Goal: Task Accomplishment & Management: Use online tool/utility

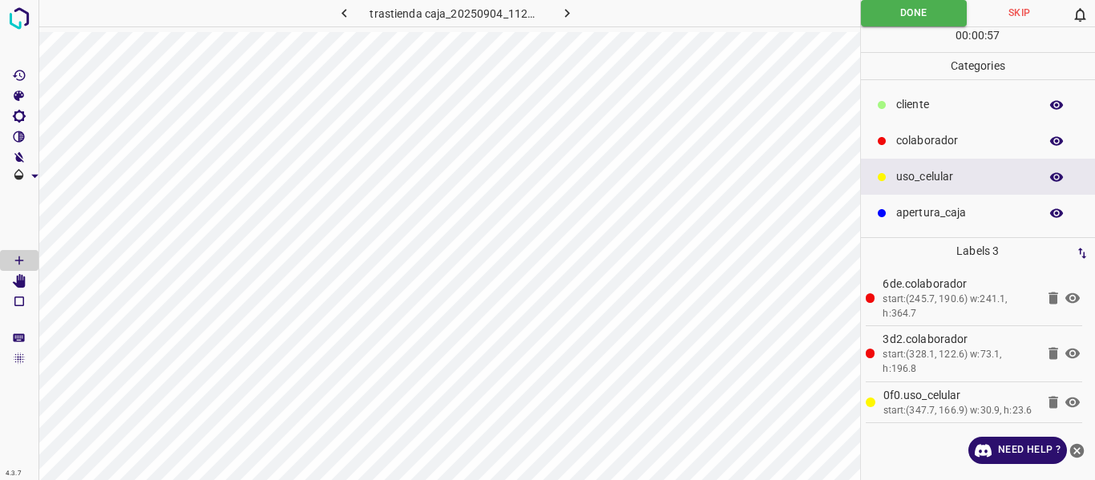
click at [566, 13] on icon "button" at bounding box center [567, 13] width 17 height 17
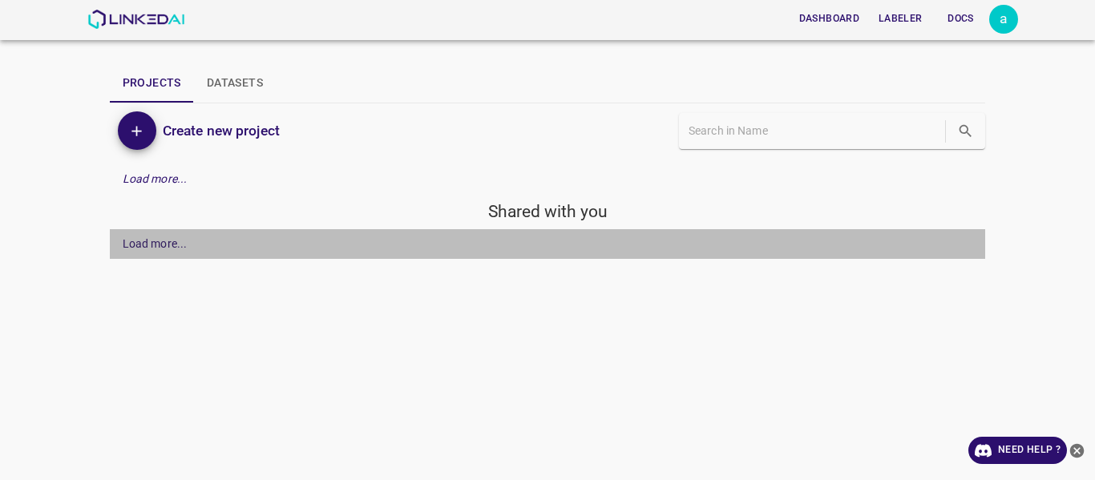
click at [139, 246] on div "Load more..." at bounding box center [155, 244] width 65 height 17
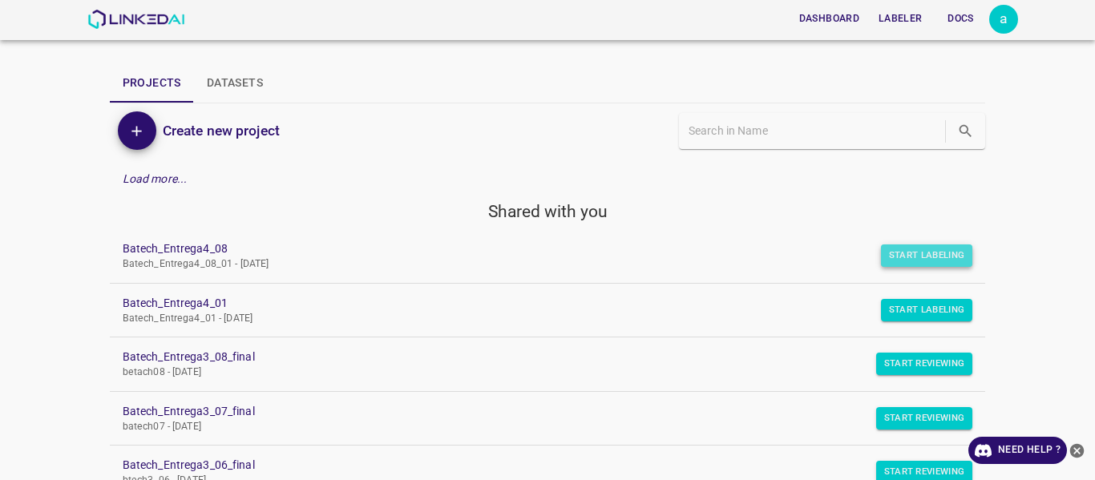
click at [930, 250] on button "Start Labeling" at bounding box center [927, 256] width 92 height 22
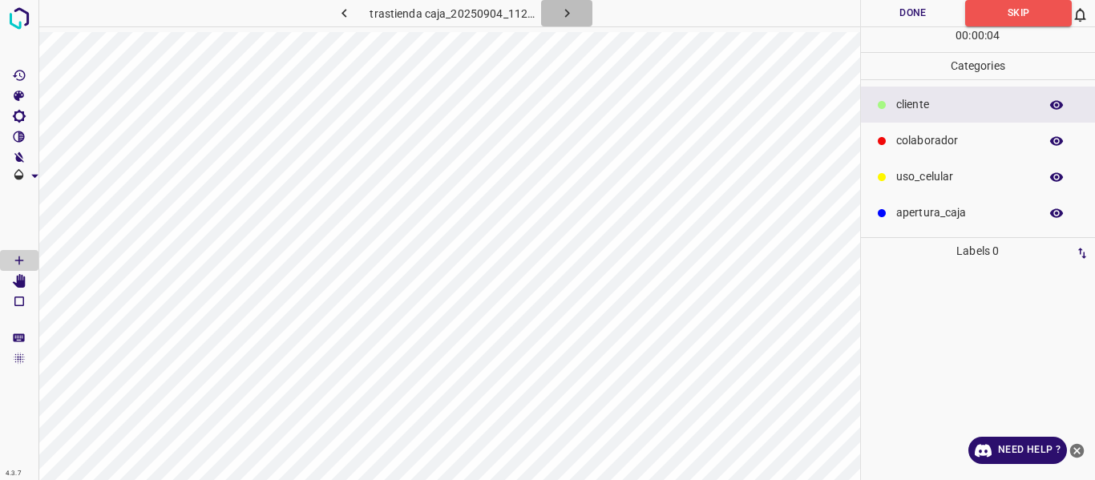
click at [569, 11] on icon "button" at bounding box center [567, 13] width 17 height 17
click at [925, 141] on p "colaborador" at bounding box center [963, 140] width 135 height 17
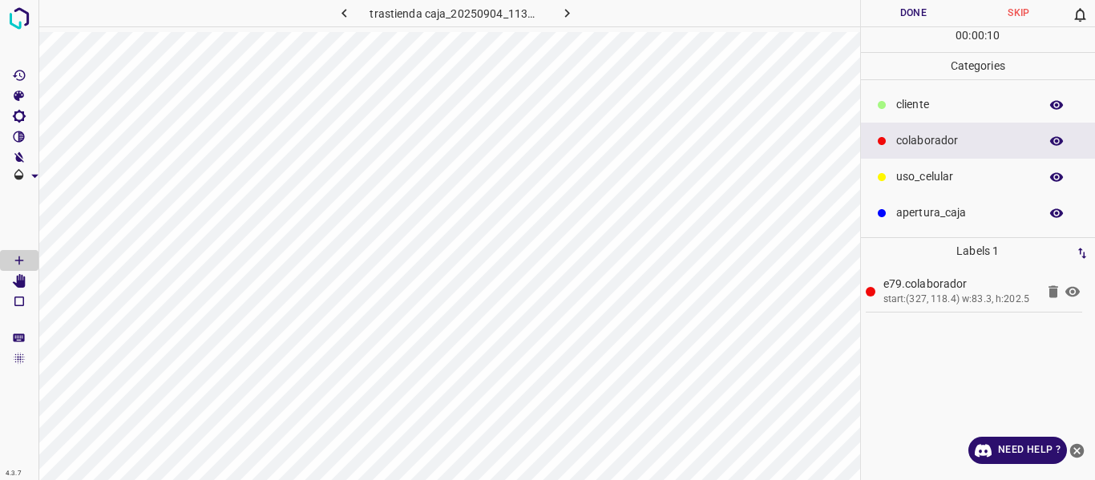
click at [937, 176] on p "uso_celular" at bounding box center [963, 176] width 135 height 17
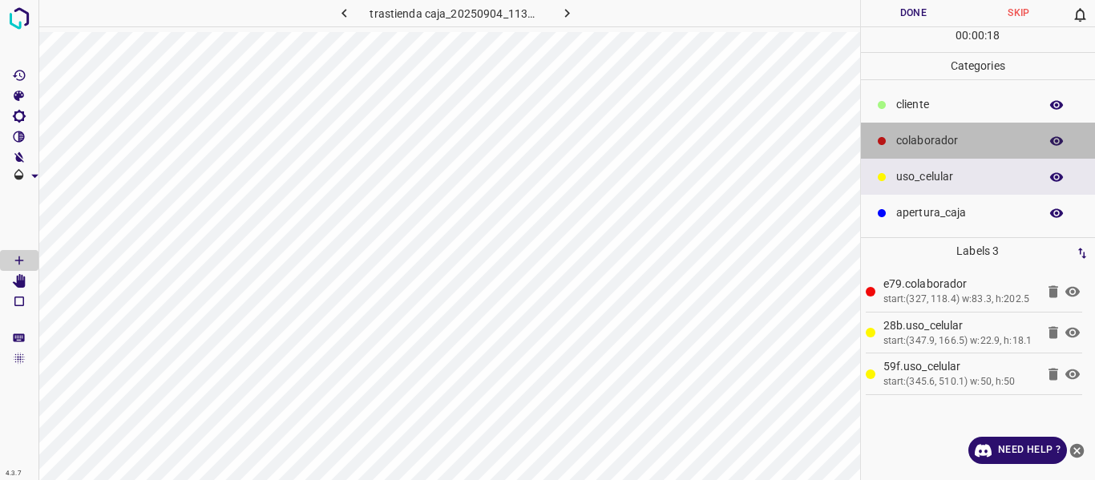
click at [907, 146] on p "colaborador" at bounding box center [963, 140] width 135 height 17
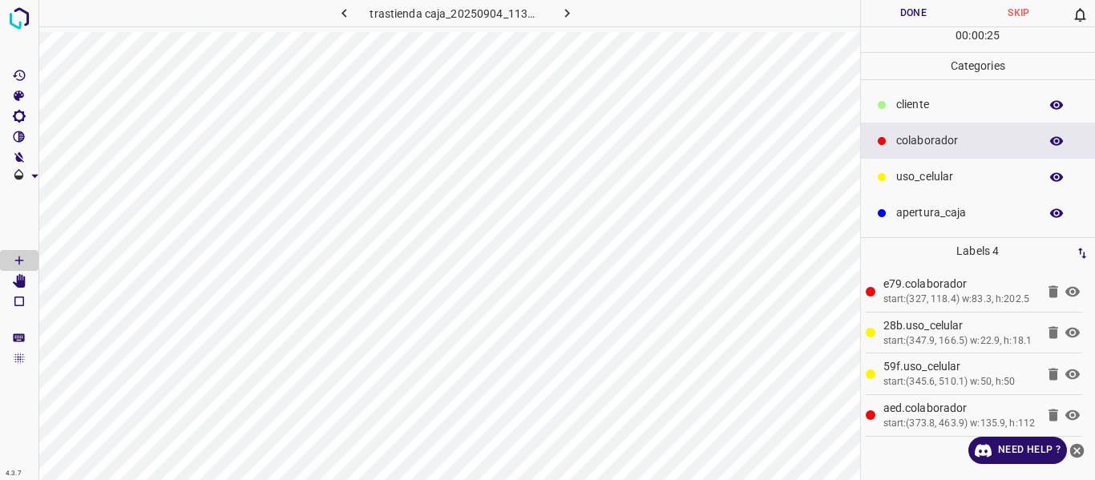
click at [877, 14] on button "Done" at bounding box center [914, 13] width 106 height 26
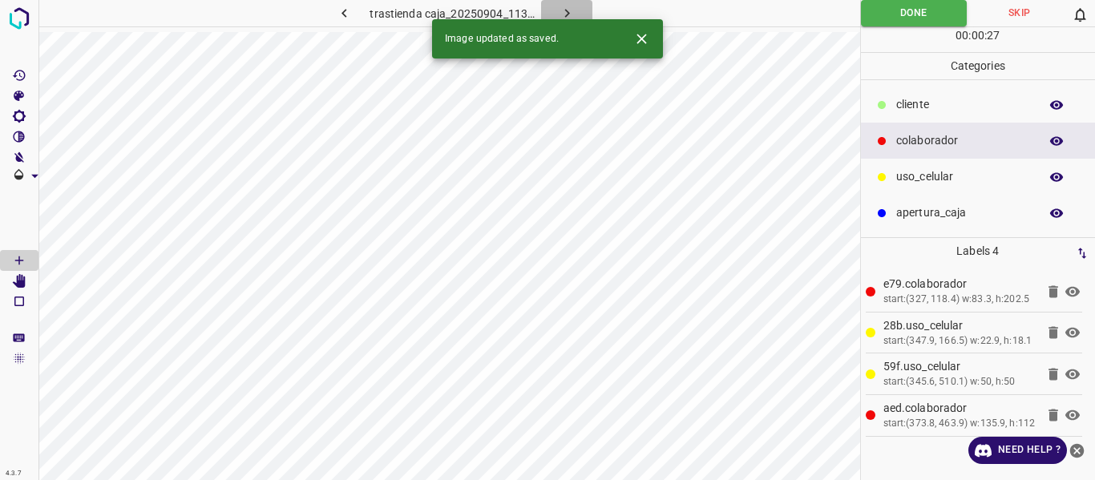
click at [569, 14] on icon "button" at bounding box center [567, 13] width 17 height 17
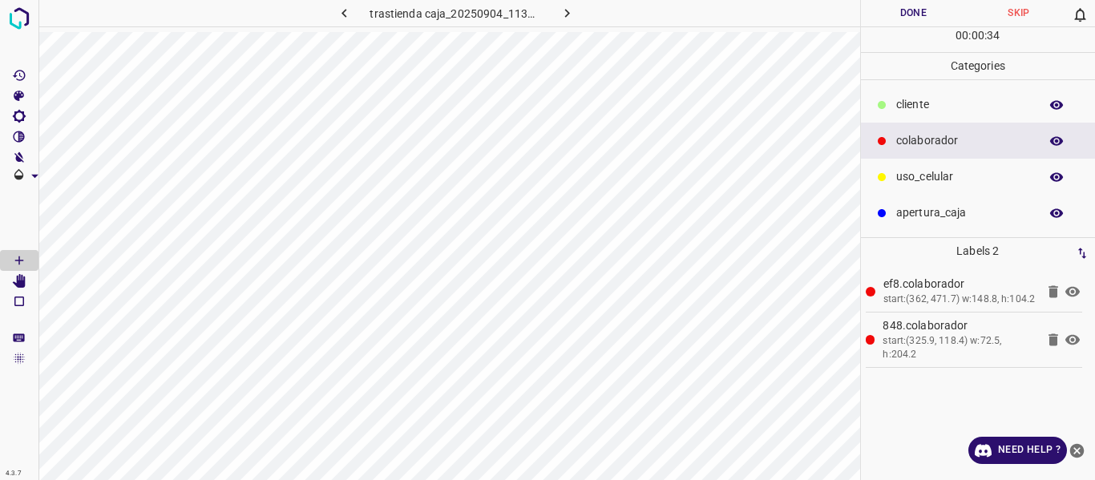
click at [913, 180] on p "uso_celular" at bounding box center [963, 176] width 135 height 17
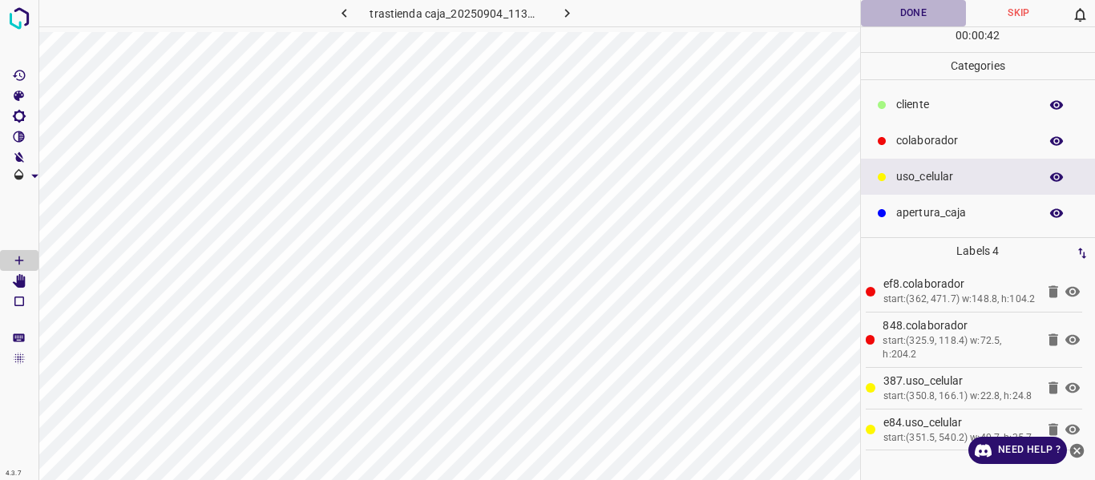
click at [906, 20] on button "Done" at bounding box center [914, 13] width 106 height 26
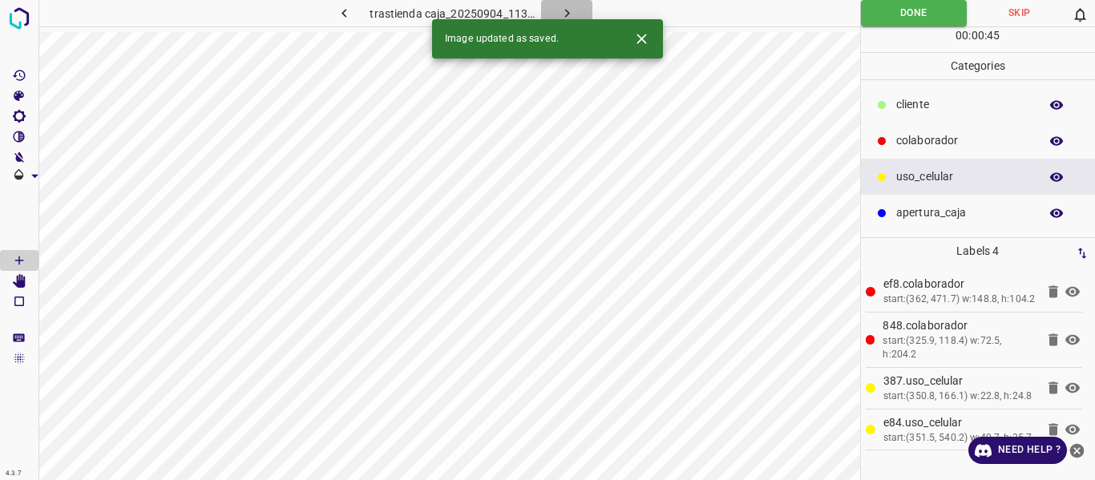
click at [565, 17] on icon "button" at bounding box center [567, 13] width 5 height 9
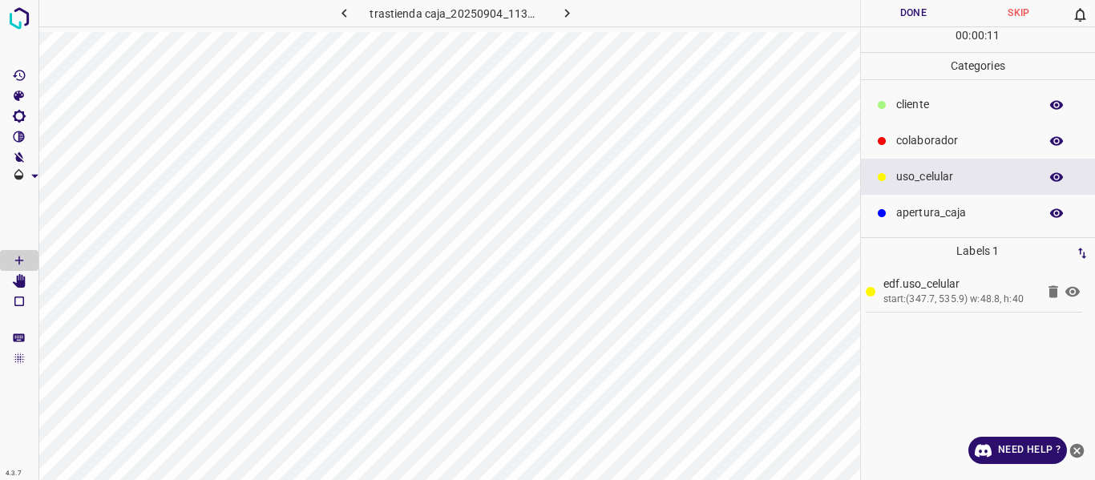
click at [917, 138] on p "colaborador" at bounding box center [963, 140] width 135 height 17
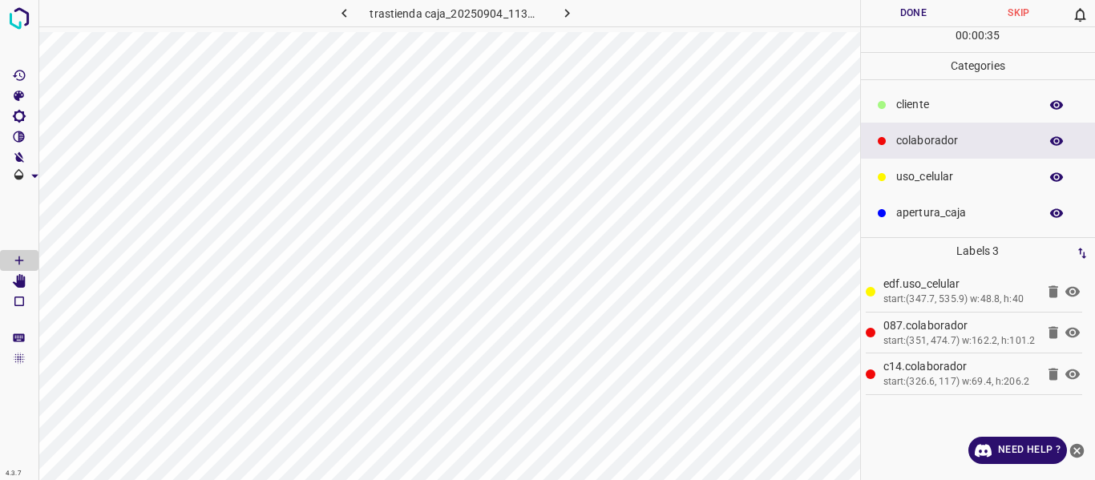
drag, startPoint x: 914, startPoint y: 180, endPoint x: 886, endPoint y: 175, distance: 28.6
click at [913, 179] on p "uso_celular" at bounding box center [963, 176] width 135 height 17
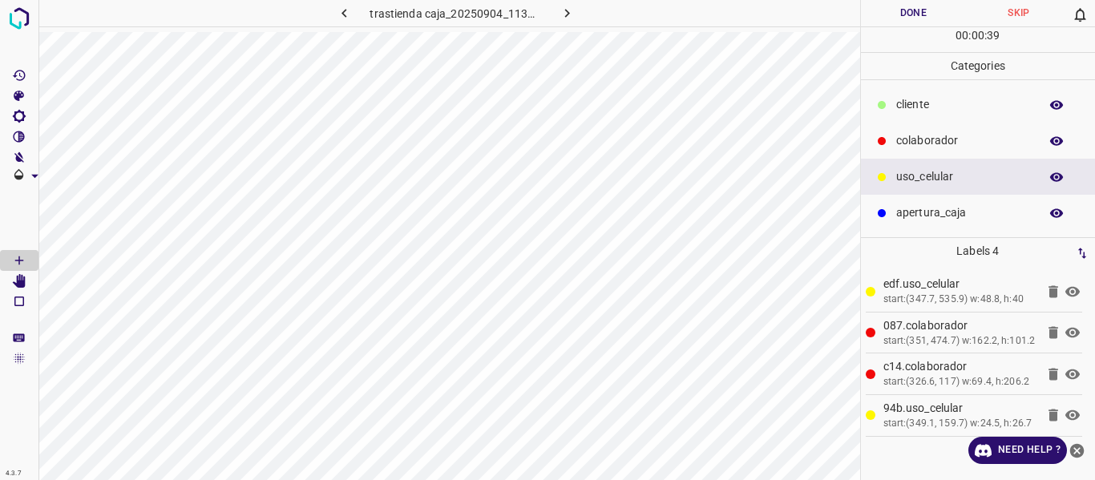
click at [915, 10] on button "Done" at bounding box center [914, 13] width 106 height 26
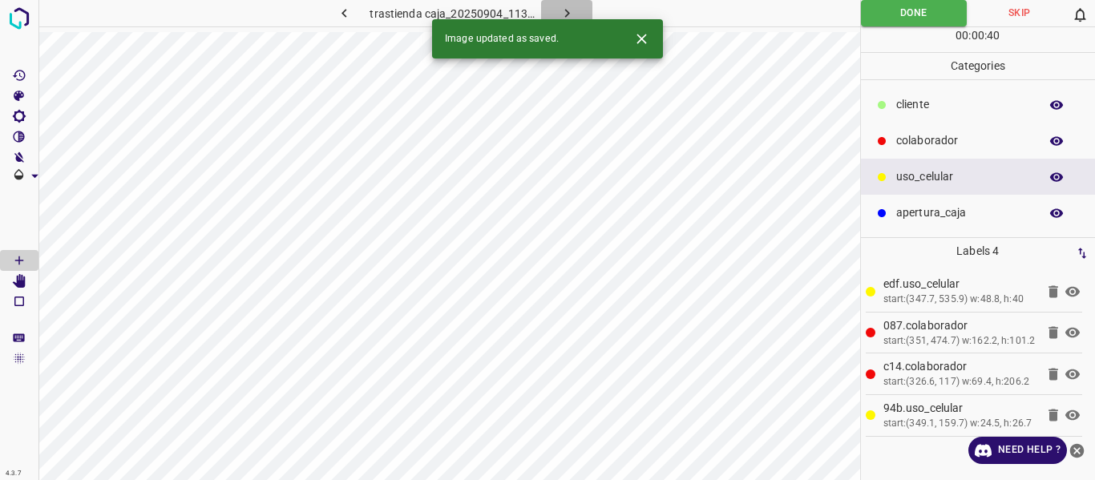
click at [569, 10] on icon "button" at bounding box center [567, 13] width 17 height 17
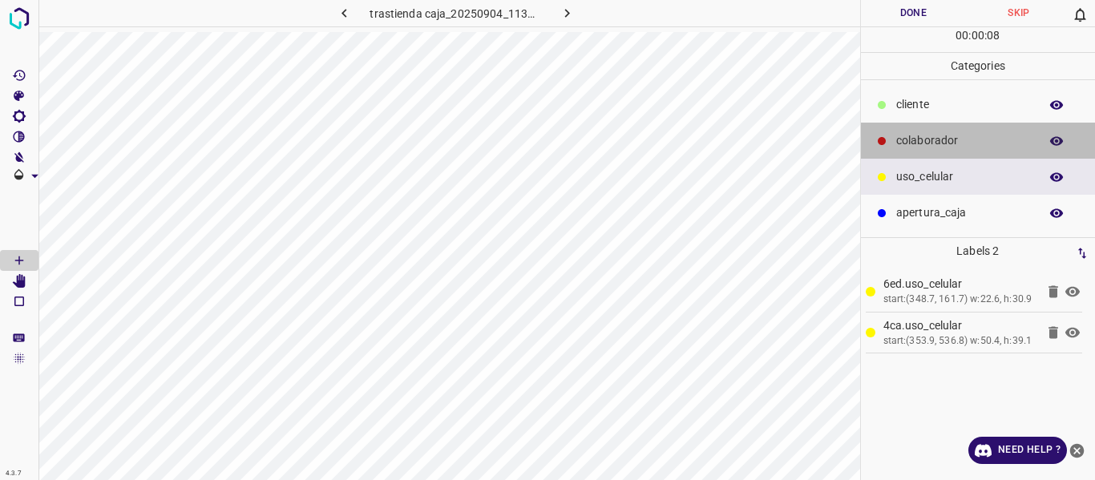
click at [969, 144] on p "colaborador" at bounding box center [963, 140] width 135 height 17
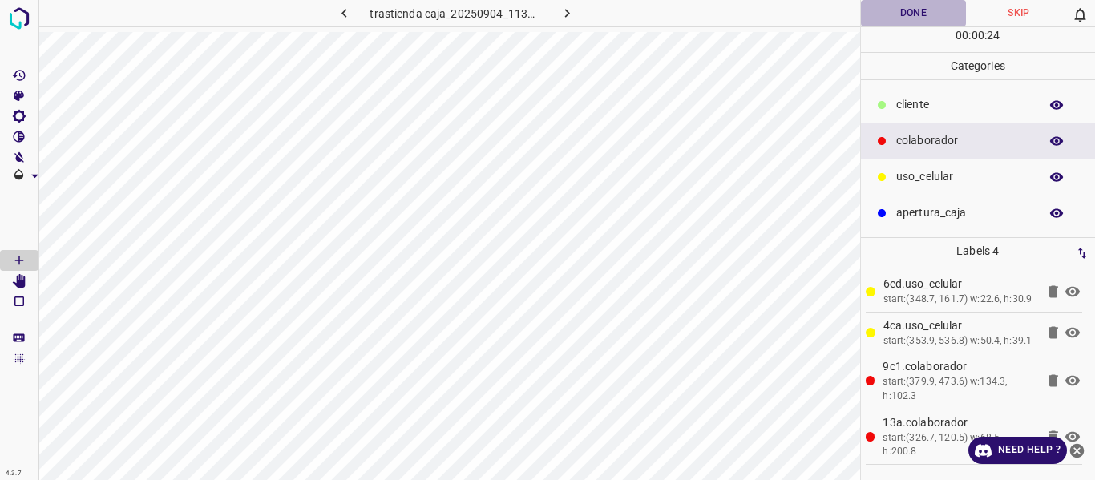
drag, startPoint x: 902, startPoint y: 15, endPoint x: 868, endPoint y: 36, distance: 40.3
click at [902, 16] on button "Done" at bounding box center [914, 13] width 106 height 26
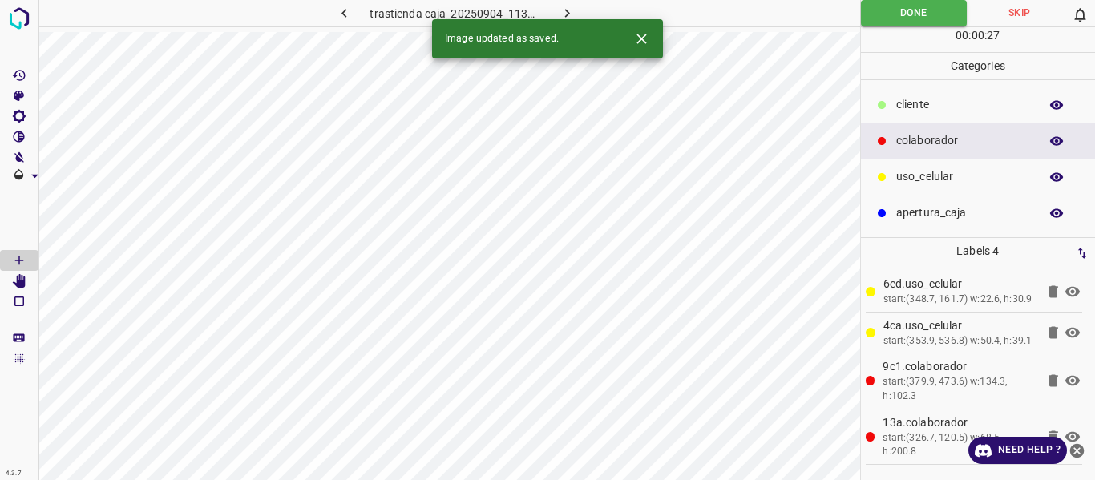
click at [570, 12] on icon "button" at bounding box center [567, 13] width 17 height 17
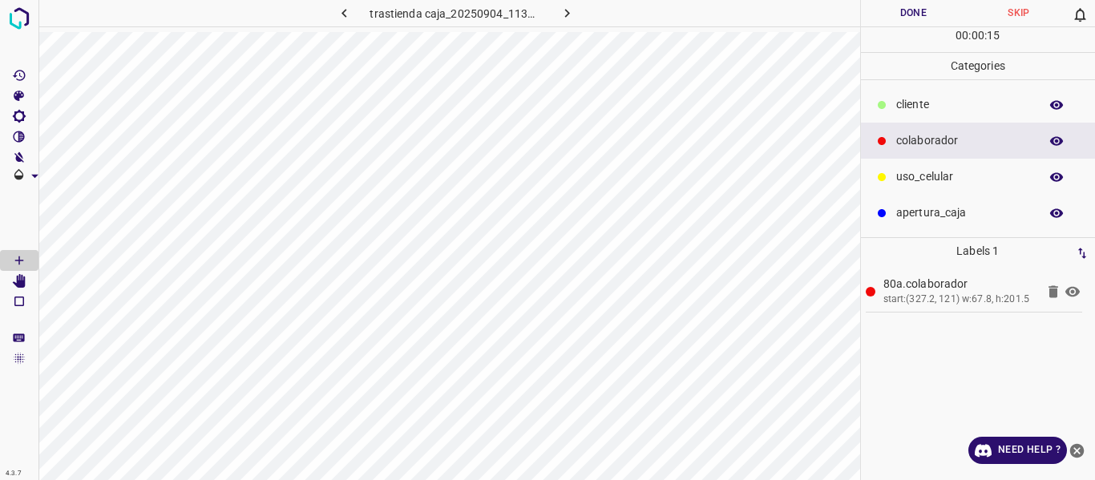
click at [895, 179] on div "uso_celular" at bounding box center [978, 177] width 235 height 36
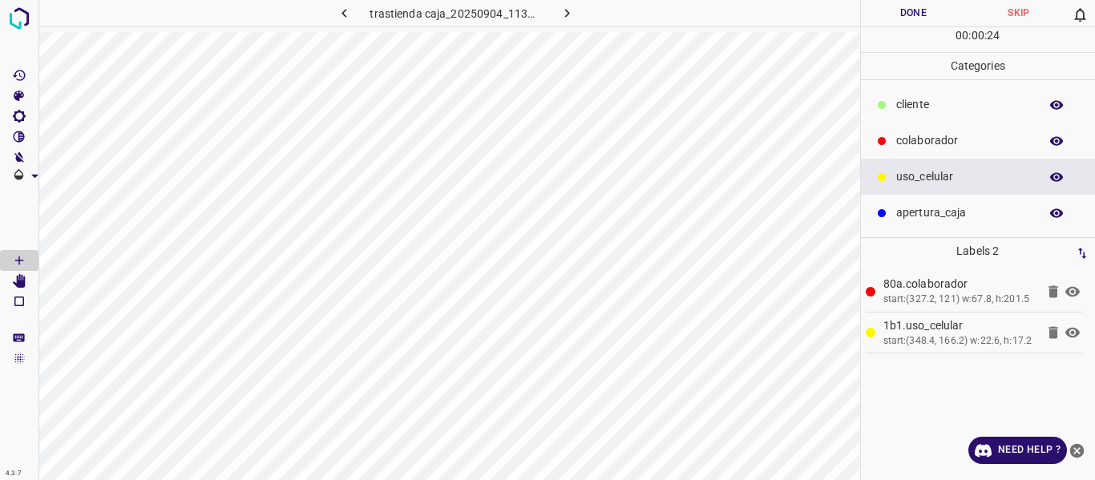
click at [913, 12] on button "Done" at bounding box center [914, 13] width 106 height 26
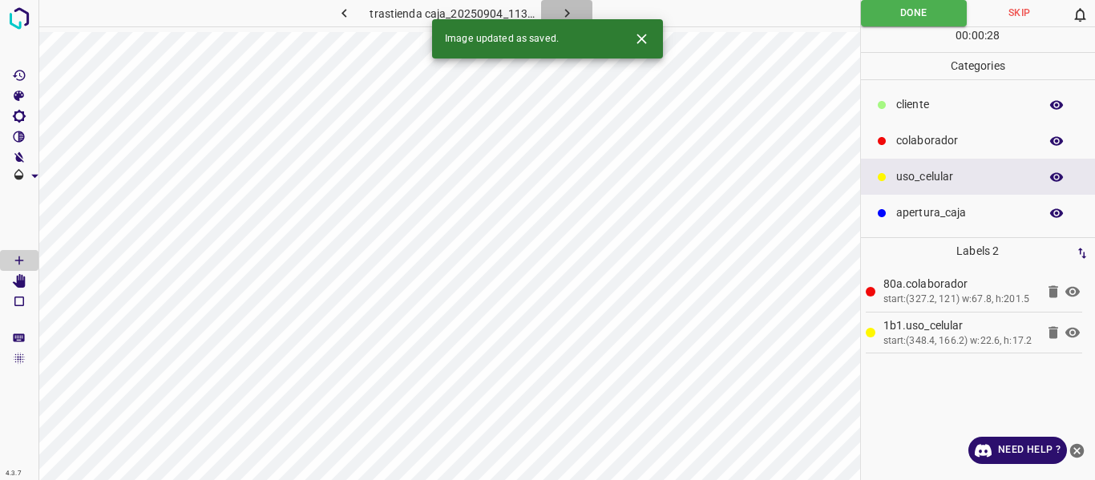
click at [560, 9] on icon "button" at bounding box center [567, 13] width 17 height 17
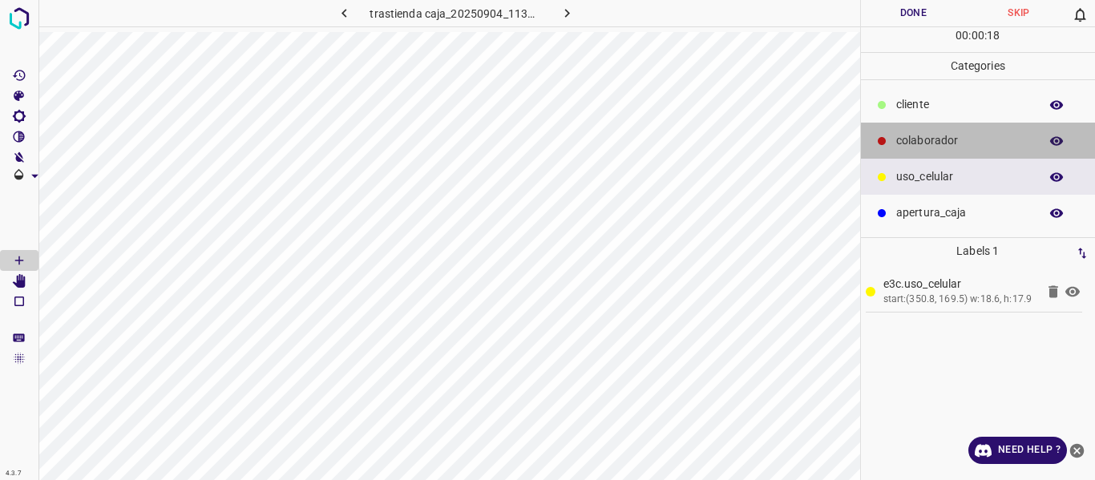
click at [913, 143] on p "colaborador" at bounding box center [963, 140] width 135 height 17
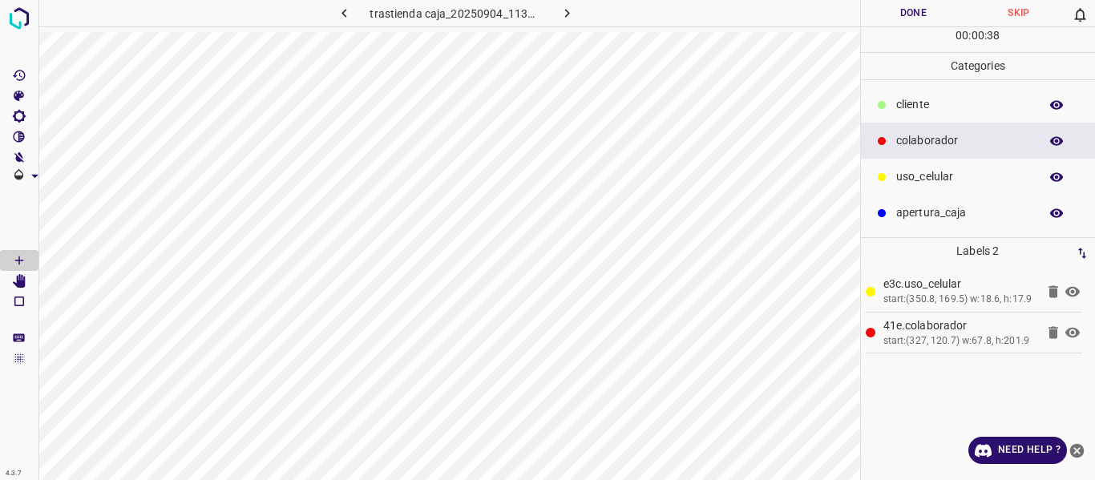
drag, startPoint x: 902, startPoint y: 172, endPoint x: 883, endPoint y: 200, distance: 34.0
click at [904, 172] on p "uso_celular" at bounding box center [963, 176] width 135 height 17
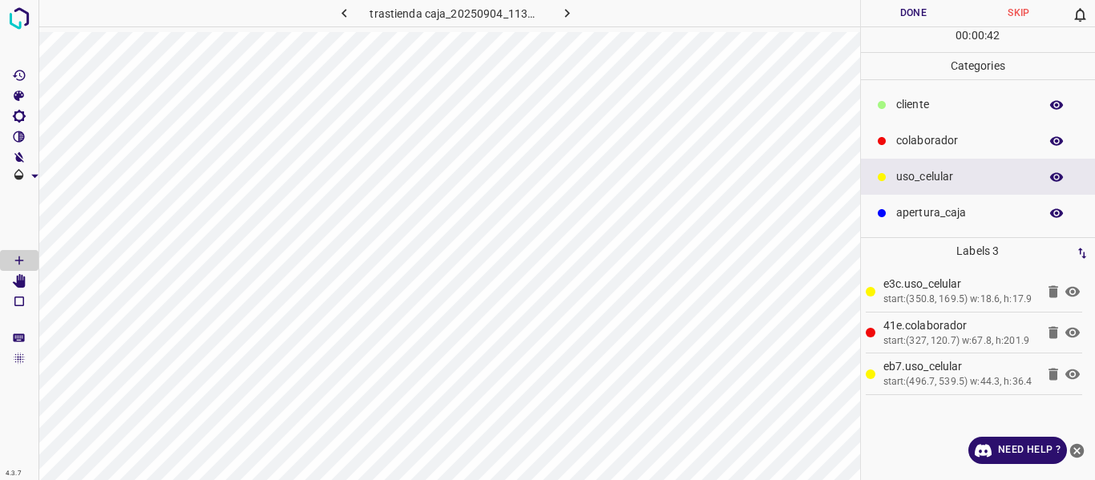
drag, startPoint x: 916, startPoint y: 140, endPoint x: 902, endPoint y: 164, distance: 27.6
click at [916, 142] on p "colaborador" at bounding box center [963, 140] width 135 height 17
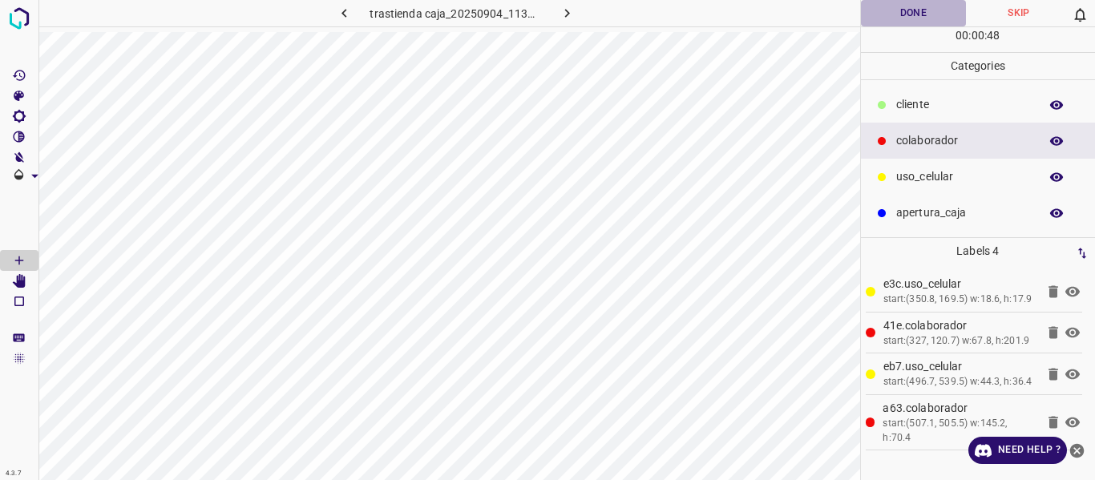
click at [885, 11] on button "Done" at bounding box center [914, 13] width 106 height 26
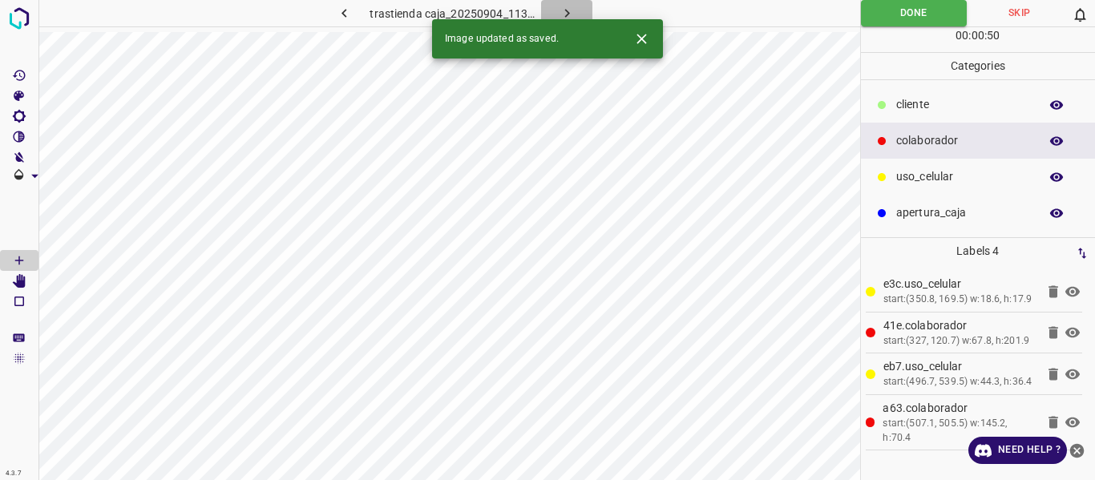
click at [569, 7] on icon "button" at bounding box center [567, 13] width 17 height 17
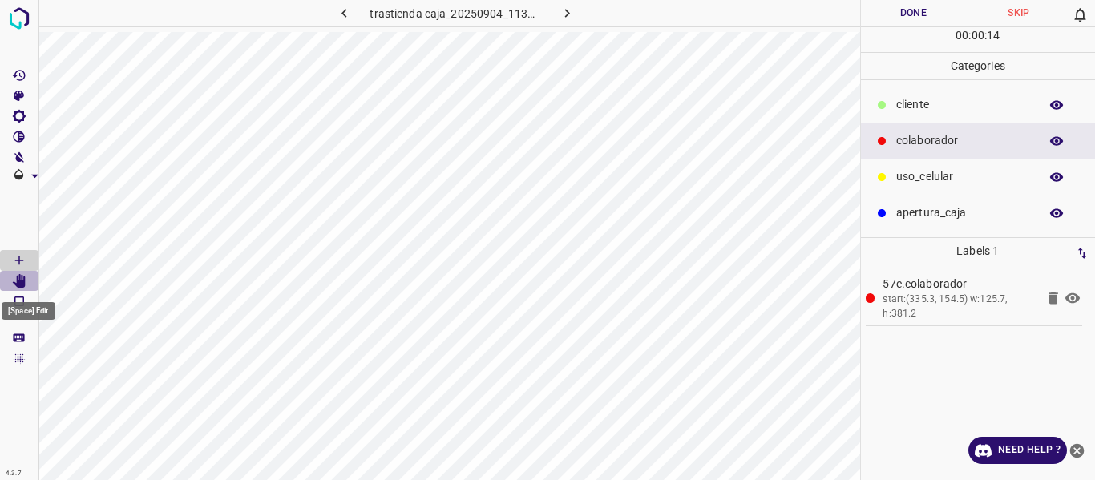
click at [22, 285] on icon "[Space] Edit" at bounding box center [19, 281] width 13 height 14
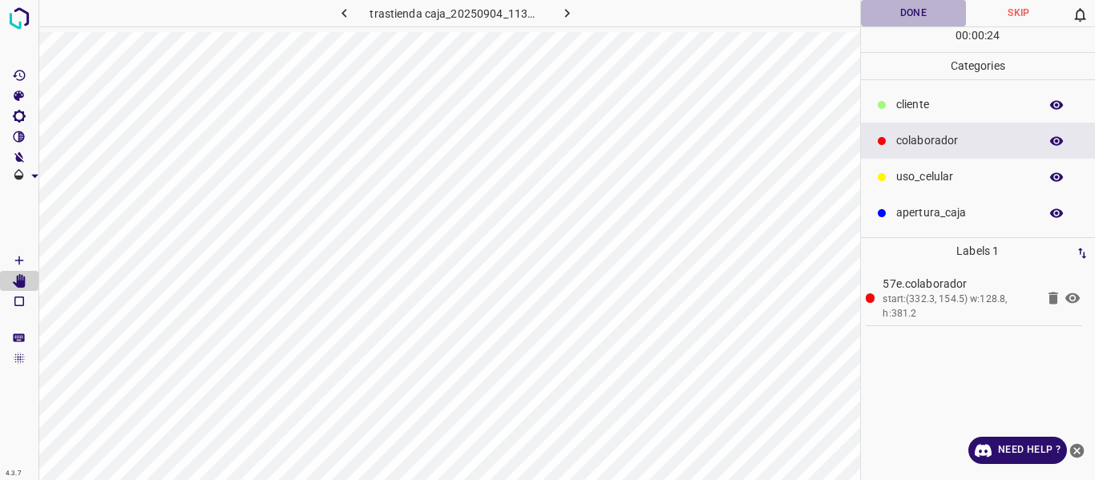
click at [893, 16] on button "Done" at bounding box center [914, 13] width 106 height 26
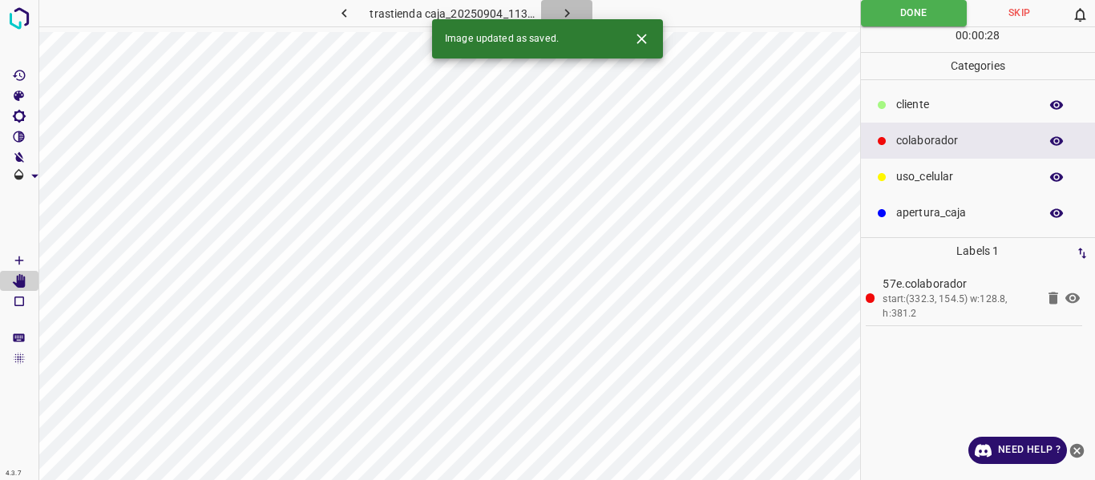
click at [567, 12] on icon "button" at bounding box center [567, 13] width 5 height 9
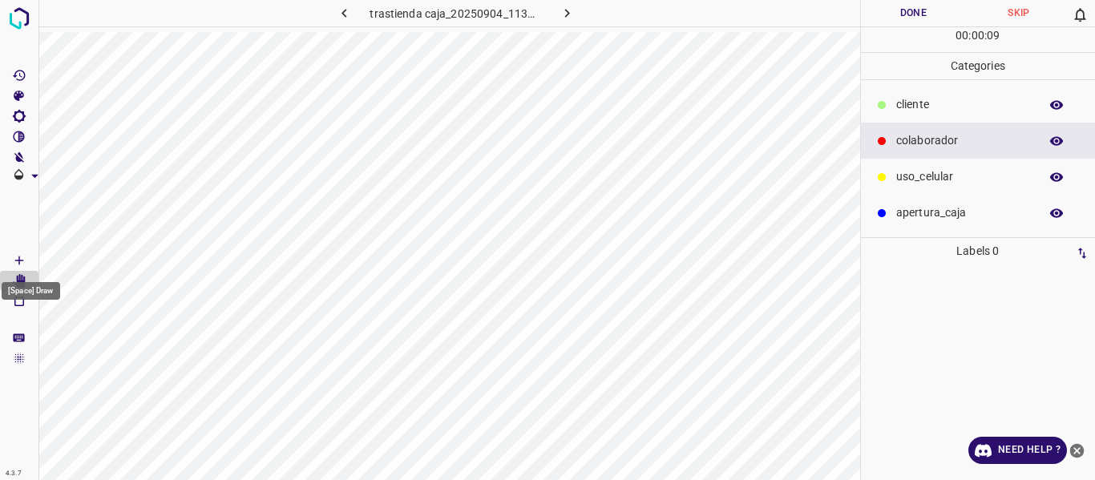
click at [18, 260] on icon "[Space] Draw" at bounding box center [19, 260] width 14 height 14
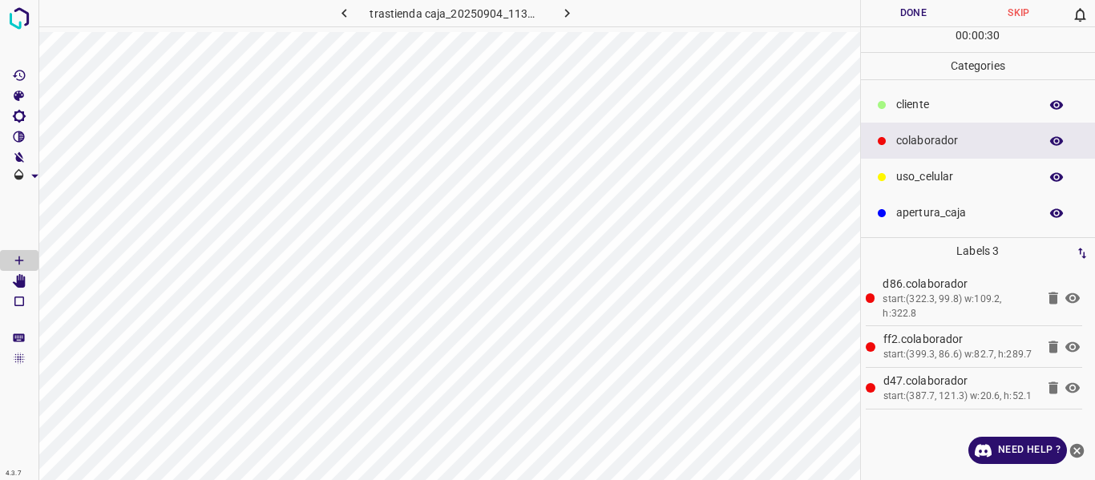
click at [913, 10] on button "Done" at bounding box center [914, 13] width 106 height 26
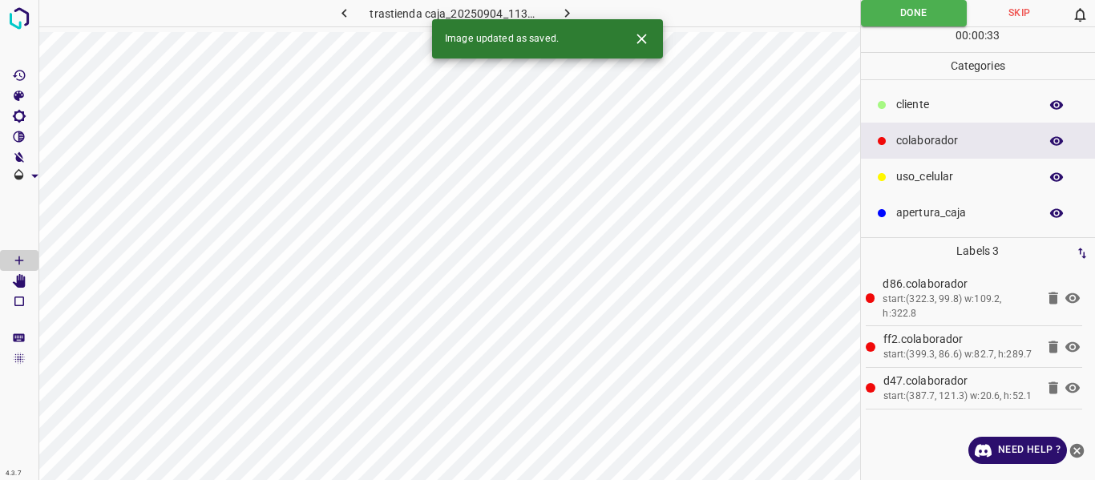
click at [563, 9] on icon "button" at bounding box center [567, 13] width 17 height 17
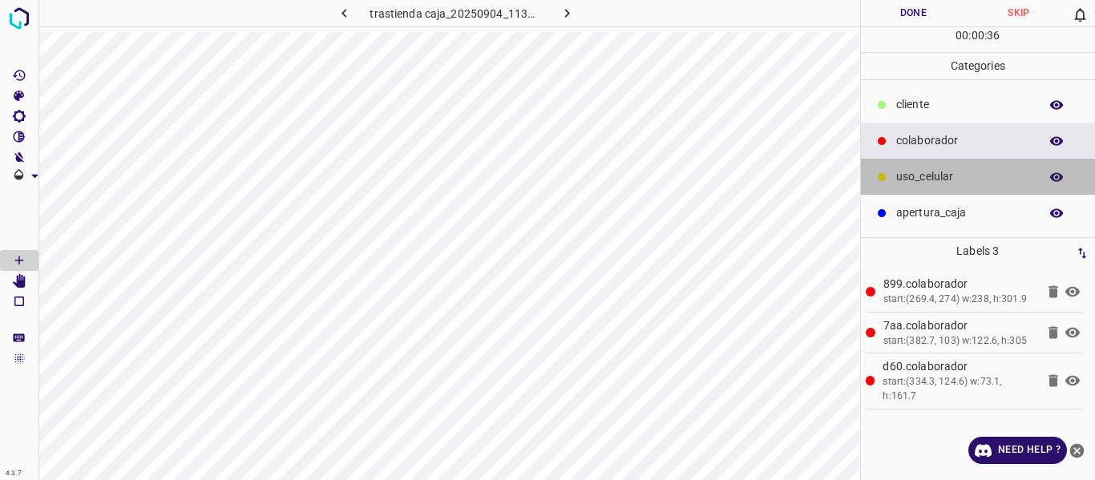
click at [921, 180] on p "uso_celular" at bounding box center [963, 176] width 135 height 17
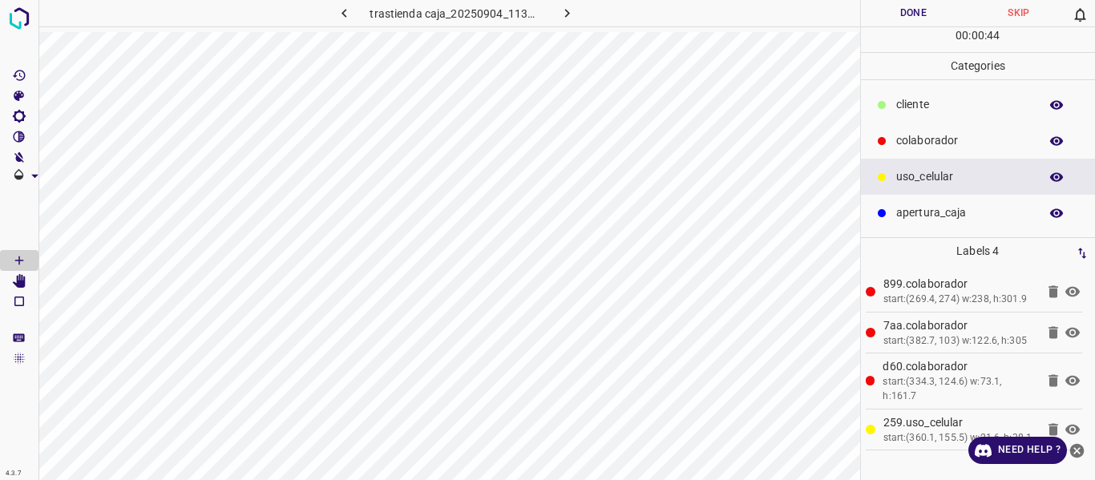
click at [896, 16] on button "Done" at bounding box center [914, 13] width 106 height 26
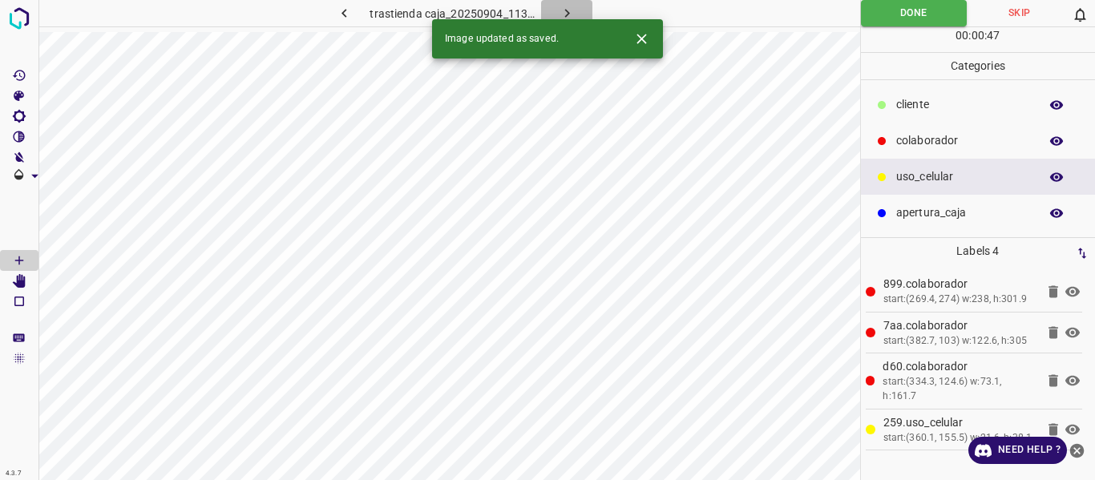
click at [570, 10] on icon "button" at bounding box center [567, 13] width 17 height 17
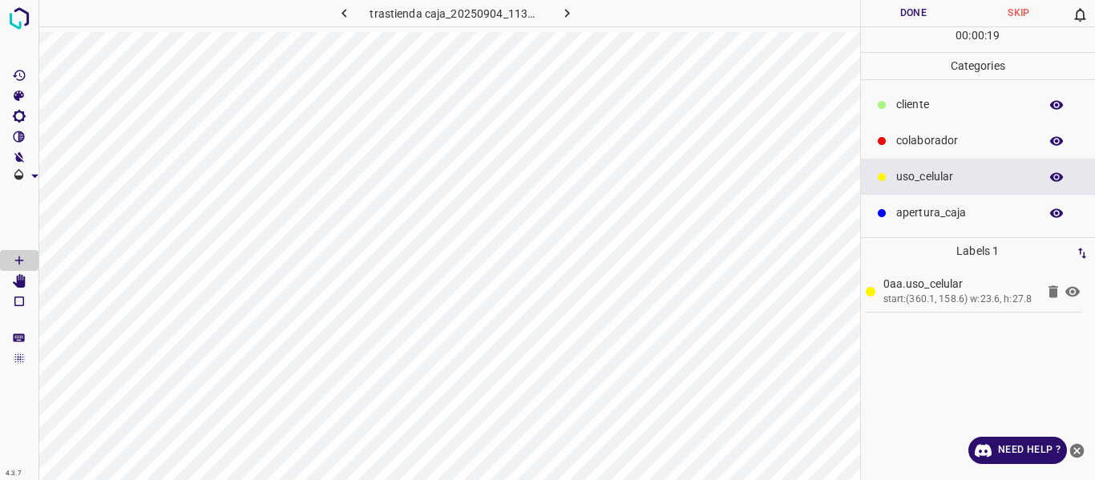
click at [916, 142] on p "colaborador" at bounding box center [963, 140] width 135 height 17
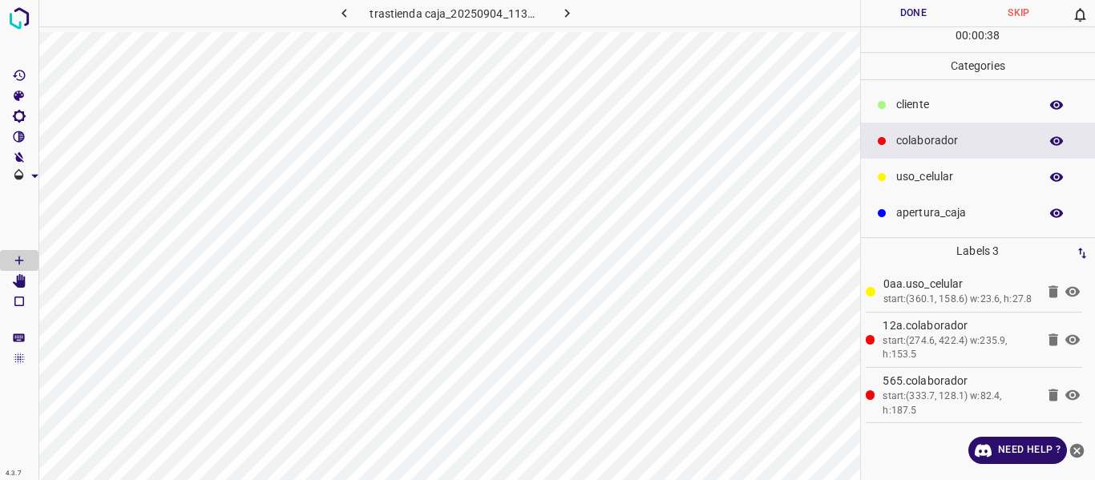
click at [901, 14] on button "Done" at bounding box center [914, 13] width 106 height 26
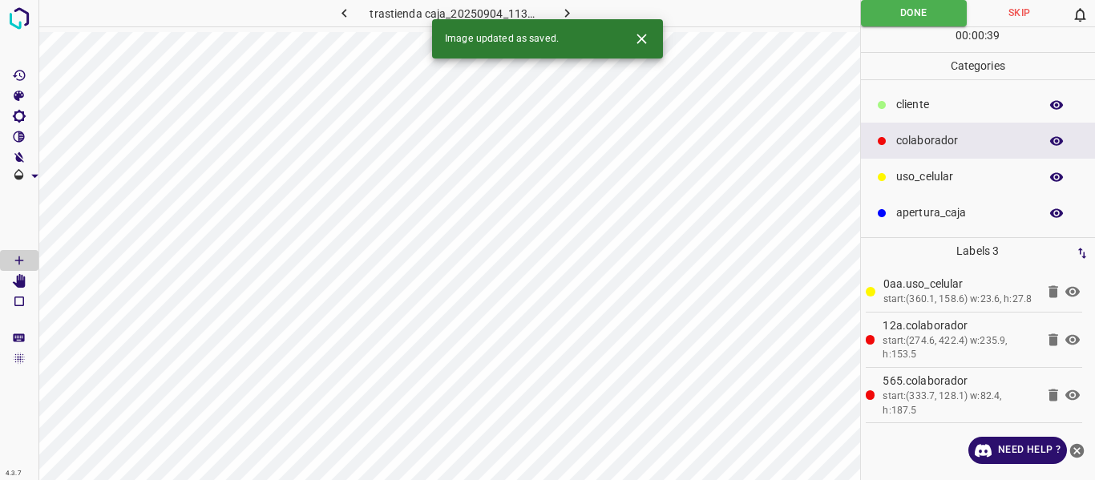
click at [556, 10] on button "button" at bounding box center [566, 13] width 51 height 26
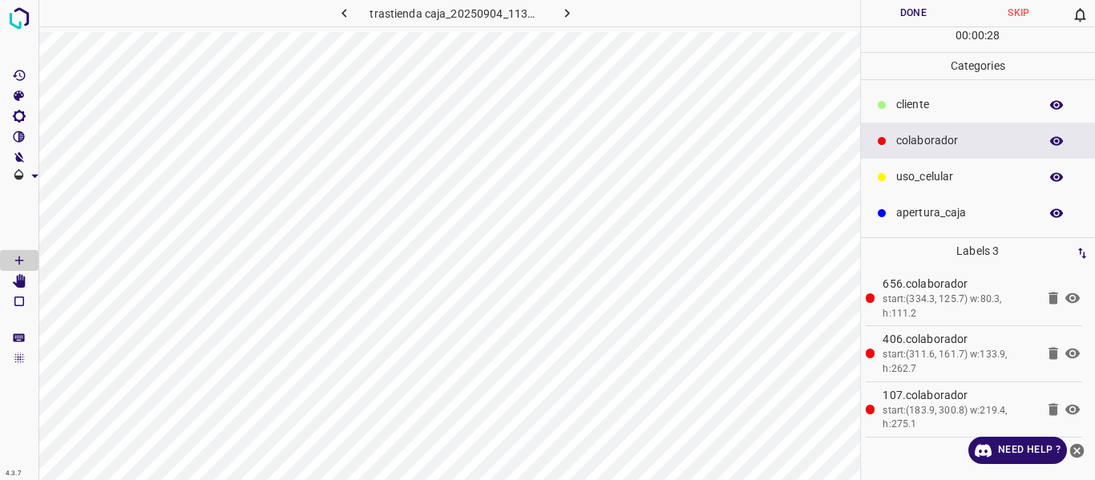
click at [921, 9] on button "Done" at bounding box center [914, 13] width 106 height 26
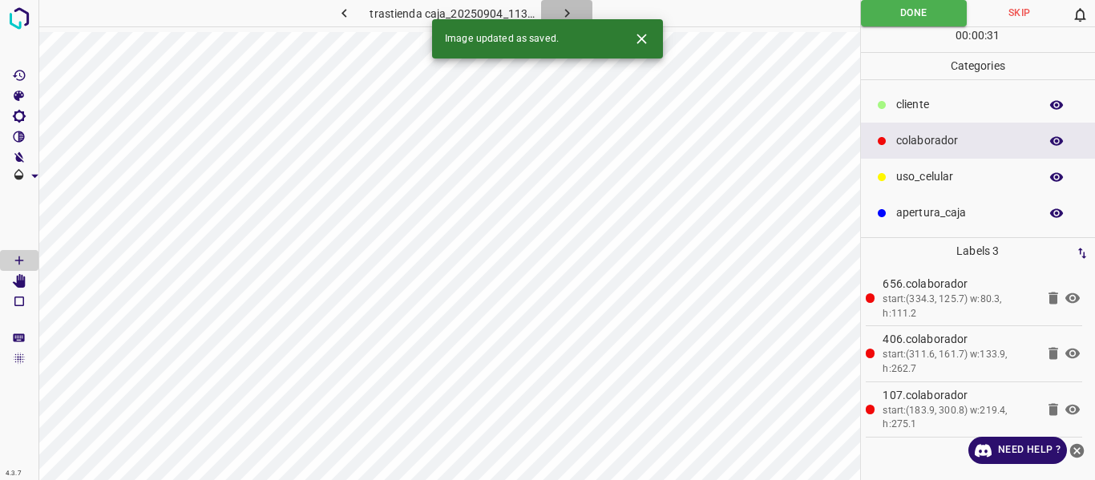
click at [566, 8] on icon "button" at bounding box center [567, 13] width 17 height 17
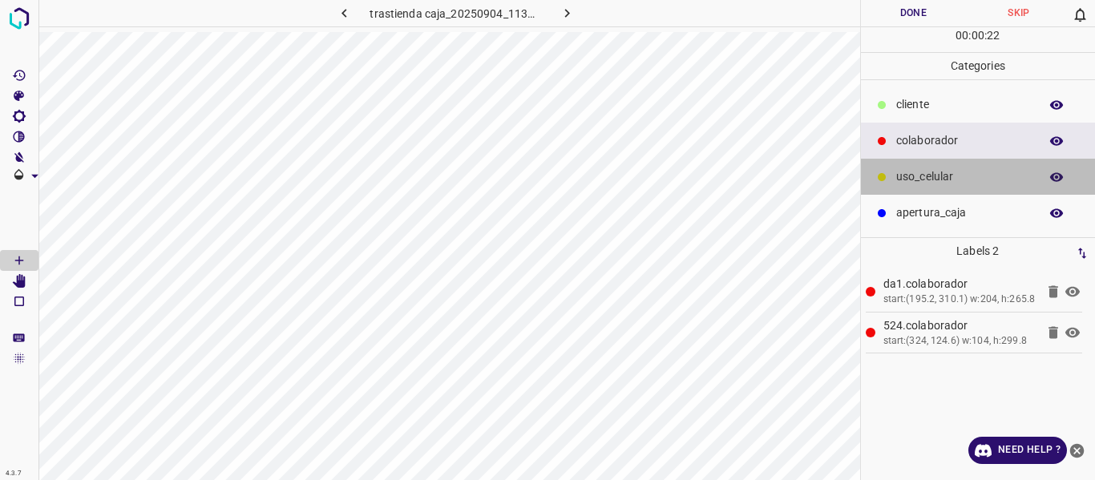
click at [916, 178] on p "uso_celular" at bounding box center [963, 176] width 135 height 17
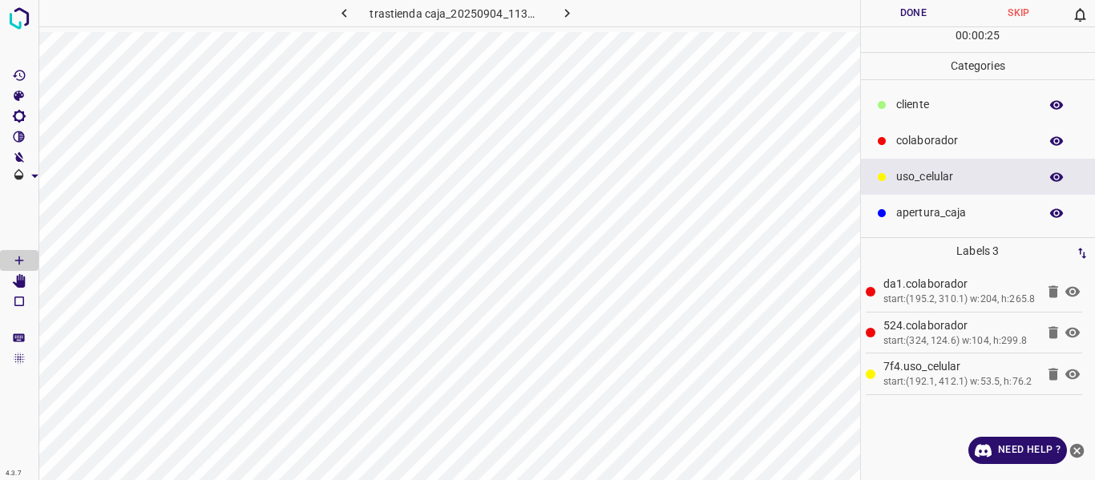
drag, startPoint x: 887, startPoint y: 14, endPoint x: 894, endPoint y: 29, distance: 16.1
click at [893, 22] on button "Done" at bounding box center [914, 13] width 106 height 26
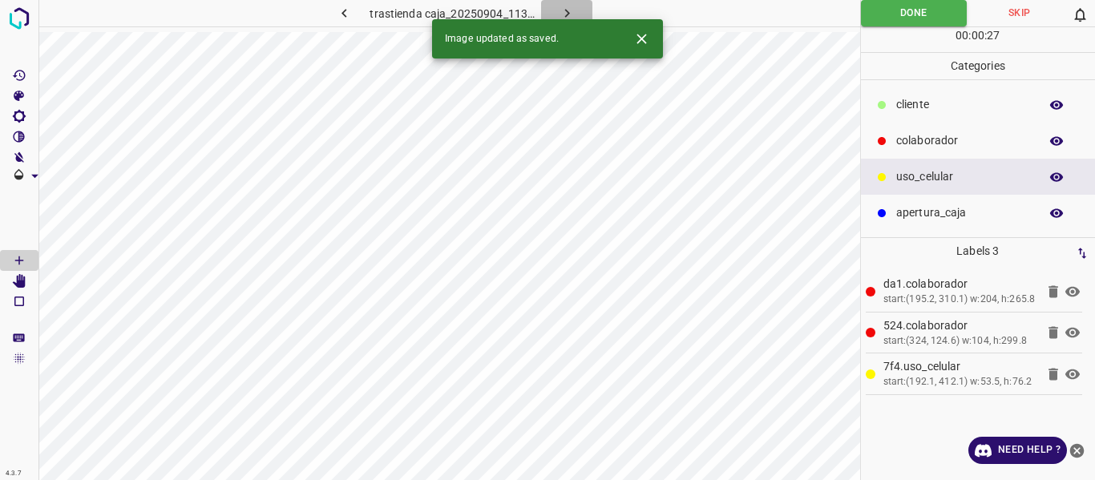
click at [563, 6] on icon "button" at bounding box center [567, 13] width 17 height 17
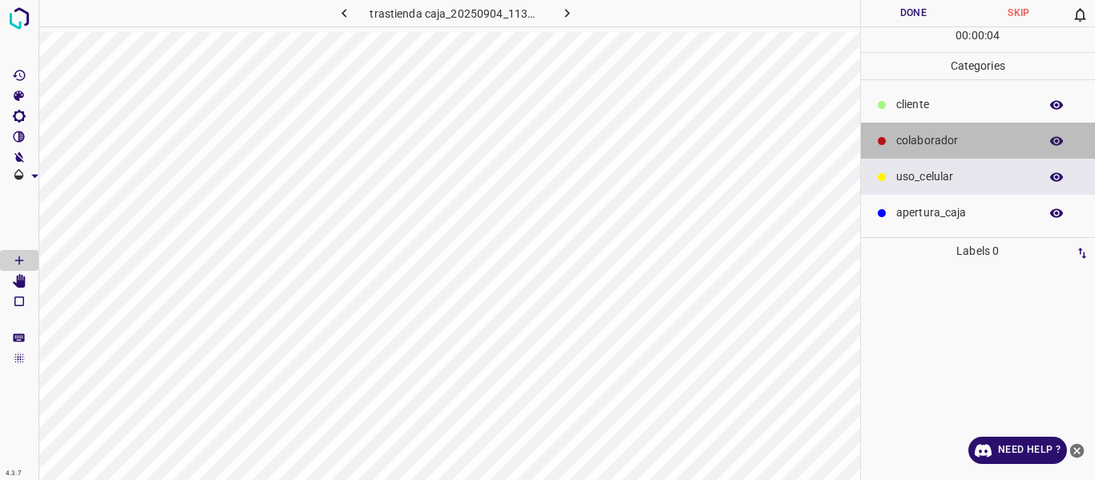
click at [912, 133] on p "colaborador" at bounding box center [963, 140] width 135 height 17
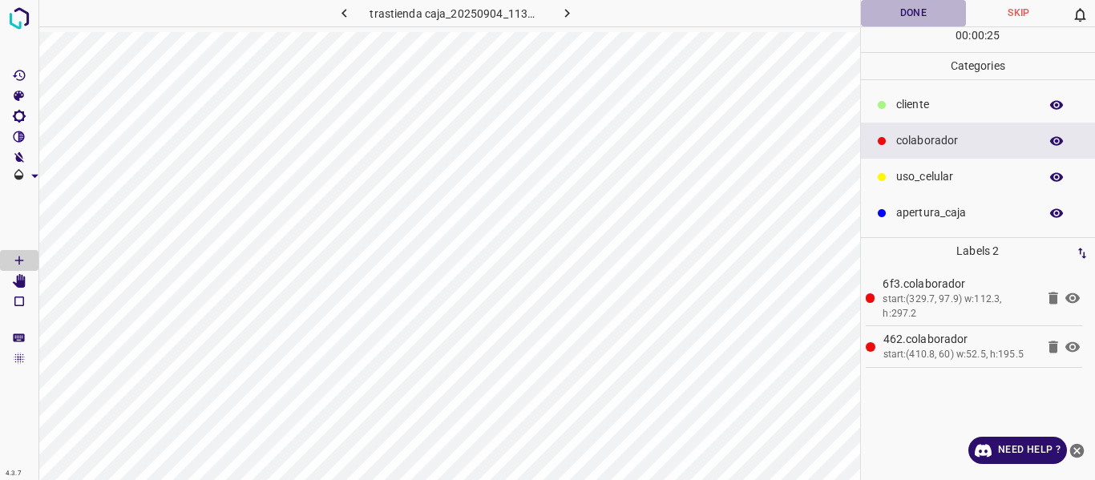
click at [900, 7] on button "Done" at bounding box center [914, 13] width 106 height 26
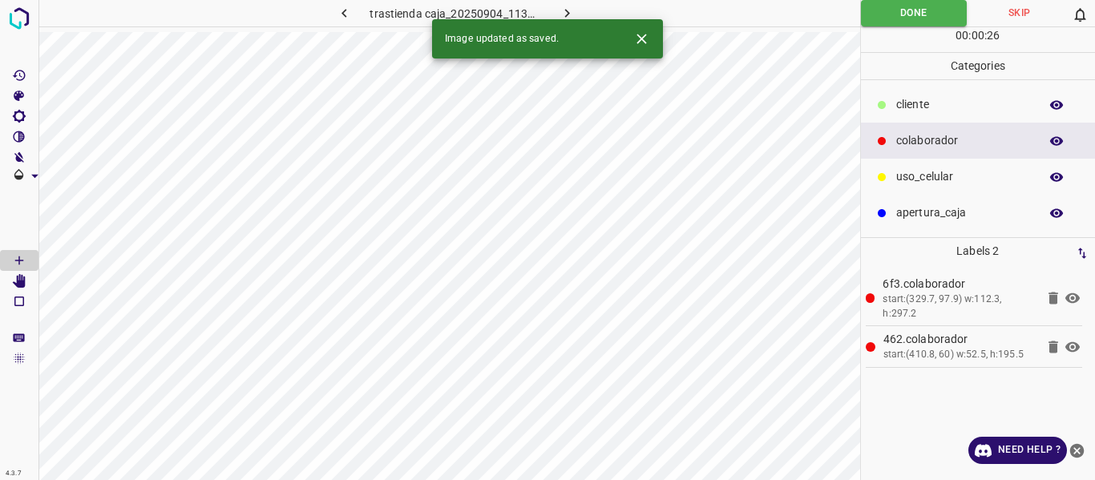
click at [566, 12] on icon "button" at bounding box center [567, 13] width 5 height 9
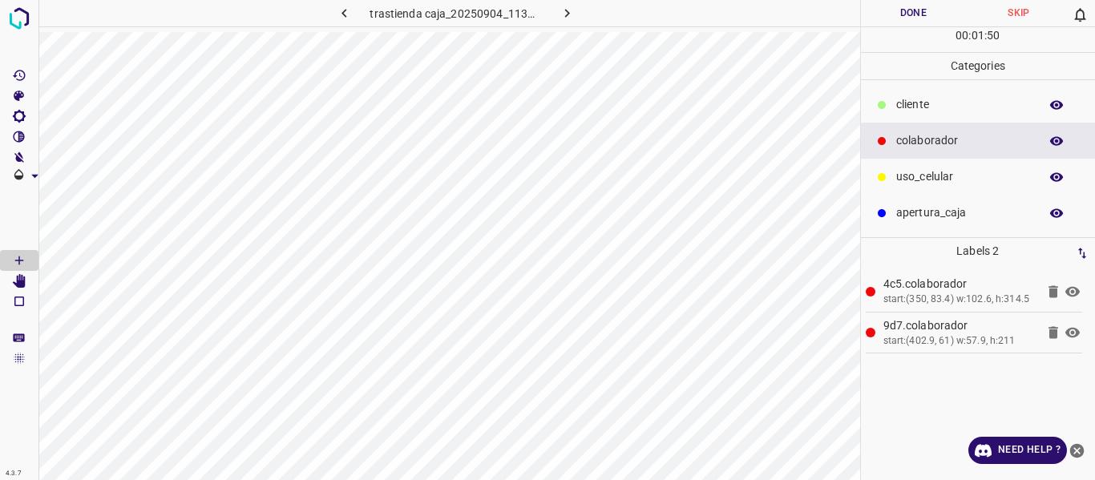
click at [915, 9] on button "Done" at bounding box center [914, 13] width 106 height 26
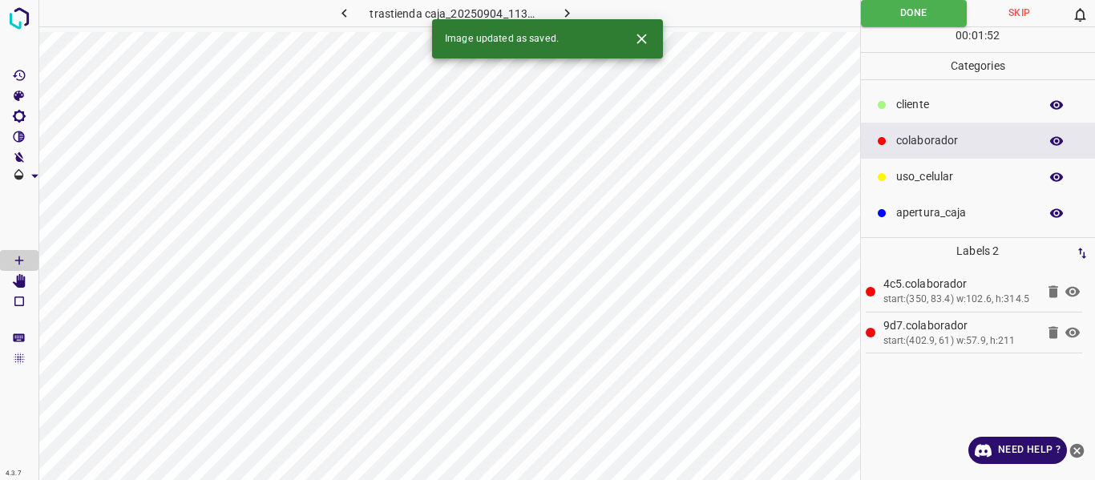
click at [565, 8] on icon "button" at bounding box center [567, 13] width 17 height 17
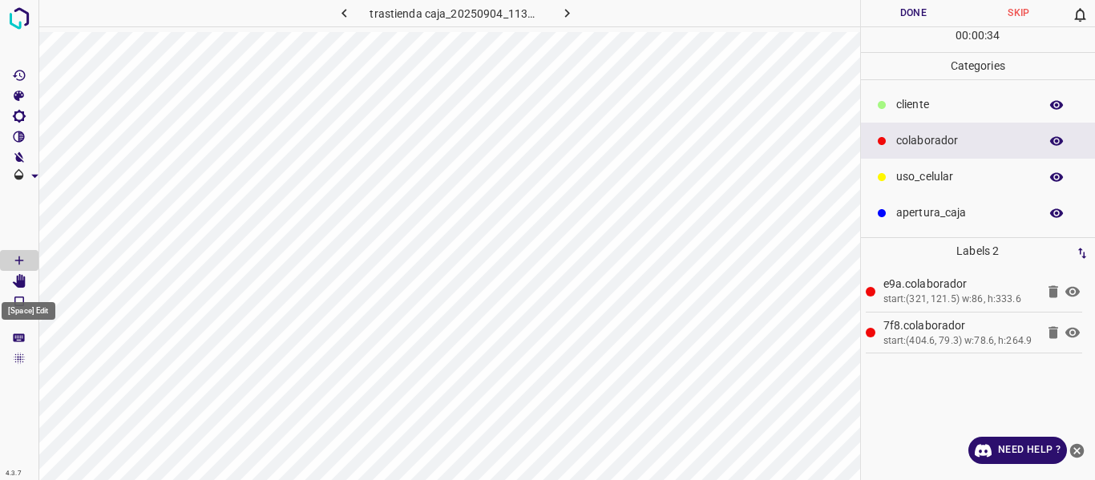
click at [22, 281] on icon "[Space] Edit" at bounding box center [19, 281] width 13 height 14
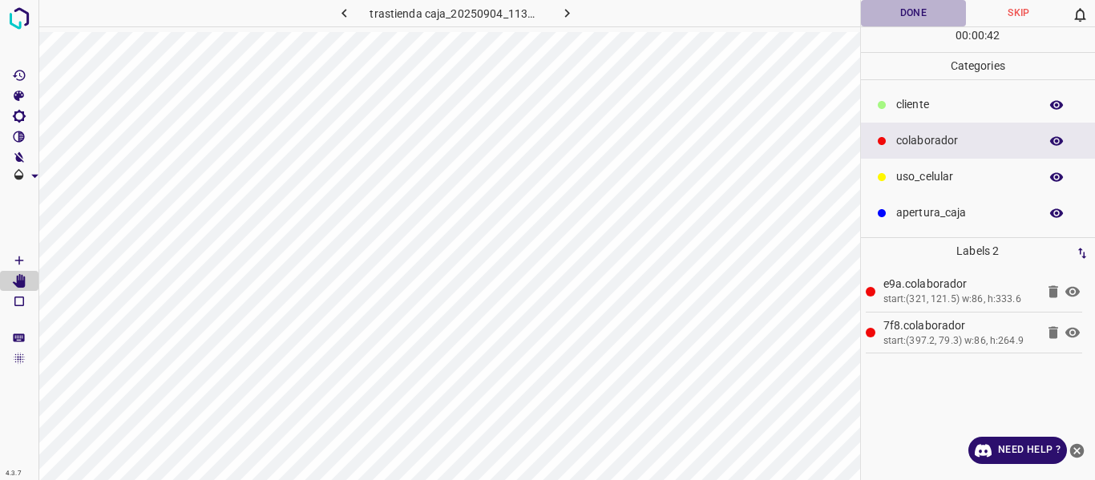
click at [921, 17] on button "Done" at bounding box center [914, 13] width 106 height 26
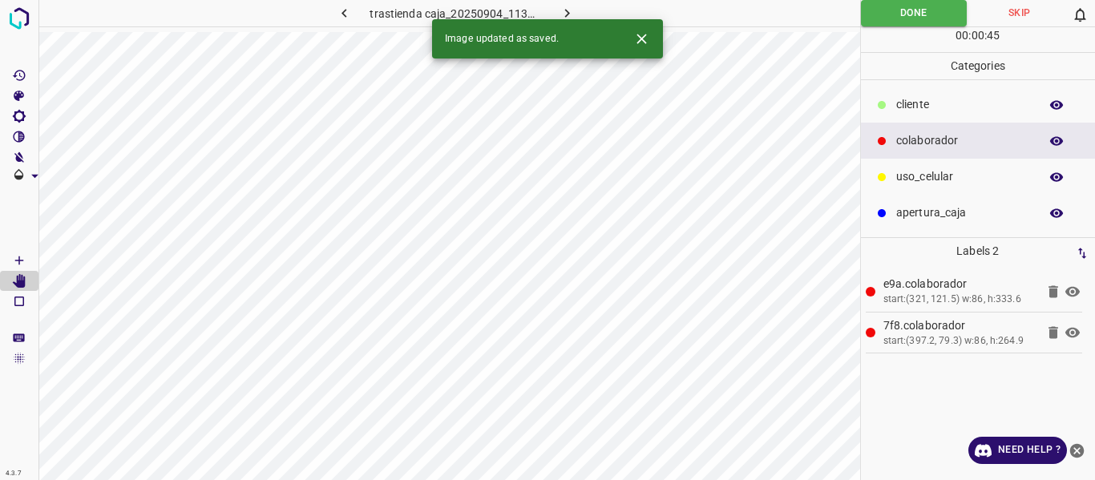
click at [576, 9] on button "button" at bounding box center [566, 13] width 51 height 26
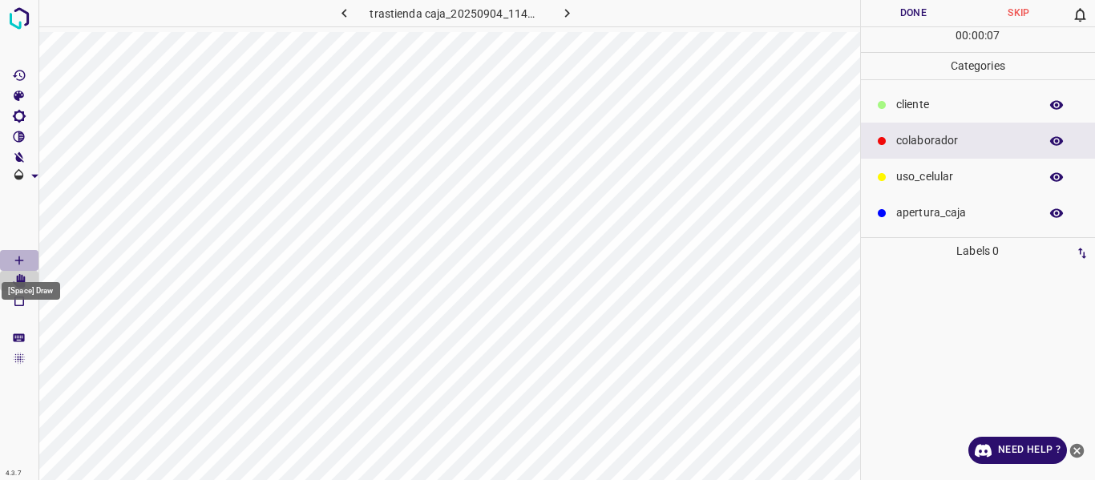
click at [15, 256] on icon "[Space] Draw" at bounding box center [19, 260] width 14 height 14
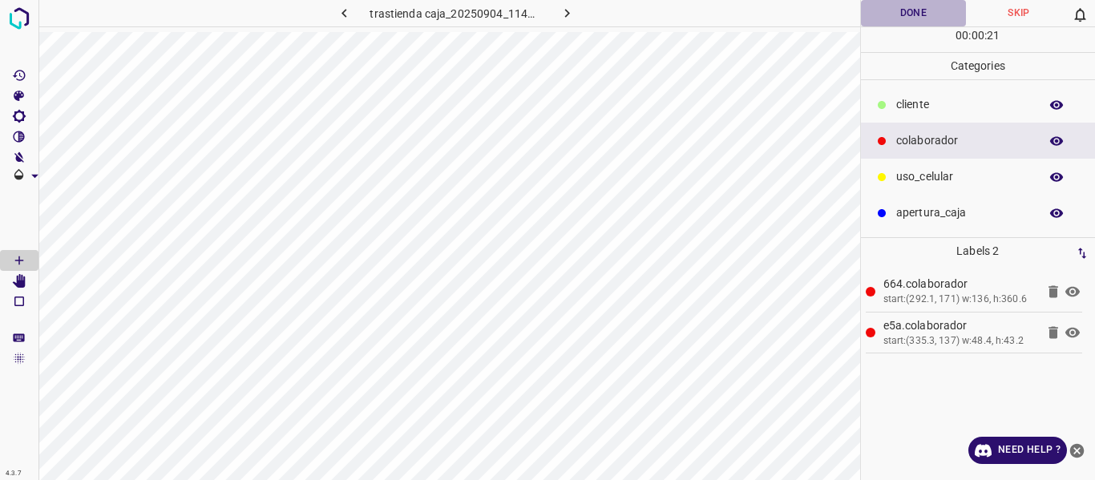
click at [889, 14] on button "Done" at bounding box center [914, 13] width 106 height 26
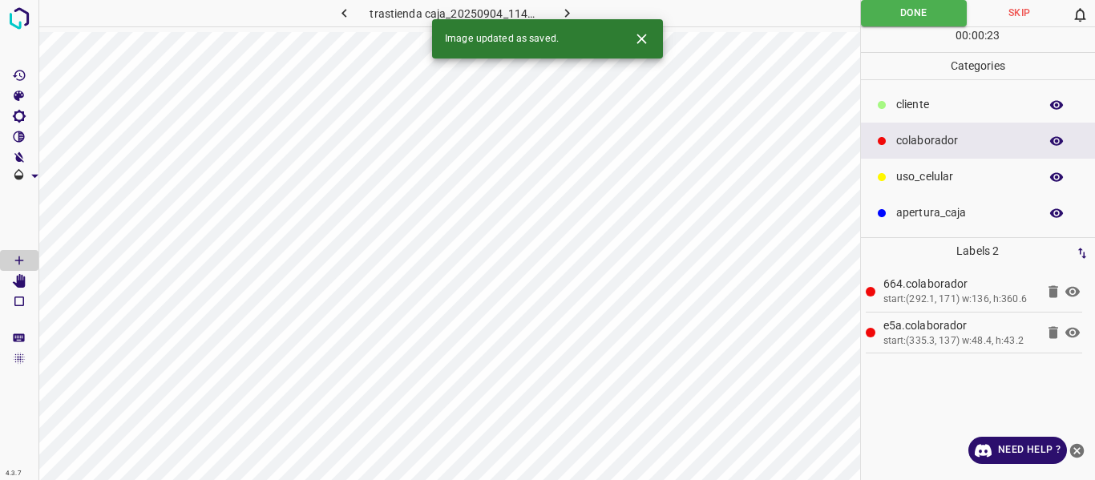
click at [563, 13] on icon "button" at bounding box center [567, 13] width 17 height 17
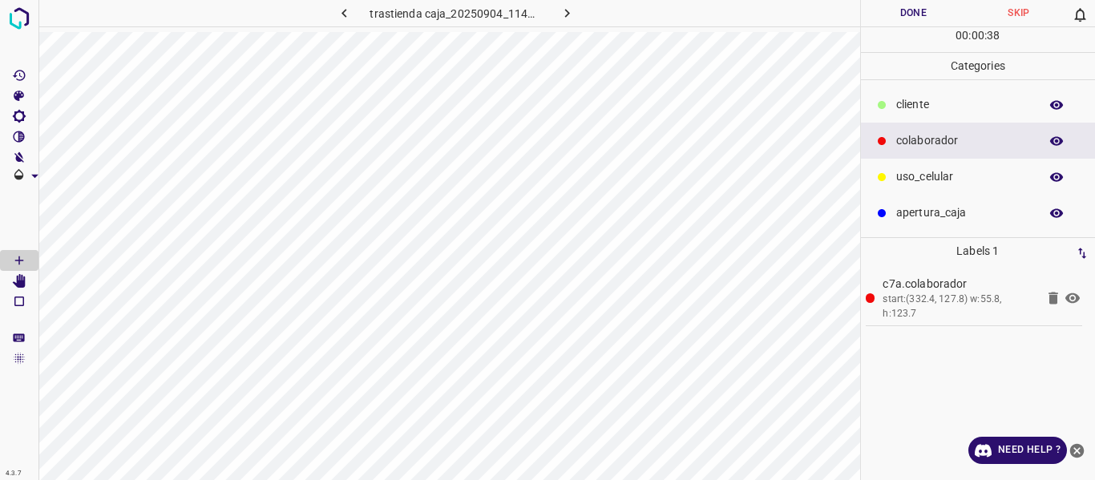
click at [891, 14] on button "Done" at bounding box center [914, 13] width 106 height 26
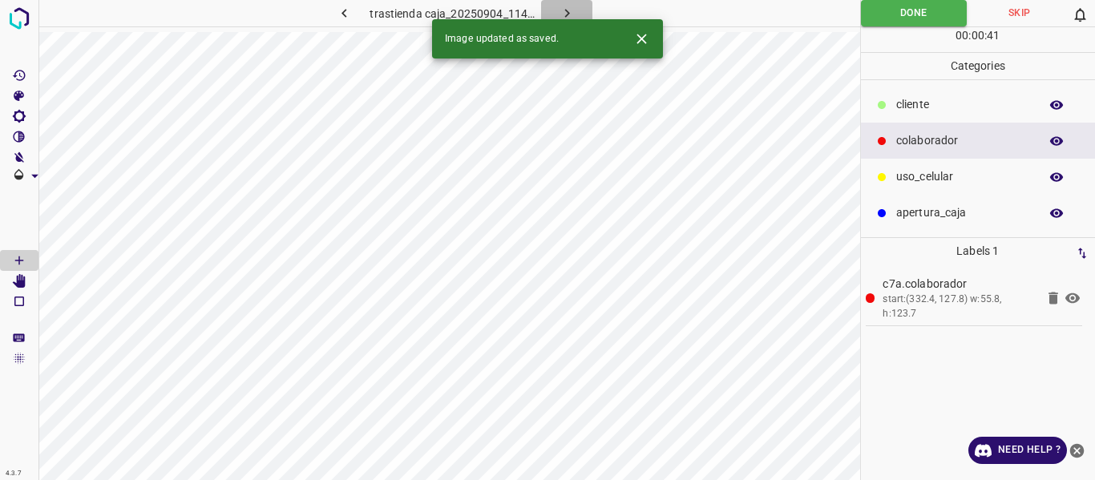
click at [565, 7] on icon "button" at bounding box center [567, 13] width 17 height 17
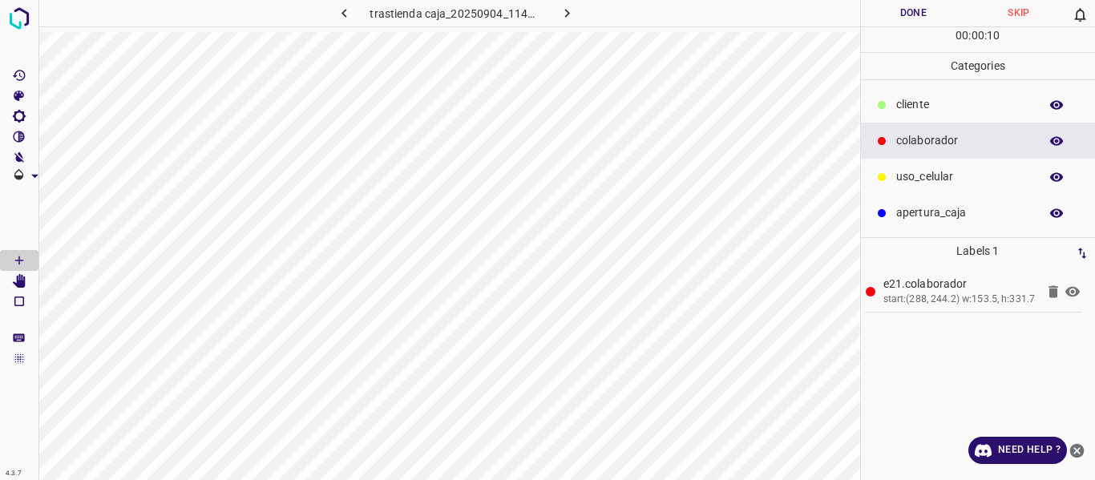
click at [943, 173] on p "uso_celular" at bounding box center [963, 176] width 135 height 17
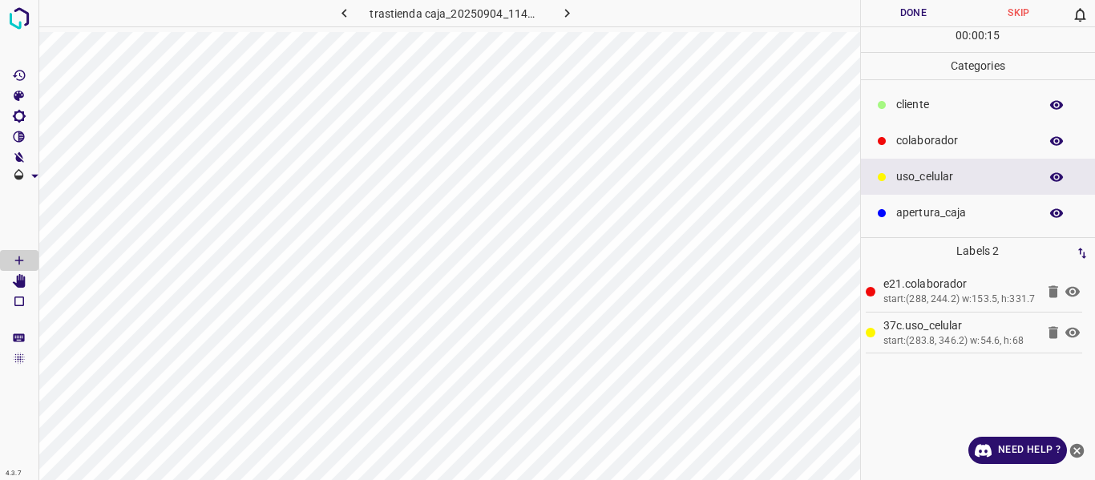
click at [914, 140] on p "colaborador" at bounding box center [963, 140] width 135 height 17
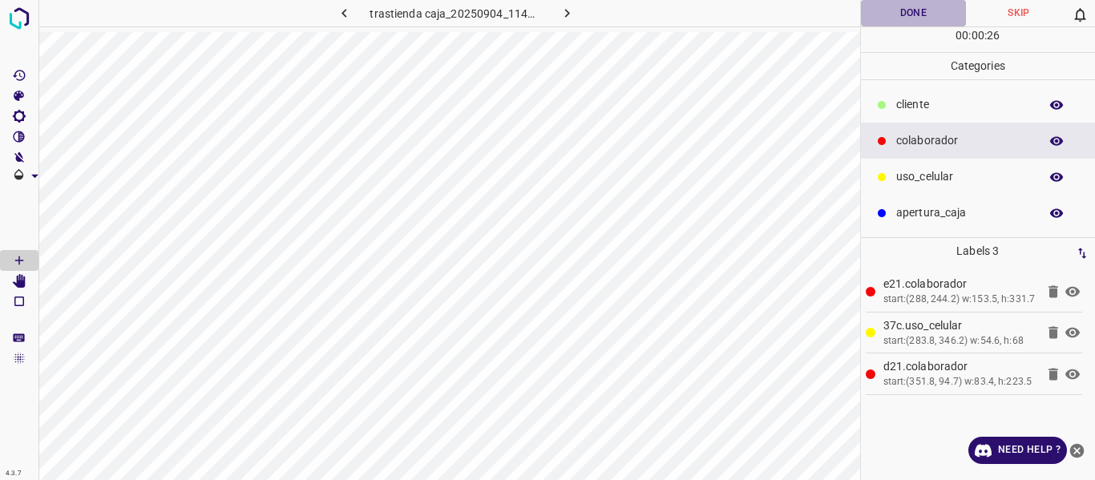
click at [892, 12] on button "Done" at bounding box center [914, 13] width 106 height 26
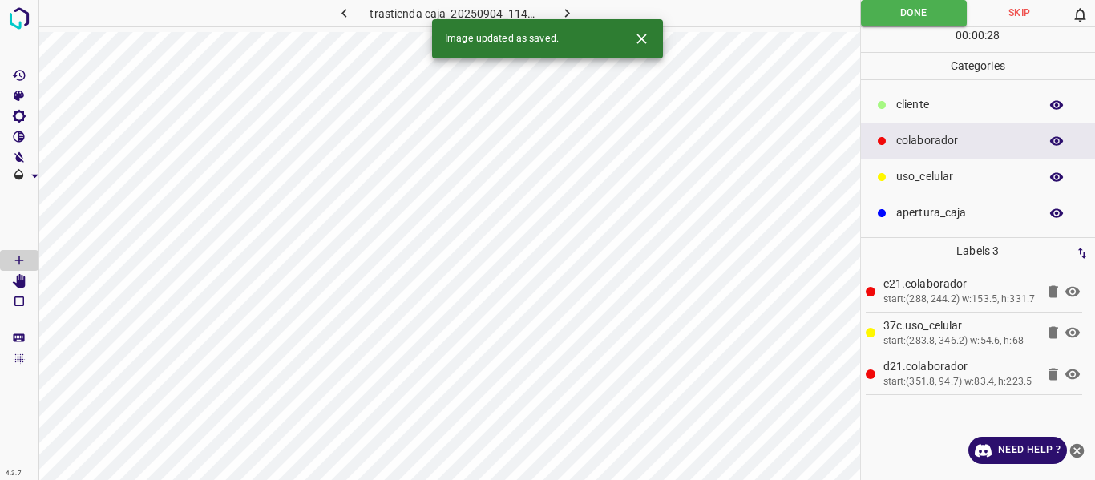
click at [566, 12] on icon "button" at bounding box center [567, 13] width 5 height 9
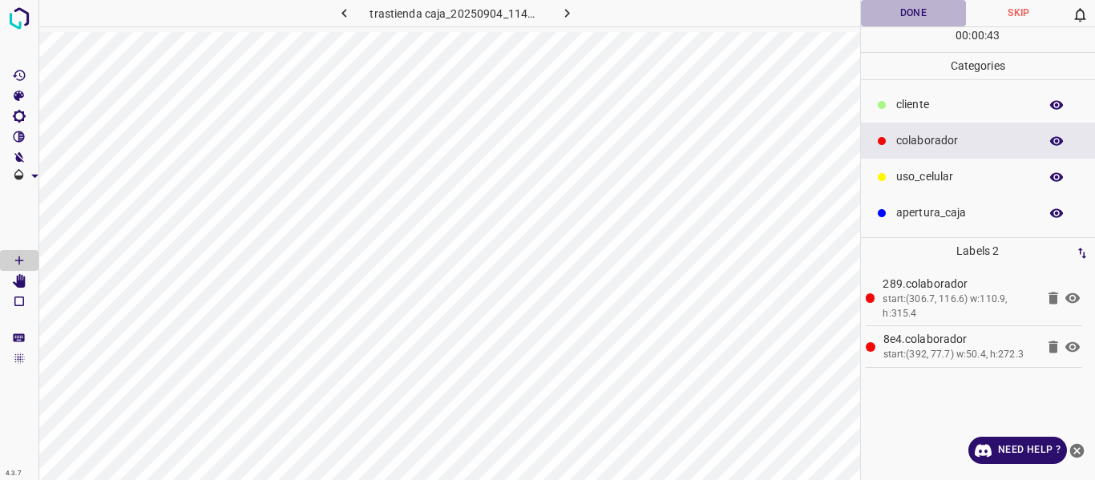
click at [913, 14] on button "Done" at bounding box center [914, 13] width 106 height 26
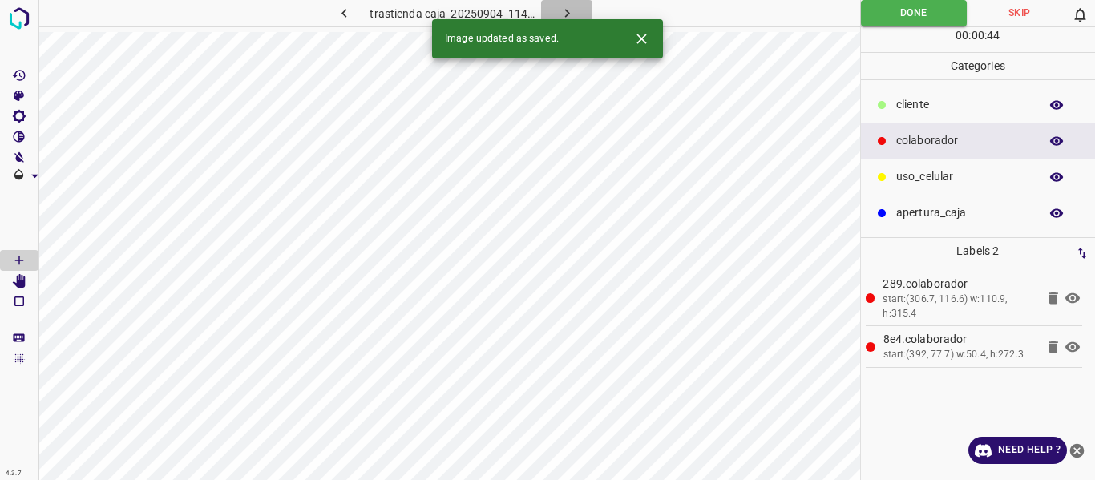
click at [564, 7] on icon "button" at bounding box center [567, 13] width 17 height 17
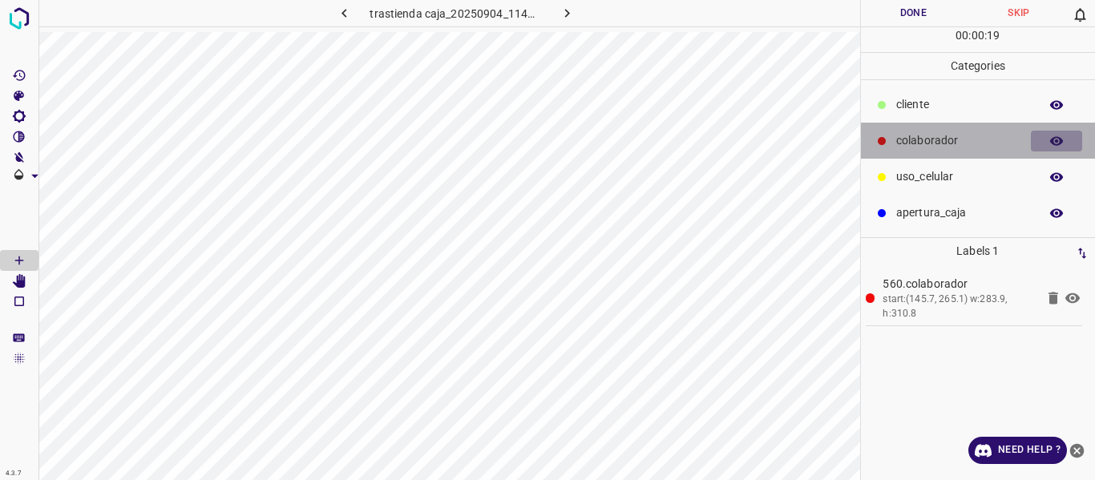
click at [1050, 143] on icon "button" at bounding box center [1057, 141] width 14 height 14
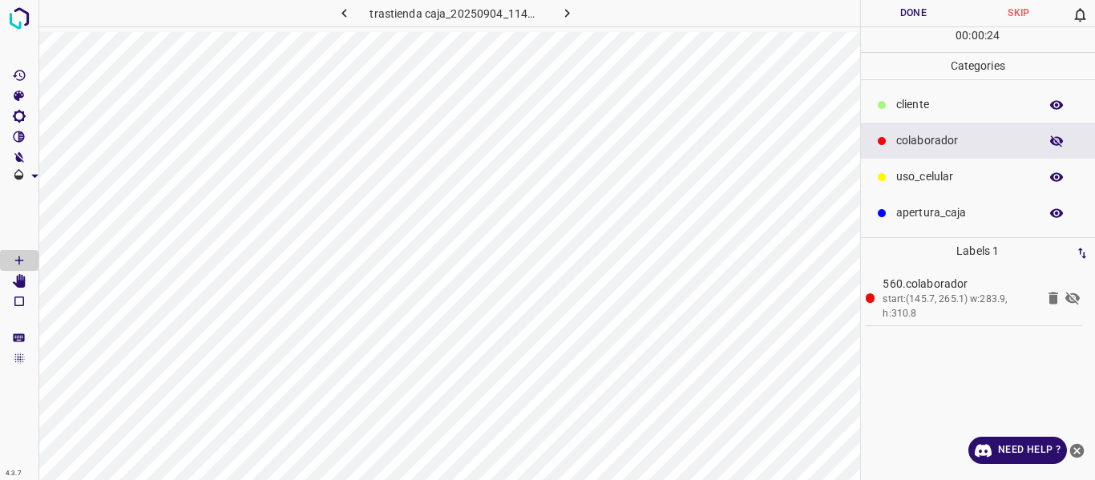
click at [1051, 139] on icon "button" at bounding box center [1057, 141] width 14 height 14
click at [885, 18] on button "Done" at bounding box center [914, 13] width 106 height 26
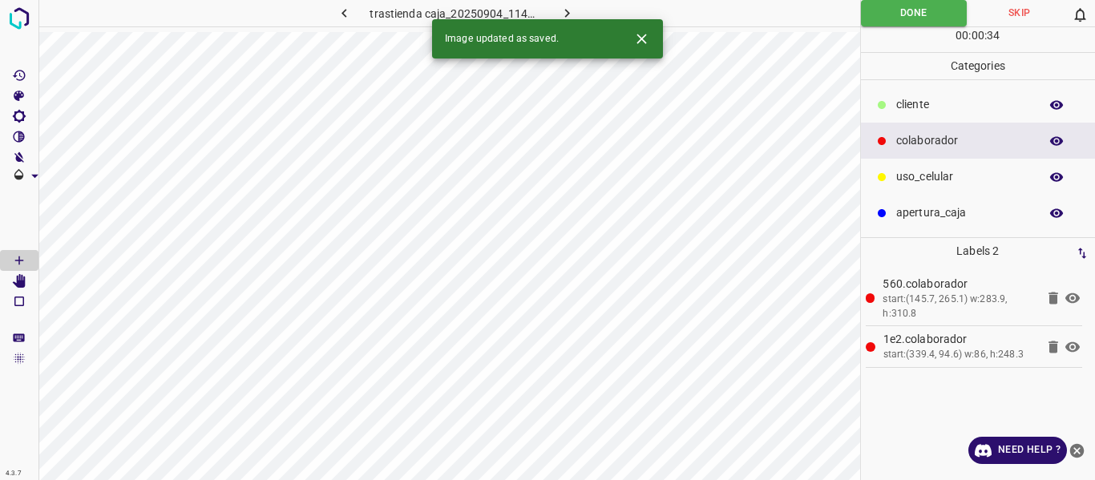
click at [565, 13] on icon "button" at bounding box center [567, 13] width 17 height 17
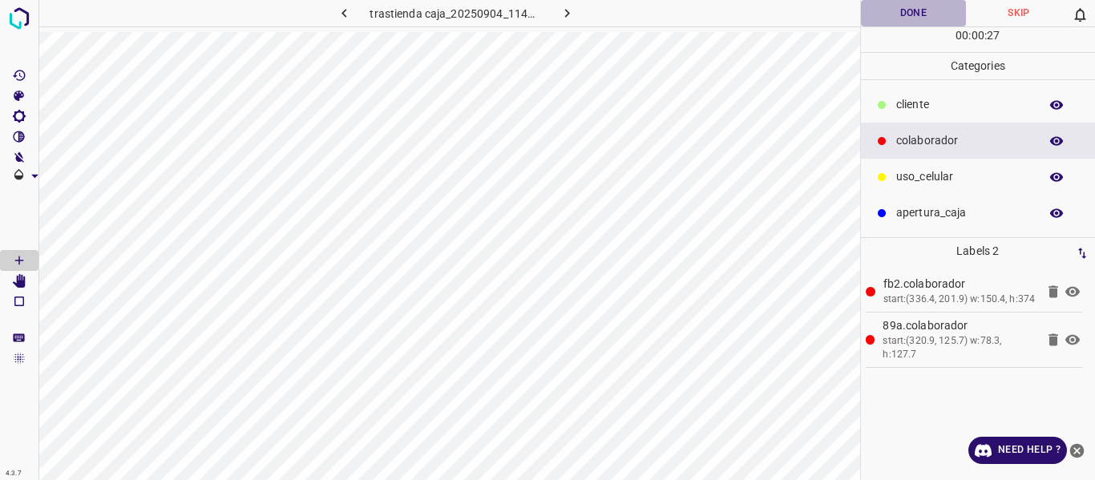
click at [906, 16] on button "Done" at bounding box center [914, 13] width 106 height 26
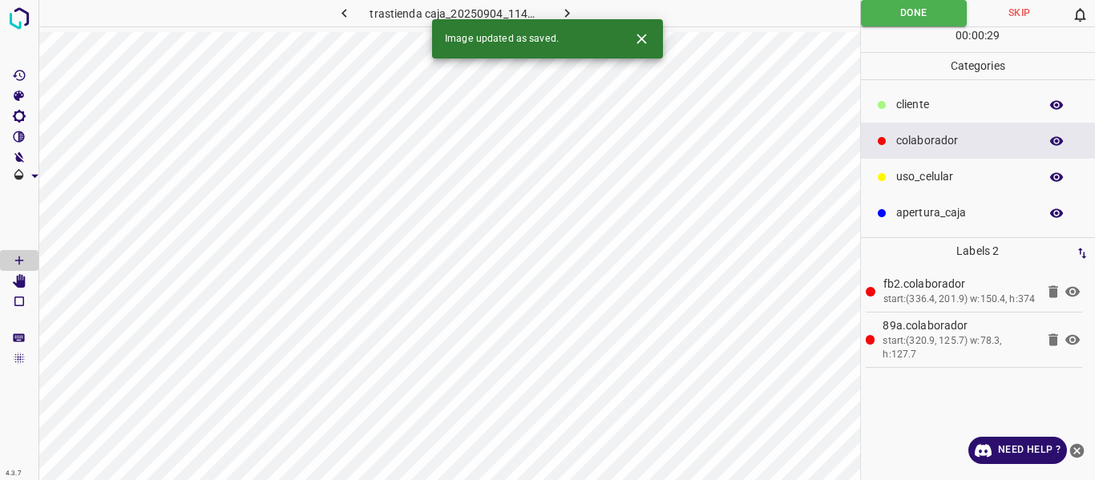
click at [566, 11] on icon "button" at bounding box center [567, 13] width 5 height 9
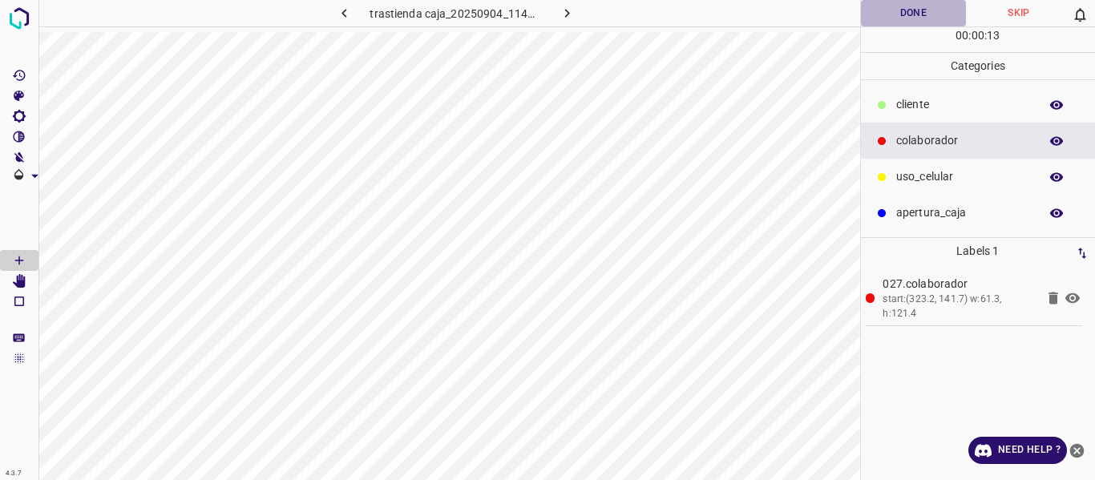
click at [892, 18] on button "Done" at bounding box center [914, 13] width 106 height 26
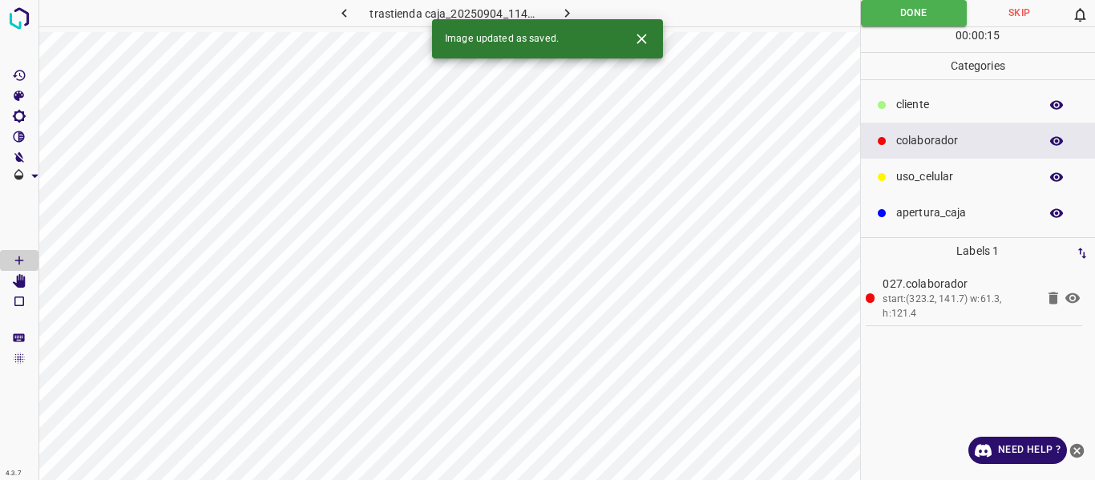
click at [576, 11] on button "button" at bounding box center [566, 13] width 51 height 26
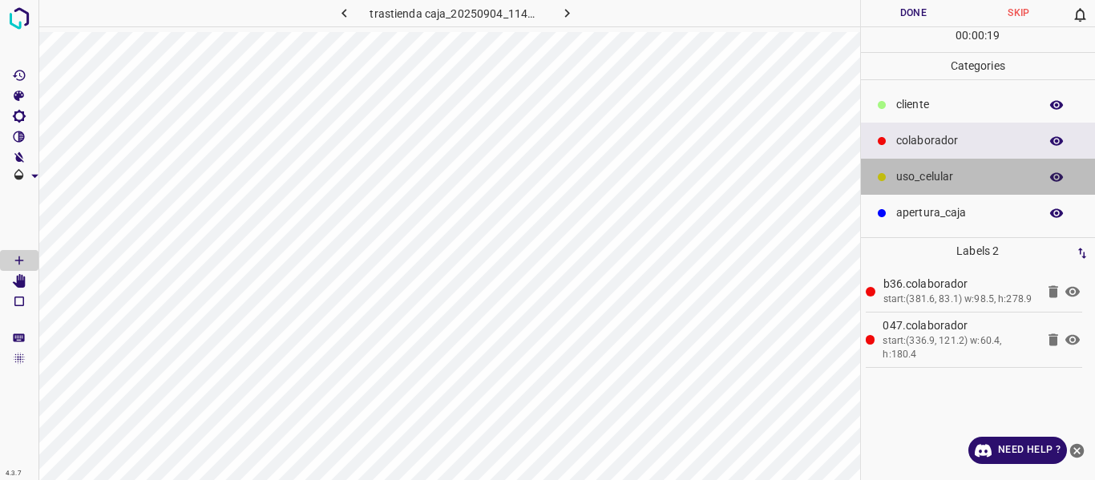
click at [913, 179] on p "uso_celular" at bounding box center [963, 176] width 135 height 17
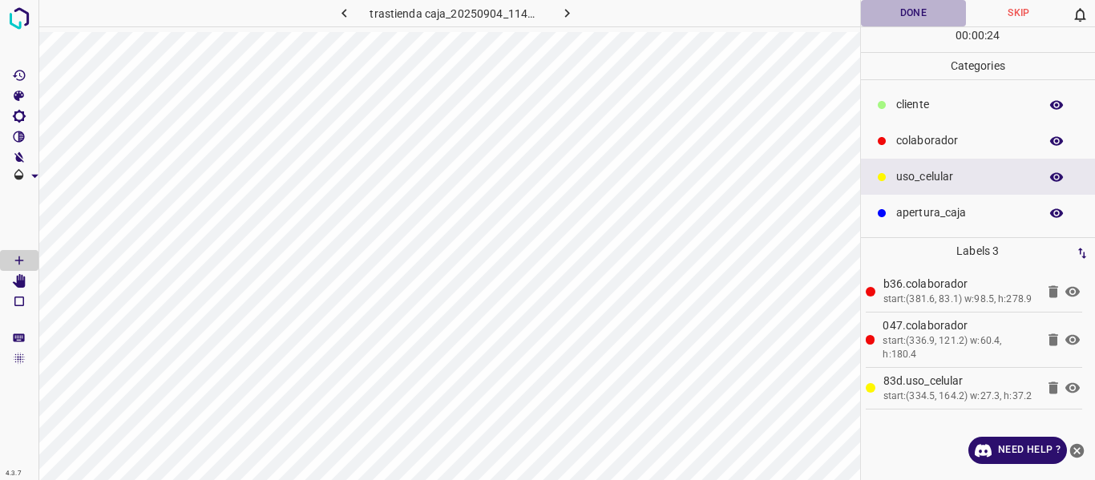
click at [892, 8] on button "Done" at bounding box center [914, 13] width 106 height 26
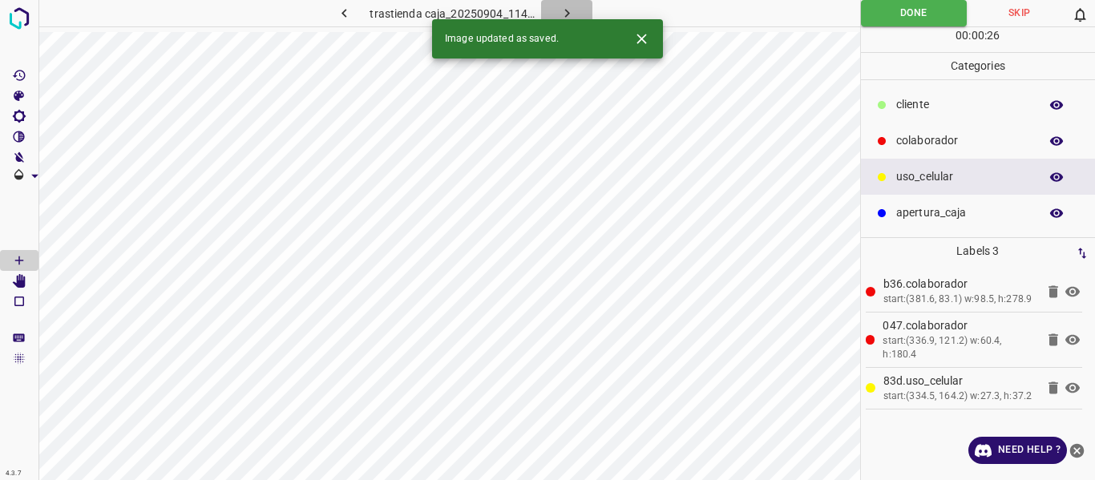
click at [573, 8] on icon "button" at bounding box center [567, 13] width 17 height 17
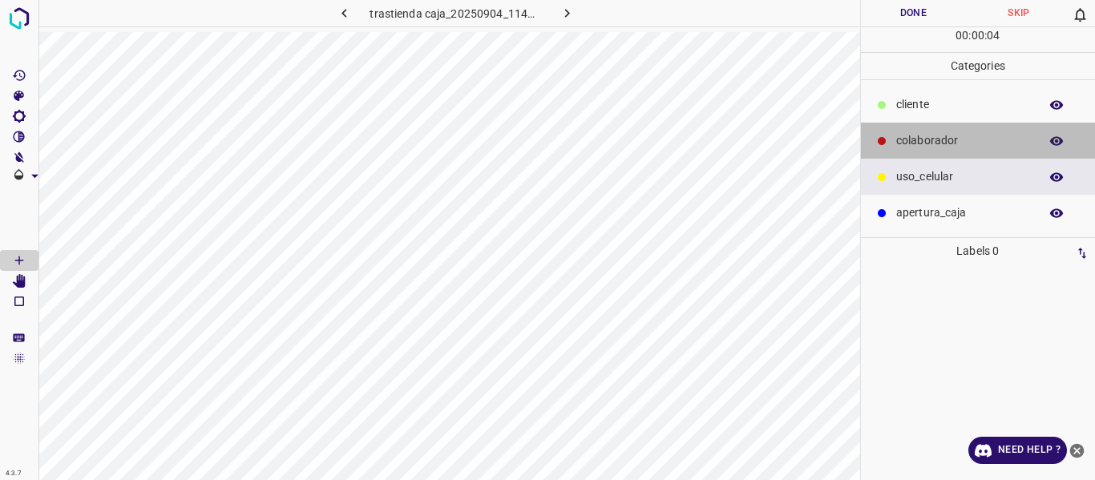
click at [933, 144] on p "colaborador" at bounding box center [963, 140] width 135 height 17
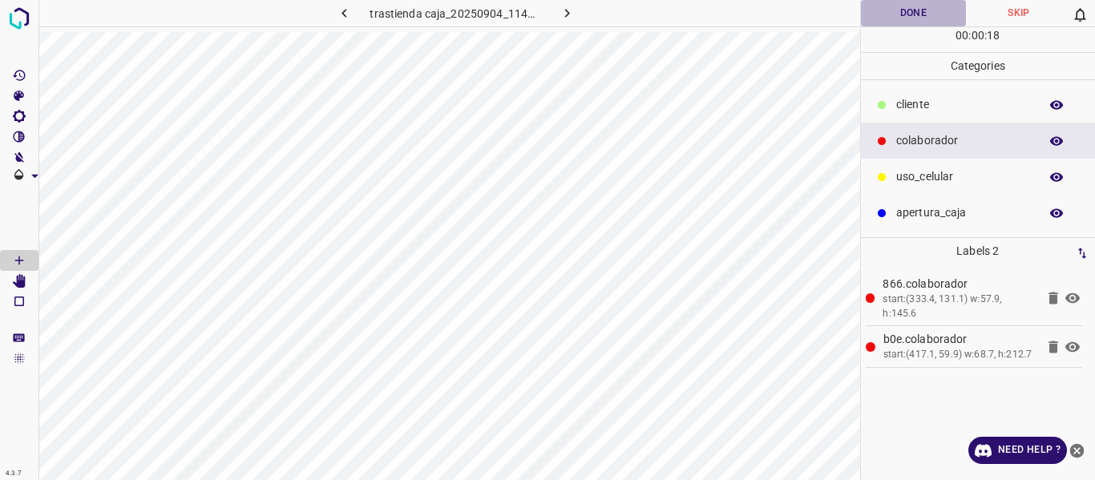
click at [896, 10] on button "Done" at bounding box center [914, 13] width 106 height 26
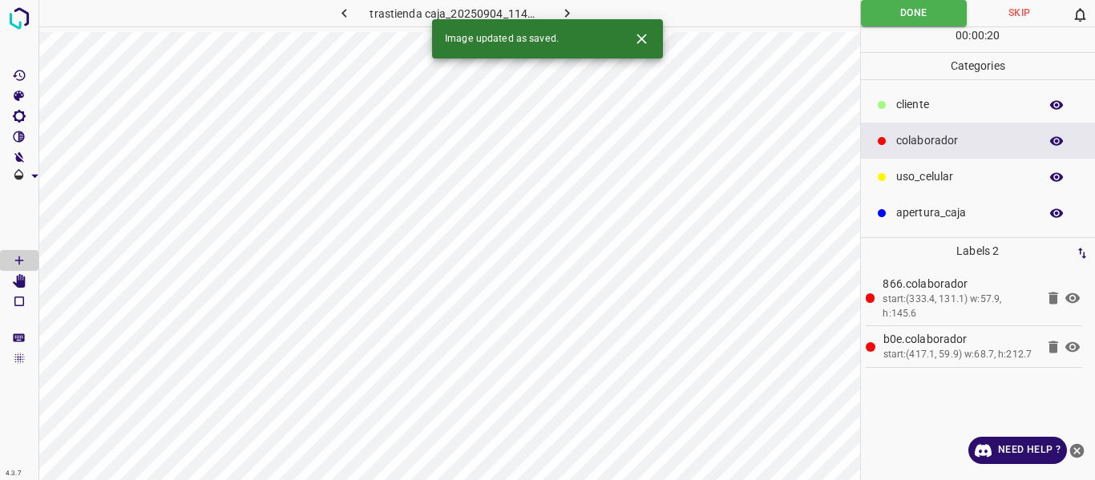
click at [565, 7] on icon "button" at bounding box center [567, 13] width 17 height 17
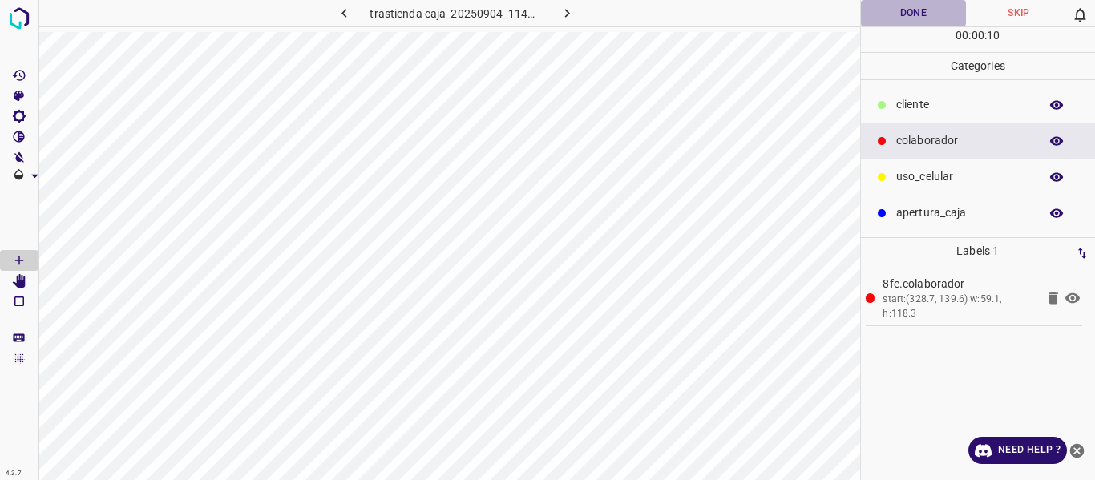
click at [930, 7] on button "Done" at bounding box center [914, 13] width 106 height 26
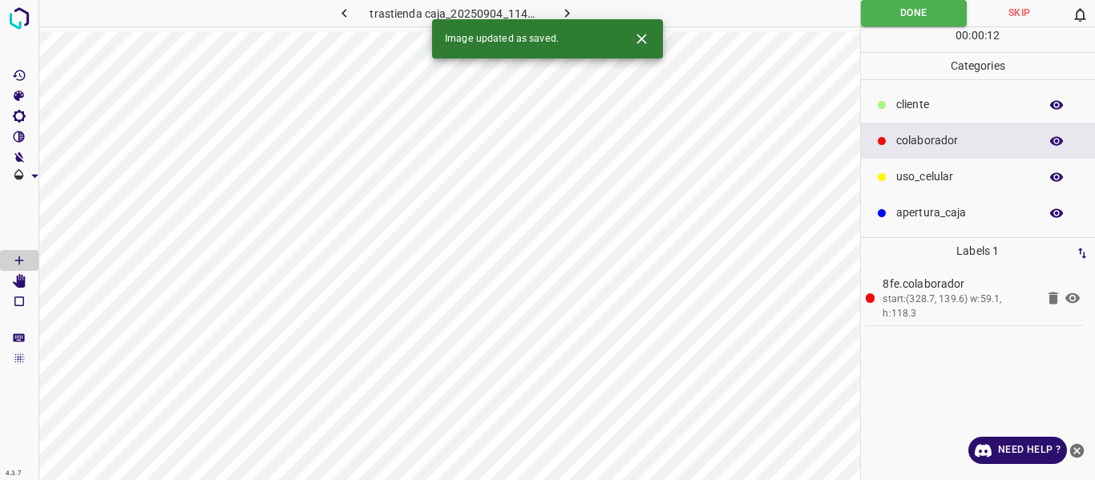
click at [563, 10] on icon "button" at bounding box center [567, 13] width 17 height 17
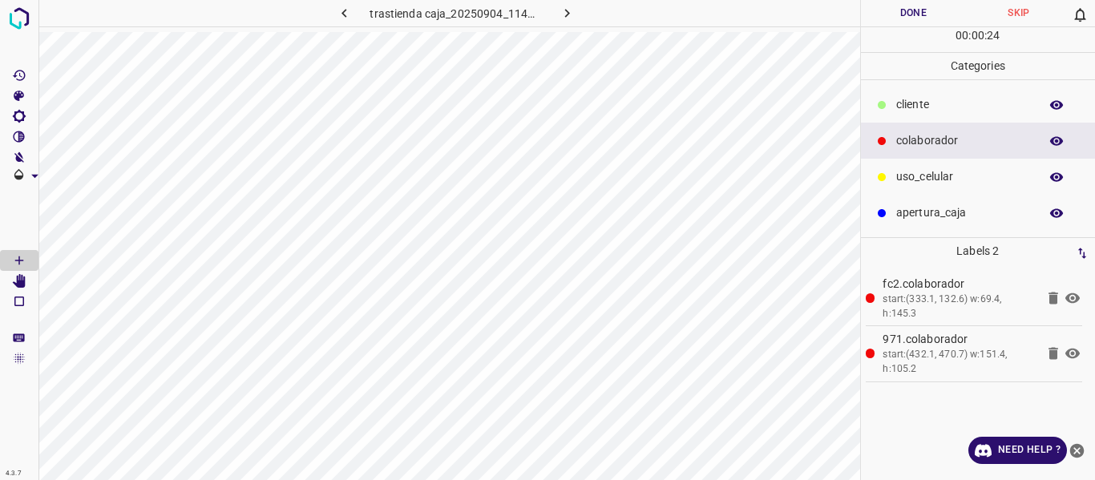
drag, startPoint x: 929, startPoint y: 173, endPoint x: 885, endPoint y: 188, distance: 46.7
click at [928, 173] on p "uso_celular" at bounding box center [963, 176] width 135 height 17
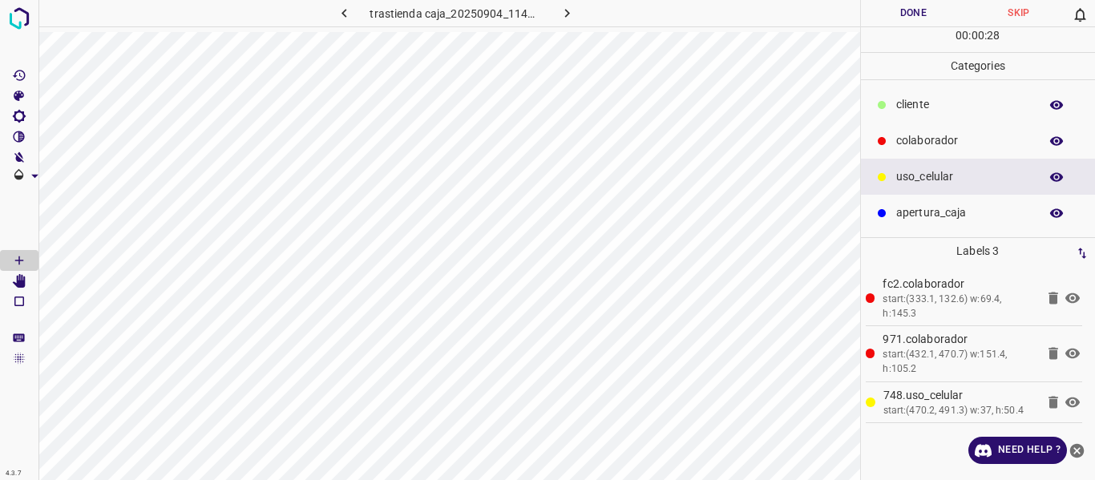
click at [911, 21] on button "Done" at bounding box center [914, 13] width 106 height 26
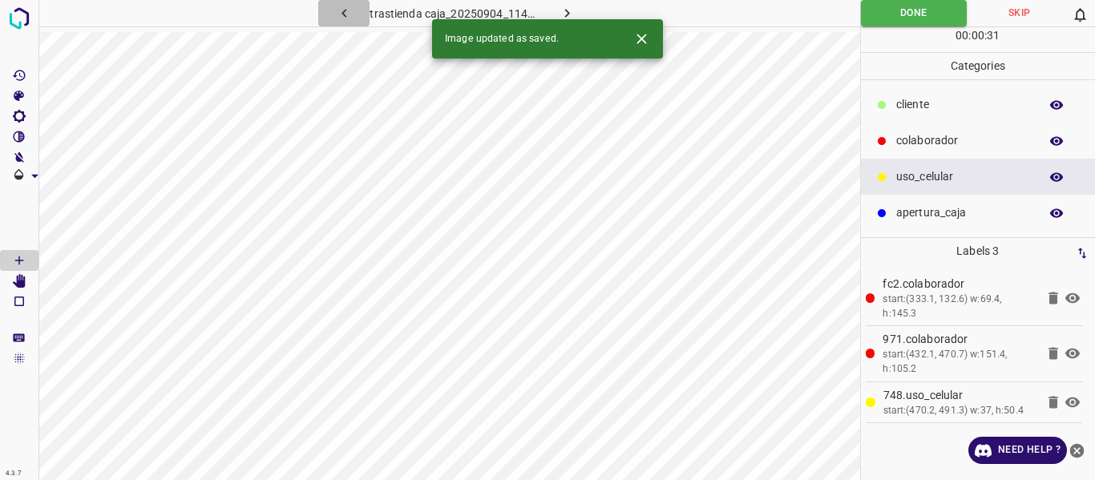
click at [340, 11] on icon "button" at bounding box center [344, 13] width 17 height 17
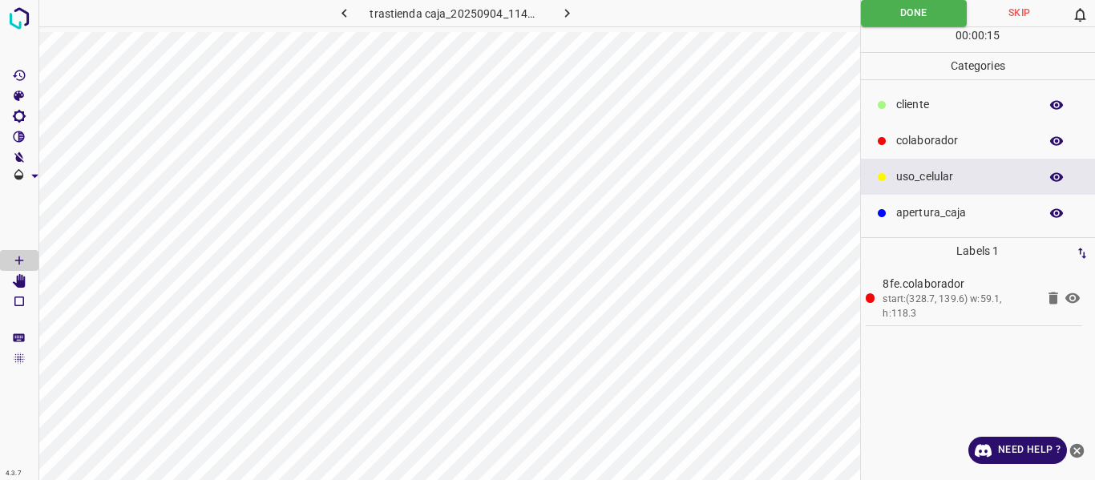
click at [563, 14] on icon "button" at bounding box center [567, 13] width 17 height 17
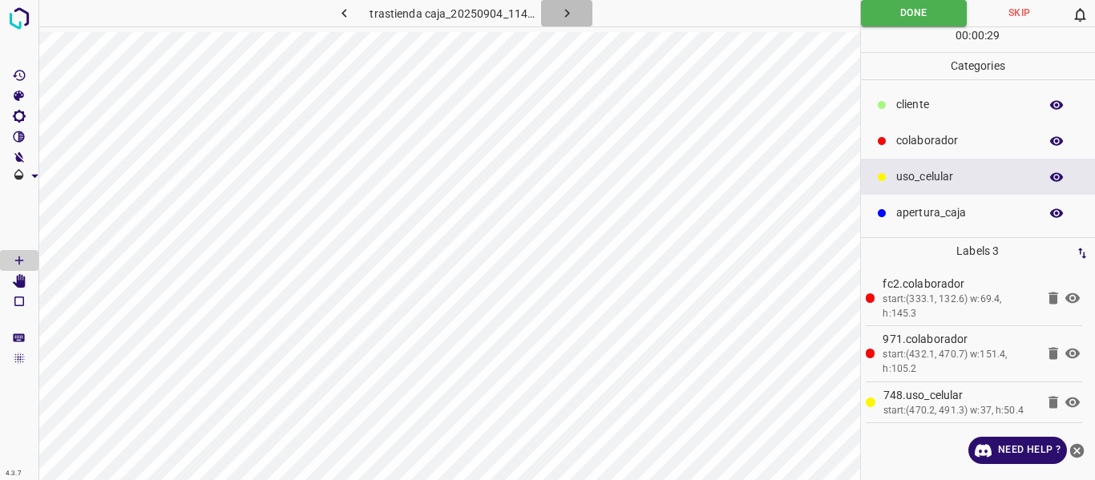
click at [560, 6] on icon "button" at bounding box center [567, 13] width 17 height 17
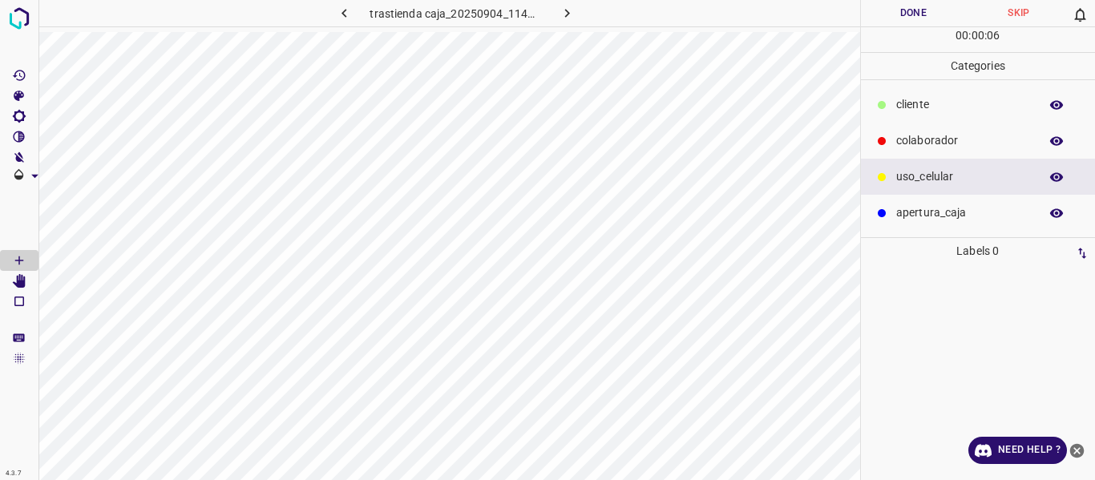
click at [909, 145] on p "colaborador" at bounding box center [963, 140] width 135 height 17
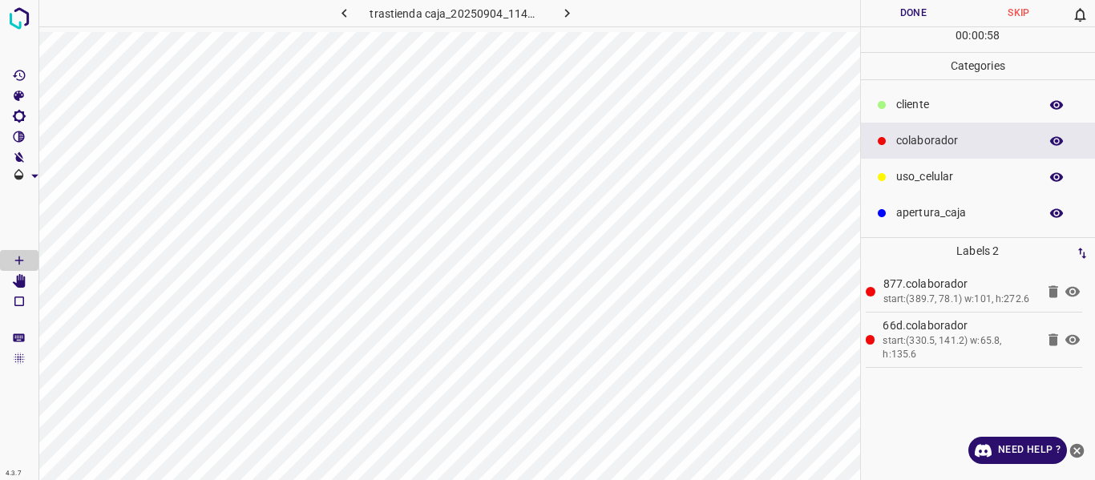
click at [888, 10] on button "Done" at bounding box center [914, 13] width 106 height 26
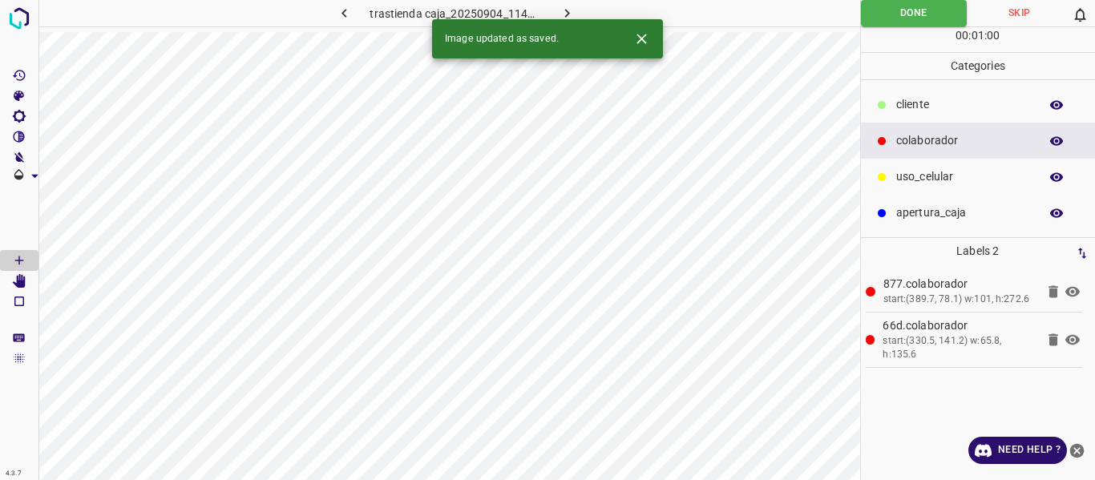
click at [567, 8] on icon "button" at bounding box center [567, 13] width 17 height 17
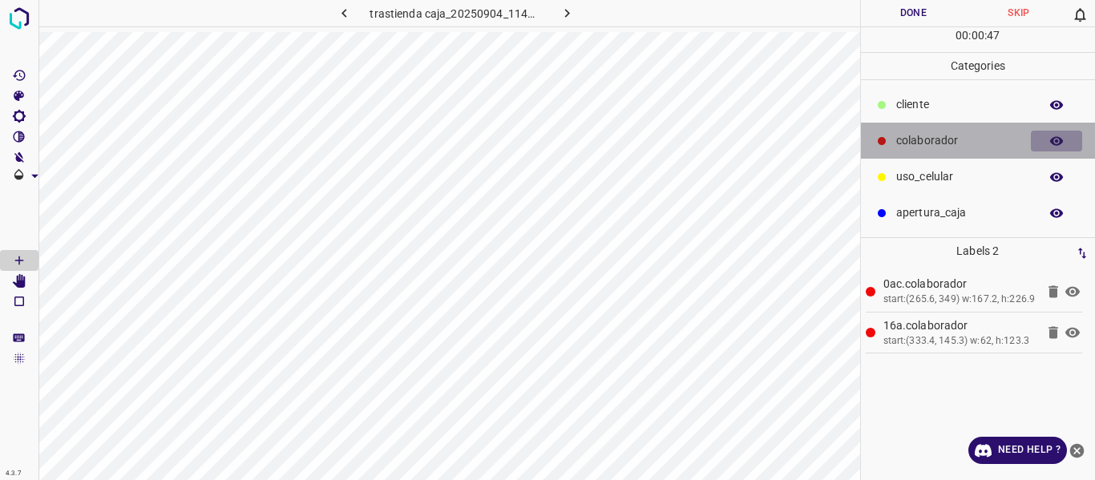
click at [1054, 137] on icon "button" at bounding box center [1057, 141] width 14 height 14
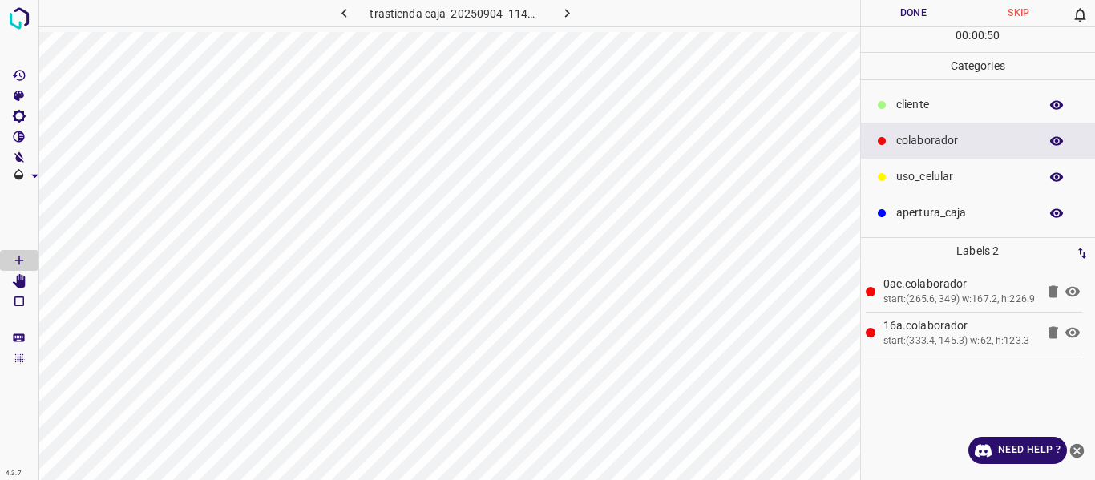
click at [895, 12] on button "Done" at bounding box center [914, 13] width 106 height 26
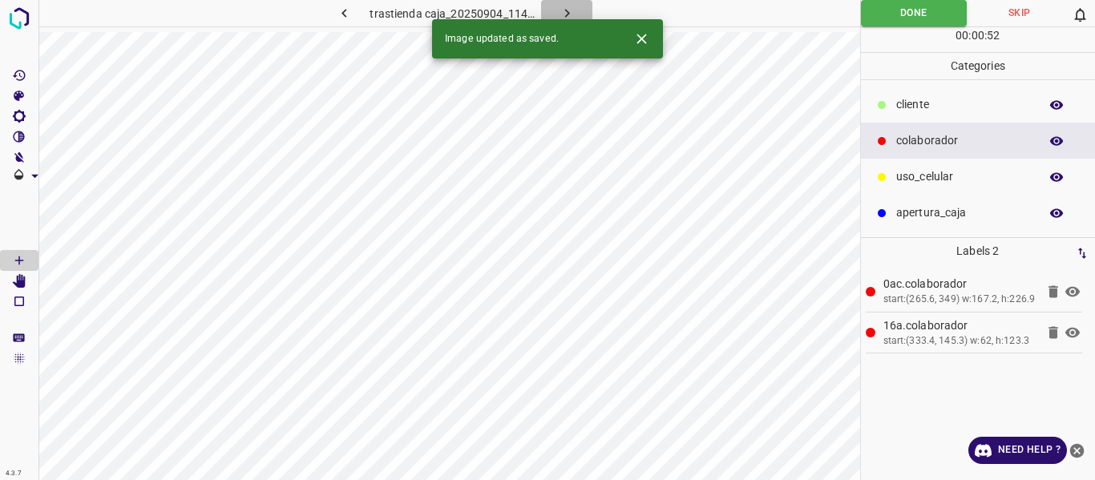
click at [569, 11] on icon "button" at bounding box center [567, 13] width 17 height 17
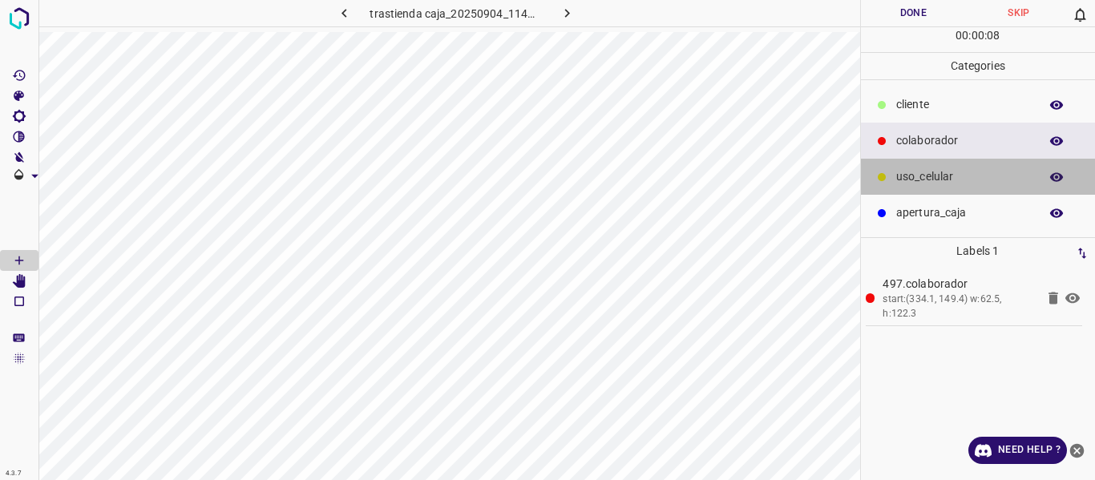
click at [941, 181] on p "uso_celular" at bounding box center [963, 176] width 135 height 17
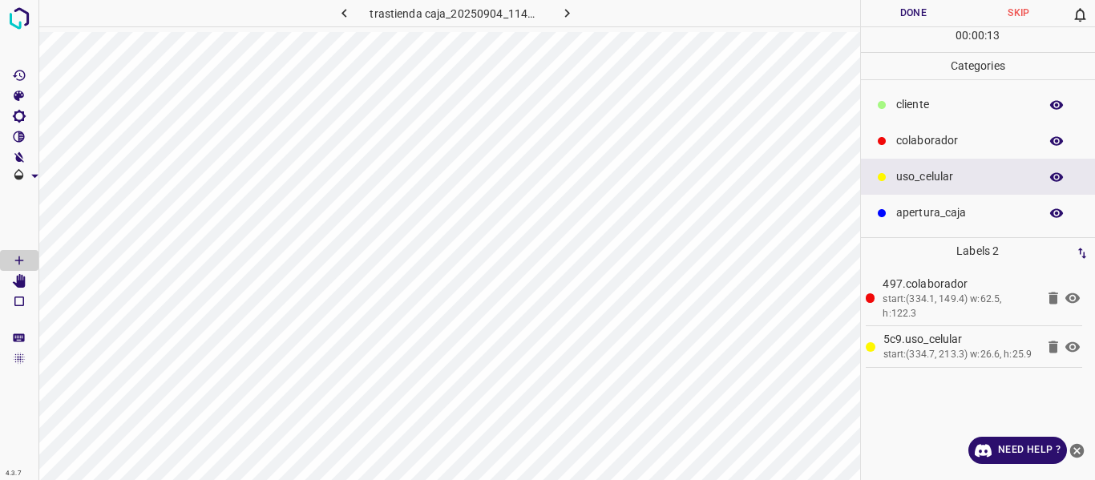
click at [909, 15] on button "Done" at bounding box center [914, 13] width 106 height 26
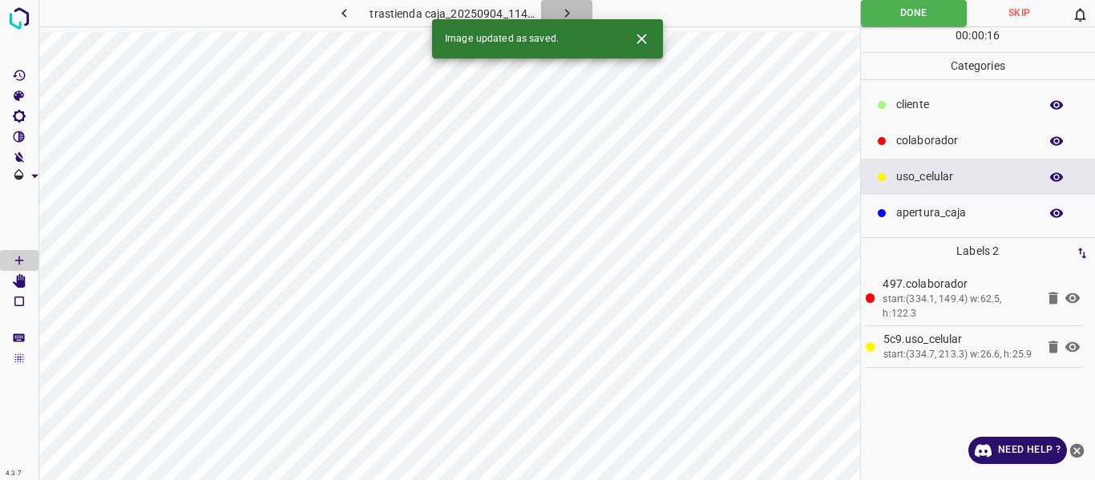
click at [565, 10] on icon "button" at bounding box center [567, 13] width 5 height 9
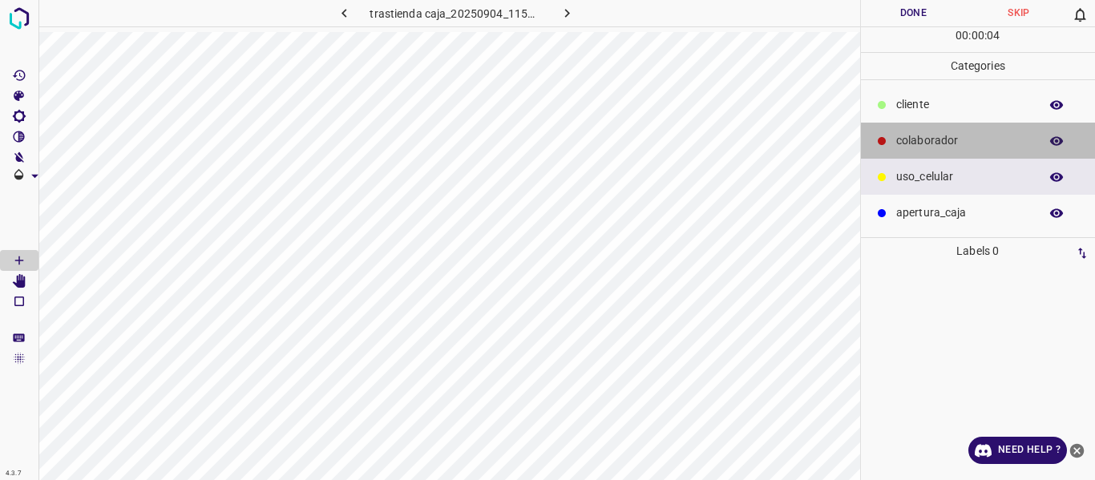
drag, startPoint x: 916, startPoint y: 143, endPoint x: 930, endPoint y: 147, distance: 15.0
click at [917, 142] on p "colaborador" at bounding box center [963, 140] width 135 height 17
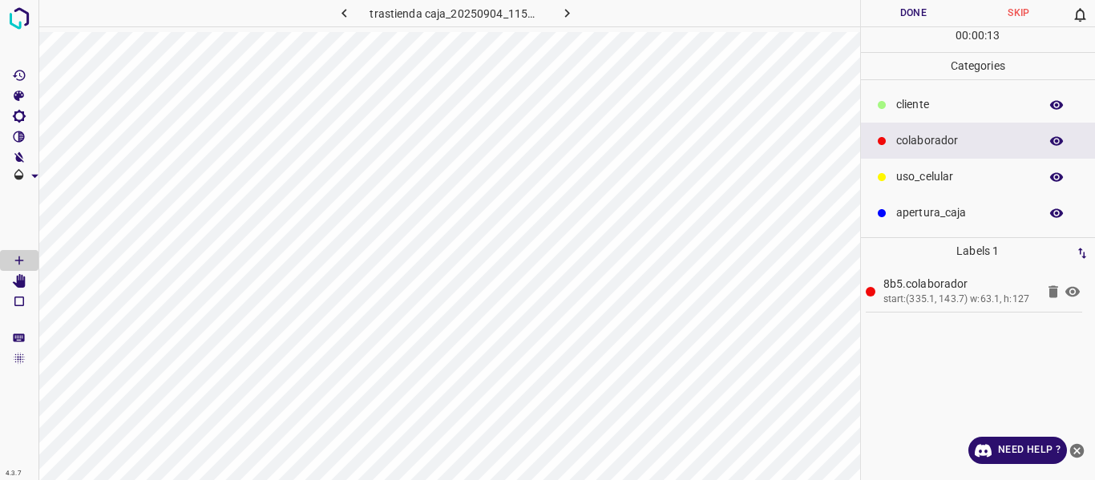
click at [898, 9] on button "Done" at bounding box center [914, 13] width 106 height 26
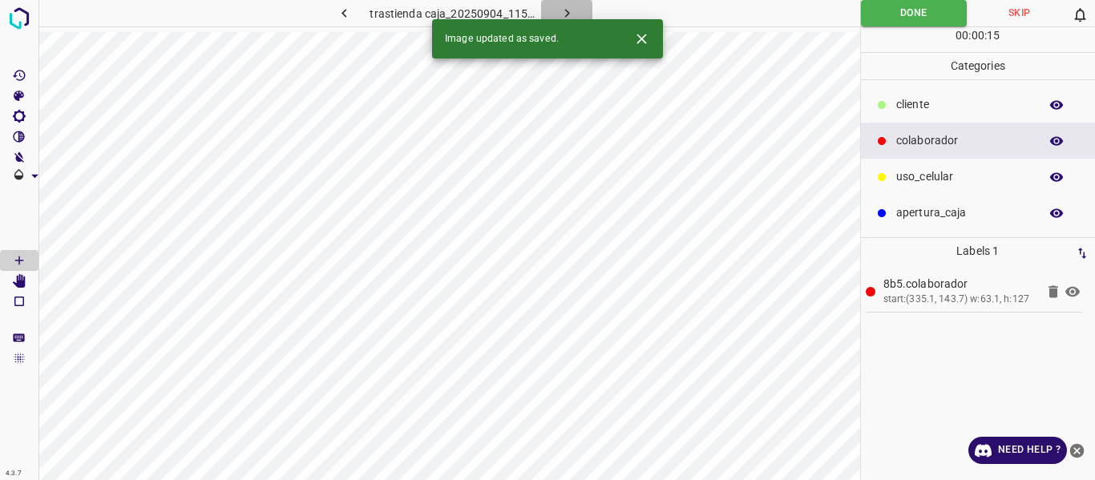
click at [571, 10] on icon "button" at bounding box center [567, 13] width 17 height 17
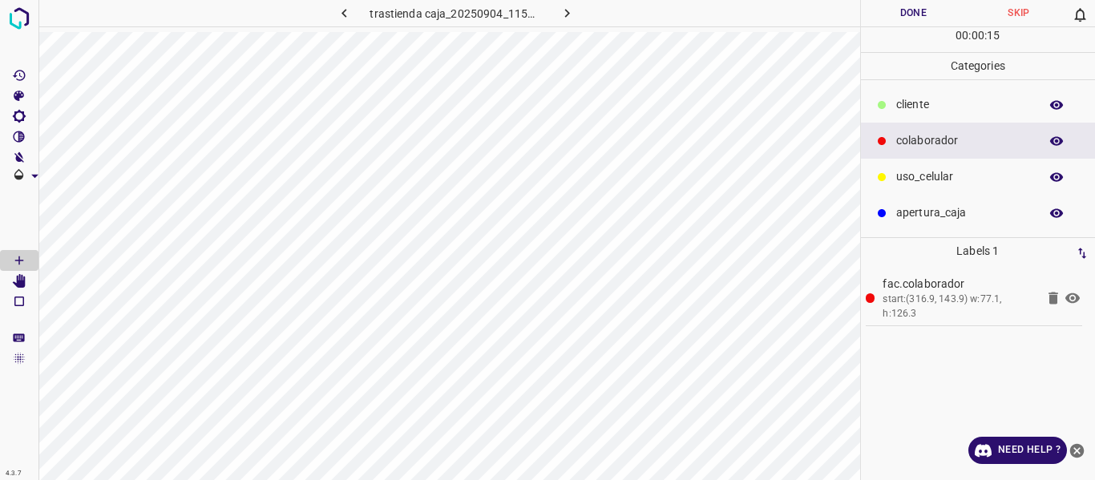
click at [907, 11] on button "Done" at bounding box center [914, 13] width 106 height 26
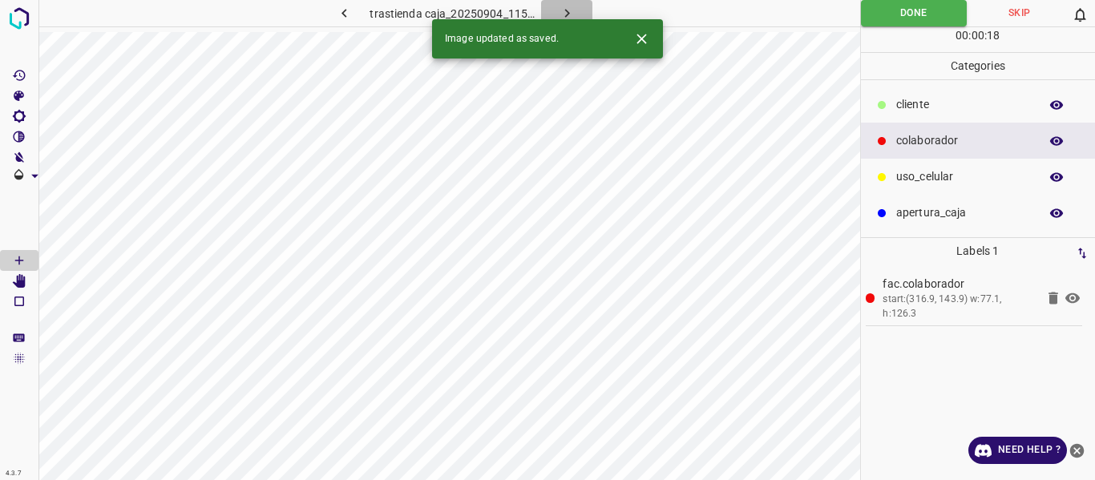
click at [563, 10] on icon "button" at bounding box center [567, 13] width 17 height 17
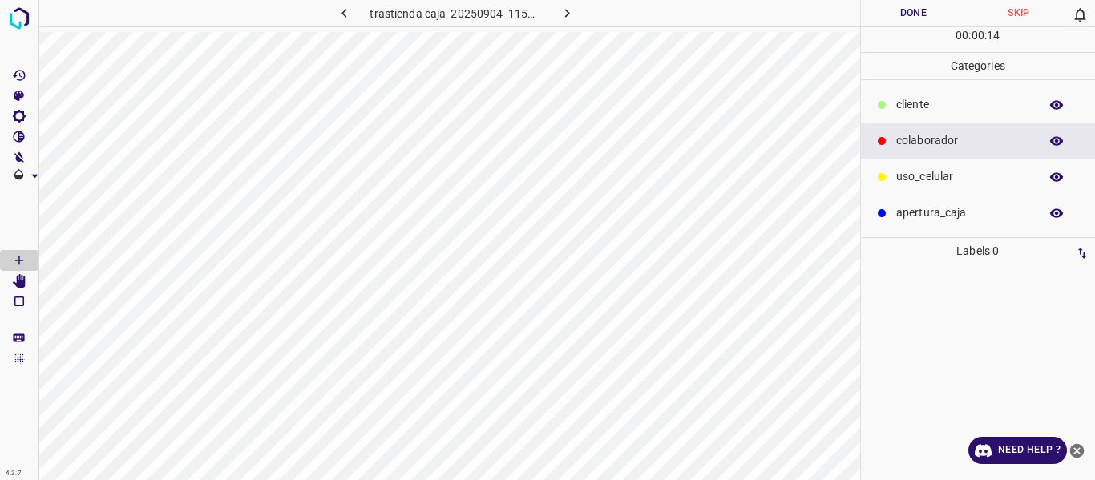
click at [917, 179] on p "uso_celular" at bounding box center [963, 176] width 135 height 17
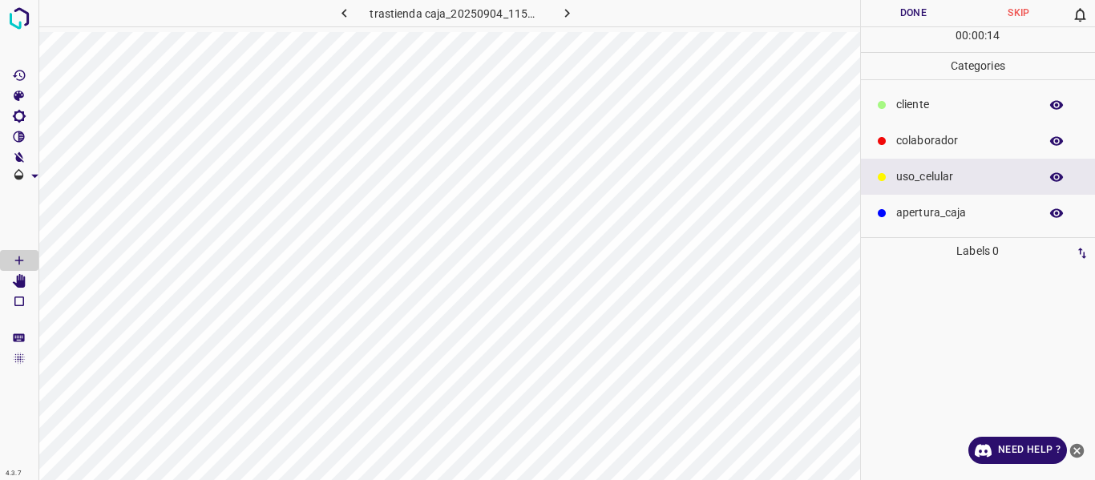
drag, startPoint x: 900, startPoint y: 137, endPoint x: 1095, endPoint y: 273, distance: 236.7
click at [900, 138] on p "colaborador" at bounding box center [963, 140] width 135 height 17
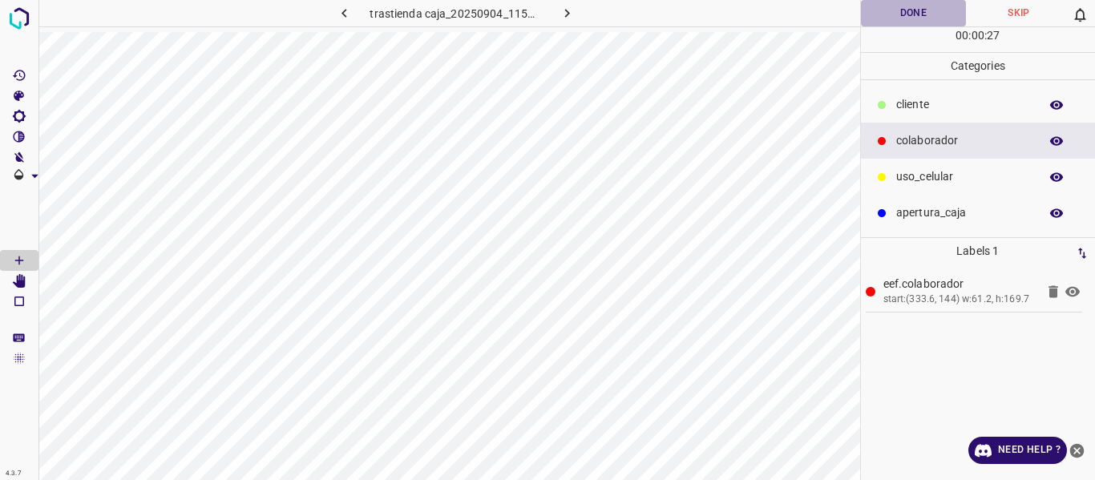
click at [913, 12] on button "Done" at bounding box center [914, 13] width 106 height 26
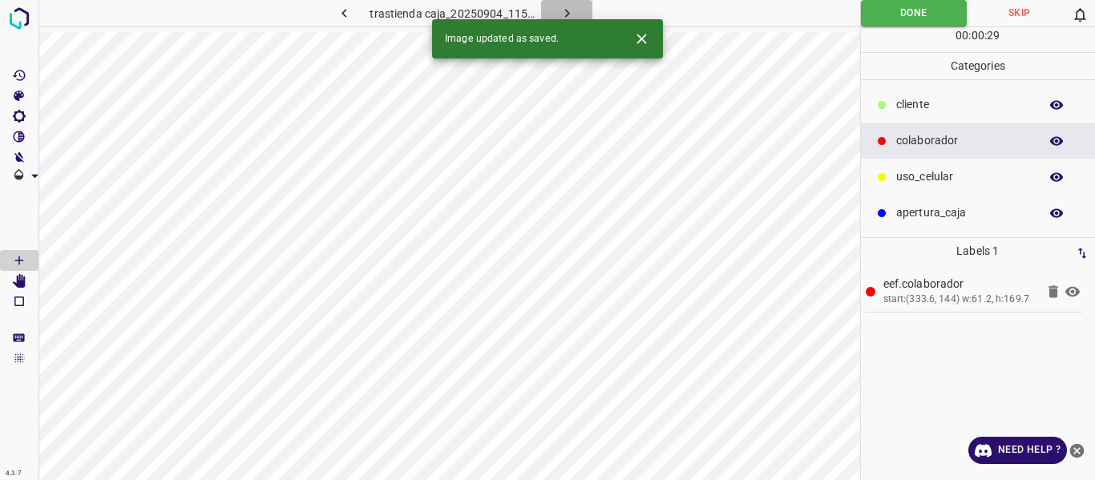
click at [567, 12] on icon "button" at bounding box center [567, 13] width 5 height 9
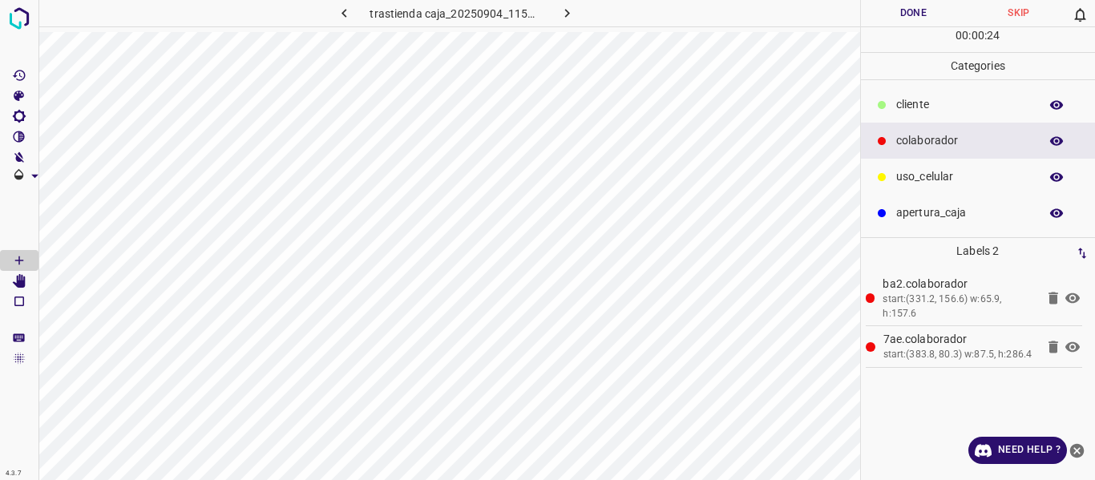
drag, startPoint x: 1055, startPoint y: 141, endPoint x: 1036, endPoint y: 138, distance: 19.5
click at [1056, 141] on icon "button" at bounding box center [1056, 140] width 13 height 9
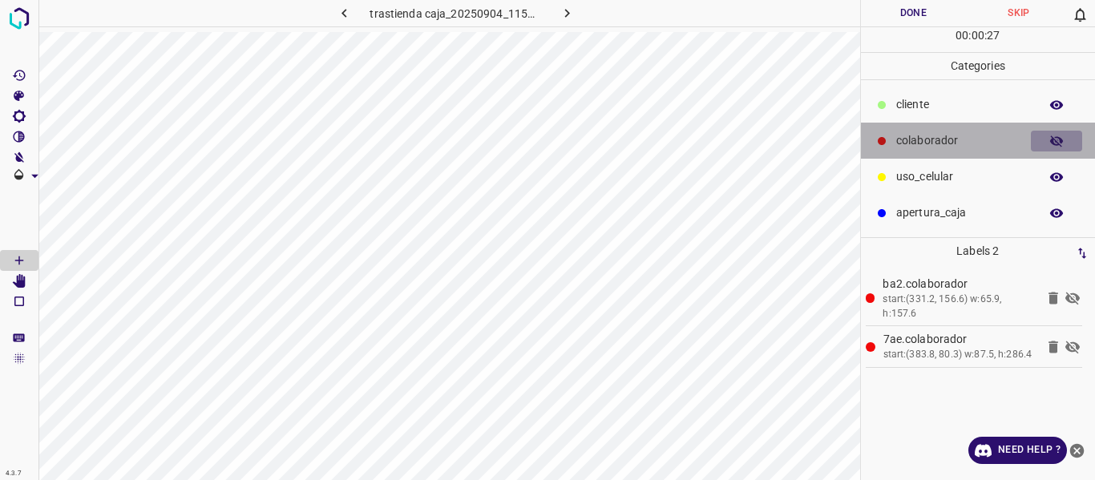
click at [1061, 140] on icon "button" at bounding box center [1056, 141] width 13 height 11
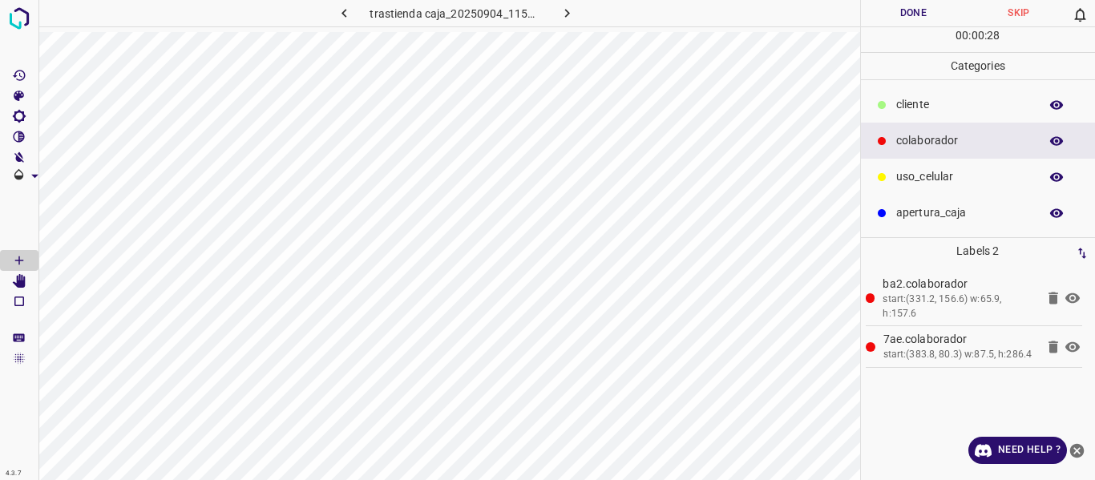
click at [898, 15] on button "Done" at bounding box center [914, 13] width 106 height 26
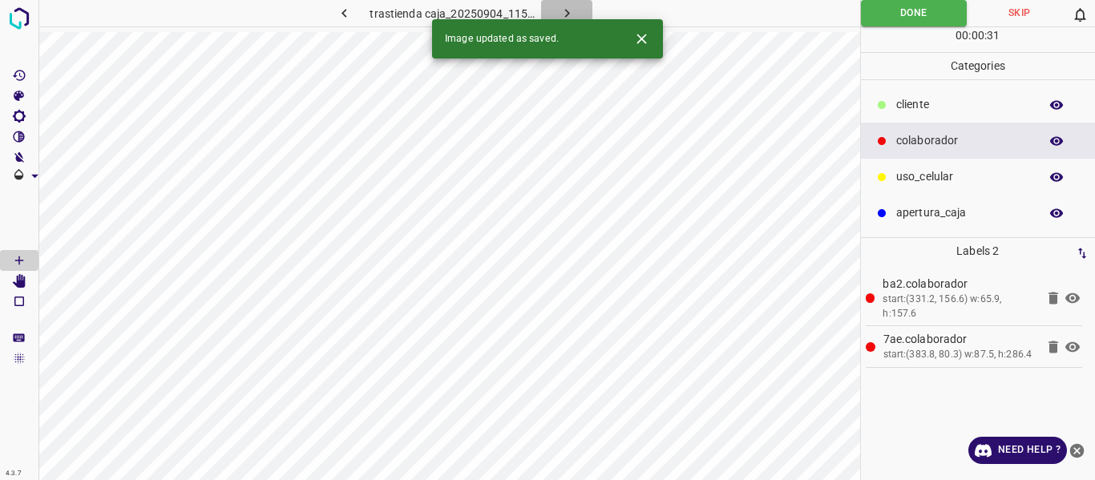
click at [564, 11] on icon "button" at bounding box center [567, 13] width 17 height 17
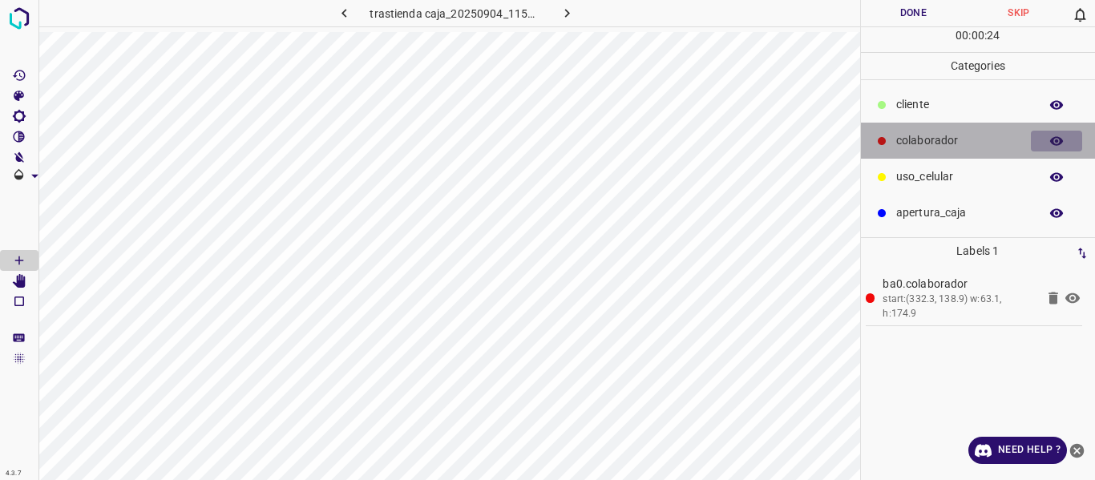
click at [1055, 140] on icon "button" at bounding box center [1057, 141] width 14 height 14
click at [1060, 140] on icon "button" at bounding box center [1056, 141] width 13 height 11
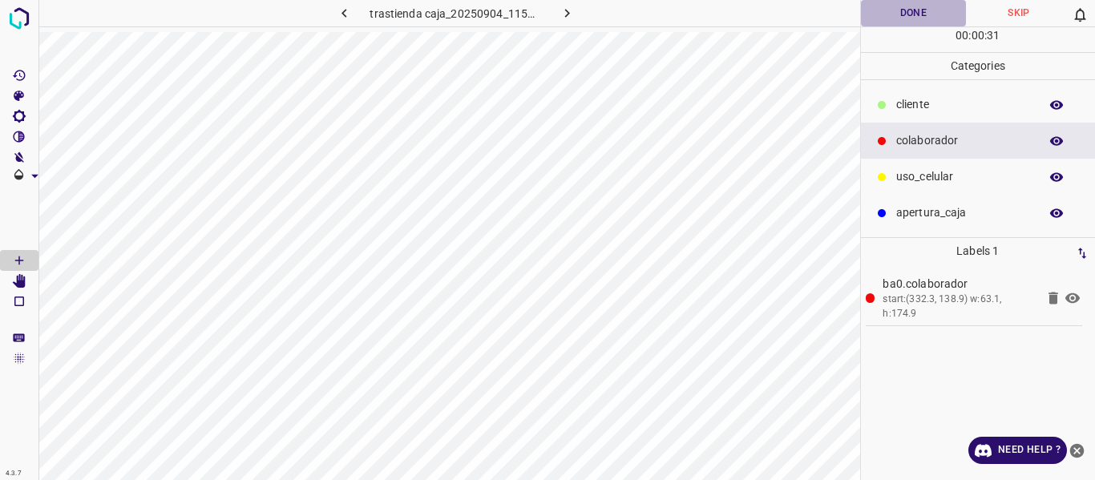
click at [901, 10] on button "Done" at bounding box center [914, 13] width 106 height 26
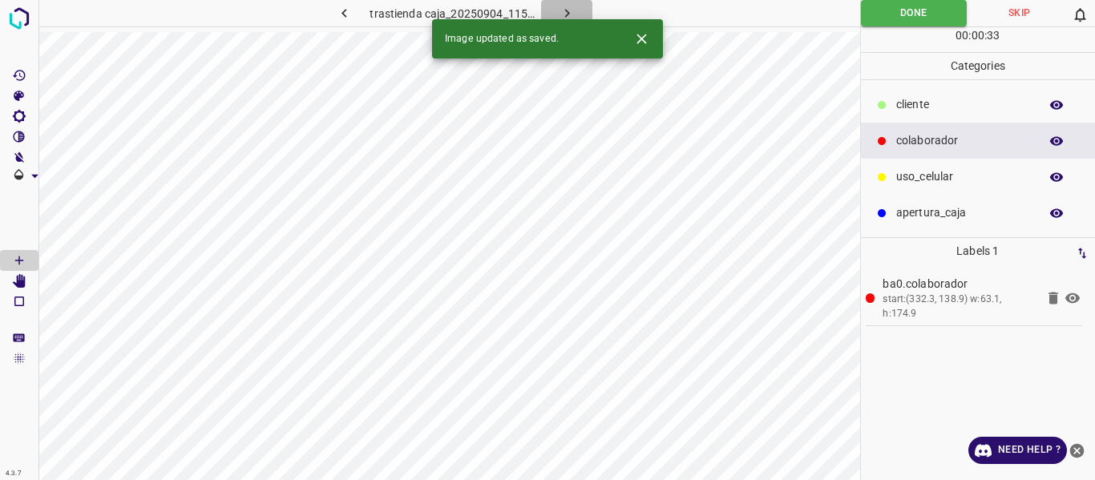
click at [565, 12] on icon "button" at bounding box center [567, 13] width 17 height 17
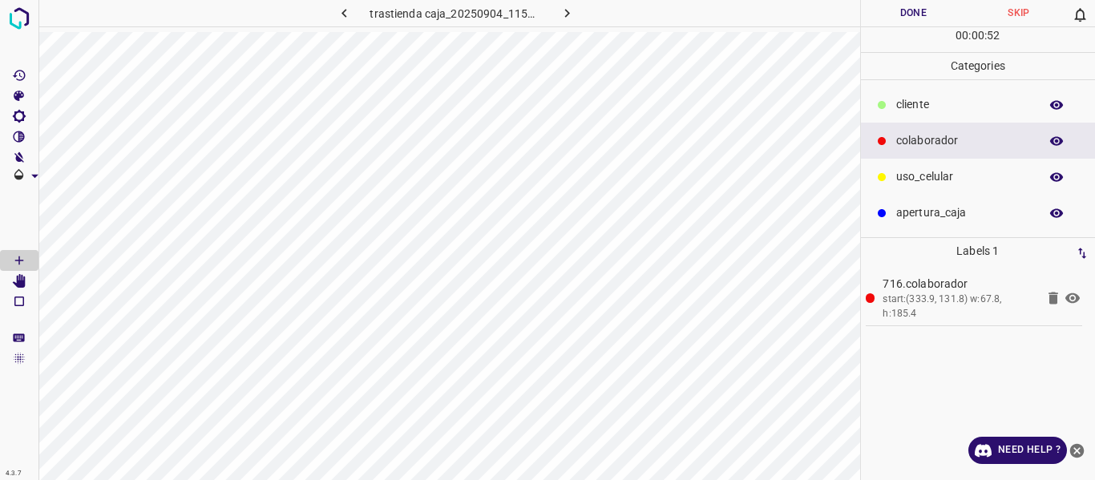
click at [900, 16] on button "Done" at bounding box center [914, 13] width 106 height 26
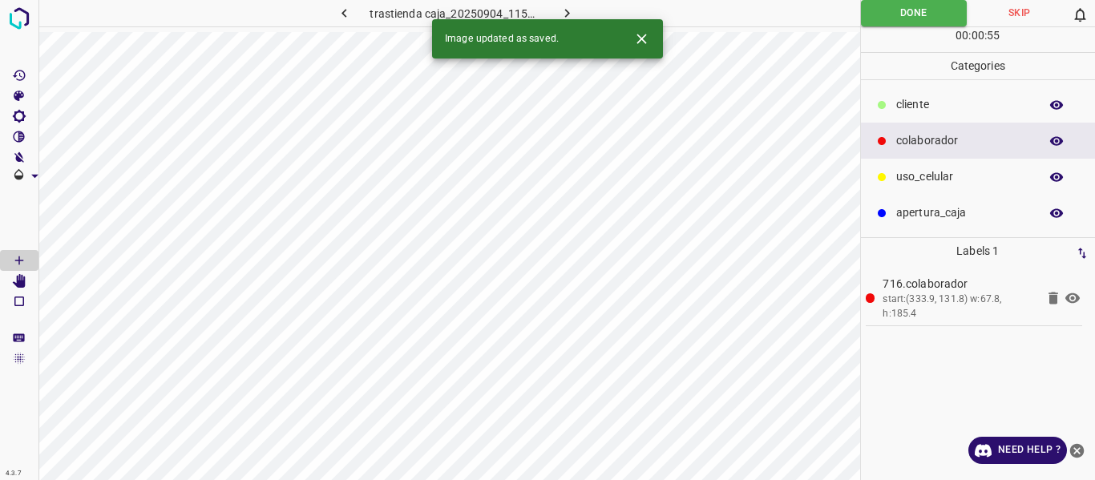
click at [564, 10] on icon "button" at bounding box center [567, 13] width 17 height 17
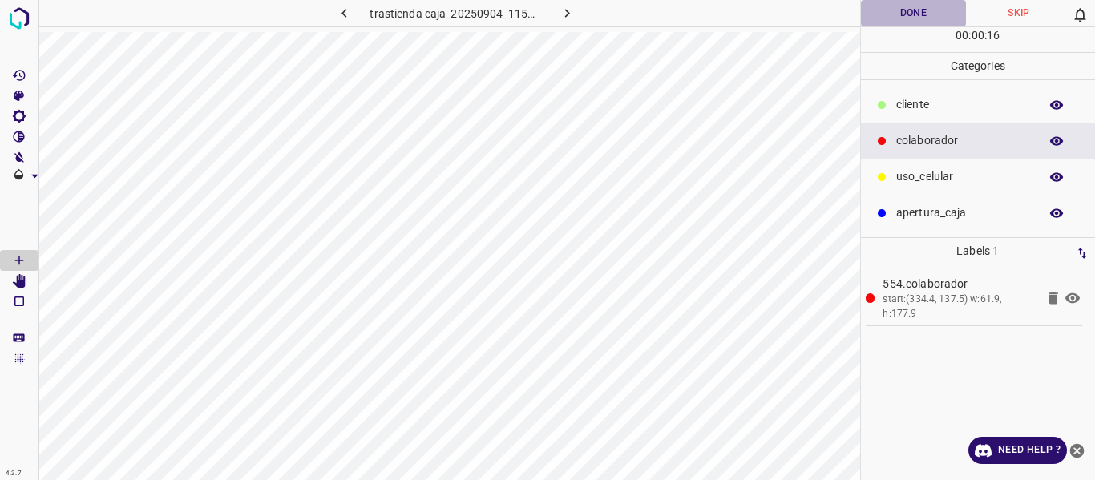
click at [893, 14] on button "Done" at bounding box center [914, 13] width 106 height 26
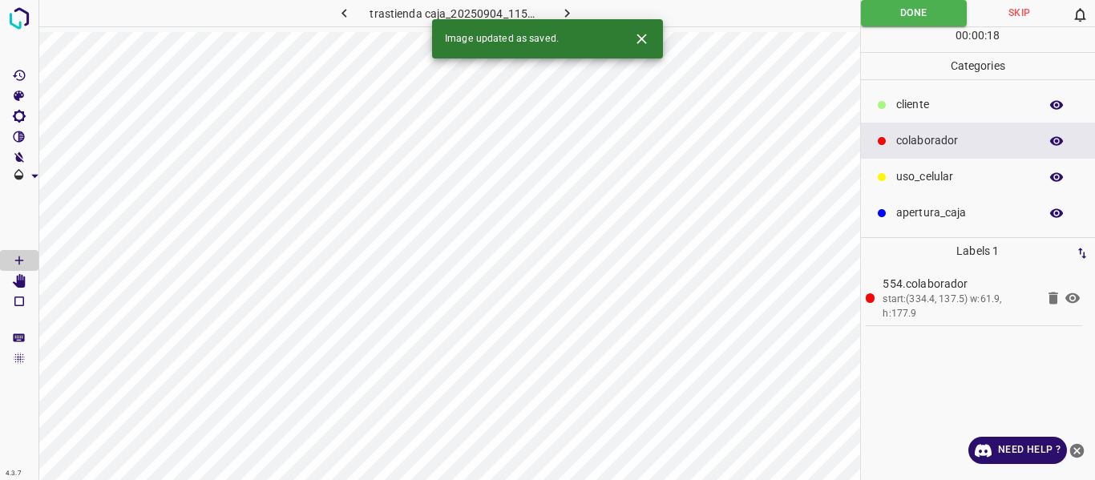
click at [563, 10] on icon "button" at bounding box center [567, 13] width 17 height 17
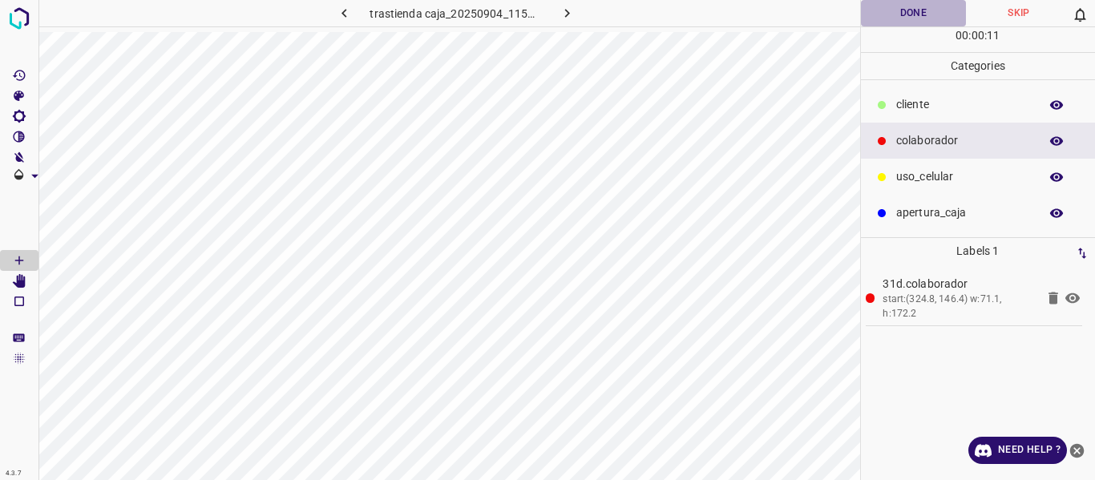
click at [900, 11] on button "Done" at bounding box center [914, 13] width 106 height 26
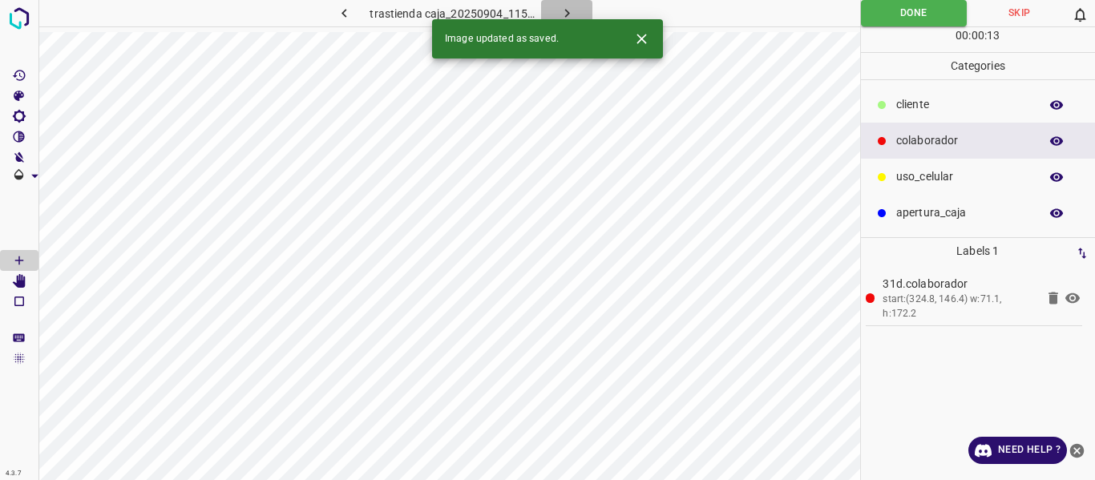
click at [562, 7] on icon "button" at bounding box center [567, 13] width 17 height 17
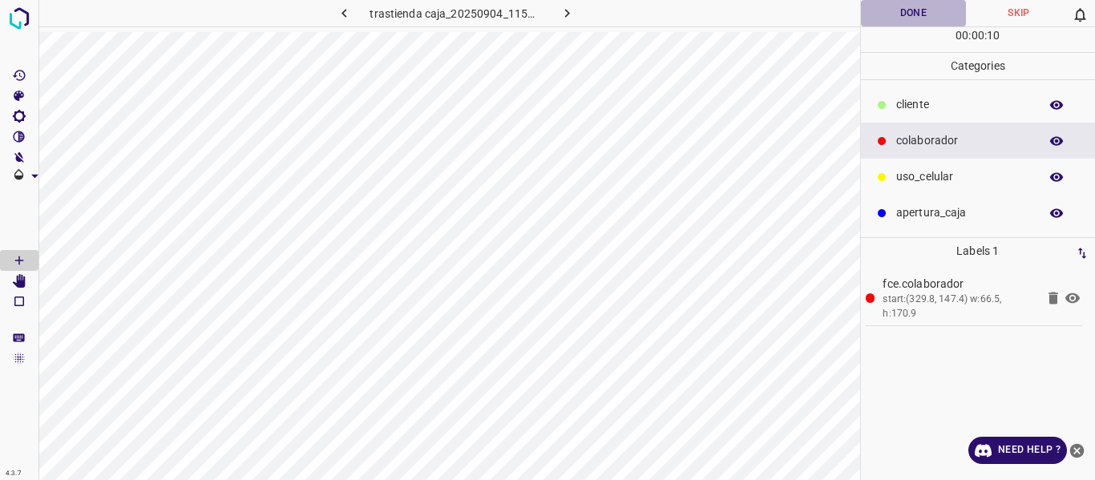
click at [889, 18] on button "Done" at bounding box center [914, 13] width 106 height 26
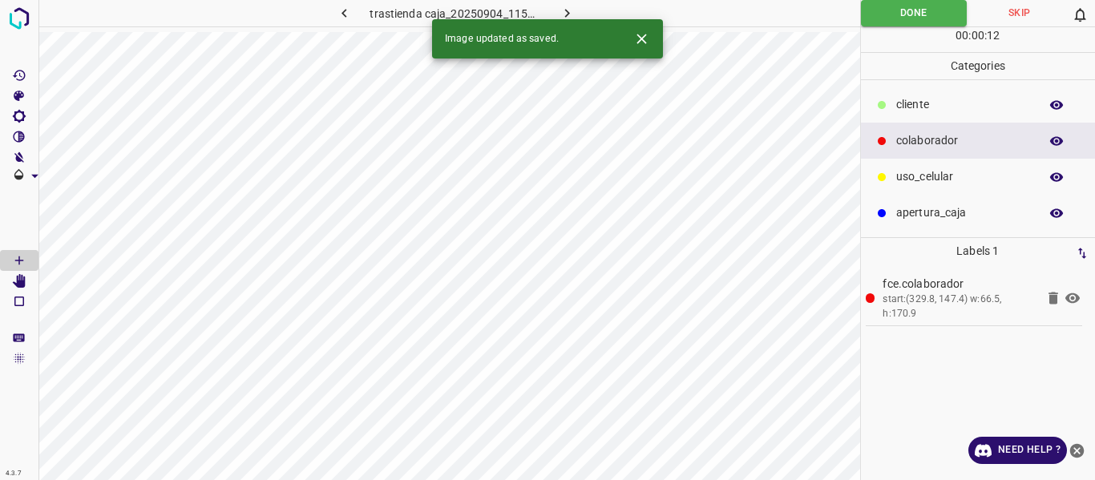
click at [562, 7] on icon "button" at bounding box center [567, 13] width 17 height 17
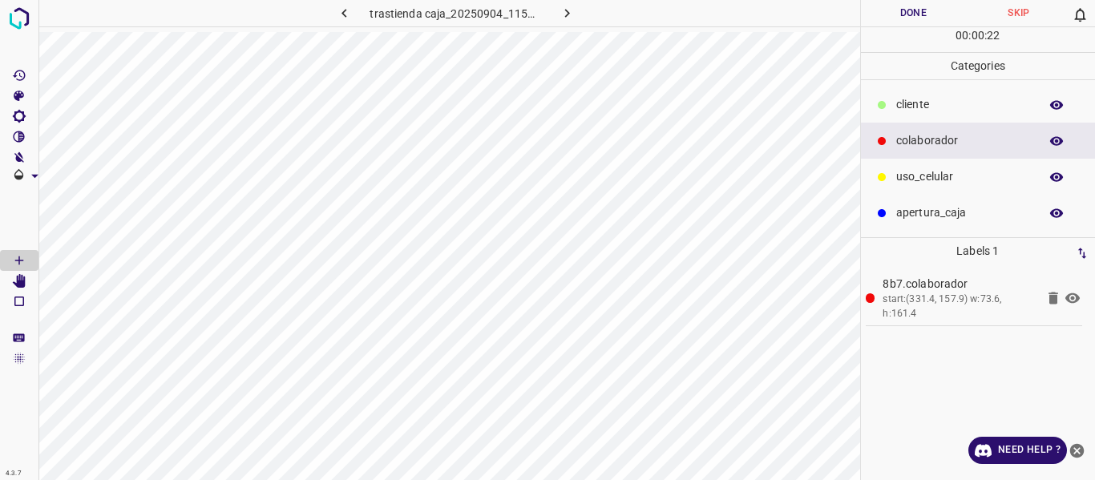
click at [909, 8] on button "Done" at bounding box center [914, 13] width 106 height 26
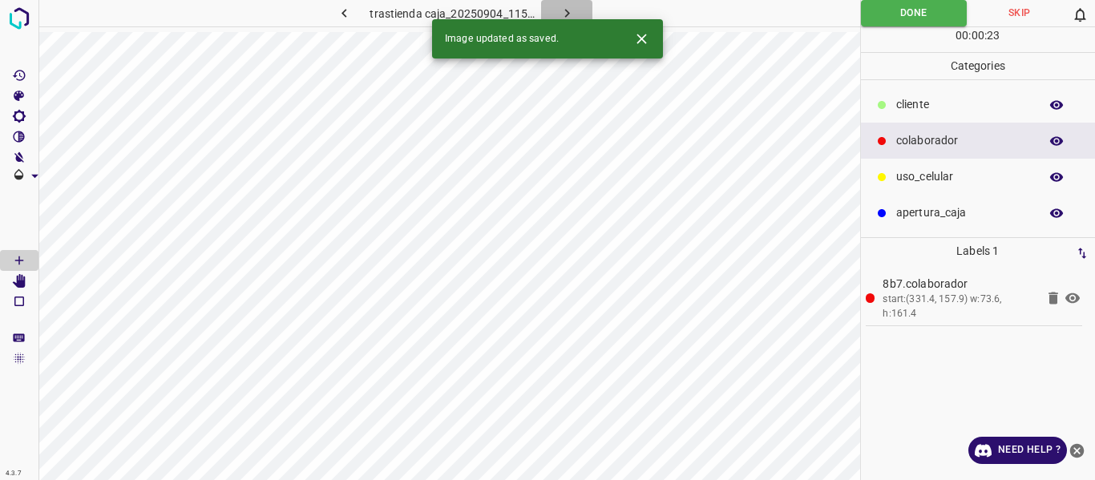
click at [569, 9] on icon "button" at bounding box center [567, 13] width 17 height 17
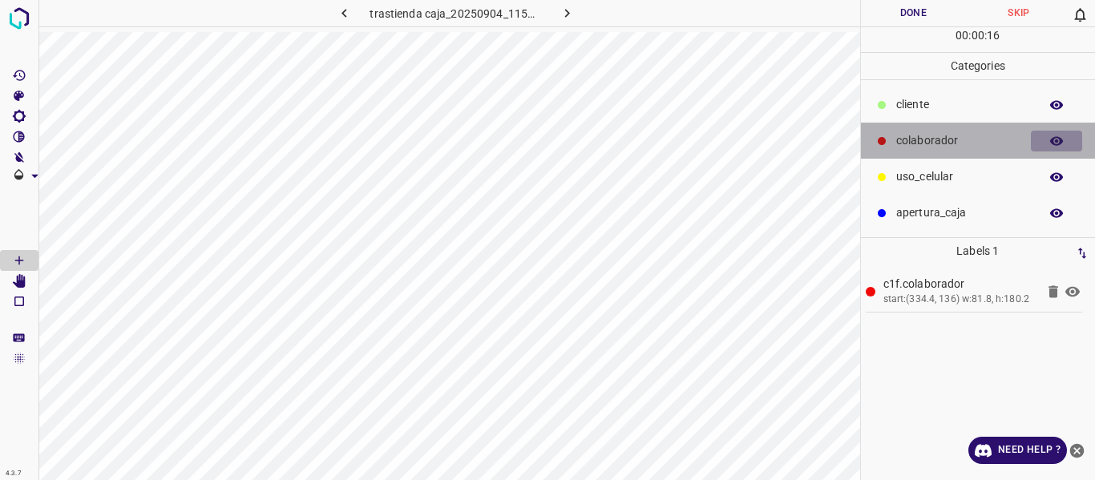
click at [1052, 140] on icon "button" at bounding box center [1056, 140] width 13 height 9
click at [1052, 140] on icon "button" at bounding box center [1056, 141] width 13 height 11
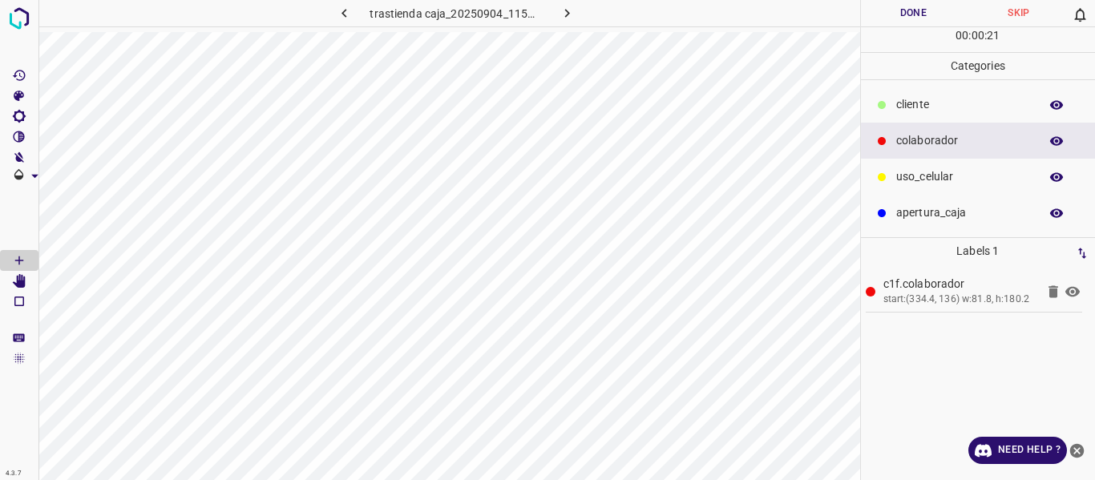
click at [933, 10] on button "Done" at bounding box center [914, 13] width 106 height 26
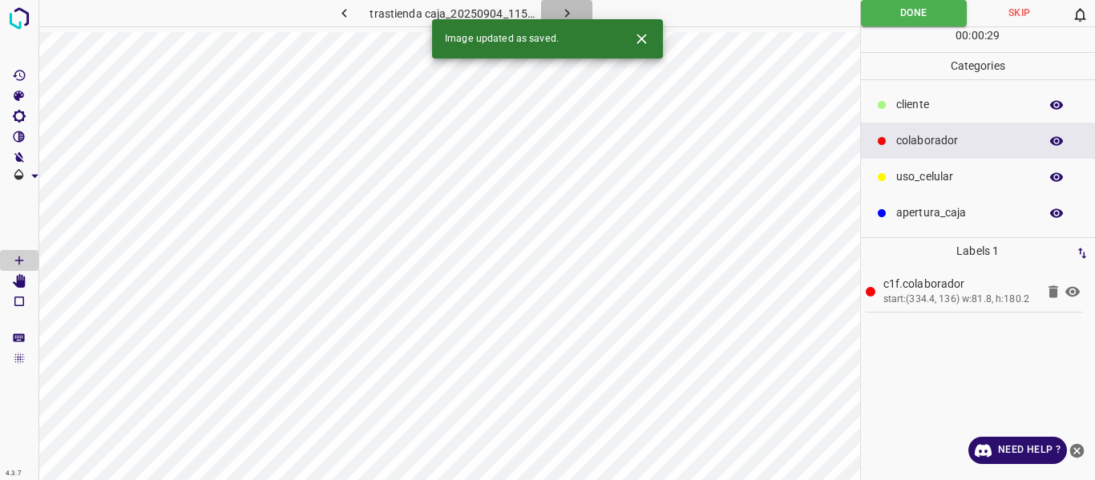
click at [569, 8] on icon "button" at bounding box center [567, 13] width 17 height 17
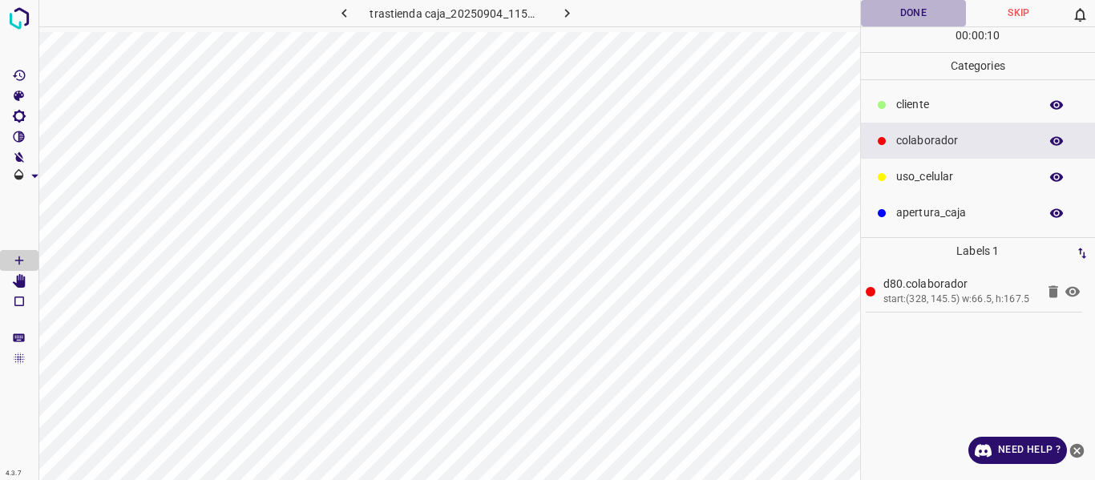
click at [900, 10] on button "Done" at bounding box center [914, 13] width 106 height 26
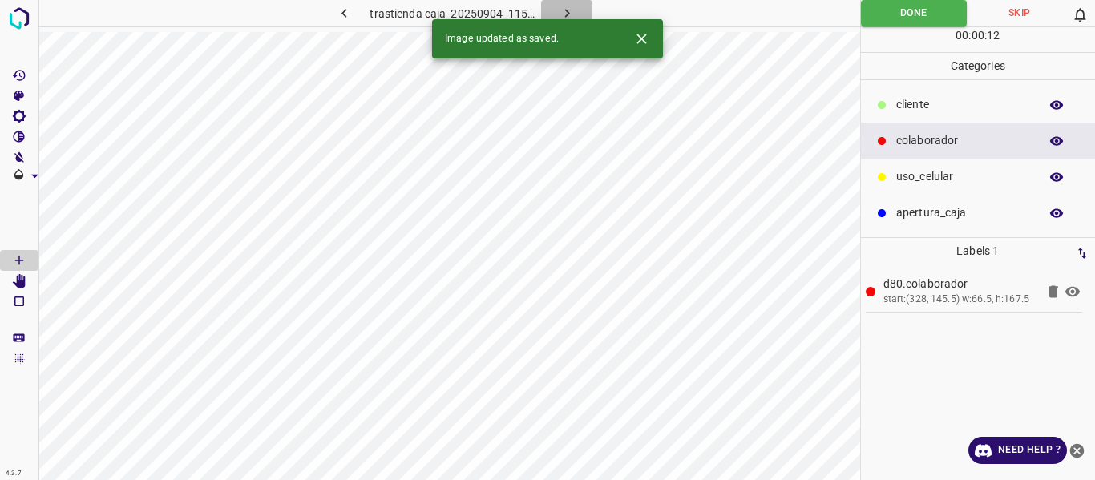
click at [560, 10] on icon "button" at bounding box center [567, 13] width 17 height 17
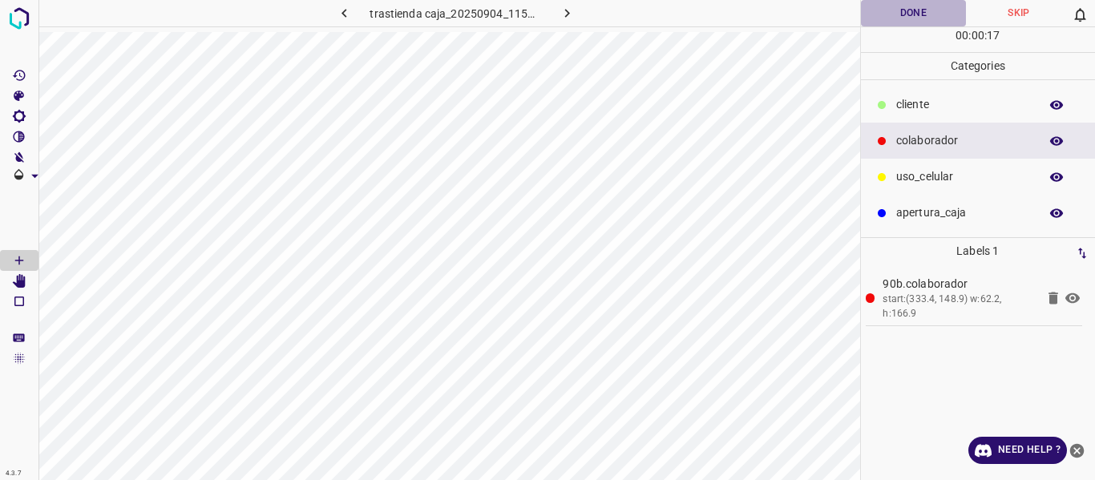
click at [908, 12] on button "Done" at bounding box center [914, 13] width 106 height 26
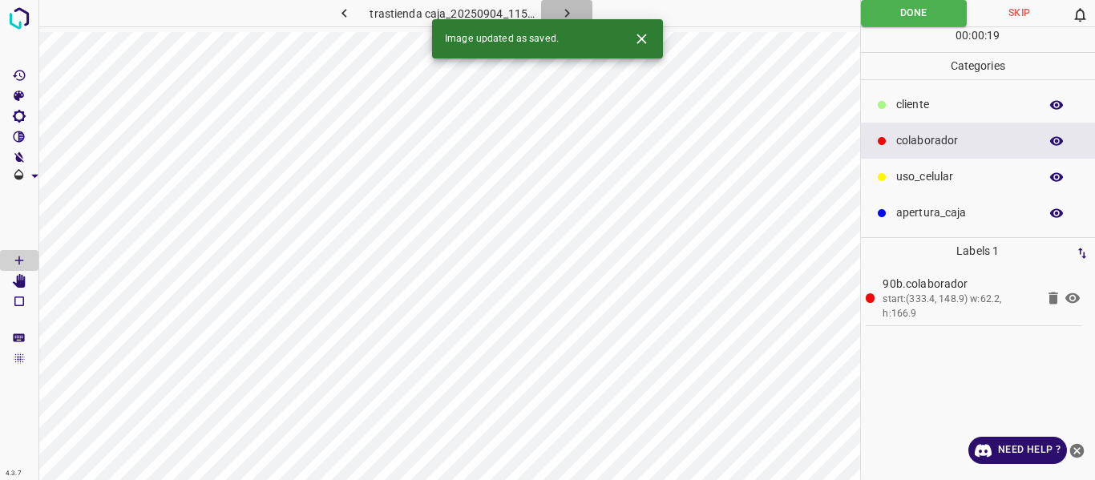
click at [563, 13] on icon "button" at bounding box center [567, 13] width 17 height 17
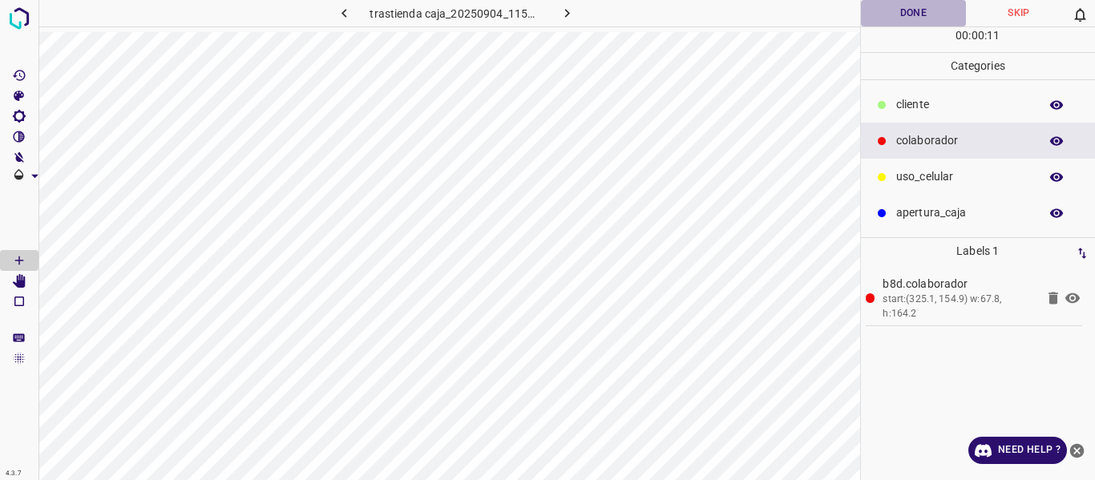
click at [904, 10] on button "Done" at bounding box center [914, 13] width 106 height 26
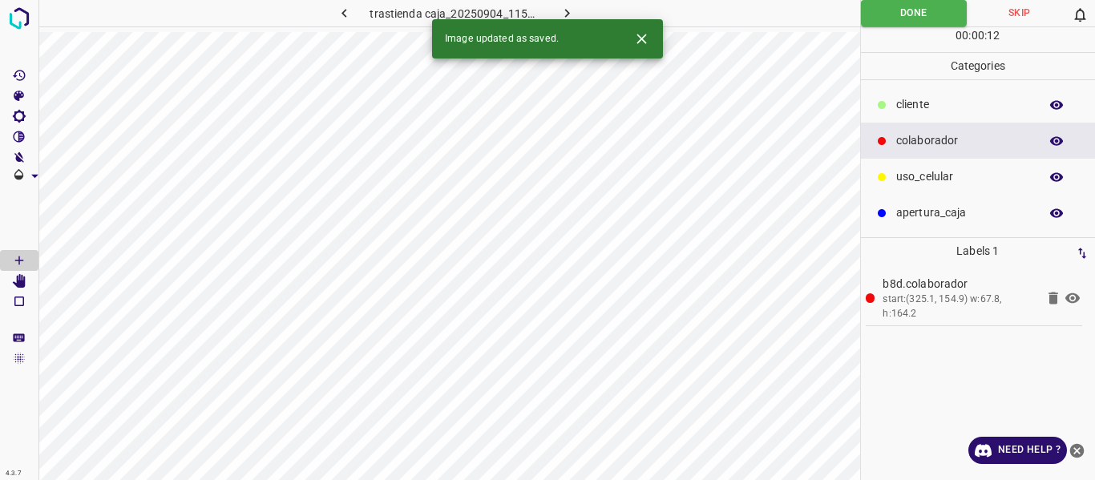
click at [563, 12] on icon "button" at bounding box center [567, 13] width 17 height 17
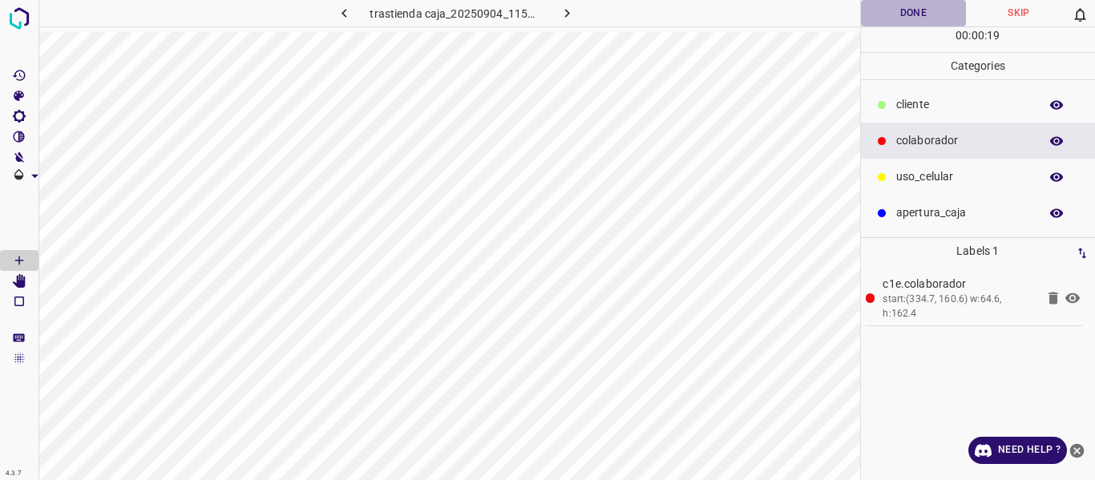
click at [897, 10] on button "Done" at bounding box center [914, 13] width 106 height 26
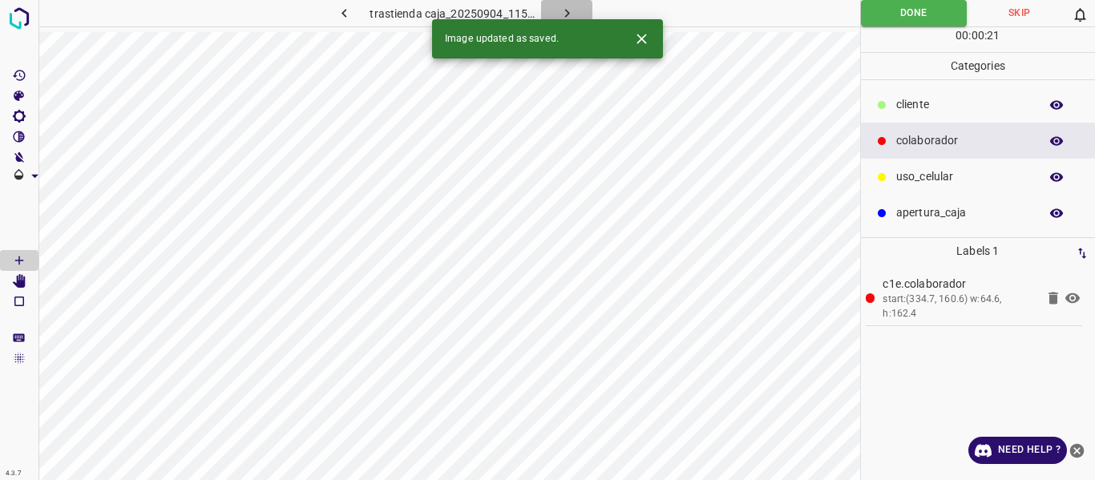
click at [563, 10] on icon "button" at bounding box center [567, 13] width 17 height 17
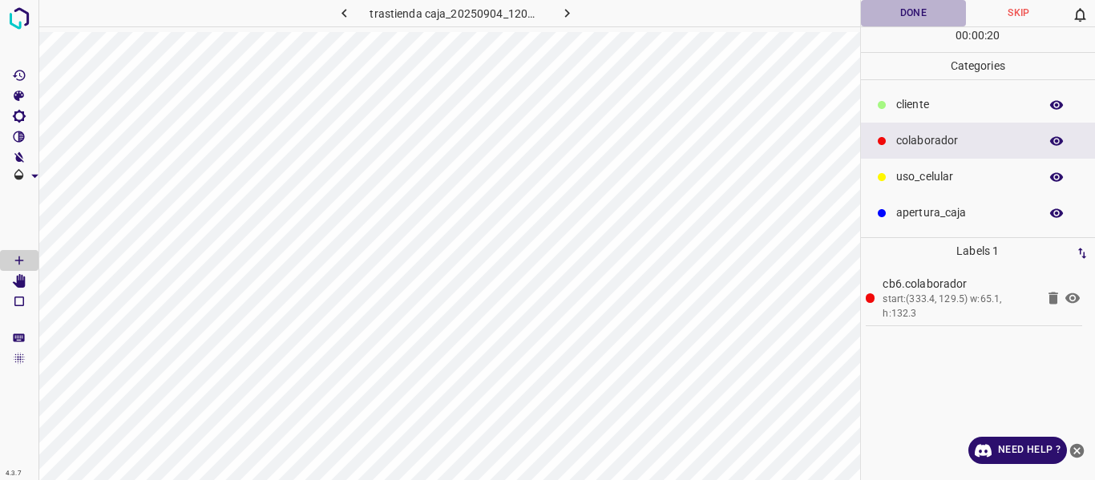
click at [909, 14] on button "Done" at bounding box center [914, 13] width 106 height 26
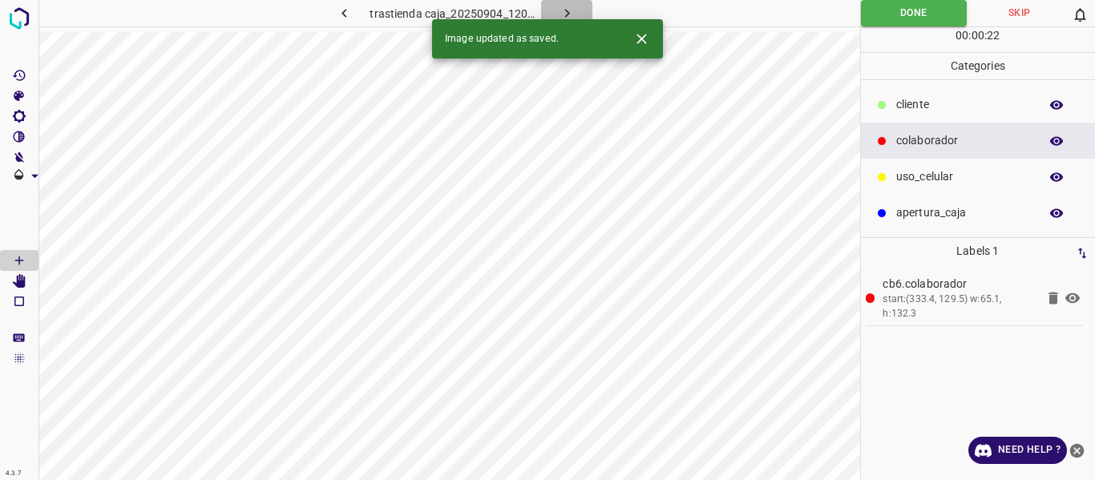
click at [559, 12] on icon "button" at bounding box center [567, 13] width 17 height 17
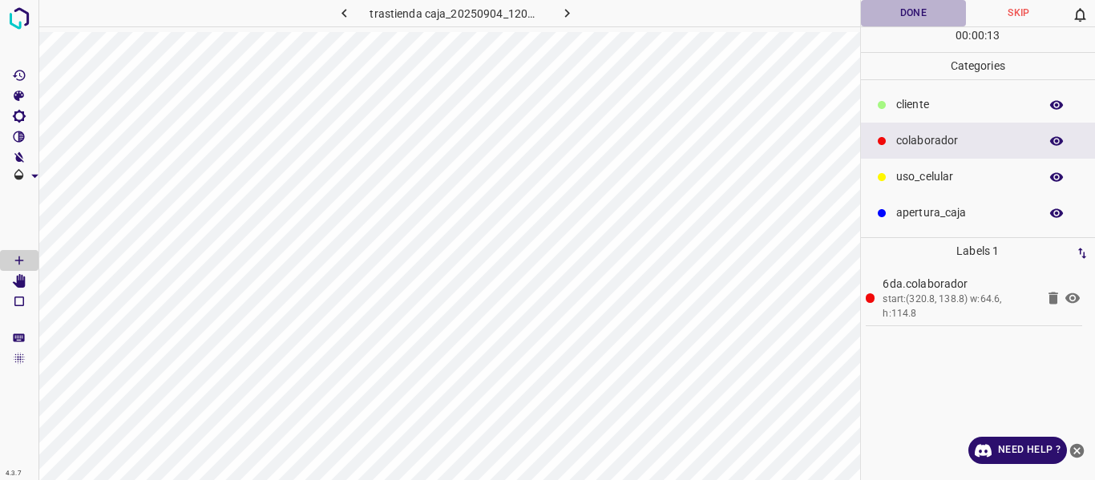
click at [898, 15] on button "Done" at bounding box center [914, 13] width 106 height 26
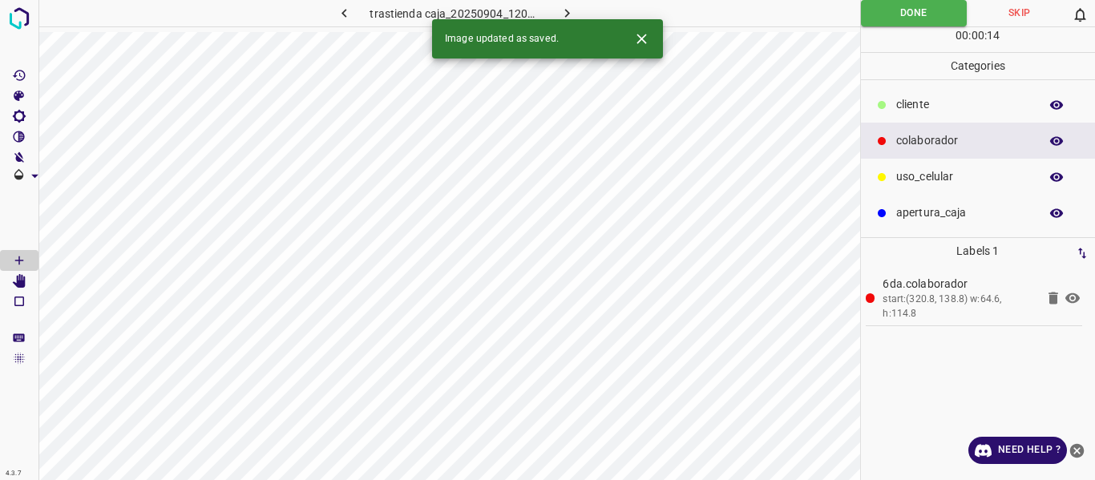
click at [565, 7] on icon "button" at bounding box center [567, 13] width 17 height 17
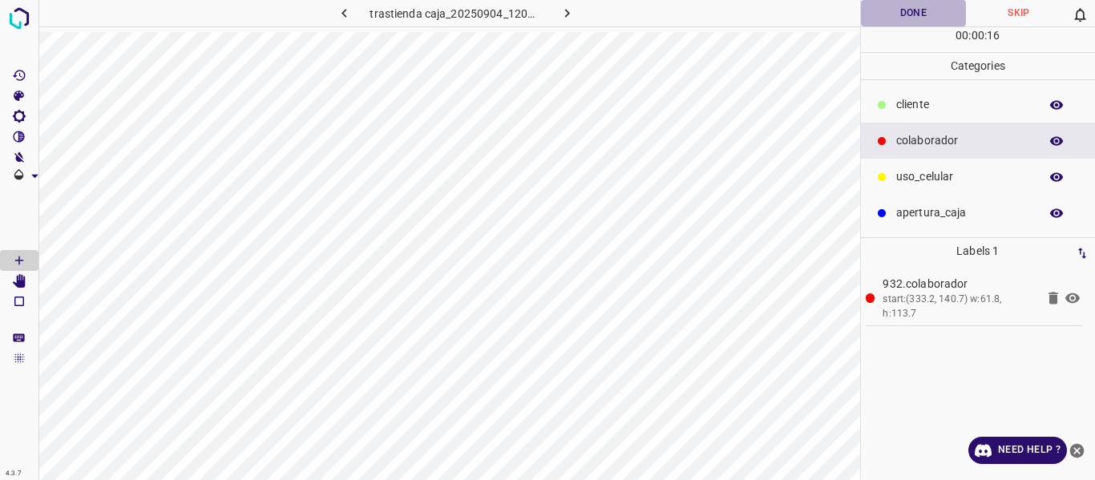
click at [900, 19] on button "Done" at bounding box center [914, 13] width 106 height 26
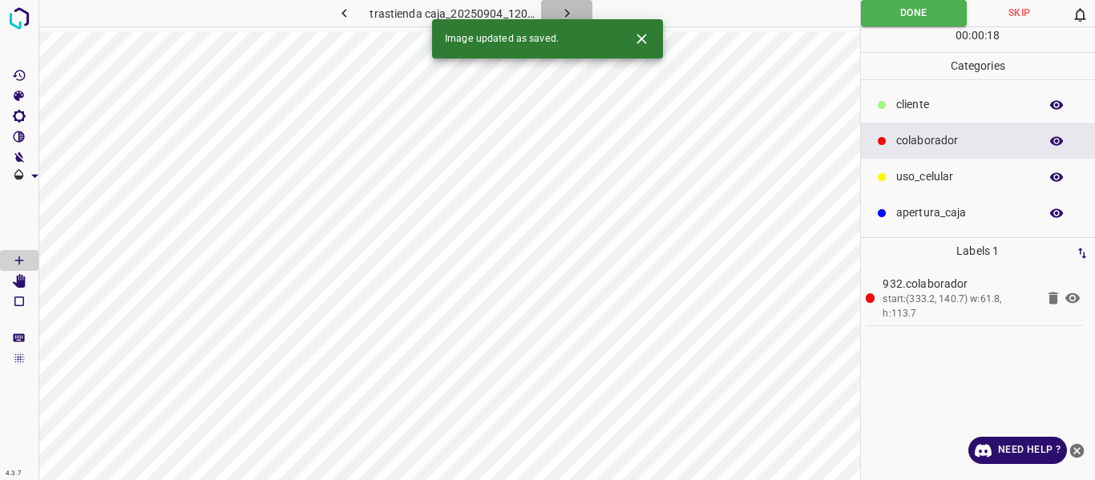
click at [569, 11] on icon "button" at bounding box center [567, 13] width 17 height 17
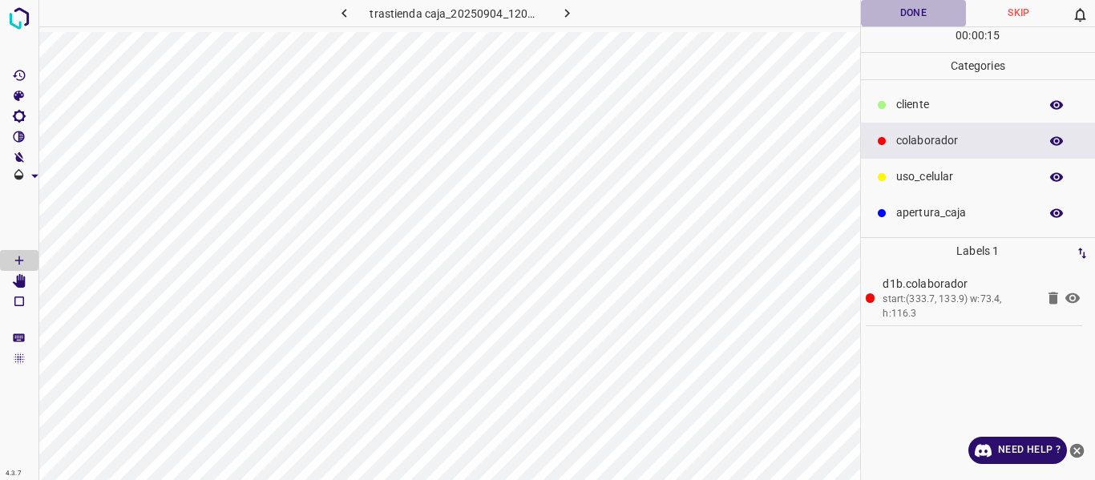
click at [889, 17] on button "Done" at bounding box center [914, 13] width 106 height 26
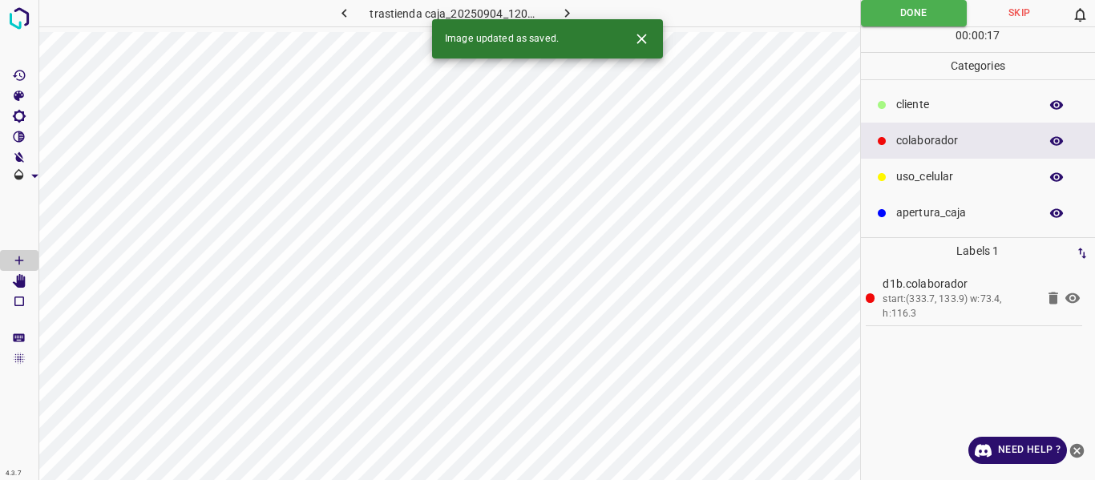
click at [898, 177] on p "uso_celular" at bounding box center [963, 176] width 135 height 17
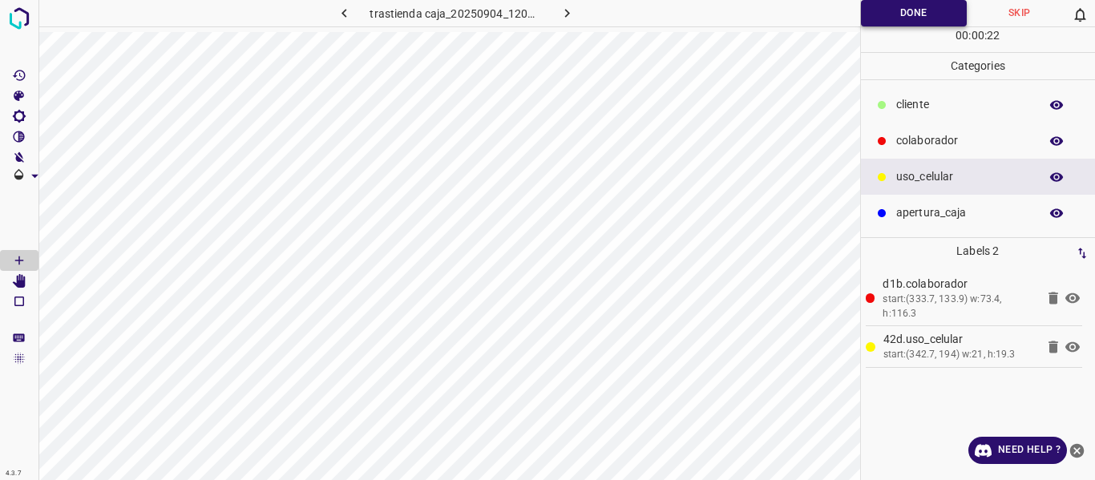
click at [878, 13] on button "Done" at bounding box center [914, 13] width 107 height 26
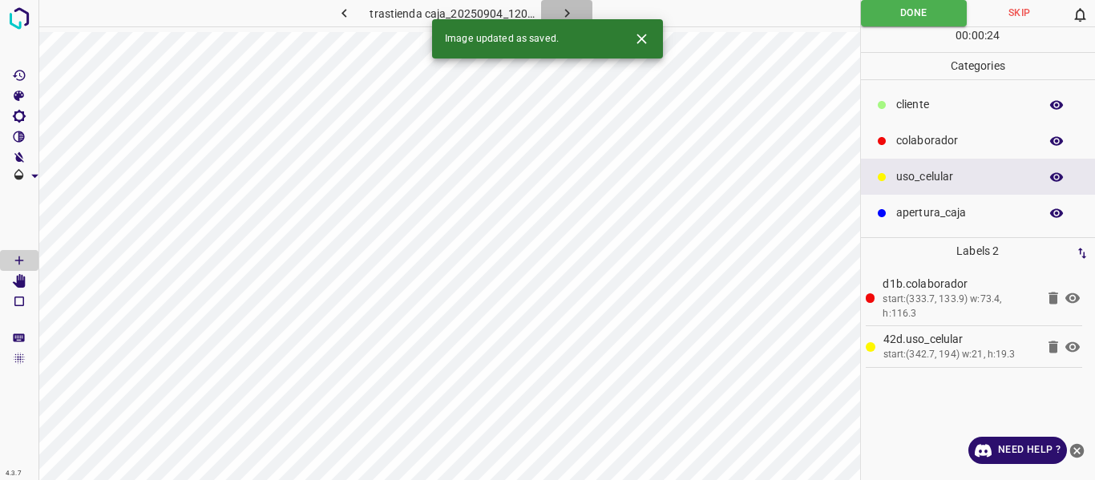
click at [565, 10] on icon "button" at bounding box center [567, 13] width 5 height 9
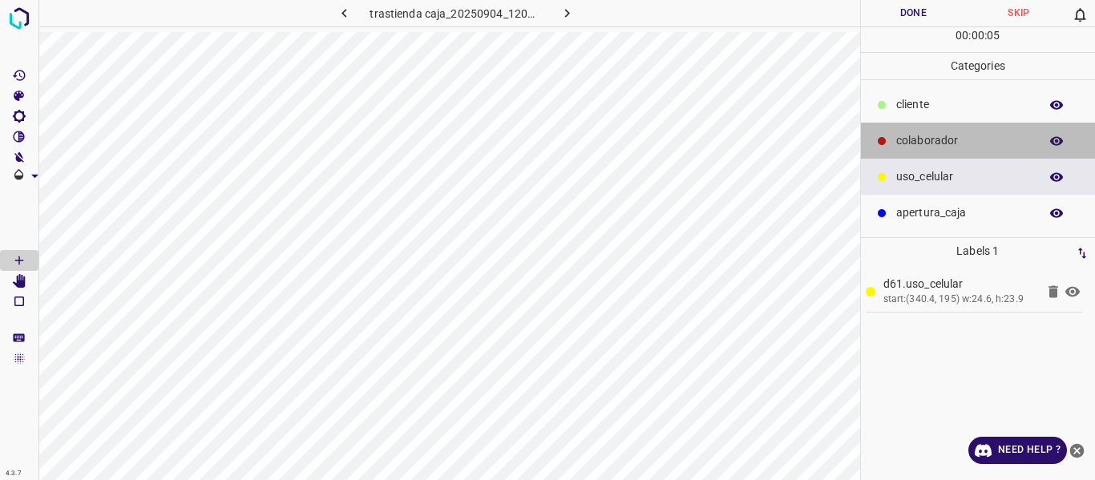
click at [909, 144] on p "colaborador" at bounding box center [963, 140] width 135 height 17
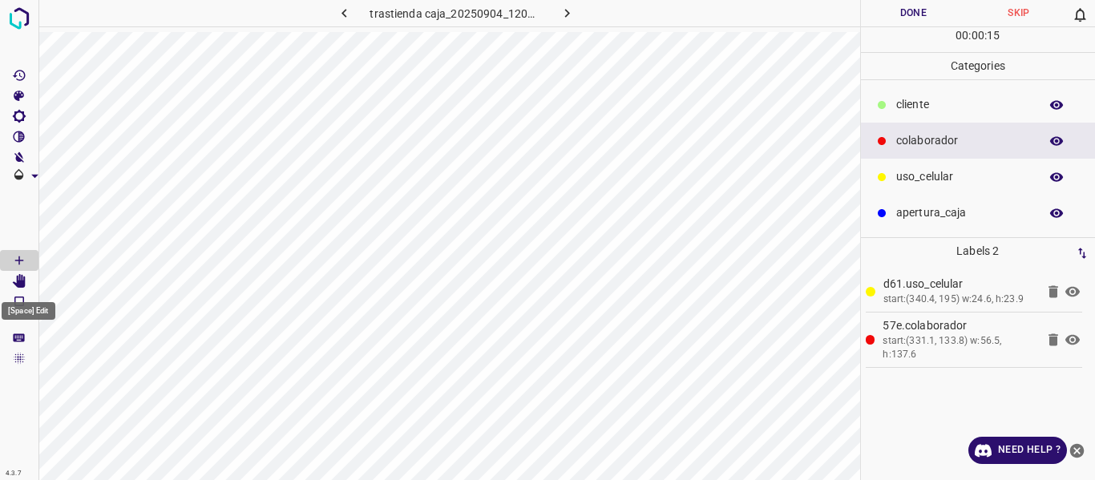
click at [22, 281] on icon "[Space] Edit" at bounding box center [19, 281] width 13 height 14
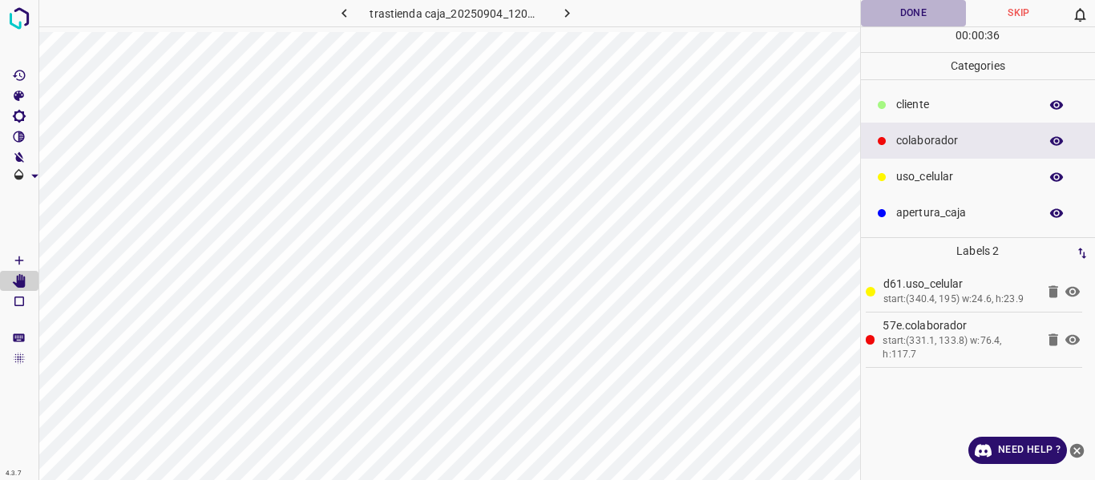
click at [905, 12] on button "Done" at bounding box center [914, 13] width 106 height 26
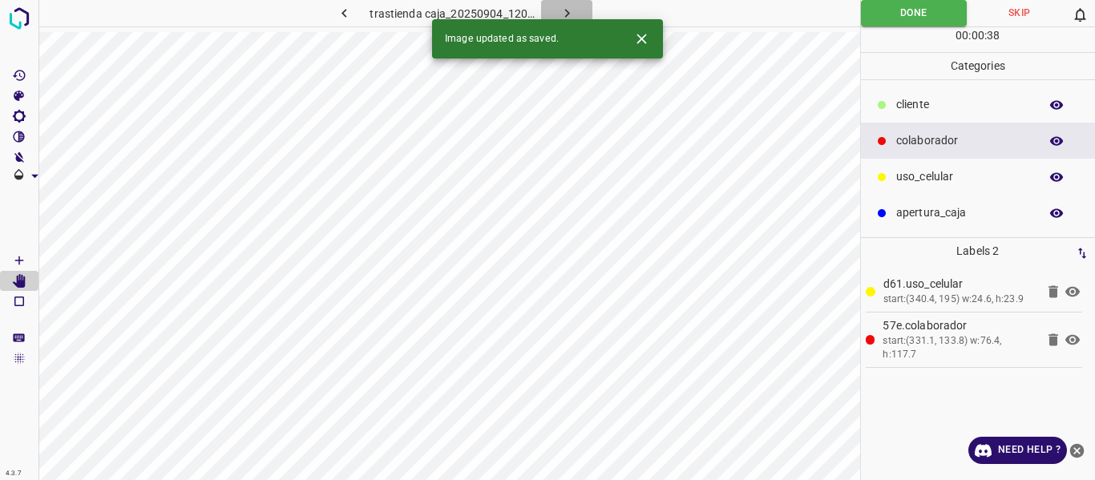
click at [575, 9] on button "button" at bounding box center [566, 13] width 51 height 26
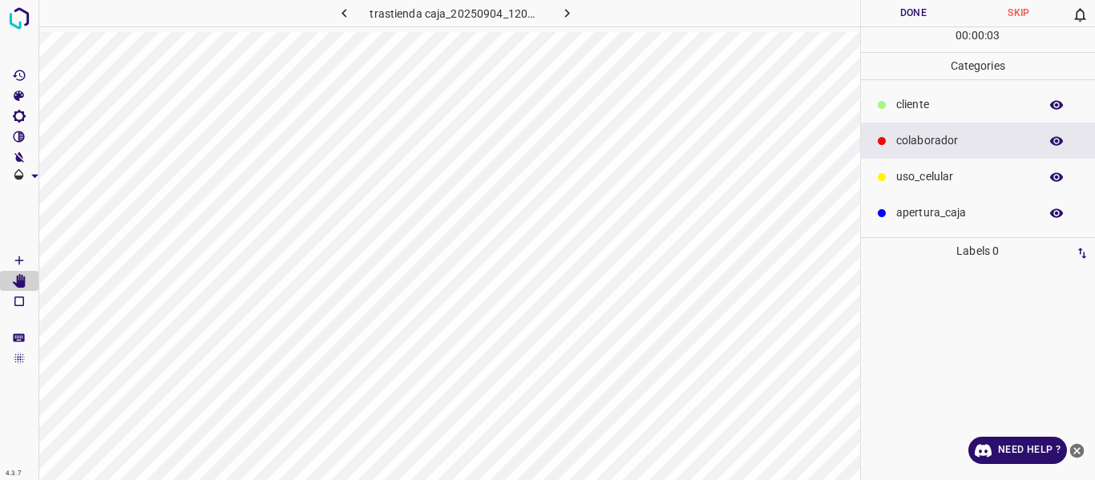
click at [23, 257] on icon "[Space] Draw" at bounding box center [19, 260] width 14 height 14
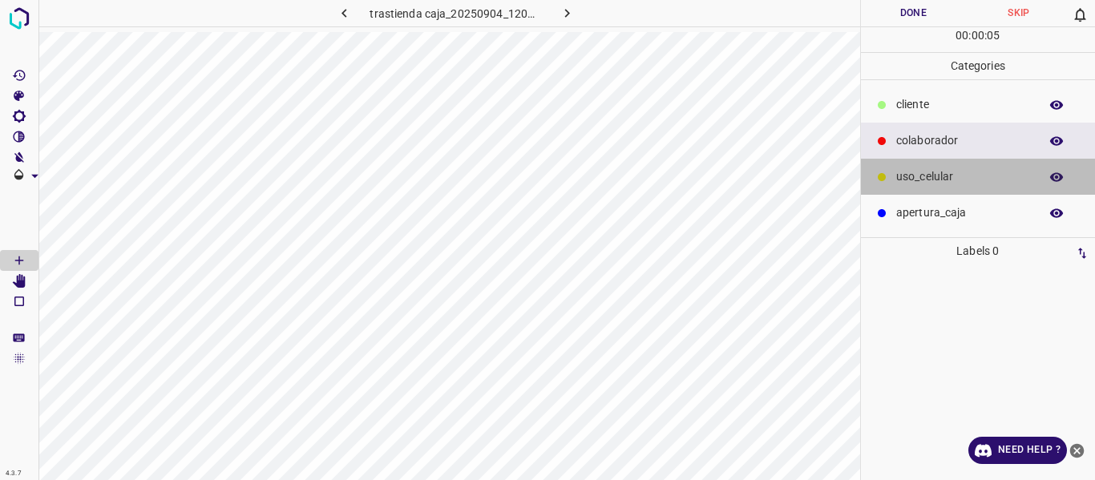
click at [941, 175] on p "uso_celular" at bounding box center [963, 176] width 135 height 17
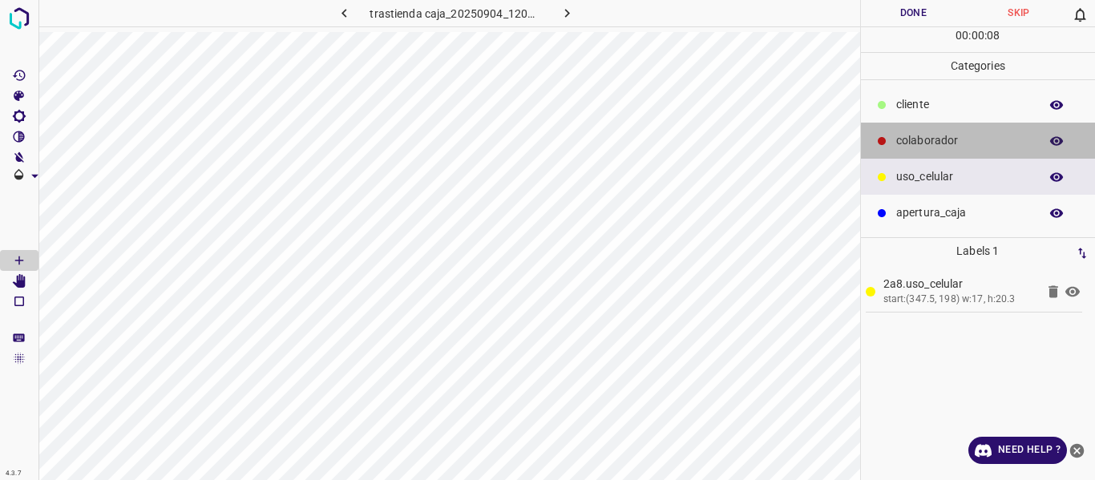
click at [929, 136] on p "colaborador" at bounding box center [963, 140] width 135 height 17
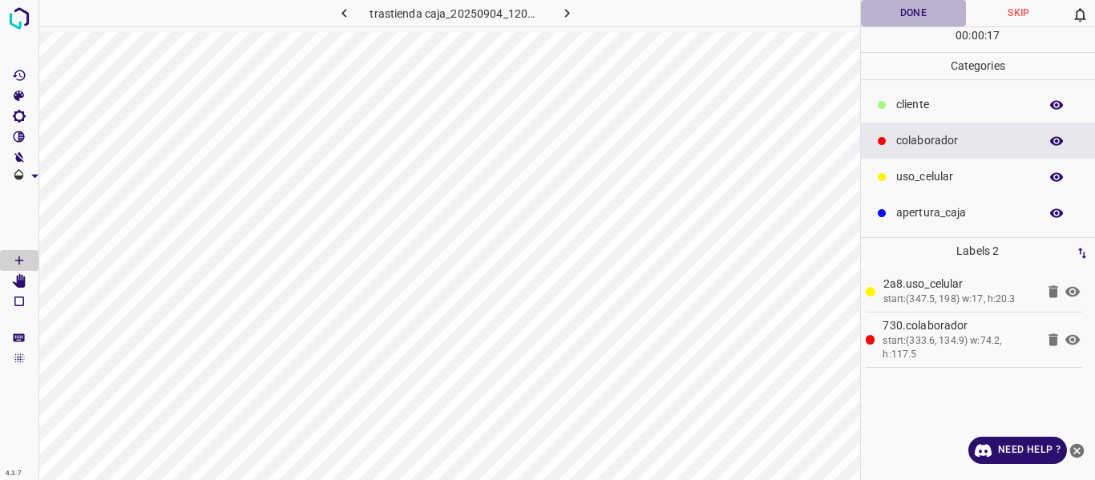
click at [897, 11] on button "Done" at bounding box center [914, 13] width 106 height 26
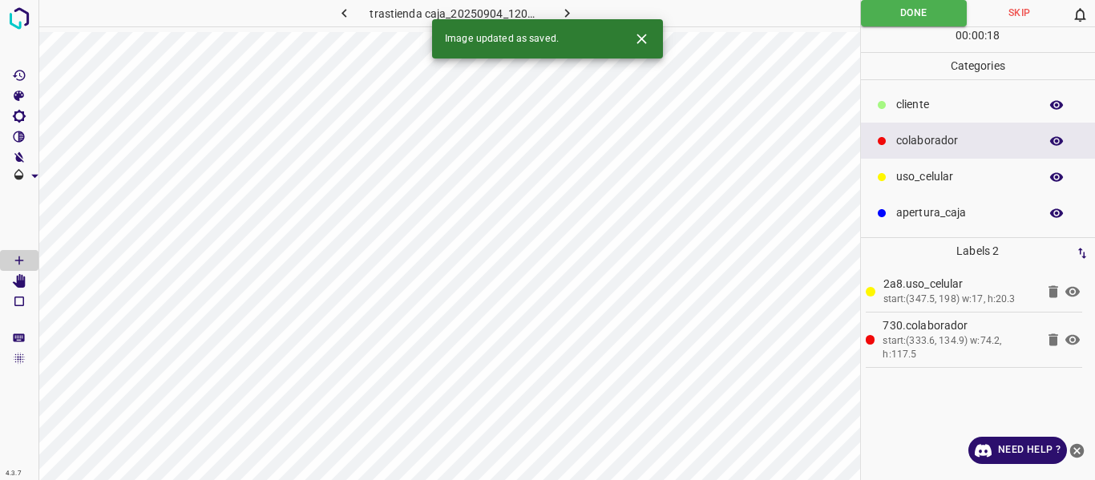
click at [561, 10] on icon "button" at bounding box center [567, 13] width 17 height 17
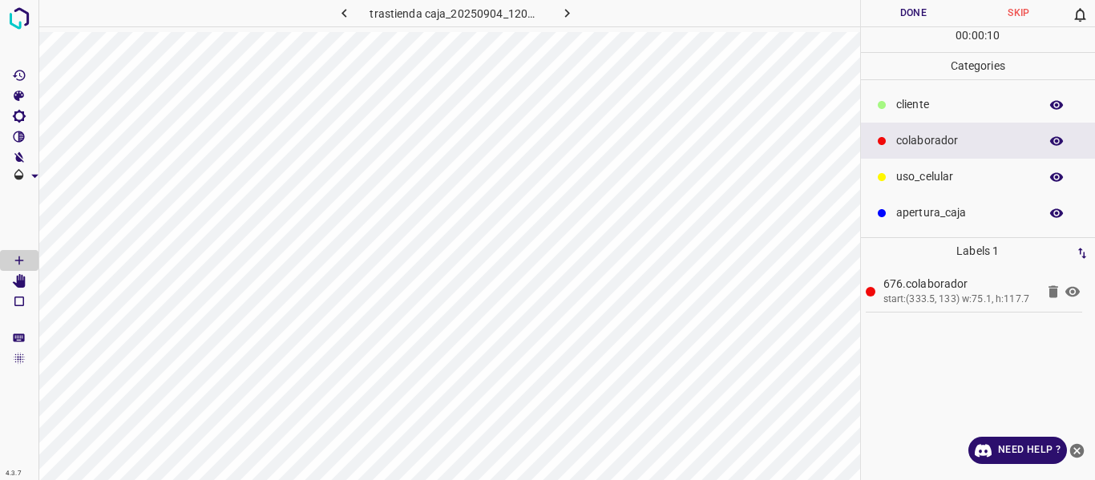
drag, startPoint x: 914, startPoint y: 176, endPoint x: 868, endPoint y: 182, distance: 46.0
click at [913, 176] on p "uso_celular" at bounding box center [963, 176] width 135 height 17
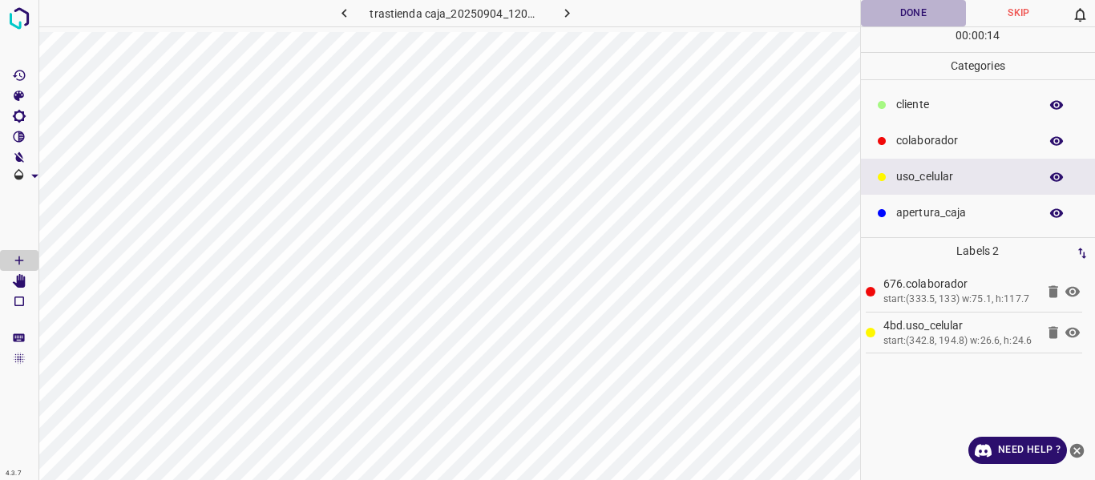
click at [894, 15] on button "Done" at bounding box center [914, 13] width 106 height 26
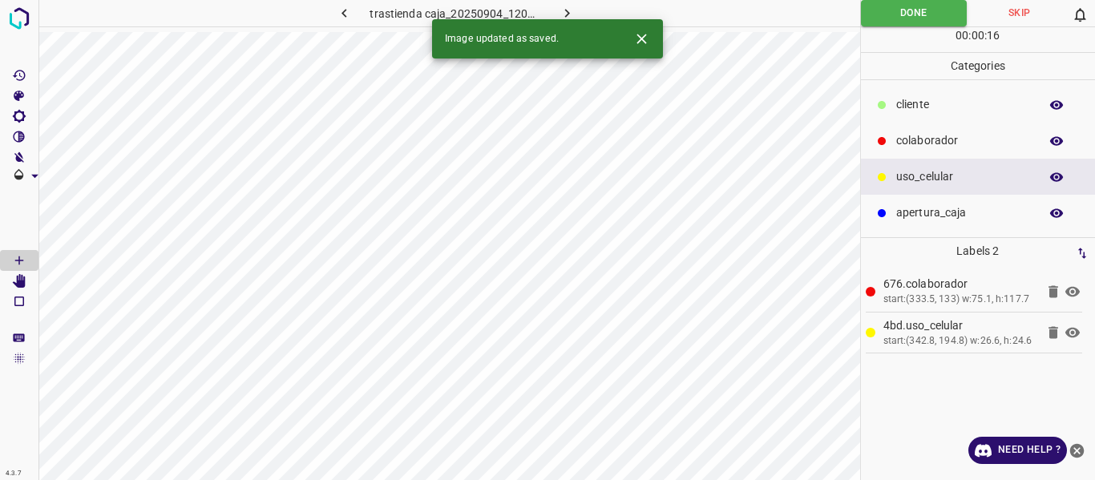
click at [564, 6] on icon "button" at bounding box center [567, 13] width 17 height 17
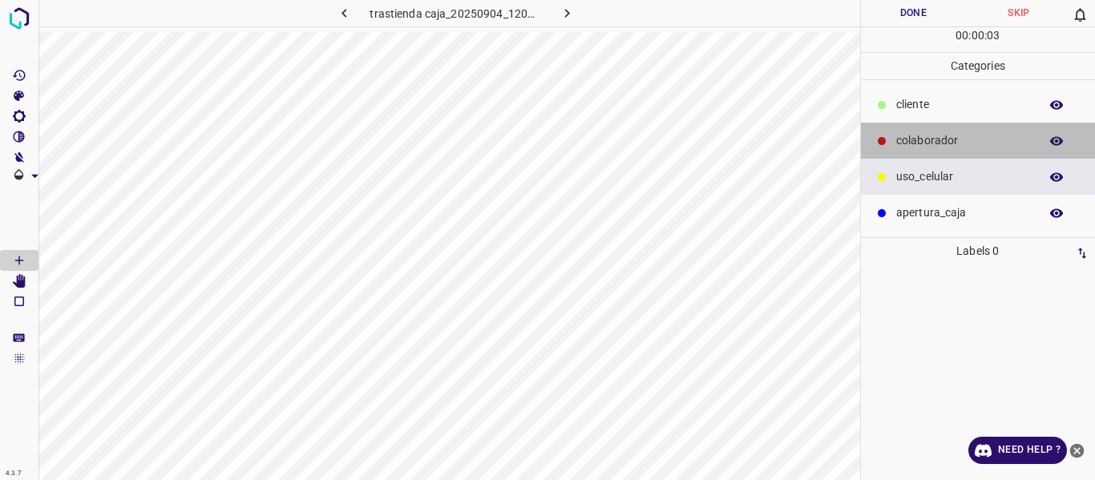
click at [935, 138] on p "colaborador" at bounding box center [963, 140] width 135 height 17
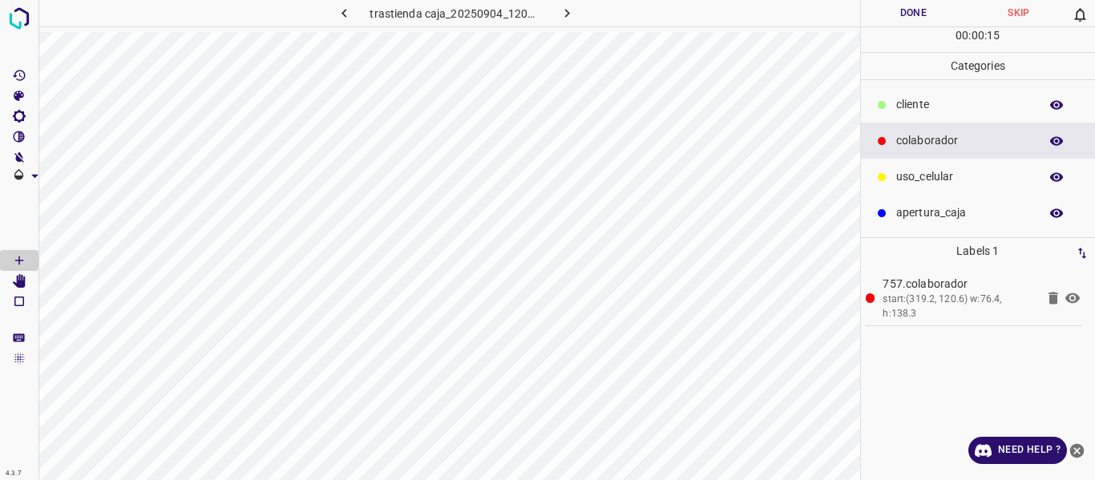
click at [899, 11] on button "Done" at bounding box center [914, 13] width 106 height 26
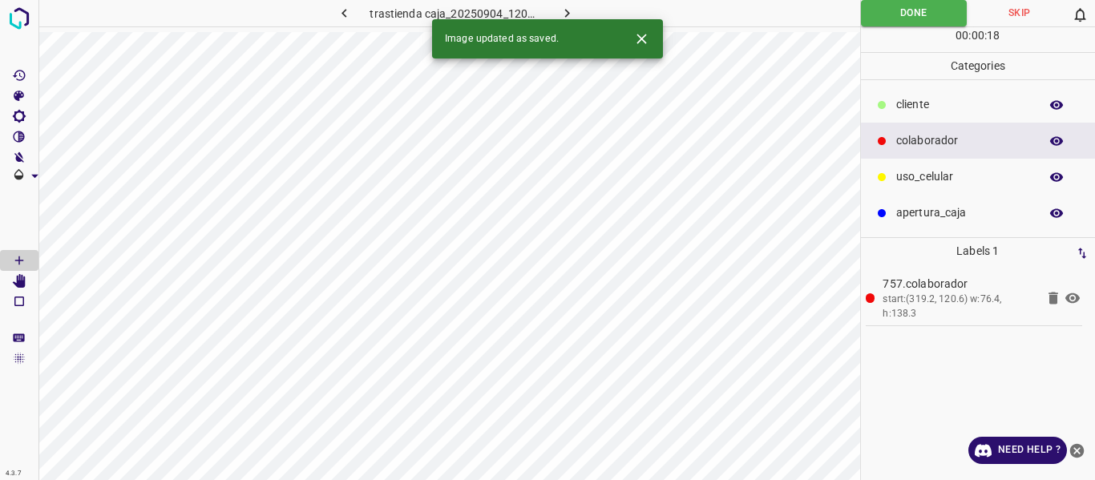
click at [562, 10] on icon "button" at bounding box center [567, 13] width 17 height 17
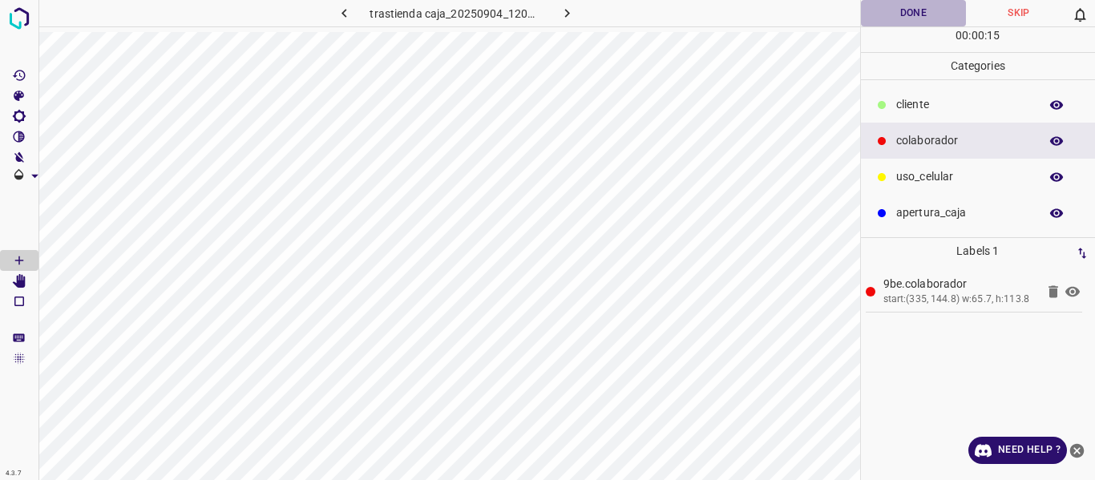
click at [911, 14] on button "Done" at bounding box center [914, 13] width 106 height 26
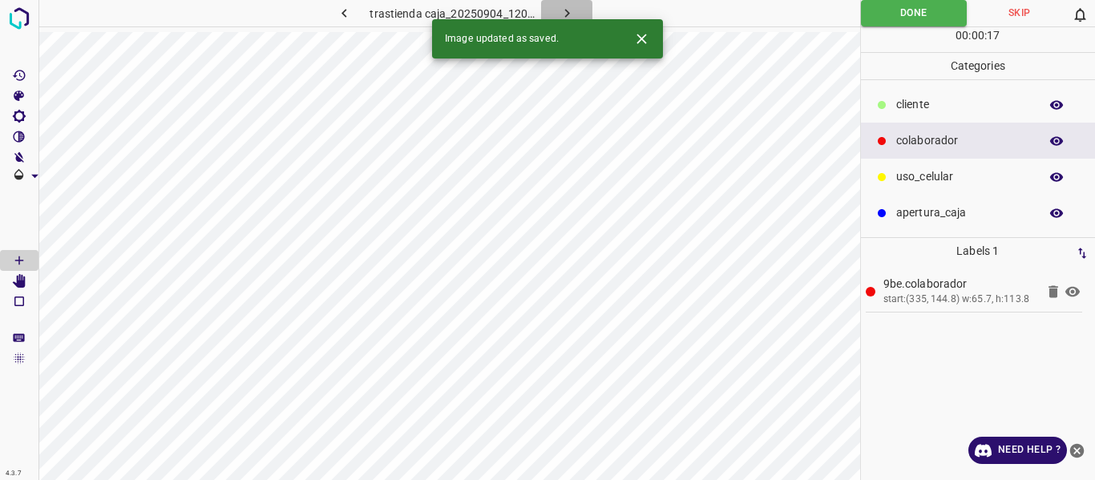
click at [568, 10] on icon "button" at bounding box center [567, 13] width 17 height 17
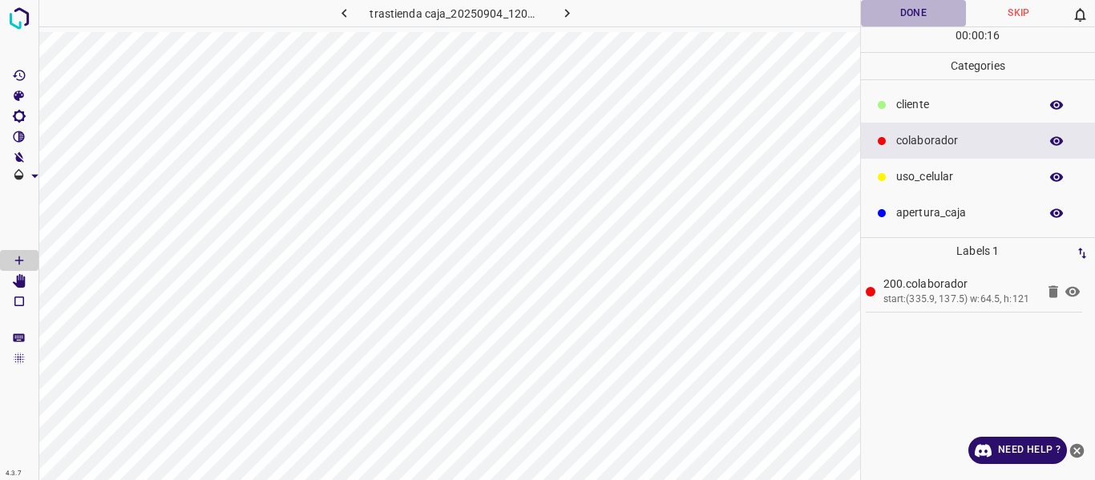
click at [911, 11] on button "Done" at bounding box center [914, 13] width 106 height 26
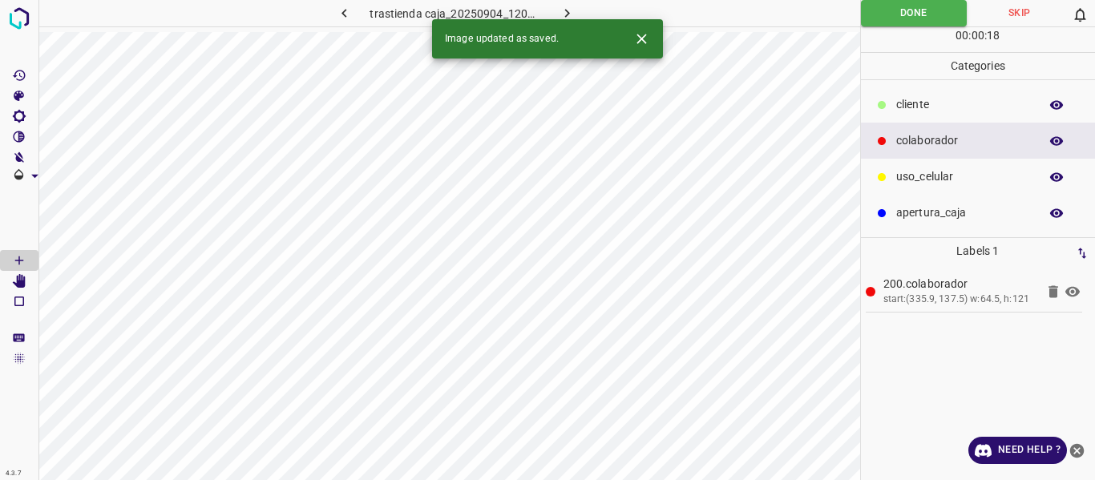
click at [564, 10] on icon "button" at bounding box center [567, 13] width 17 height 17
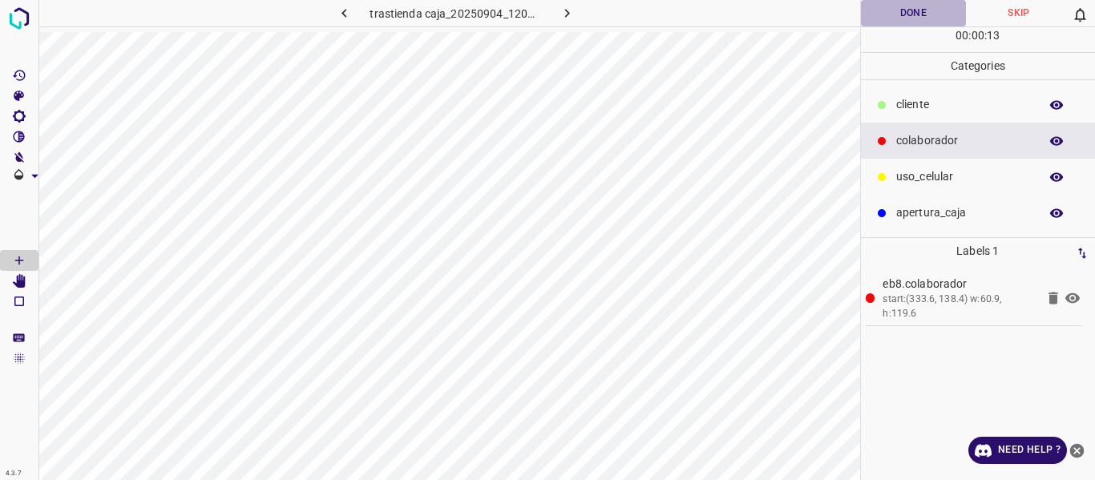
click at [884, 11] on button "Done" at bounding box center [914, 13] width 106 height 26
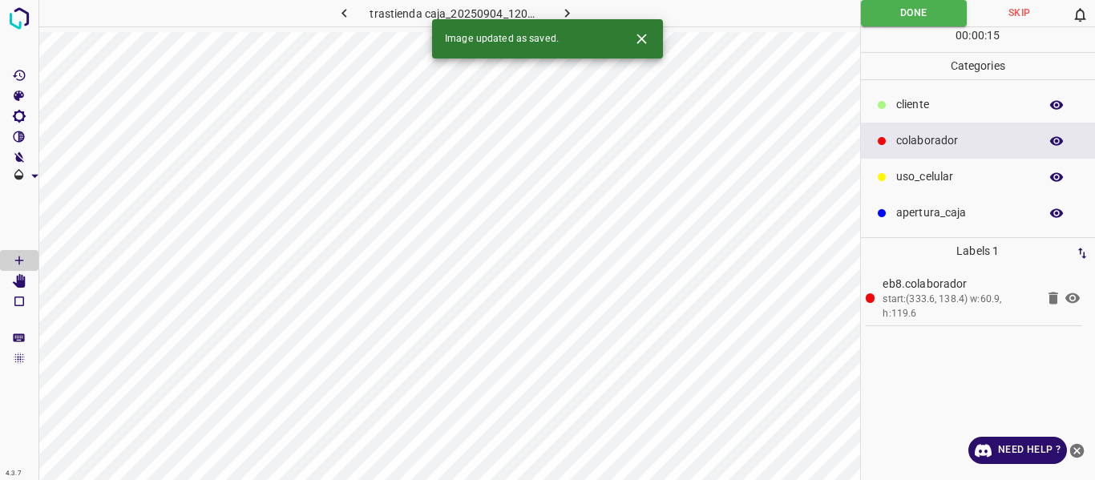
click at [567, 12] on icon "button" at bounding box center [567, 13] width 5 height 9
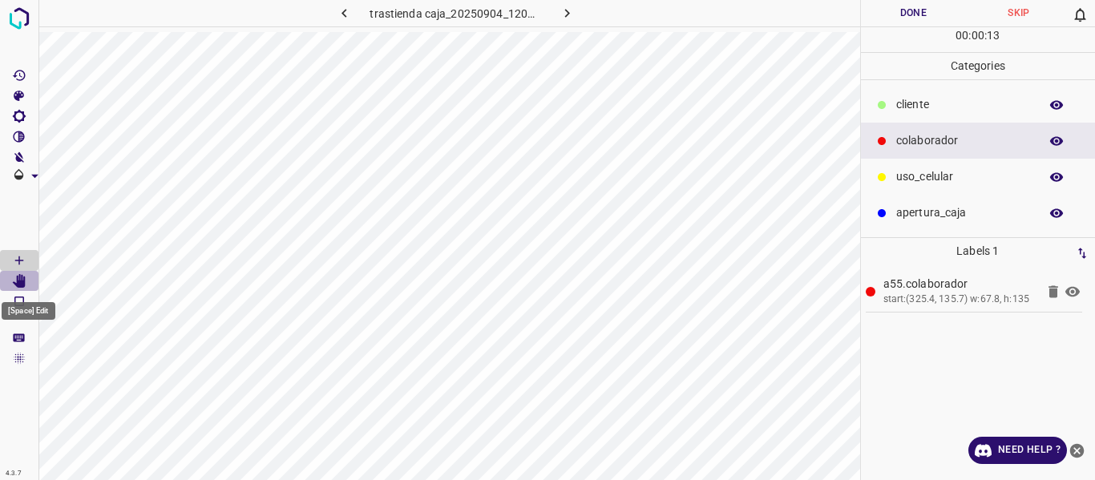
click at [22, 281] on icon "[Space] Edit" at bounding box center [19, 281] width 13 height 14
click at [906, 16] on button "Done" at bounding box center [914, 13] width 106 height 26
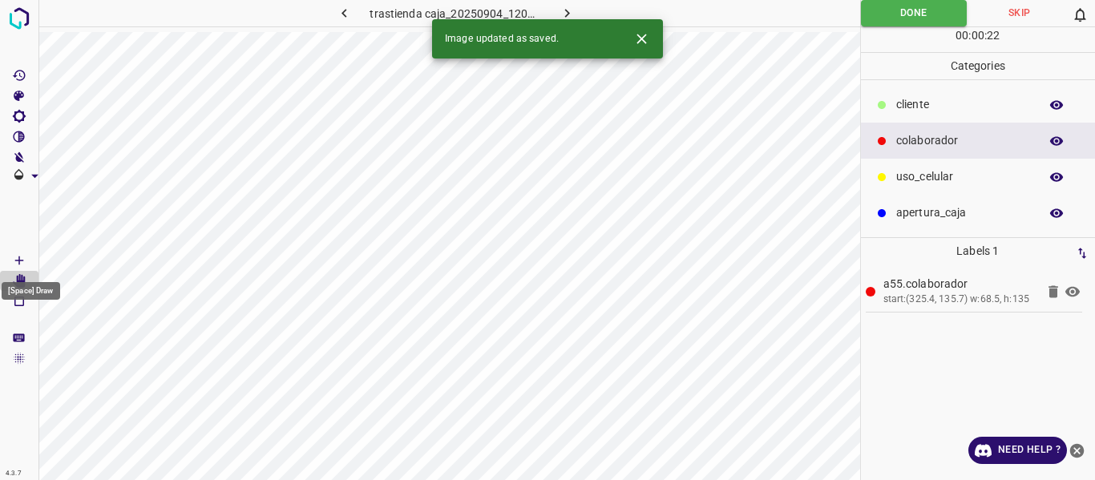
click at [18, 257] on icon "[Space] Draw" at bounding box center [19, 260] width 14 height 14
click at [567, 6] on icon "button" at bounding box center [567, 13] width 17 height 17
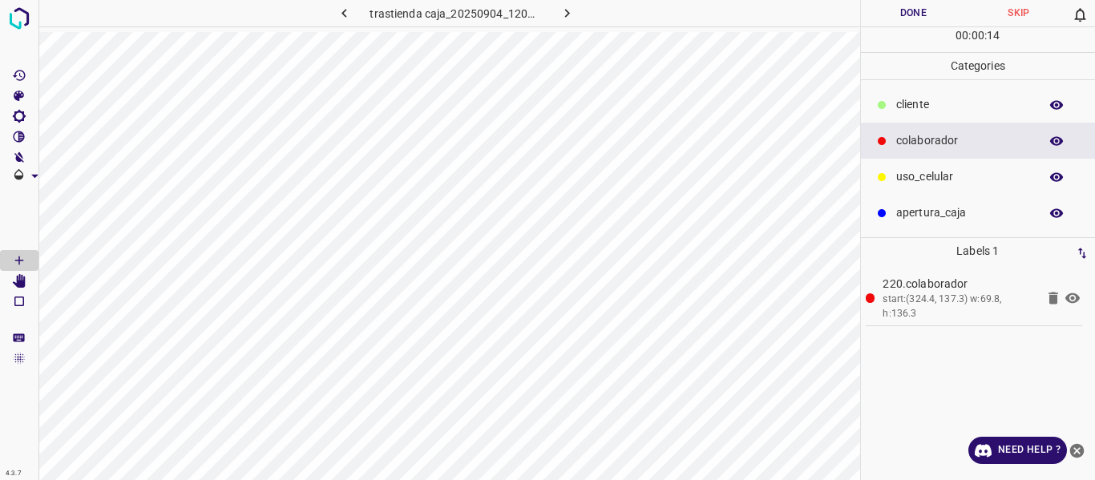
click at [885, 9] on button "Done" at bounding box center [914, 13] width 106 height 26
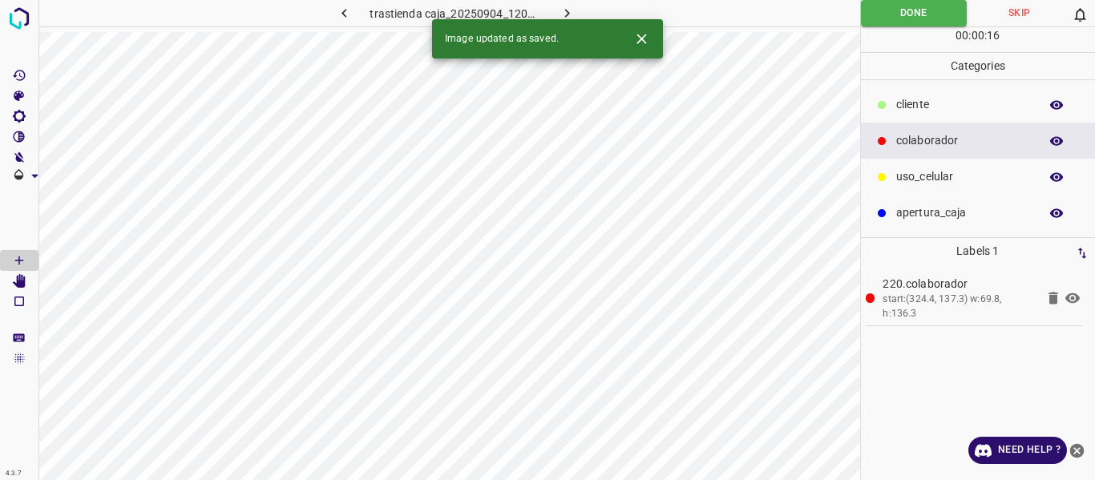
click at [561, 10] on icon "button" at bounding box center [567, 13] width 17 height 17
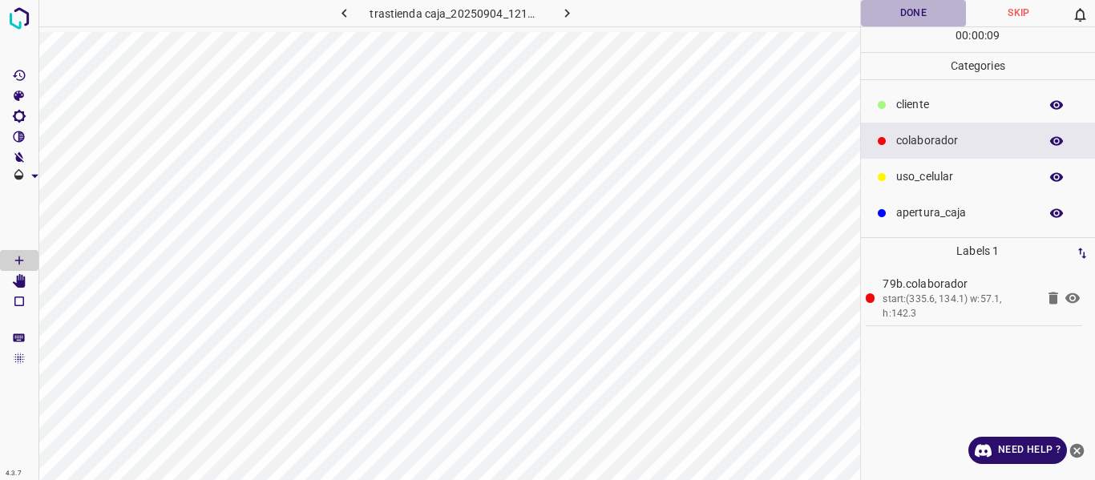
click at [894, 12] on button "Done" at bounding box center [914, 13] width 106 height 26
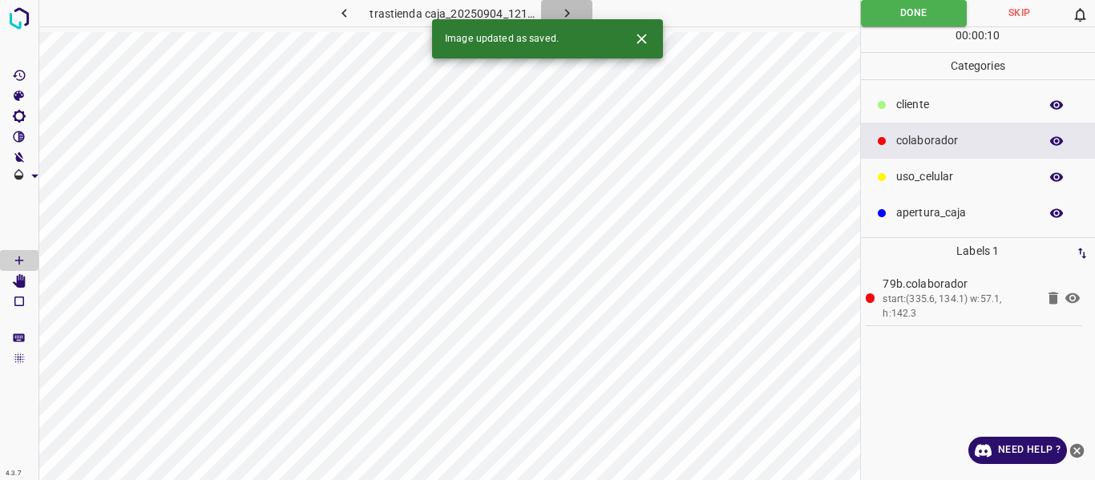
click at [567, 14] on icon "button" at bounding box center [567, 13] width 5 height 9
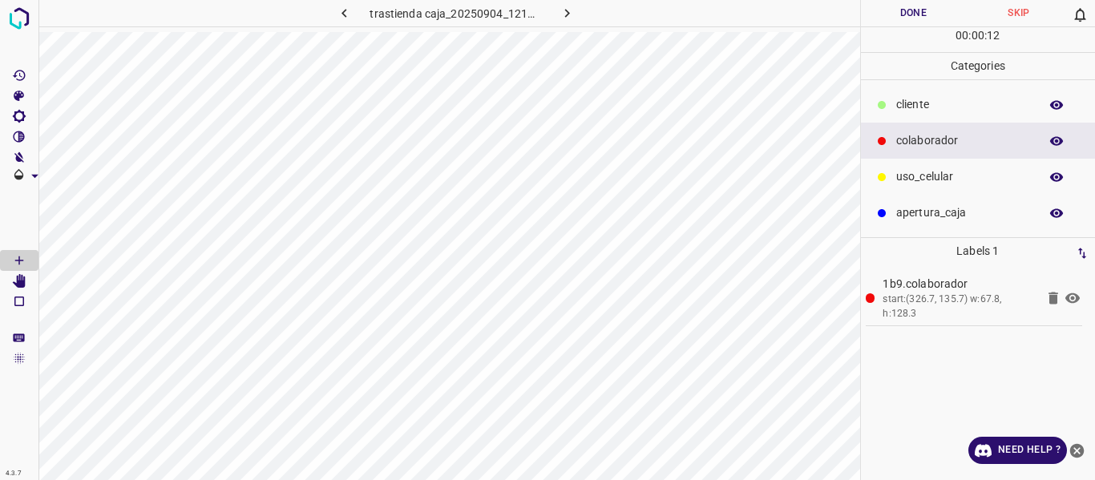
click at [885, 16] on button "Done" at bounding box center [914, 13] width 106 height 26
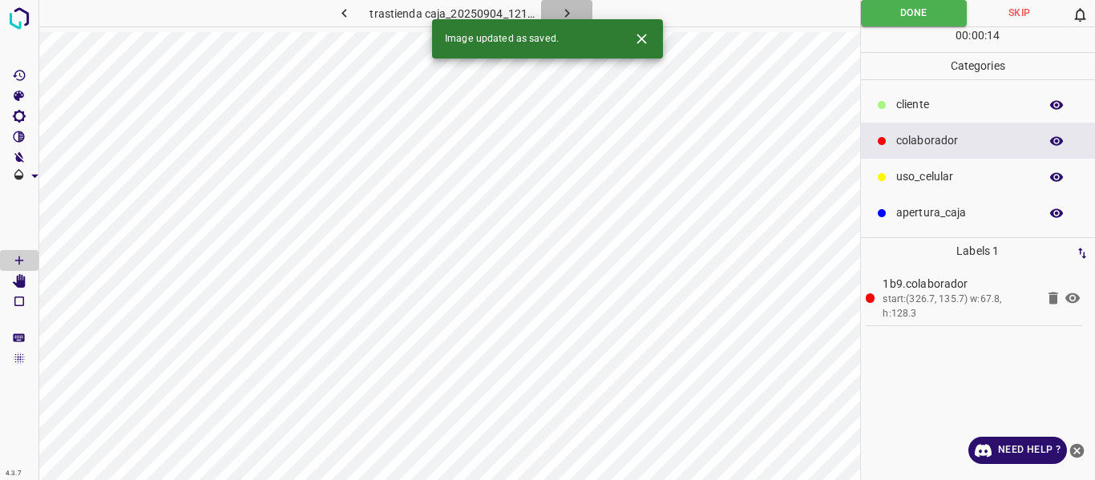
click at [566, 13] on icon "button" at bounding box center [567, 13] width 17 height 17
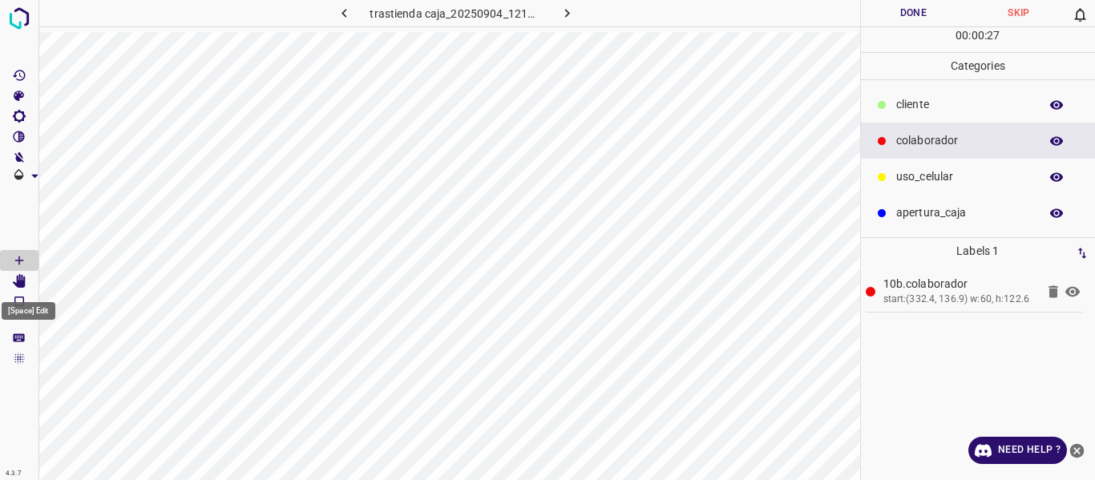
click at [24, 277] on icon "[Space] Edit" at bounding box center [19, 281] width 13 height 14
click at [20, 258] on icon "[Space] Draw" at bounding box center [19, 260] width 14 height 14
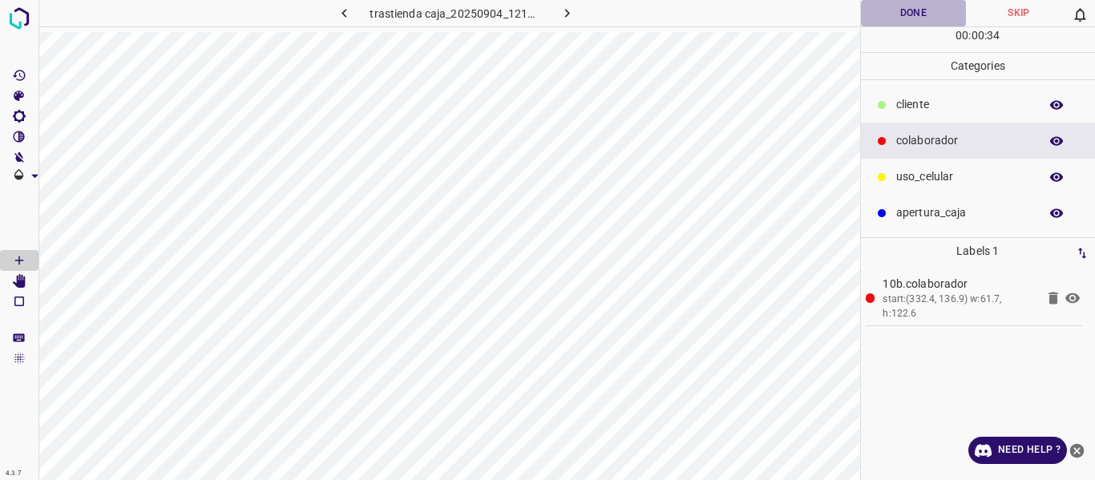
click at [901, 14] on button "Done" at bounding box center [914, 13] width 106 height 26
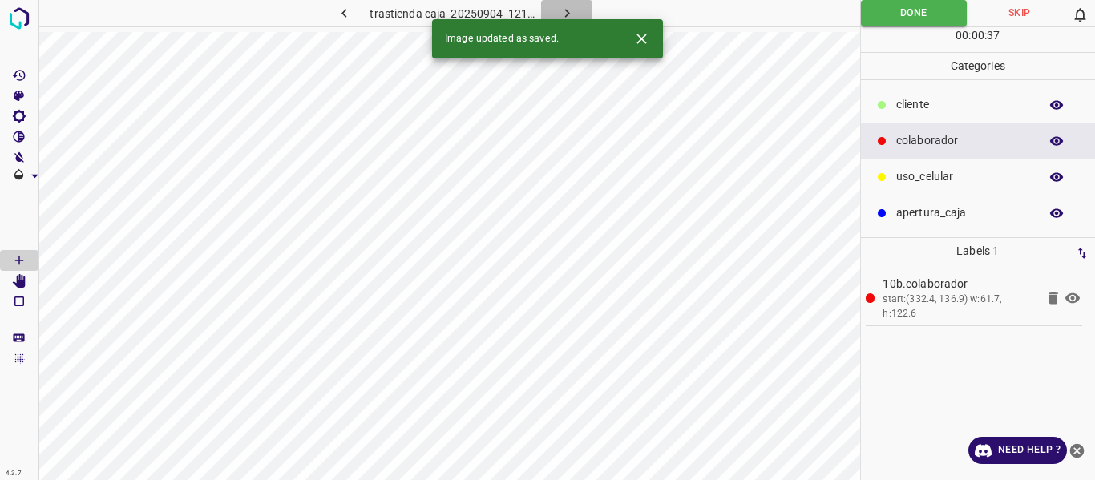
click at [569, 11] on icon "button" at bounding box center [567, 13] width 17 height 17
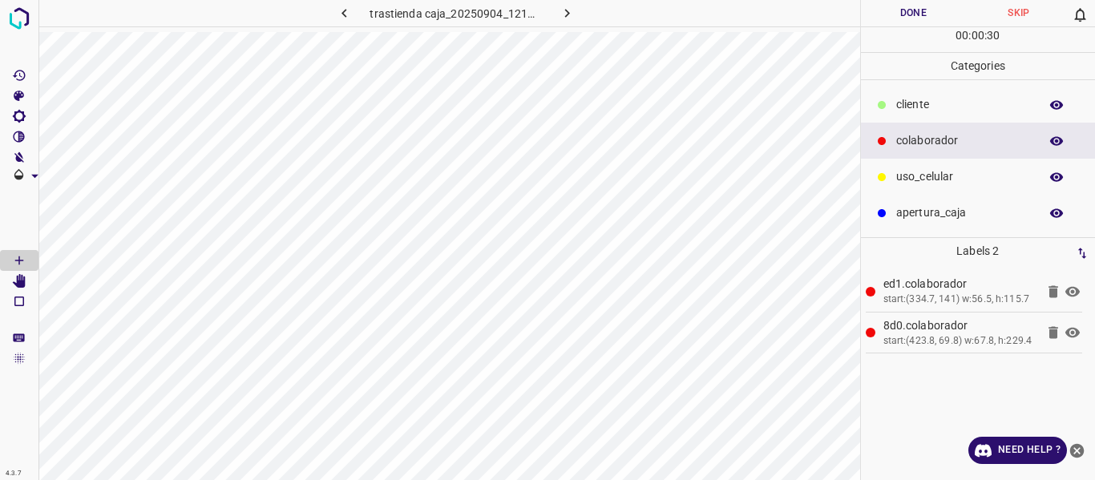
click at [912, 12] on button "Done" at bounding box center [914, 13] width 106 height 26
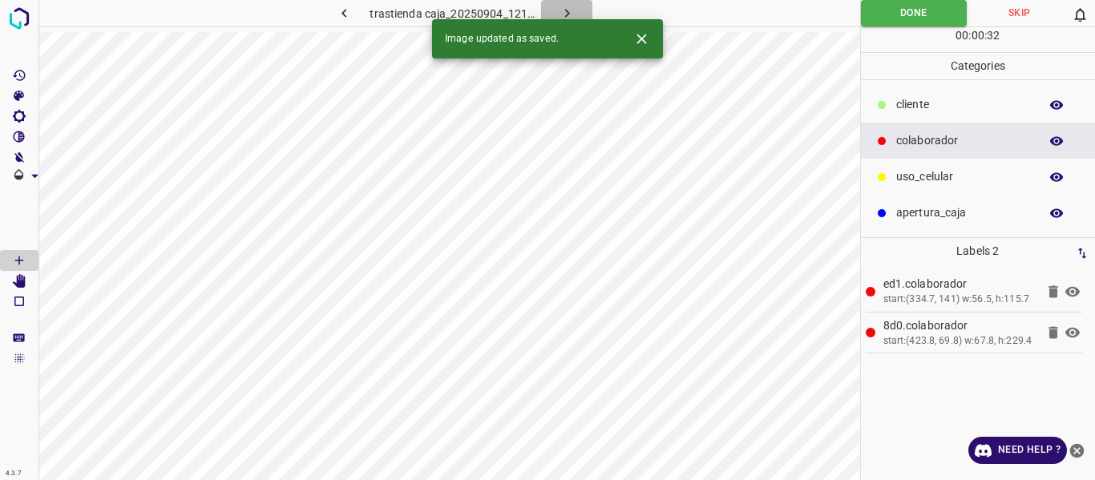
click at [568, 8] on icon "button" at bounding box center [567, 13] width 17 height 17
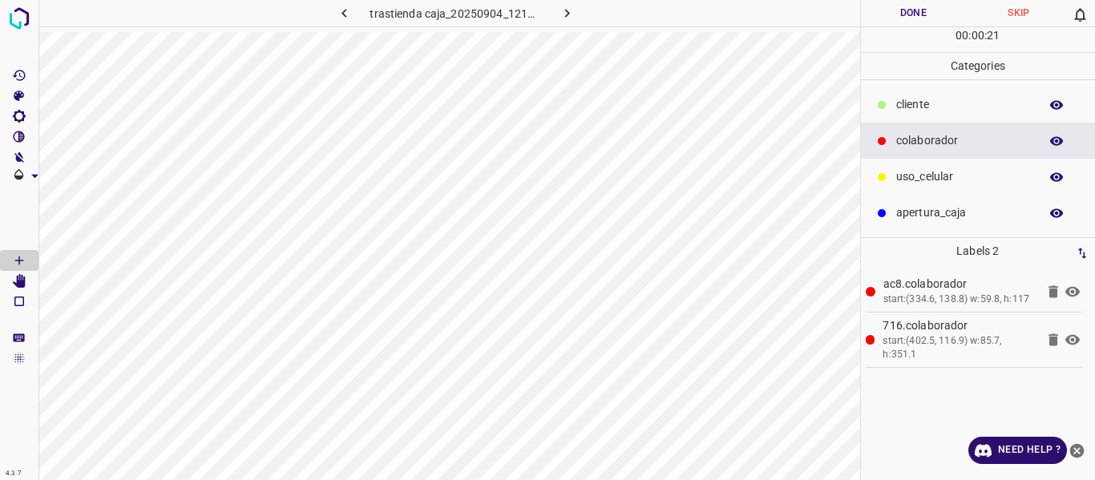
click at [912, 177] on p "uso_celular" at bounding box center [963, 176] width 135 height 17
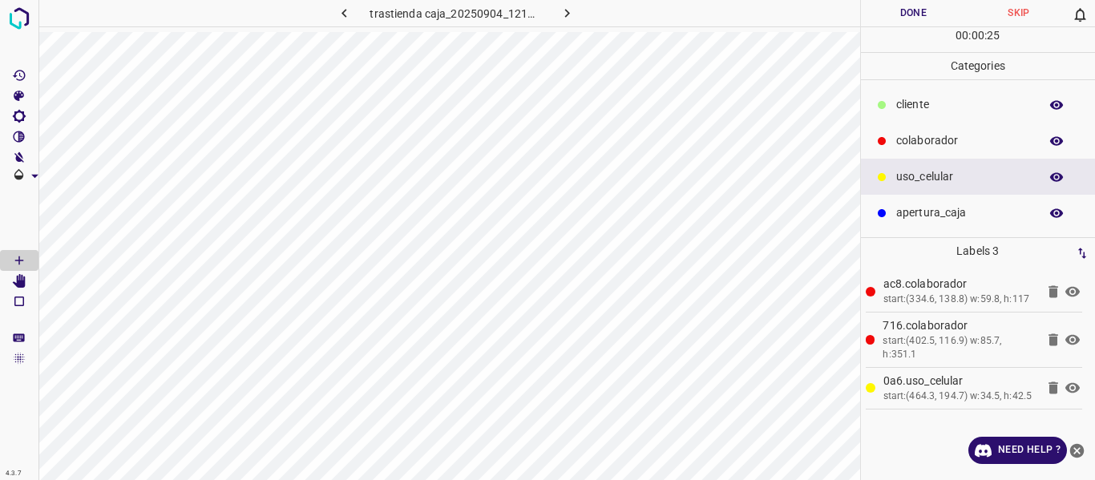
click at [899, 9] on button "Done" at bounding box center [914, 13] width 106 height 26
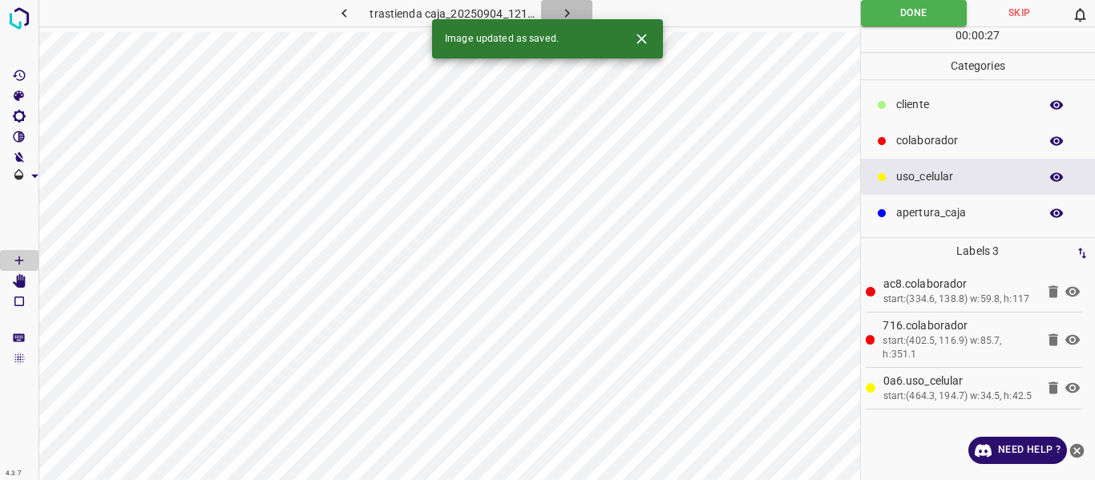
click at [565, 7] on icon "button" at bounding box center [567, 13] width 17 height 17
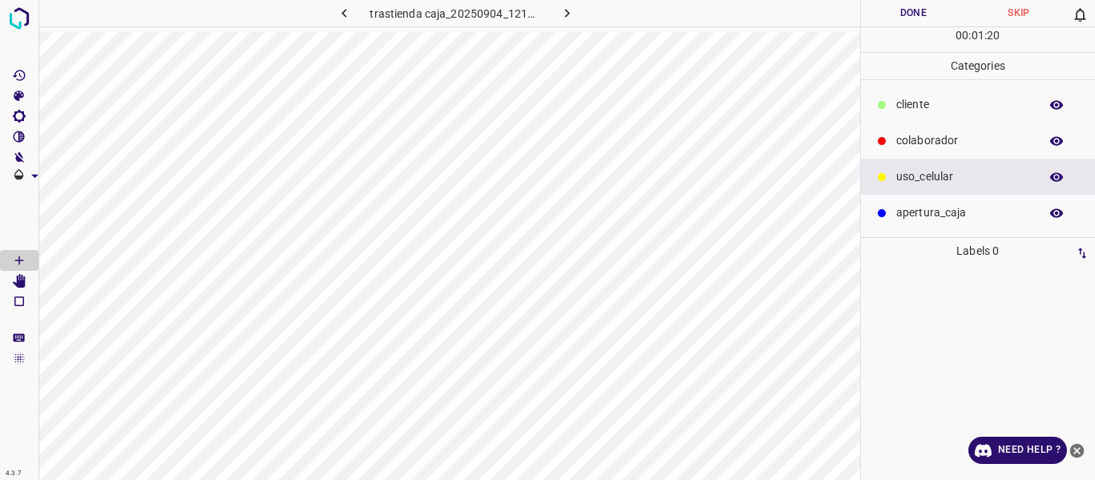
drag, startPoint x: 920, startPoint y: 143, endPoint x: 892, endPoint y: 141, distance: 27.3
click at [920, 143] on p "colaborador" at bounding box center [963, 140] width 135 height 17
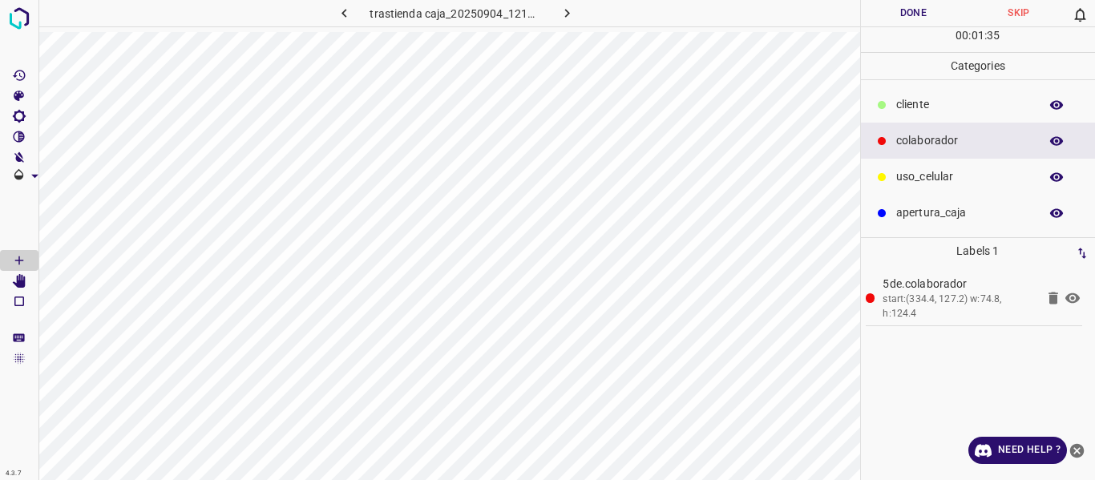
click at [909, 16] on button "Done" at bounding box center [914, 13] width 106 height 26
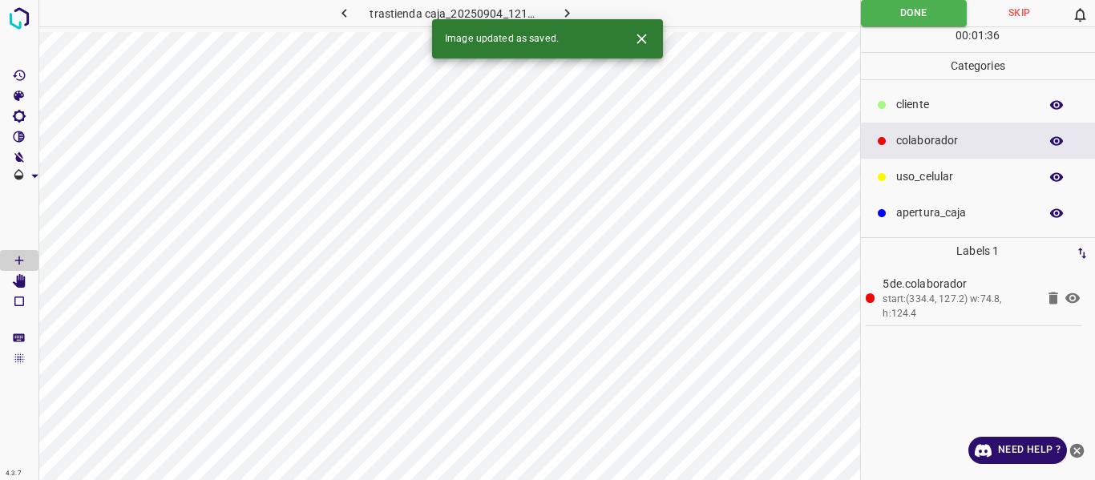
click at [560, 11] on icon "button" at bounding box center [567, 13] width 17 height 17
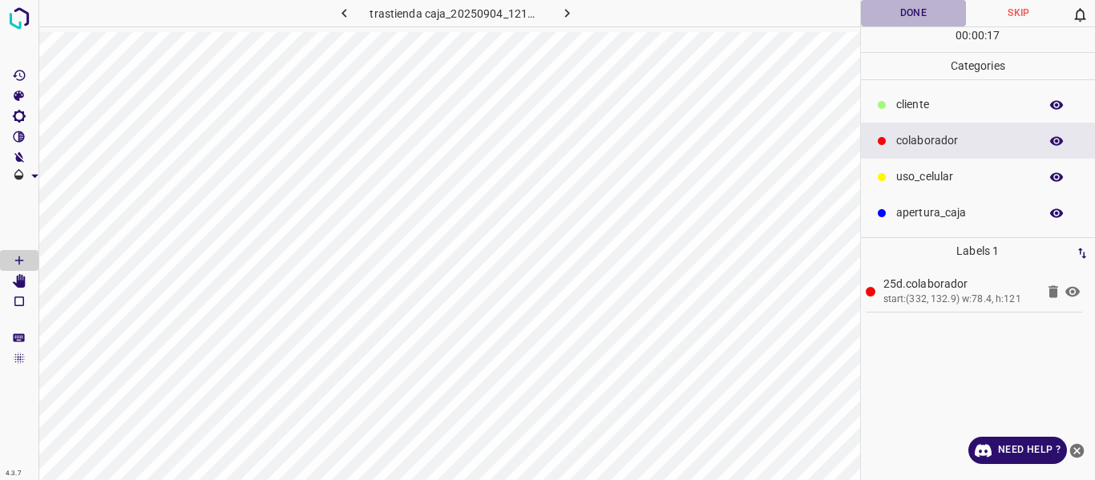
click at [900, 12] on button "Done" at bounding box center [914, 13] width 106 height 26
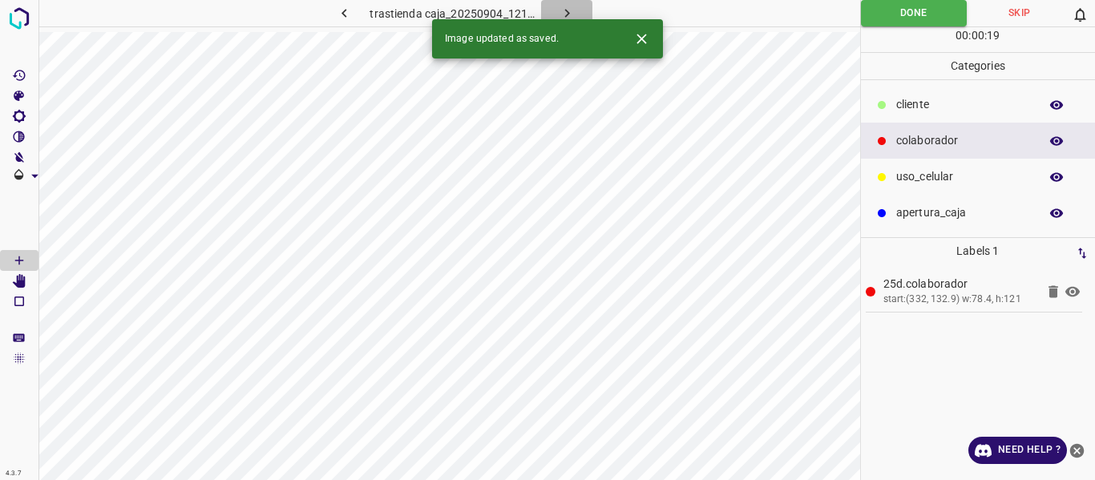
click at [562, 11] on icon "button" at bounding box center [567, 13] width 17 height 17
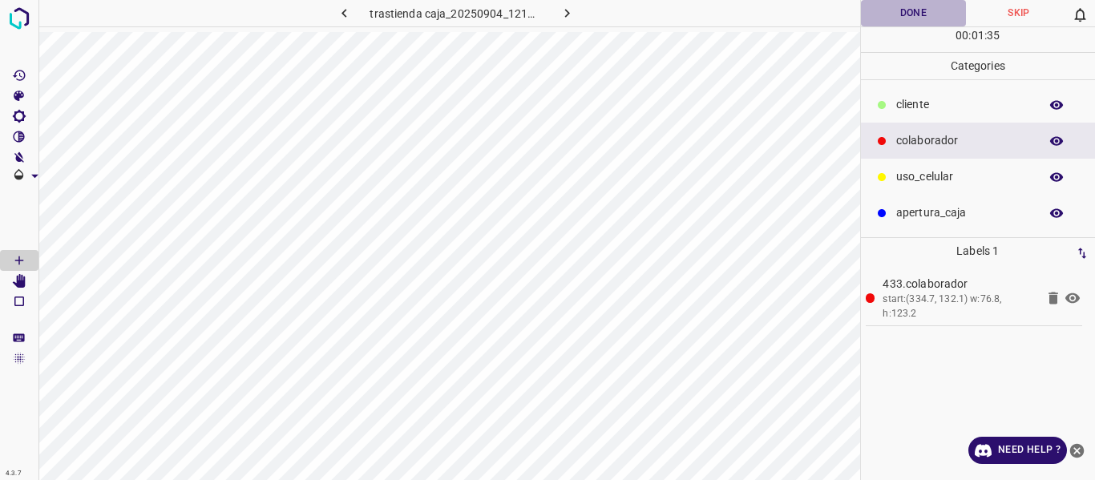
click at [904, 15] on button "Done" at bounding box center [914, 13] width 106 height 26
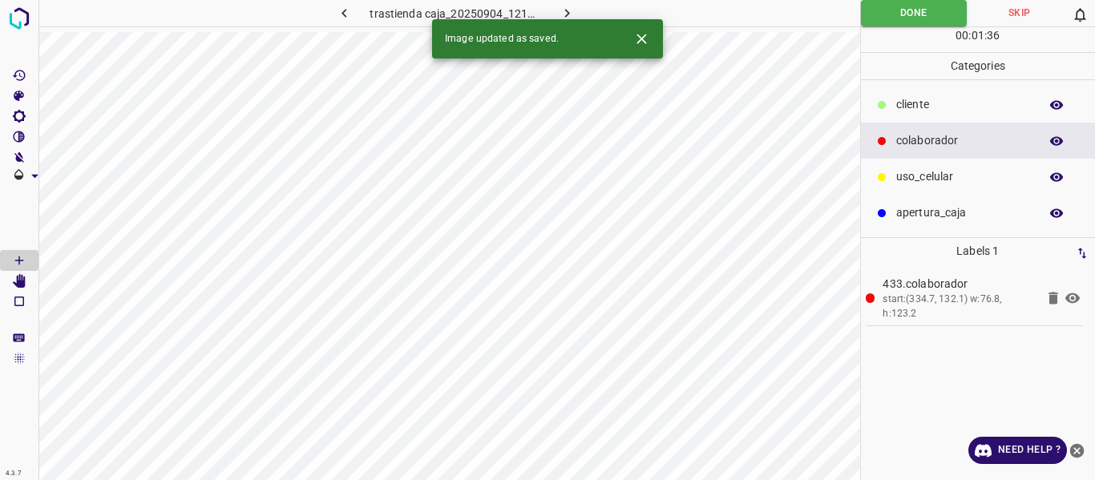
click at [573, 8] on icon "button" at bounding box center [567, 13] width 17 height 17
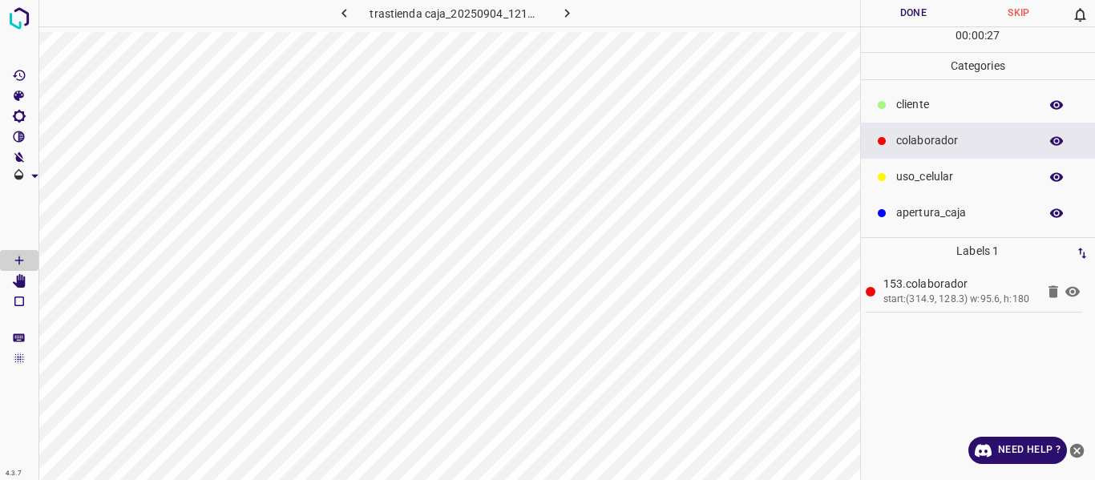
click at [933, 171] on p "uso_celular" at bounding box center [963, 176] width 135 height 17
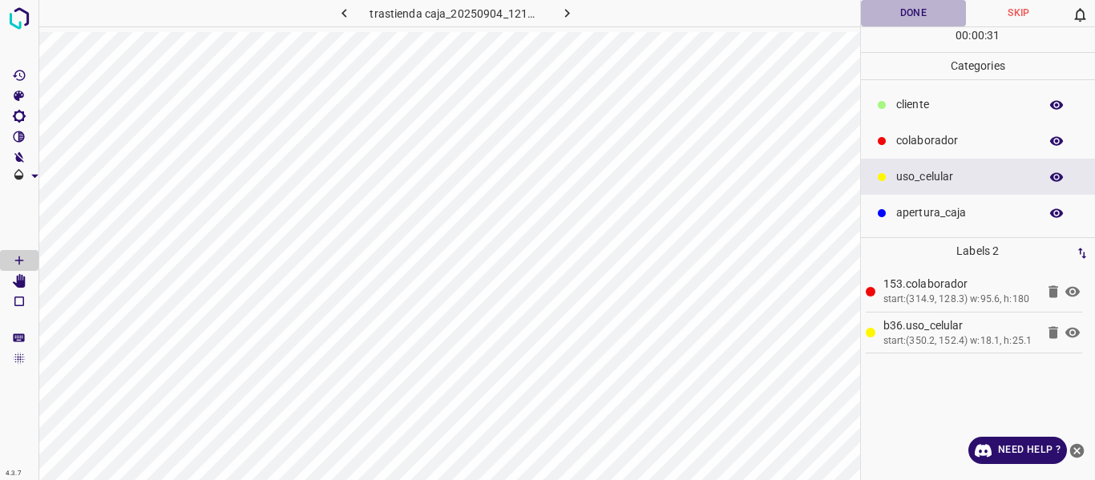
click at [905, 12] on button "Done" at bounding box center [914, 13] width 106 height 26
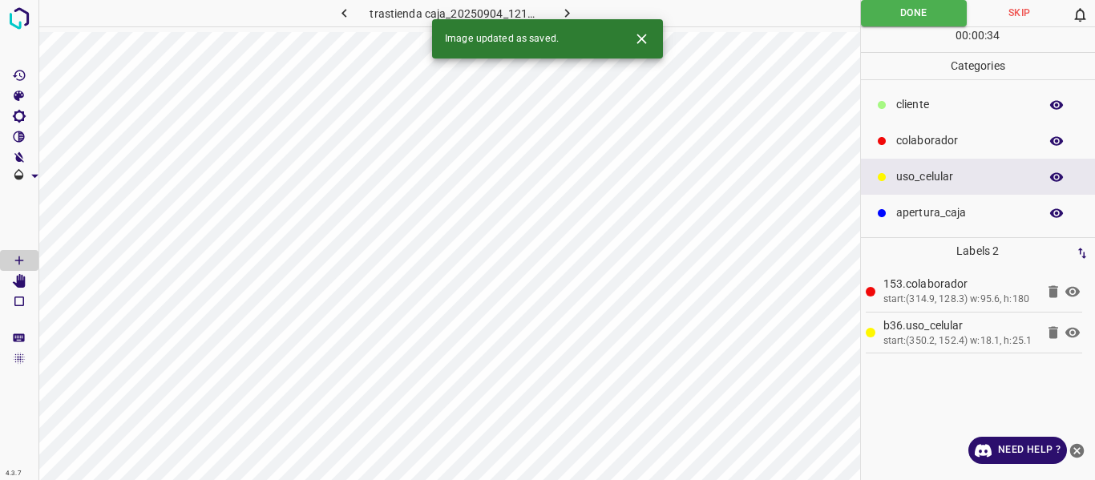
click at [342, 13] on icon "button" at bounding box center [344, 13] width 17 height 17
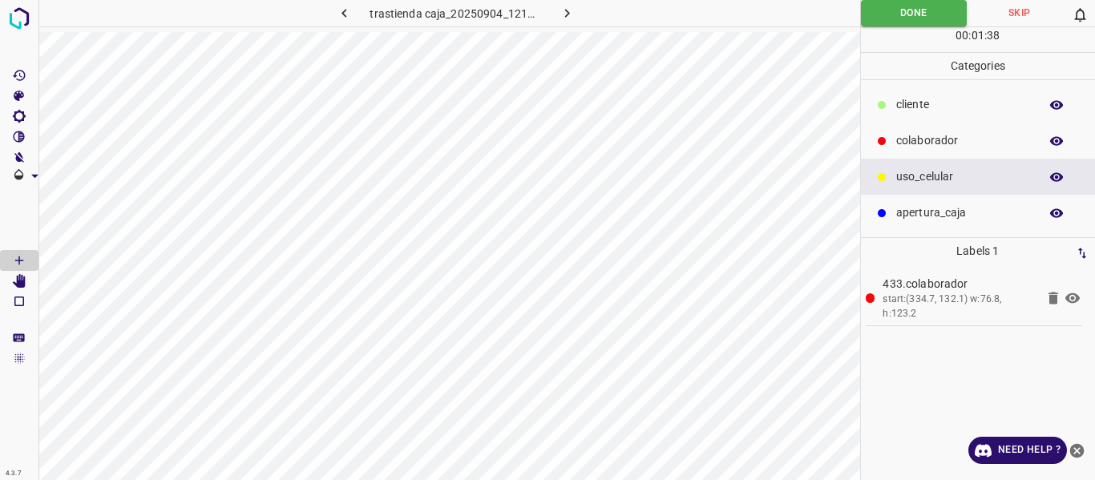
click at [1054, 140] on icon "button" at bounding box center [1057, 141] width 14 height 14
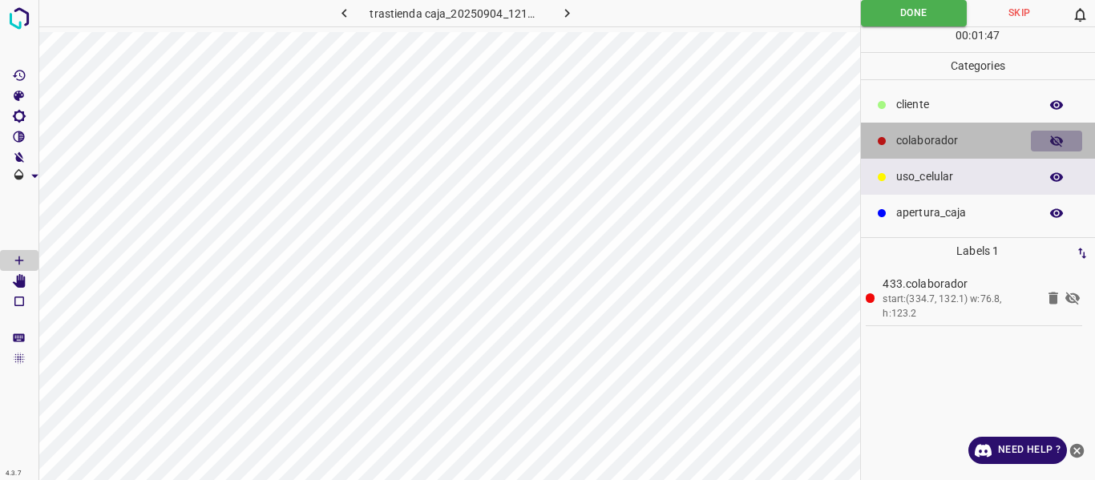
click at [1055, 148] on icon "button" at bounding box center [1057, 141] width 14 height 14
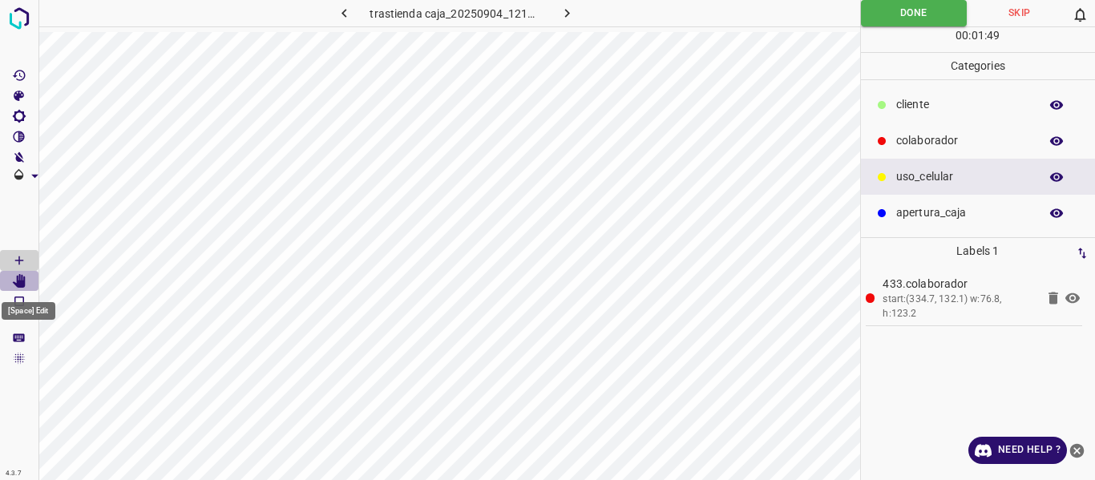
click at [25, 285] on icon "[Space] Edit" at bounding box center [19, 281] width 13 height 14
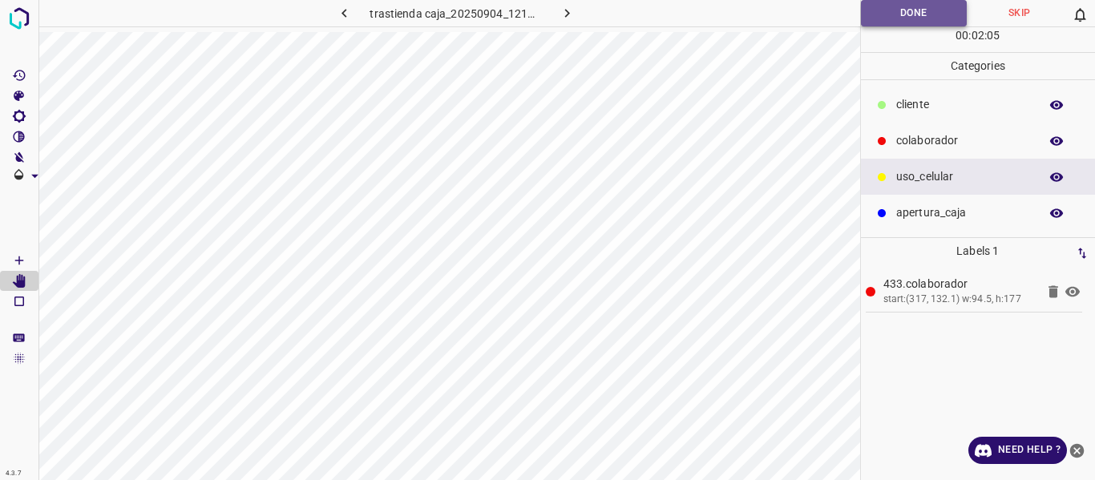
click at [889, 14] on button "Done" at bounding box center [914, 13] width 107 height 26
click at [900, 6] on button "Done" at bounding box center [914, 13] width 107 height 26
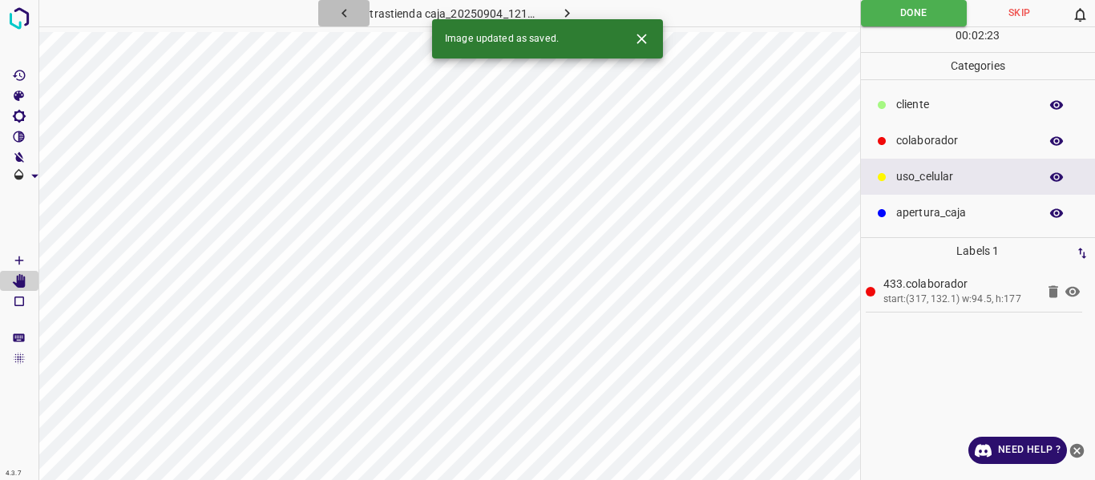
click at [348, 11] on icon "button" at bounding box center [344, 13] width 17 height 17
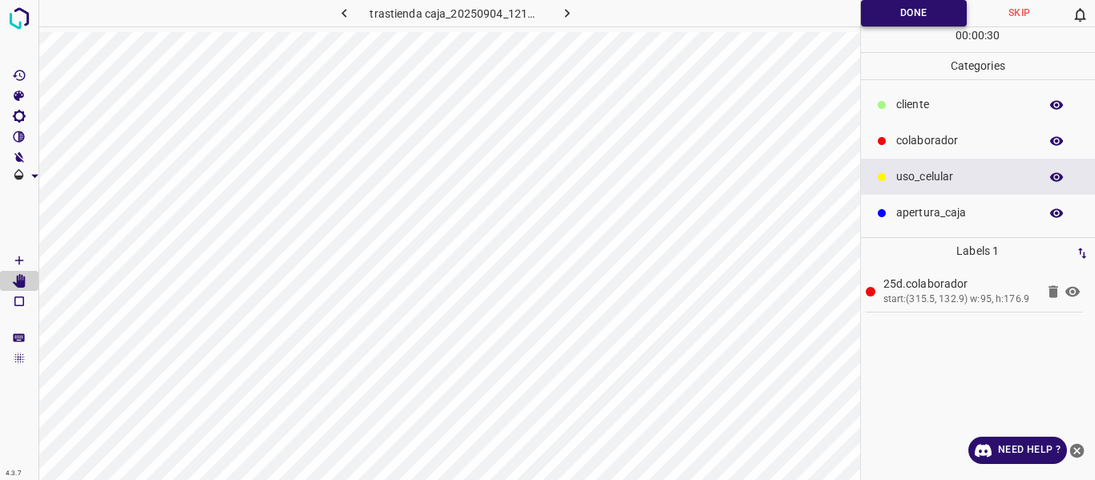
click at [894, 8] on button "Done" at bounding box center [914, 13] width 107 height 26
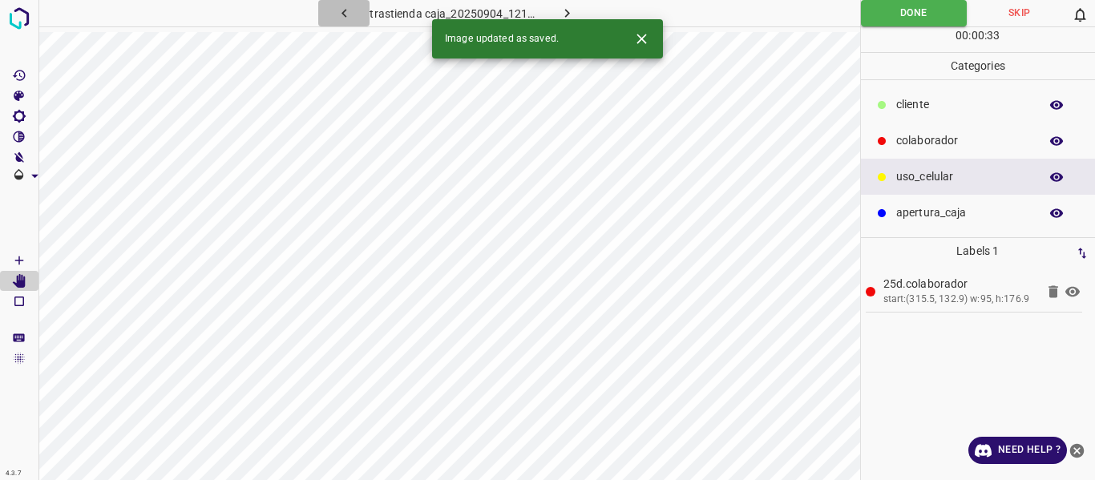
click at [346, 9] on icon "button" at bounding box center [344, 13] width 17 height 17
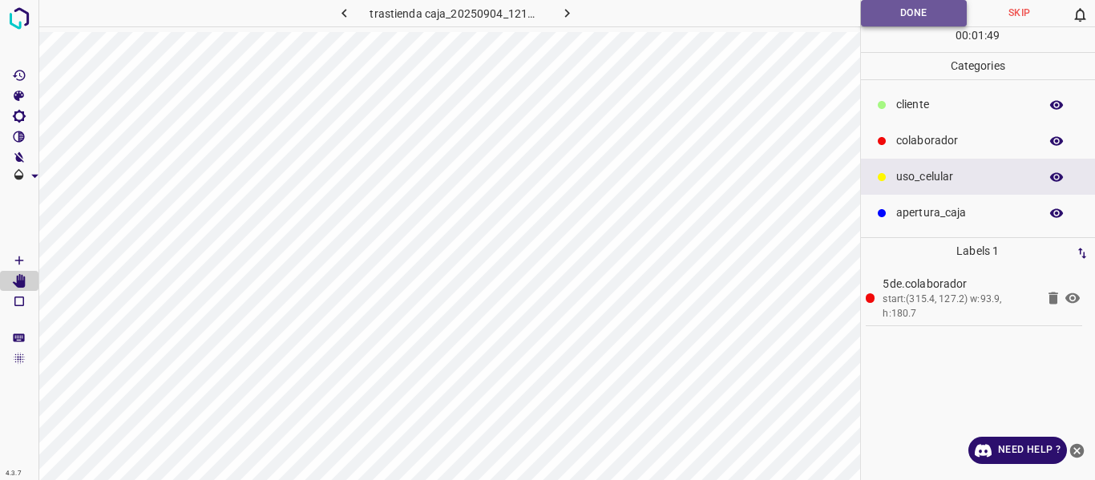
click at [880, 14] on button "Done" at bounding box center [914, 13] width 107 height 26
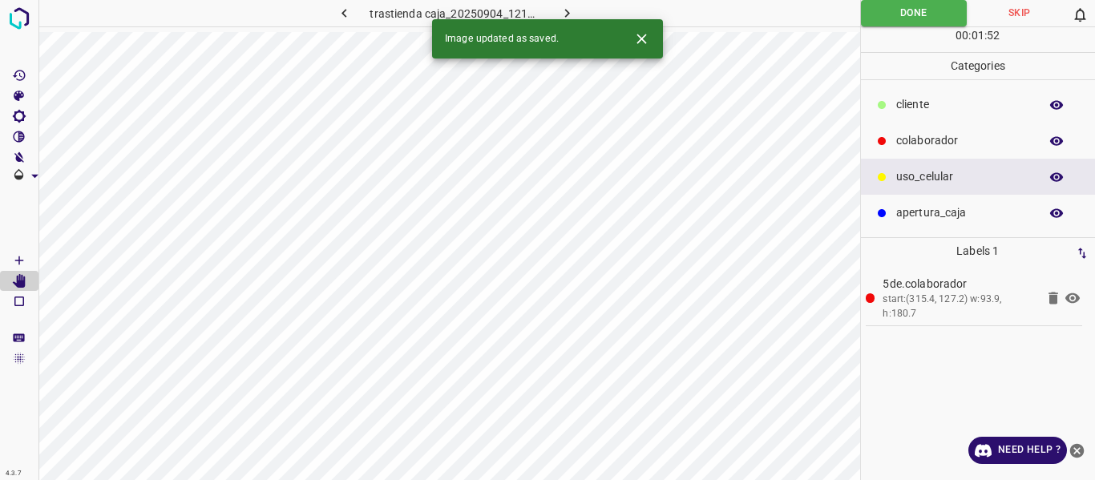
drag, startPoint x: 343, startPoint y: 12, endPoint x: 356, endPoint y: 14, distance: 13.1
click at [346, 10] on icon "button" at bounding box center [344, 13] width 17 height 17
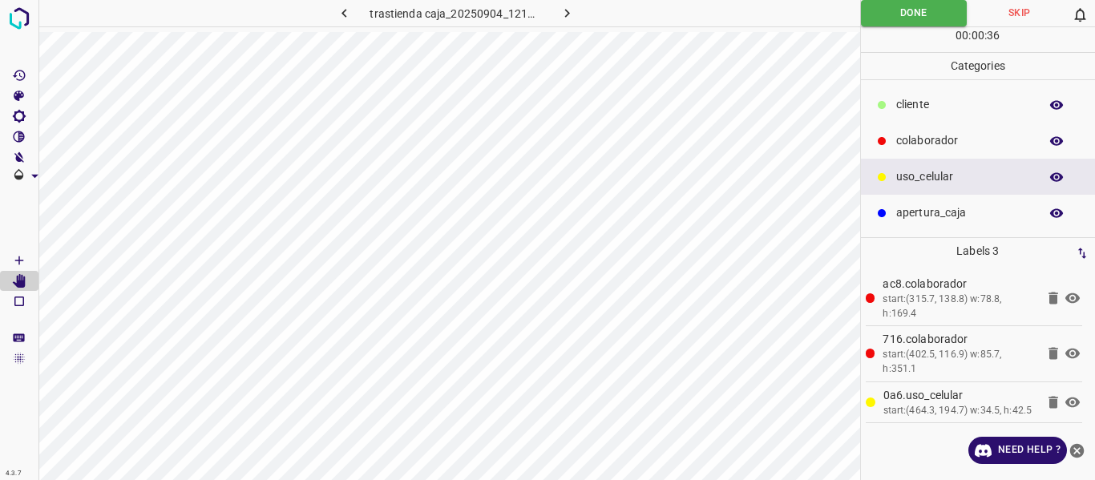
click at [1052, 137] on icon "button" at bounding box center [1057, 141] width 14 height 14
click at [1052, 137] on icon "button" at bounding box center [1056, 141] width 13 height 11
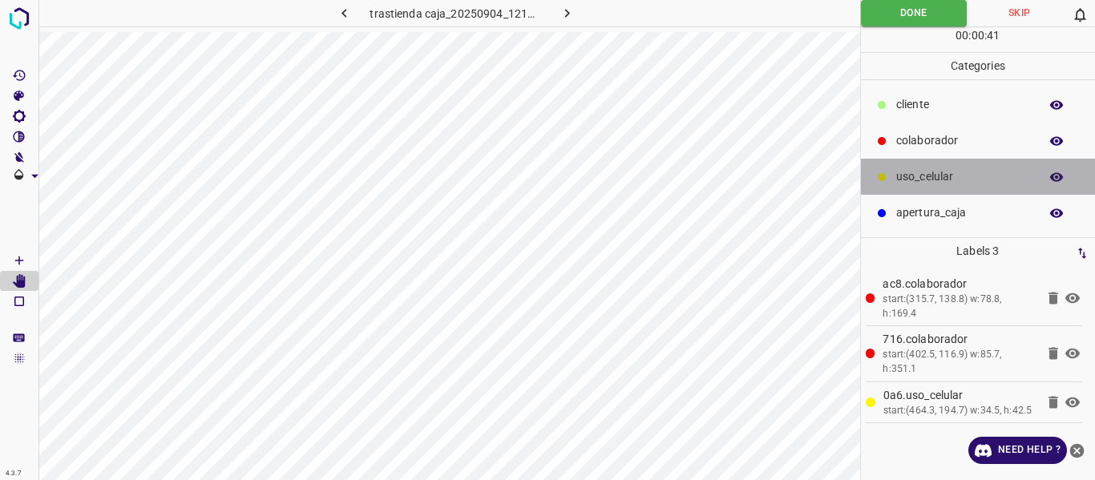
click at [918, 187] on div "uso_celular" at bounding box center [978, 177] width 235 height 36
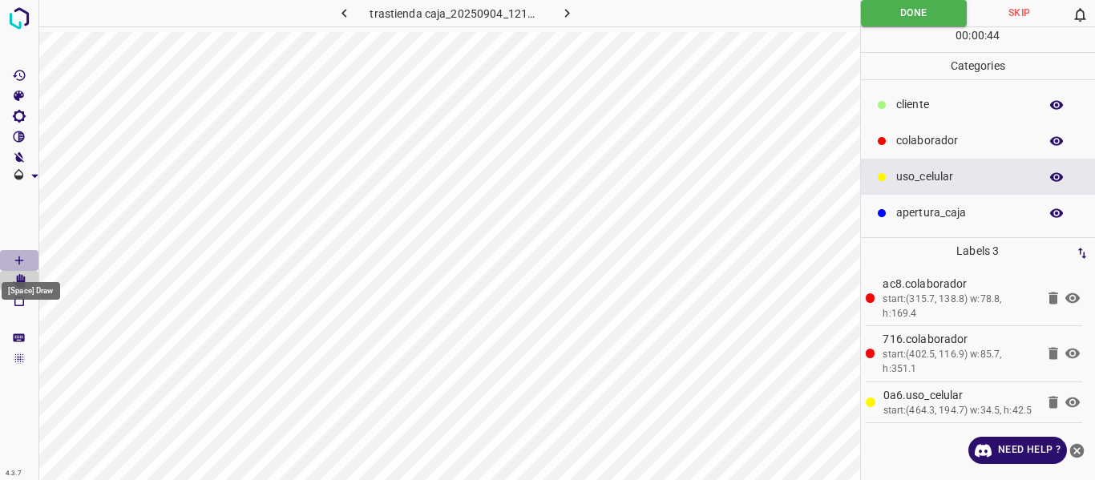
click at [14, 263] on icon "[Space] Draw" at bounding box center [19, 260] width 14 height 14
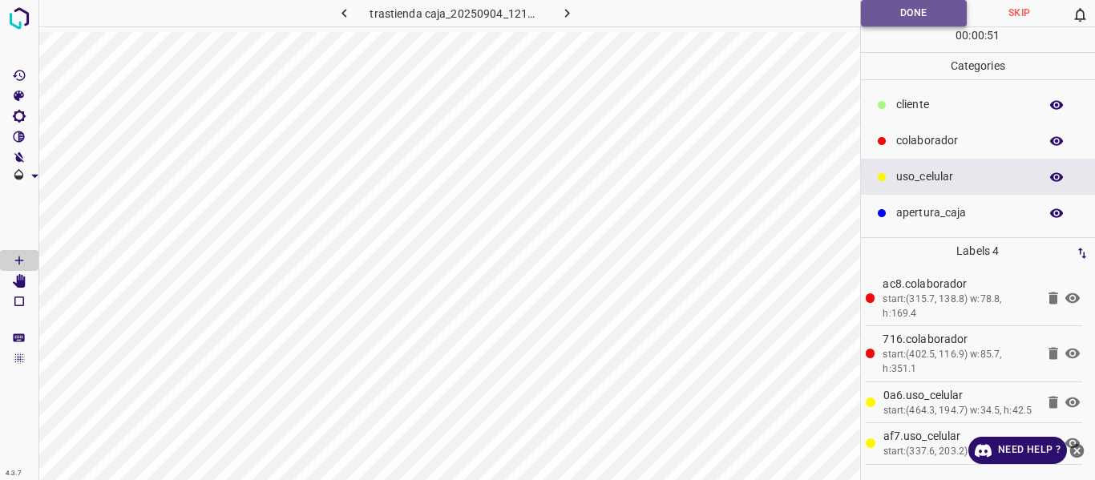
click at [876, 15] on button "Done" at bounding box center [914, 13] width 107 height 26
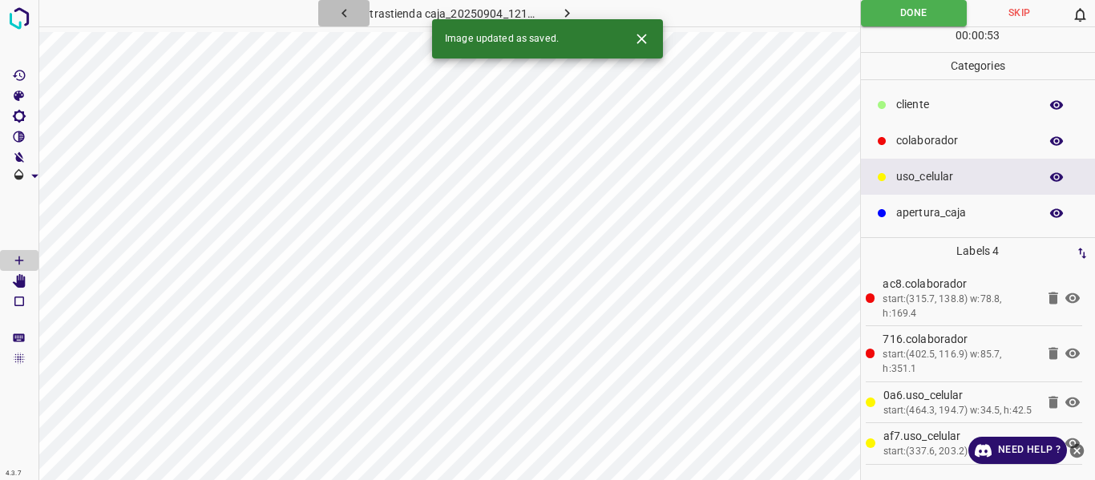
click at [342, 7] on icon "button" at bounding box center [344, 13] width 17 height 17
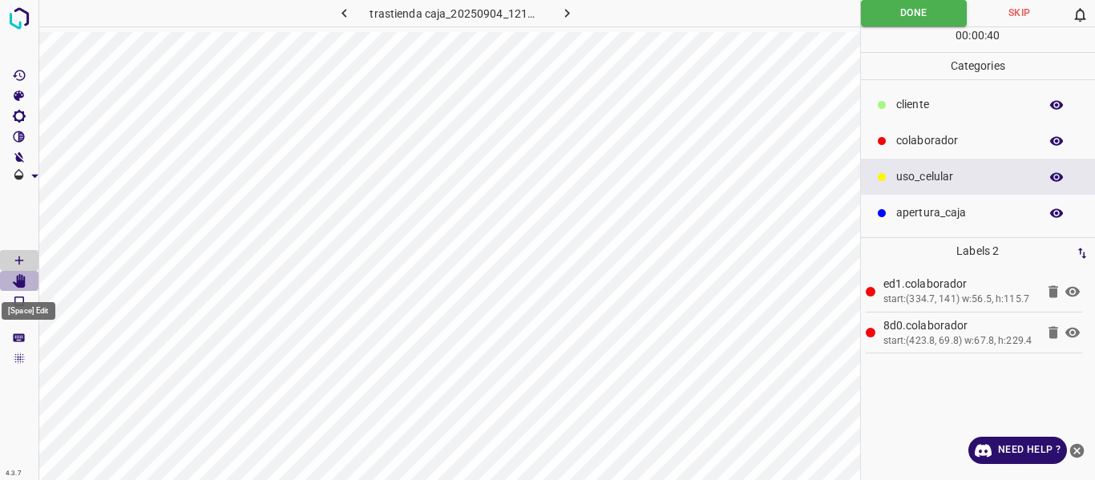
click at [23, 281] on icon "[Space] Edit" at bounding box center [19, 281] width 13 height 14
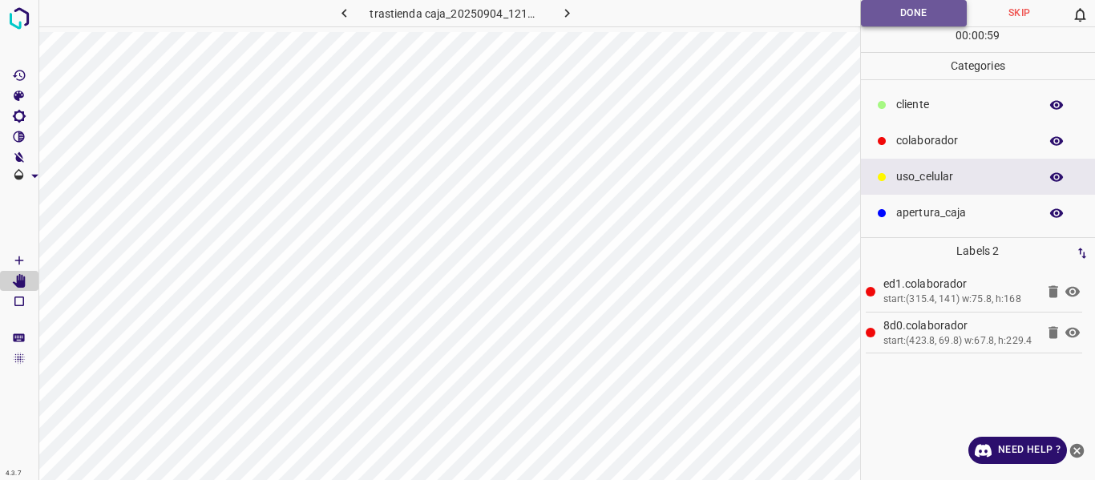
click at [880, 16] on button "Done" at bounding box center [914, 13] width 107 height 26
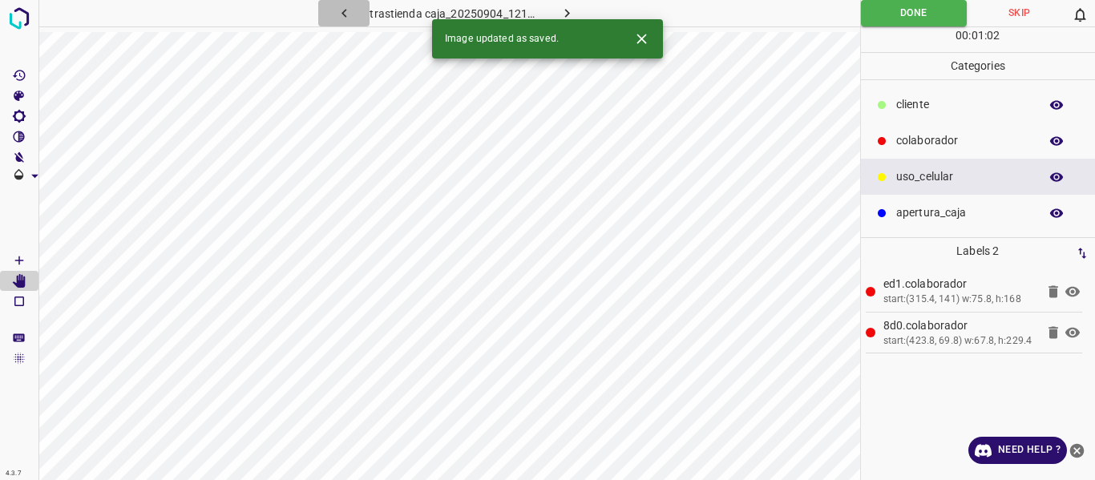
click at [348, 10] on icon "button" at bounding box center [344, 13] width 17 height 17
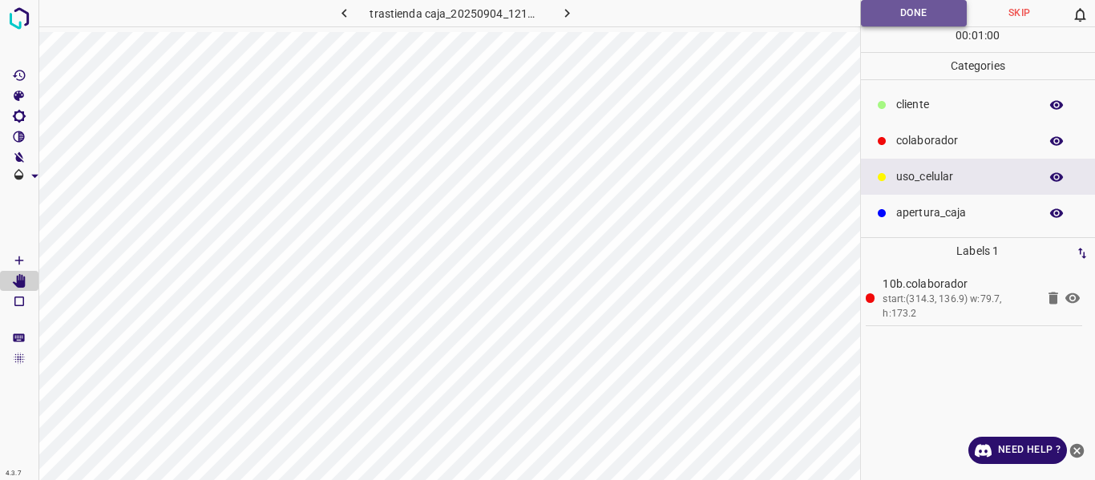
click at [893, 6] on button "Done" at bounding box center [914, 13] width 107 height 26
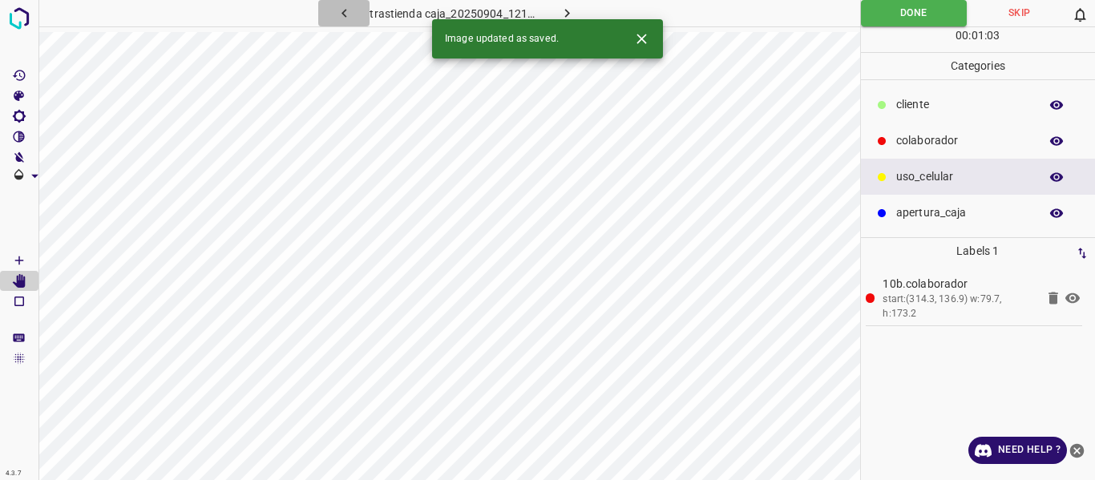
click at [343, 10] on icon "button" at bounding box center [344, 13] width 17 height 17
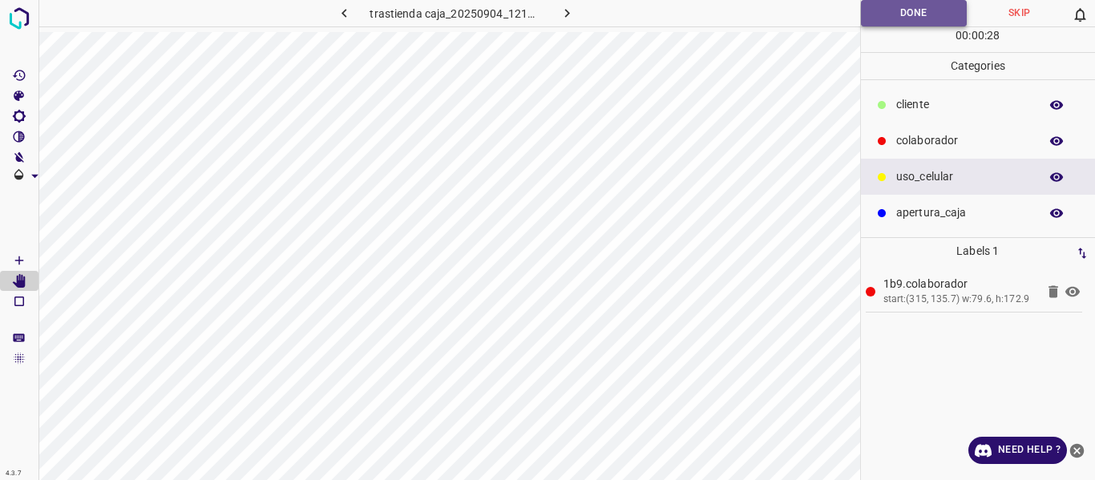
click at [890, 13] on button "Done" at bounding box center [914, 13] width 107 height 26
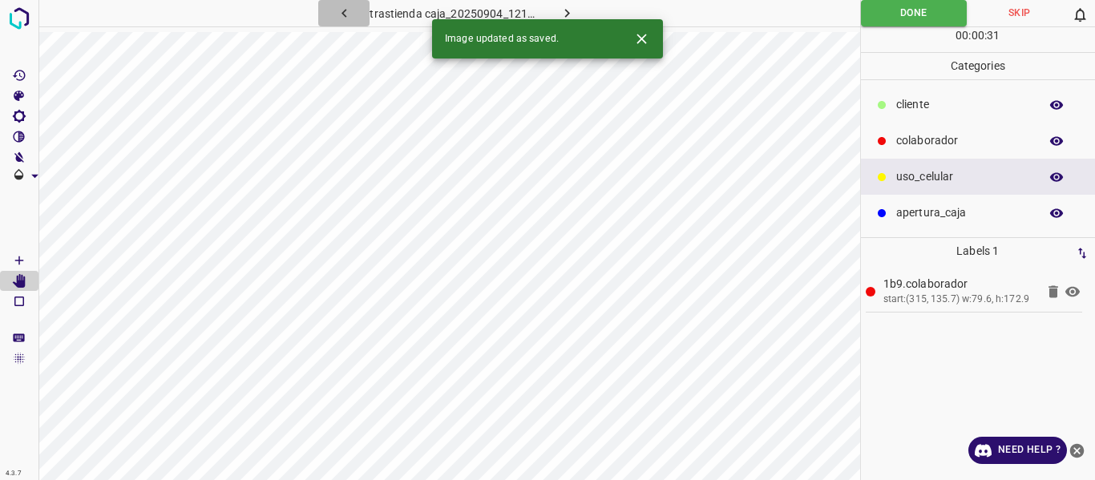
click at [346, 11] on icon "button" at bounding box center [344, 13] width 17 height 17
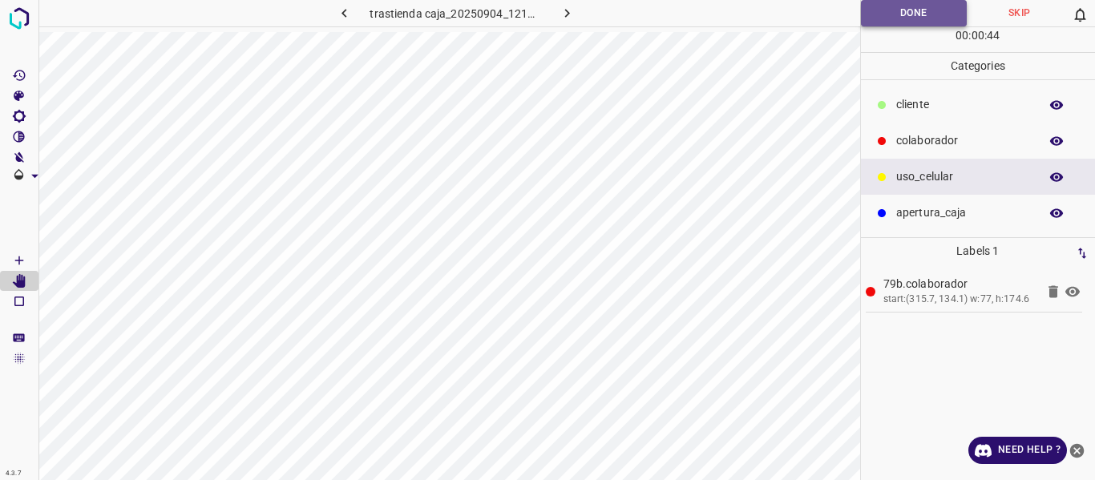
click at [879, 4] on button "Done" at bounding box center [914, 13] width 107 height 26
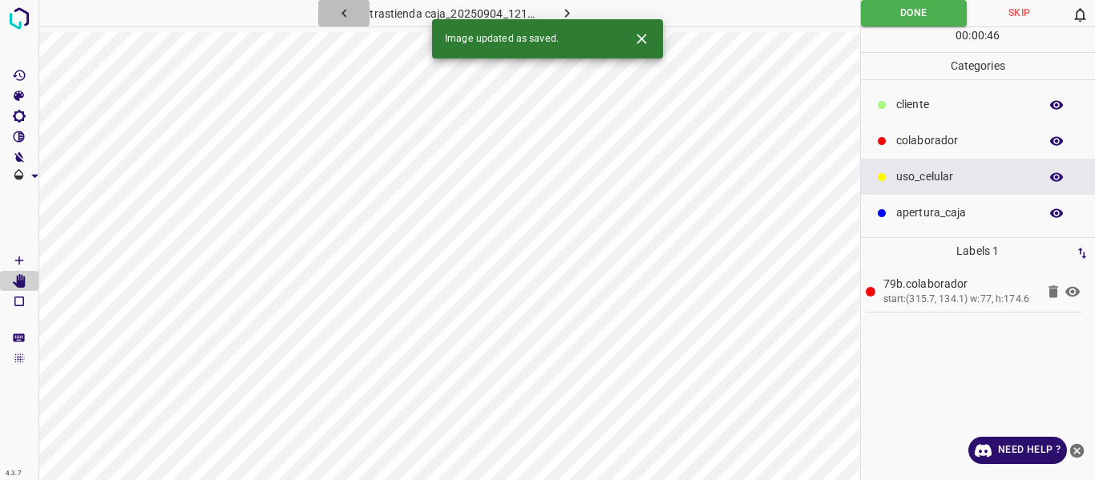
click at [346, 14] on icon "button" at bounding box center [344, 13] width 17 height 17
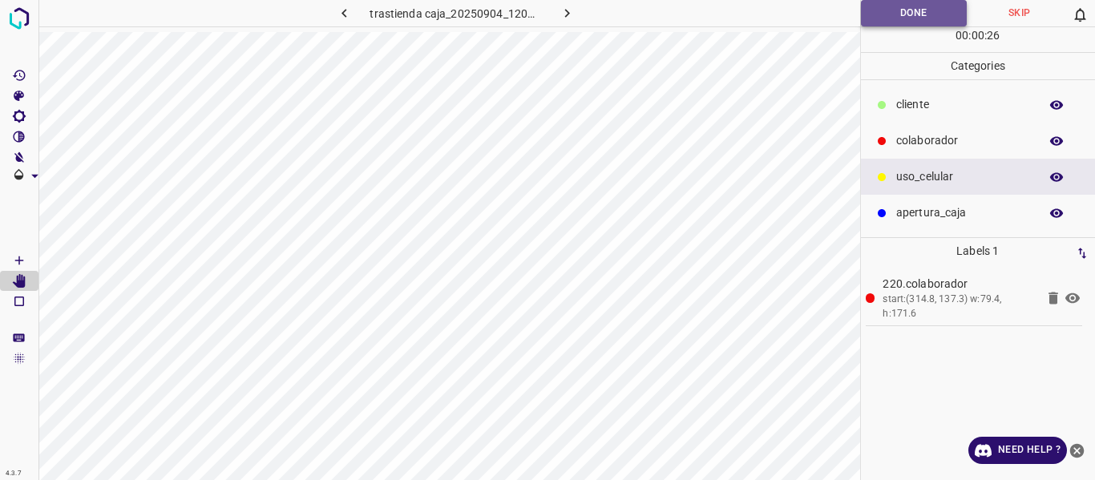
click at [884, 8] on button "Done" at bounding box center [914, 13] width 107 height 26
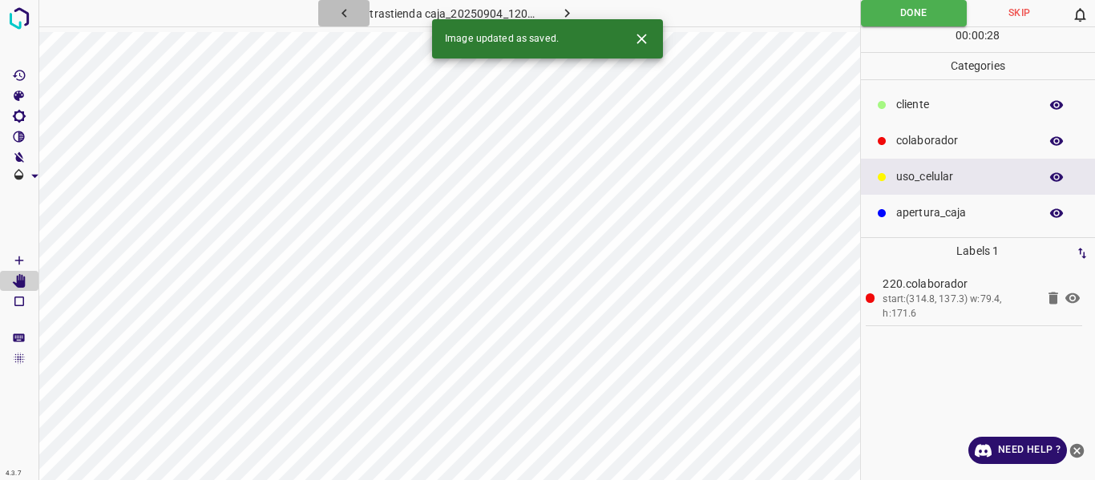
click at [347, 10] on icon "button" at bounding box center [344, 13] width 17 height 17
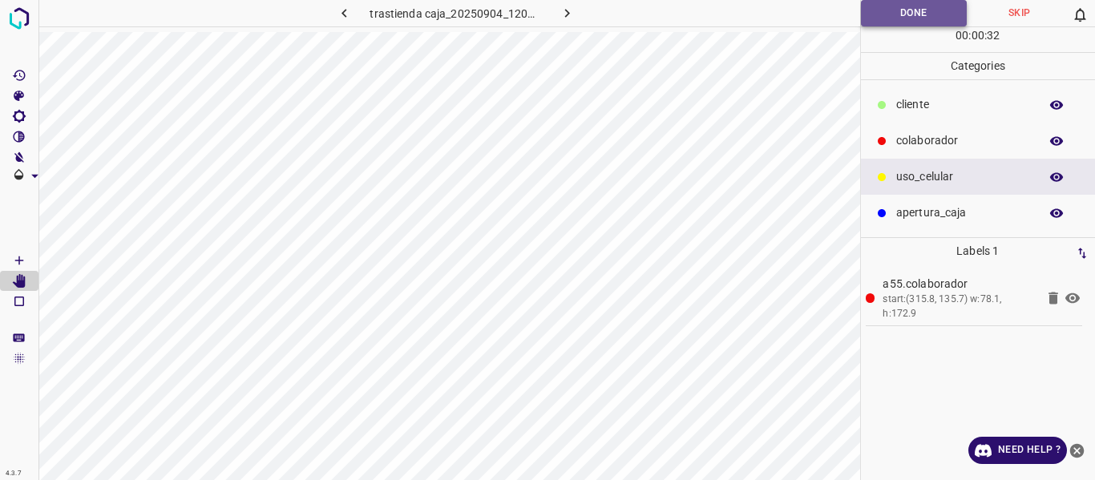
click at [882, 10] on button "Done" at bounding box center [914, 13] width 107 height 26
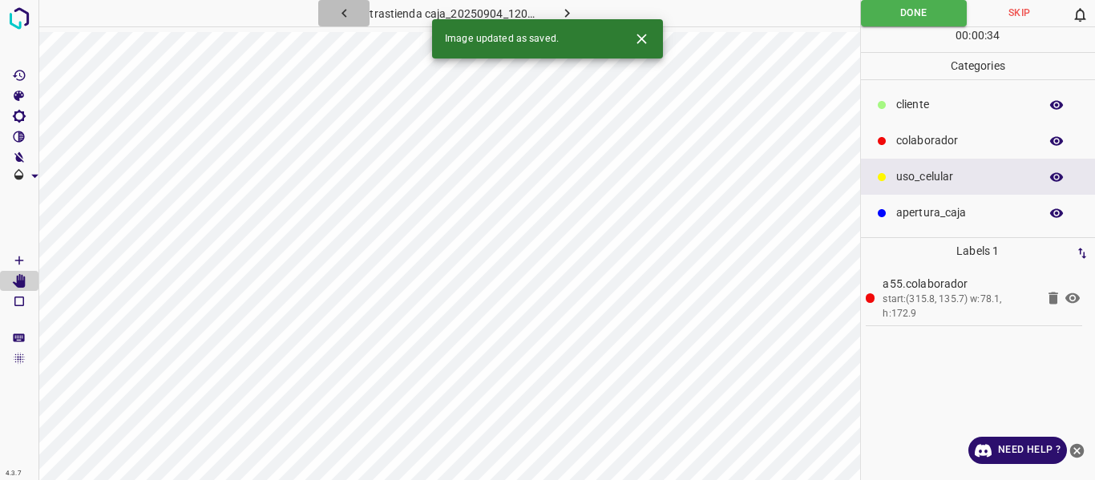
click at [346, 12] on icon "button" at bounding box center [344, 13] width 17 height 17
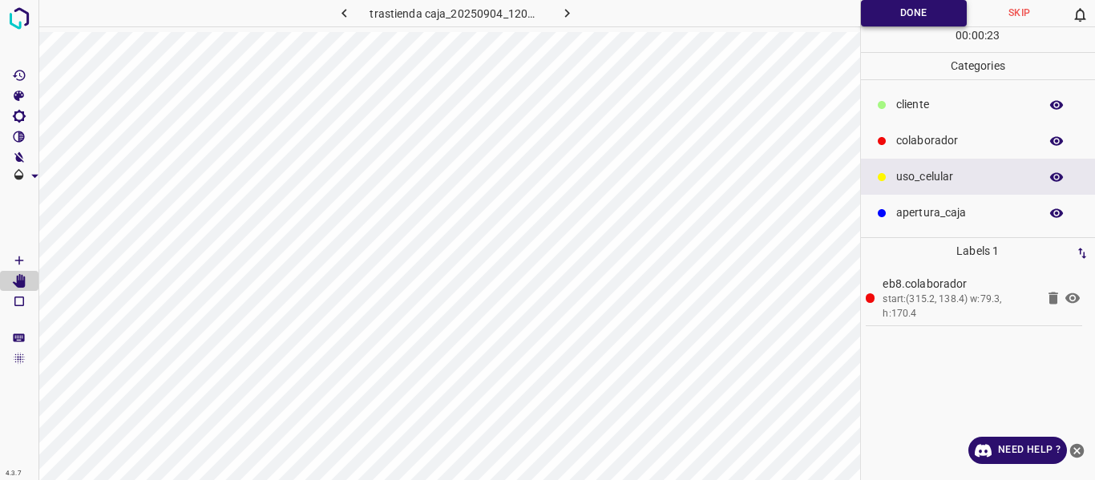
click at [876, 5] on button "Done" at bounding box center [914, 13] width 107 height 26
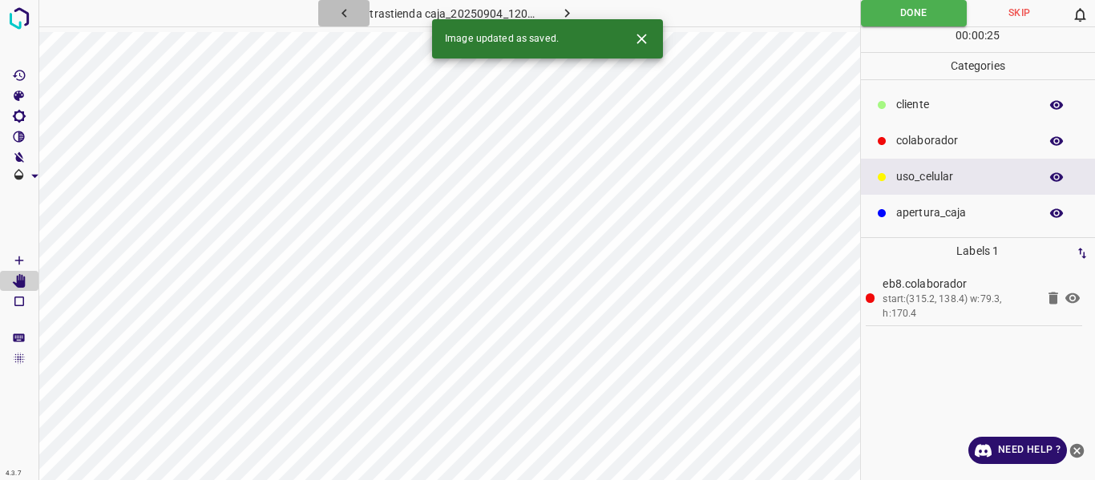
click at [343, 6] on icon "button" at bounding box center [344, 13] width 17 height 17
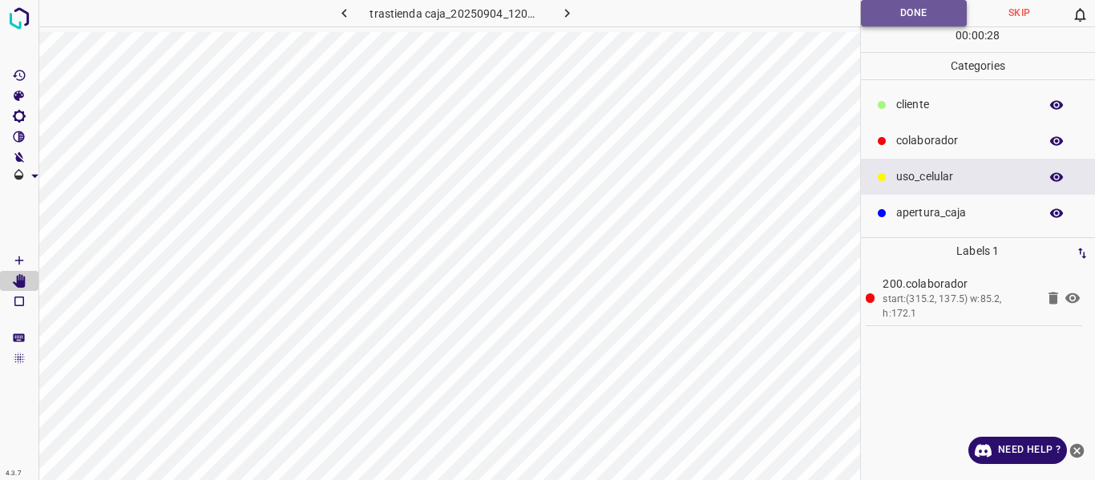
click at [878, 9] on button "Done" at bounding box center [914, 13] width 107 height 26
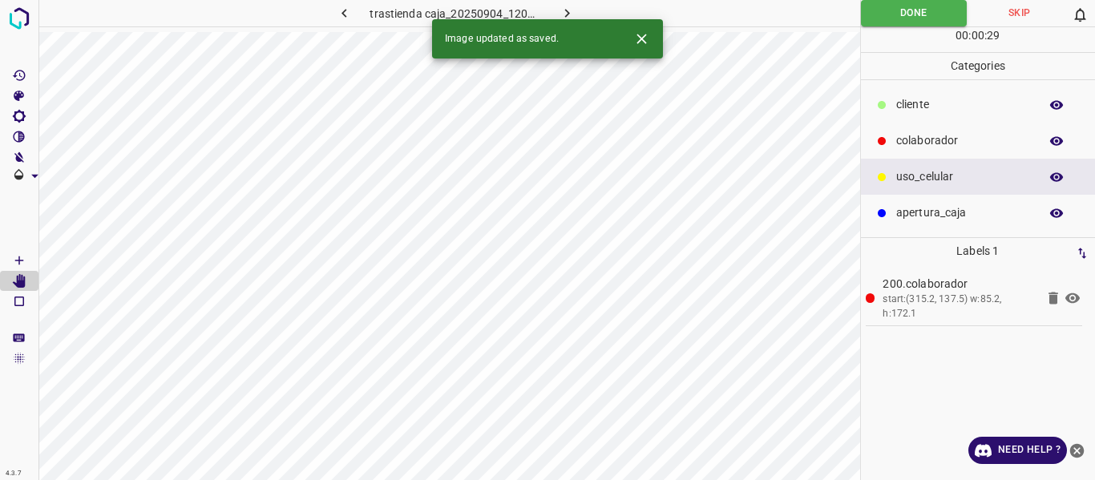
click at [348, 15] on icon "button" at bounding box center [344, 13] width 17 height 17
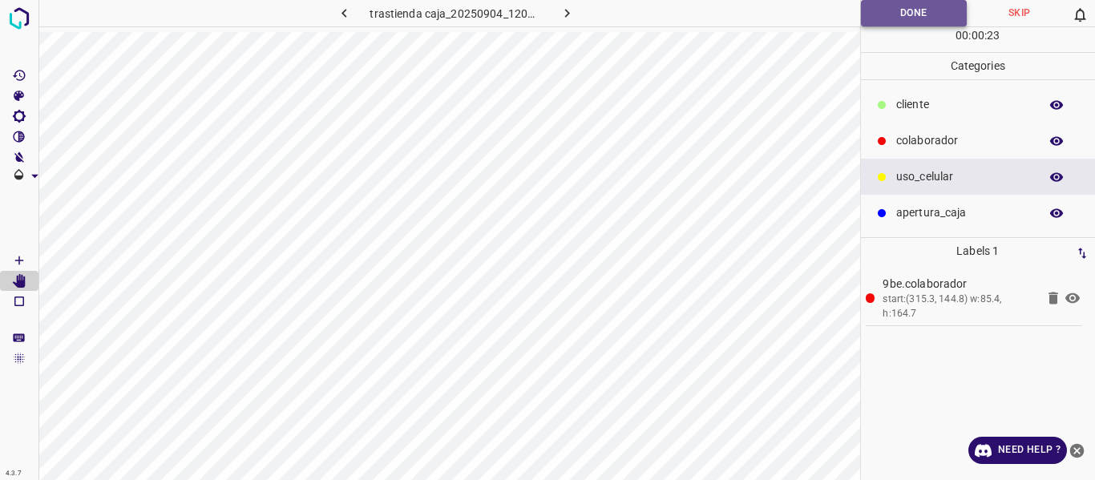
click at [874, 10] on button "Done" at bounding box center [914, 13] width 107 height 26
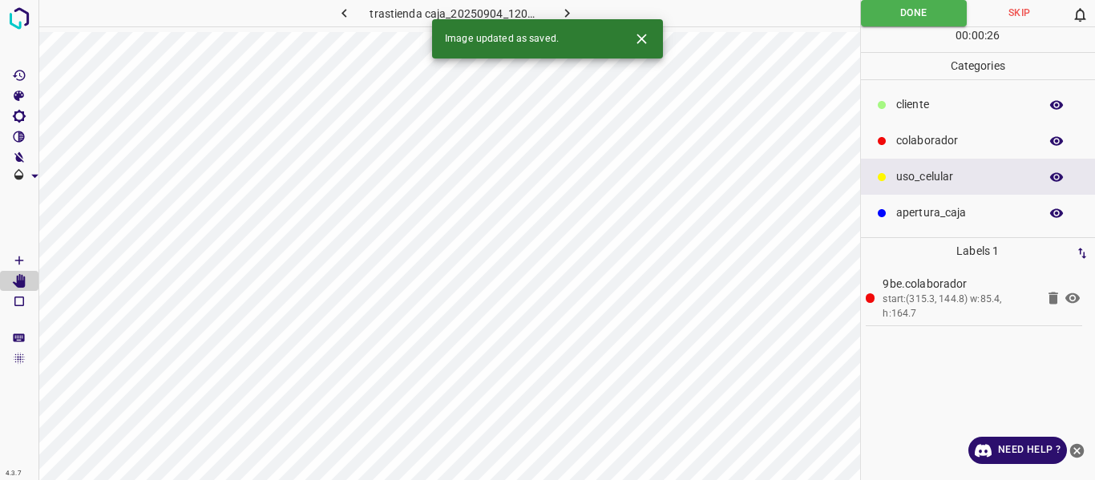
click at [348, 11] on icon "button" at bounding box center [344, 13] width 17 height 17
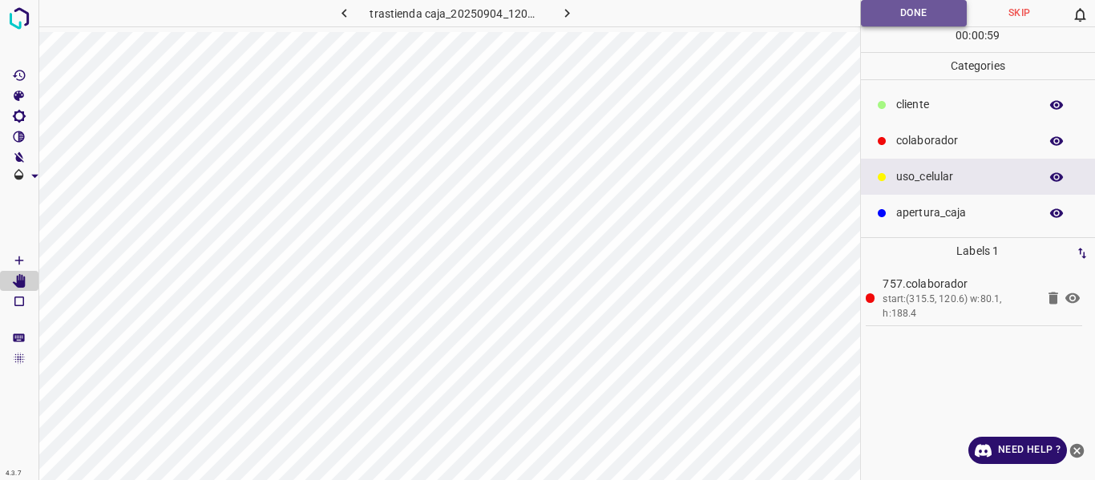
click at [872, 13] on button "Done" at bounding box center [914, 13] width 107 height 26
drag, startPoint x: 342, startPoint y: 16, endPoint x: 343, endPoint y: 30, distance: 13.7
click at [342, 15] on icon "button" at bounding box center [344, 13] width 17 height 17
click at [872, 14] on button "Done" at bounding box center [914, 13] width 107 height 26
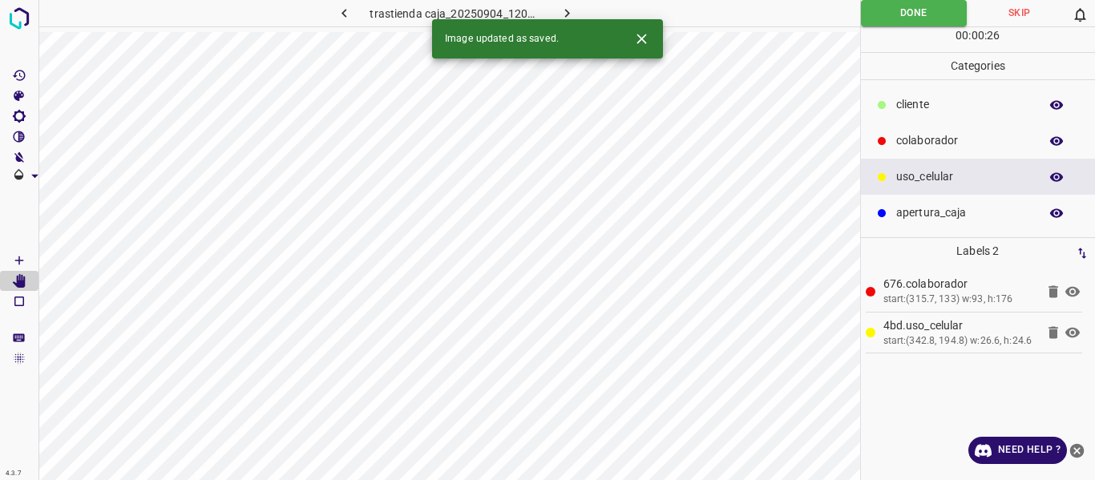
click at [347, 12] on icon "button" at bounding box center [344, 13] width 17 height 17
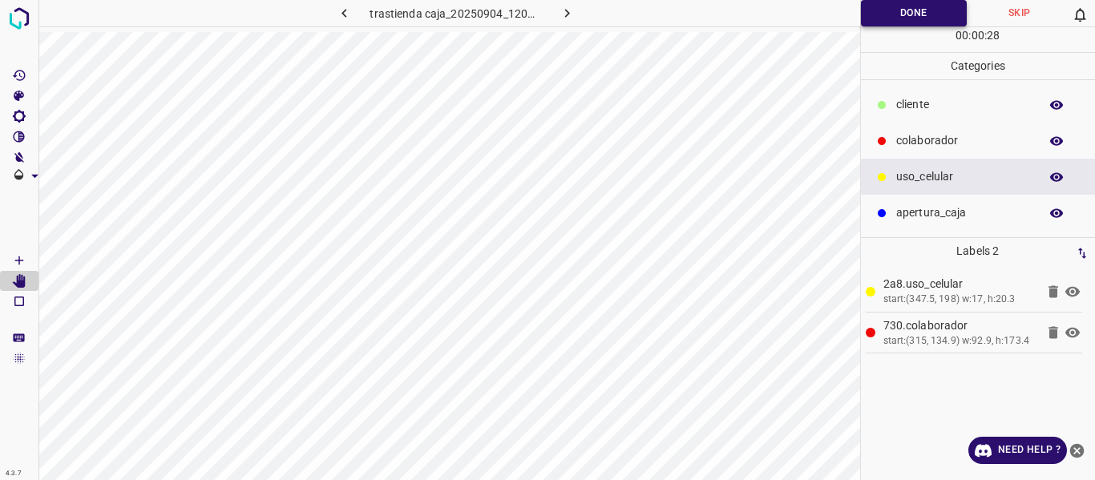
click at [872, 22] on button "Done" at bounding box center [914, 13] width 107 height 26
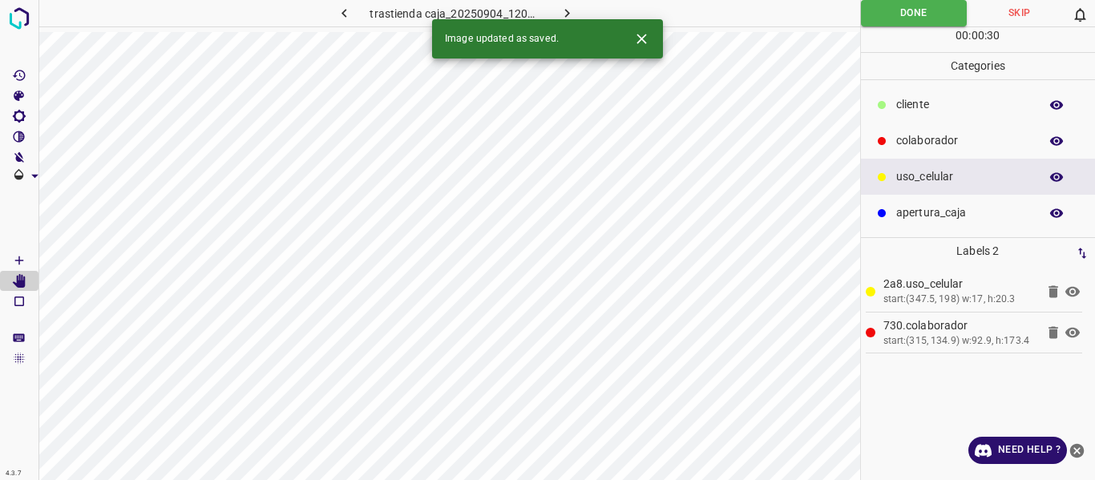
click at [342, 13] on icon "button" at bounding box center [344, 13] width 17 height 17
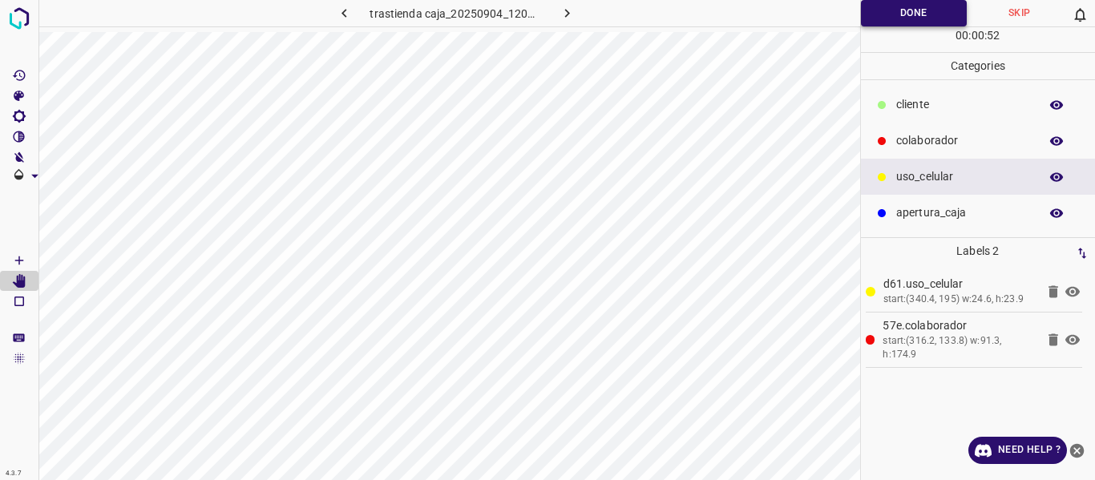
click at [876, 14] on button "Done" at bounding box center [914, 13] width 107 height 26
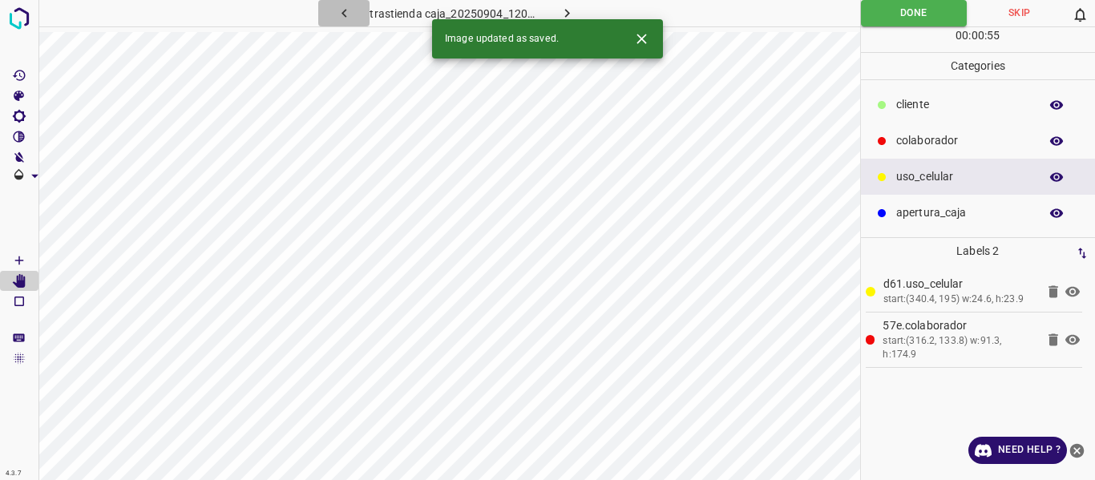
click at [350, 11] on icon "button" at bounding box center [344, 13] width 17 height 17
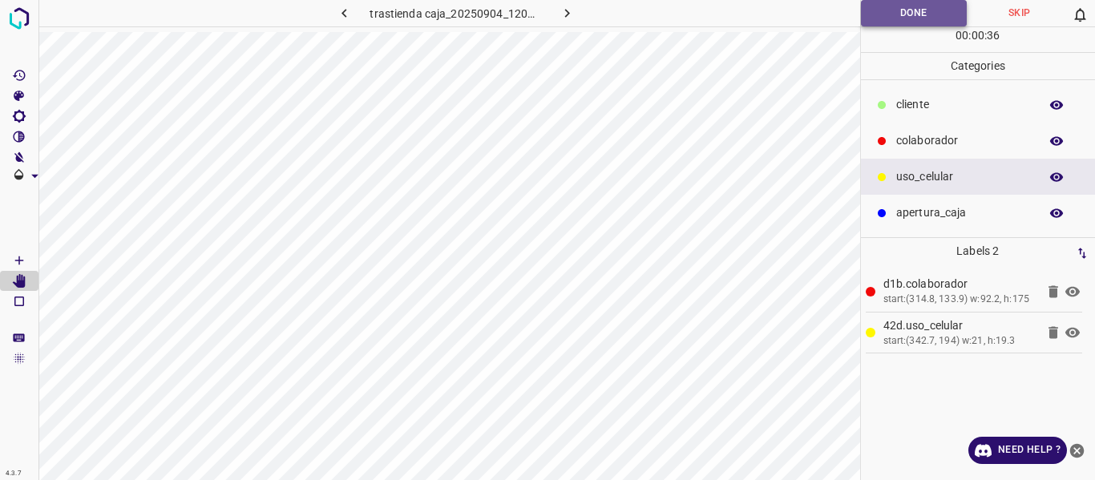
click at [872, 18] on button "Done" at bounding box center [914, 13] width 107 height 26
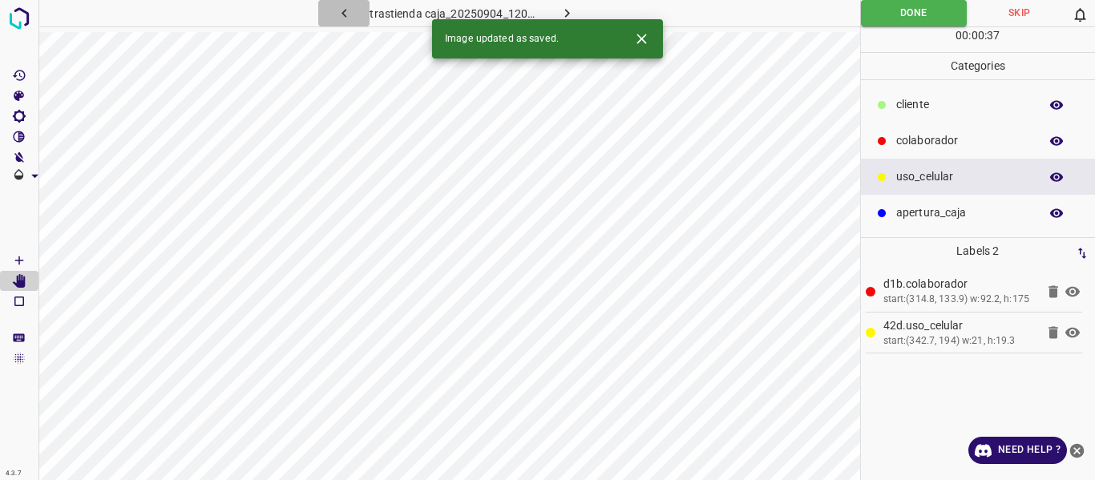
click at [346, 10] on icon "button" at bounding box center [344, 13] width 17 height 17
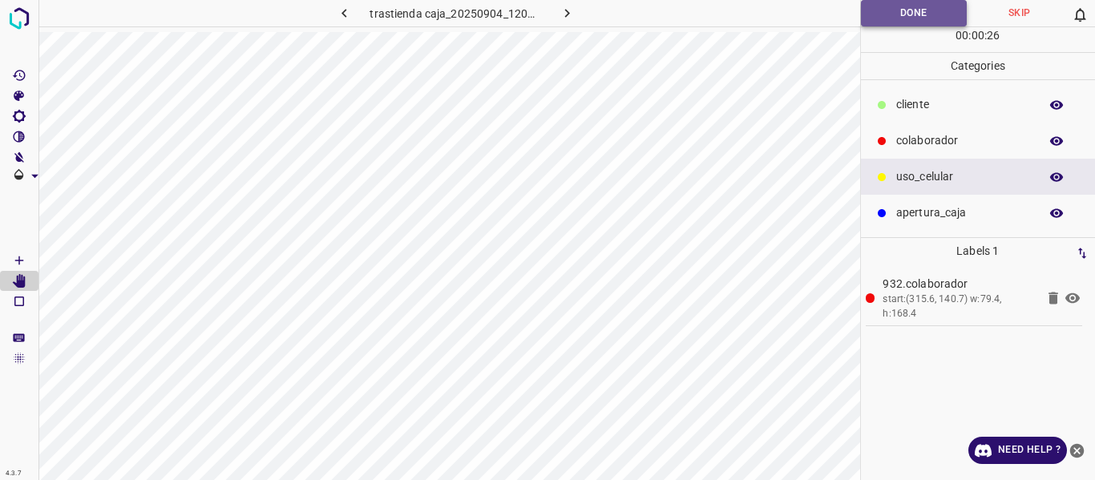
click at [870, 2] on button "Done" at bounding box center [914, 13] width 107 height 26
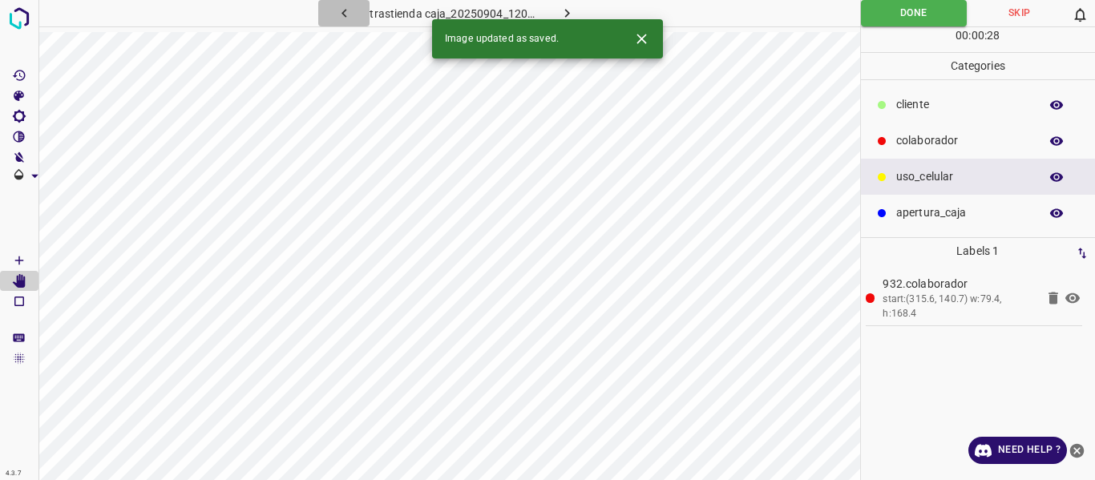
click at [349, 14] on icon "button" at bounding box center [344, 13] width 17 height 17
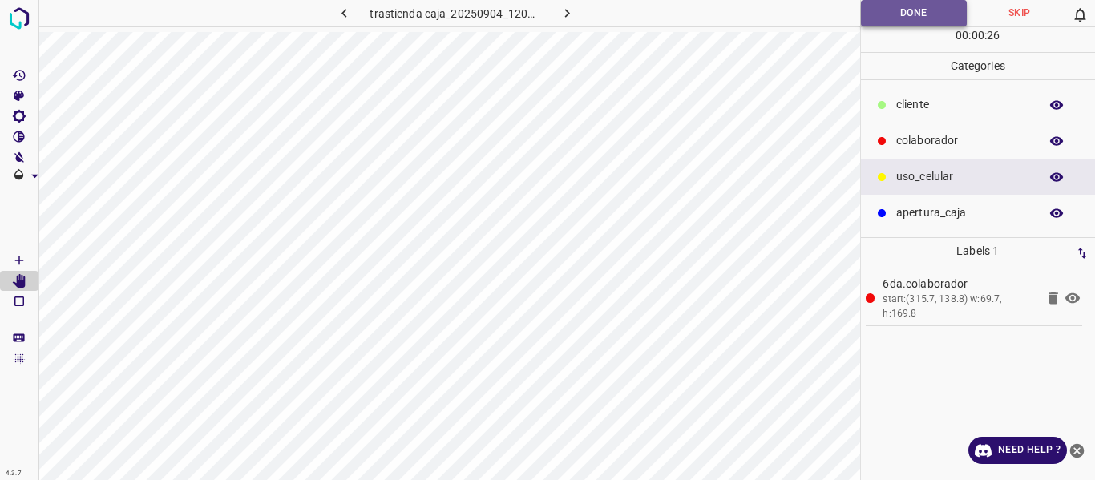
click at [884, 15] on button "Done" at bounding box center [914, 13] width 107 height 26
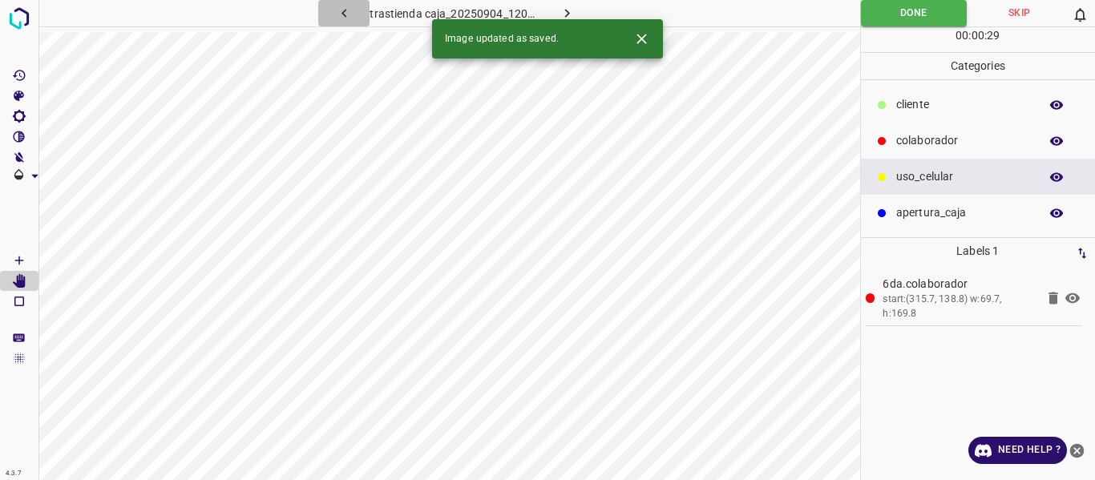
click at [347, 11] on icon "button" at bounding box center [344, 13] width 17 height 17
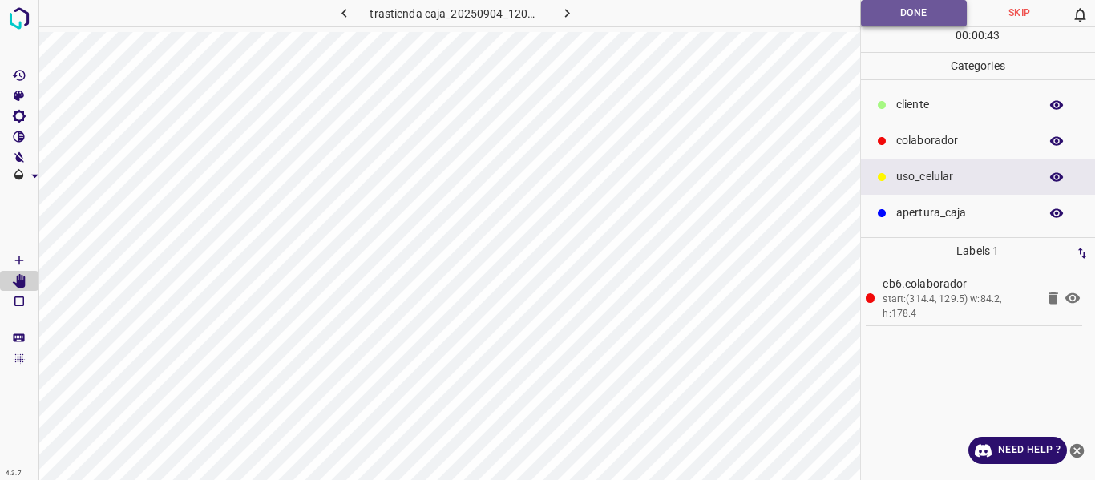
click at [869, 2] on button "Done" at bounding box center [914, 13] width 107 height 26
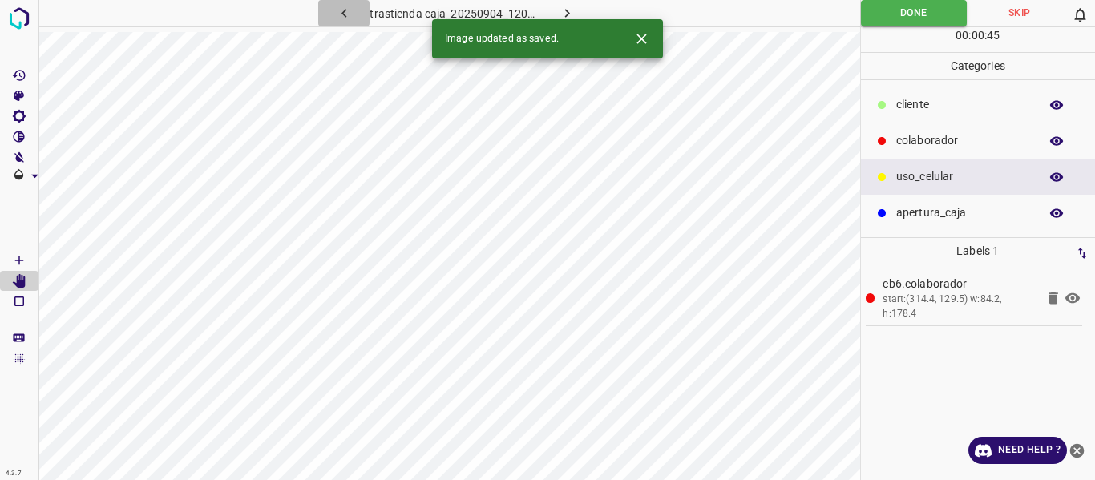
click at [347, 10] on icon "button" at bounding box center [344, 13] width 17 height 17
click at [342, 12] on icon "button" at bounding box center [344, 13] width 17 height 17
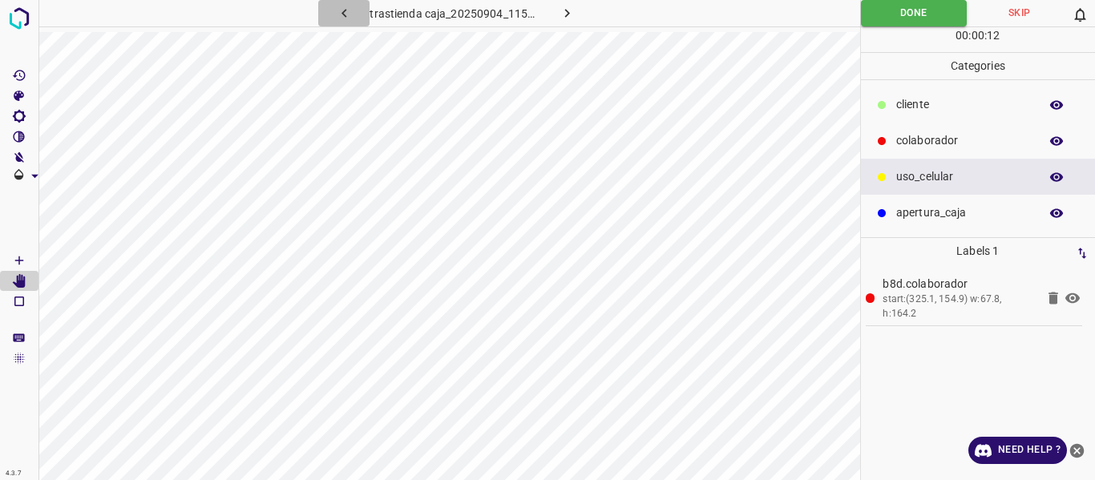
click at [342, 12] on icon "button" at bounding box center [344, 13] width 17 height 17
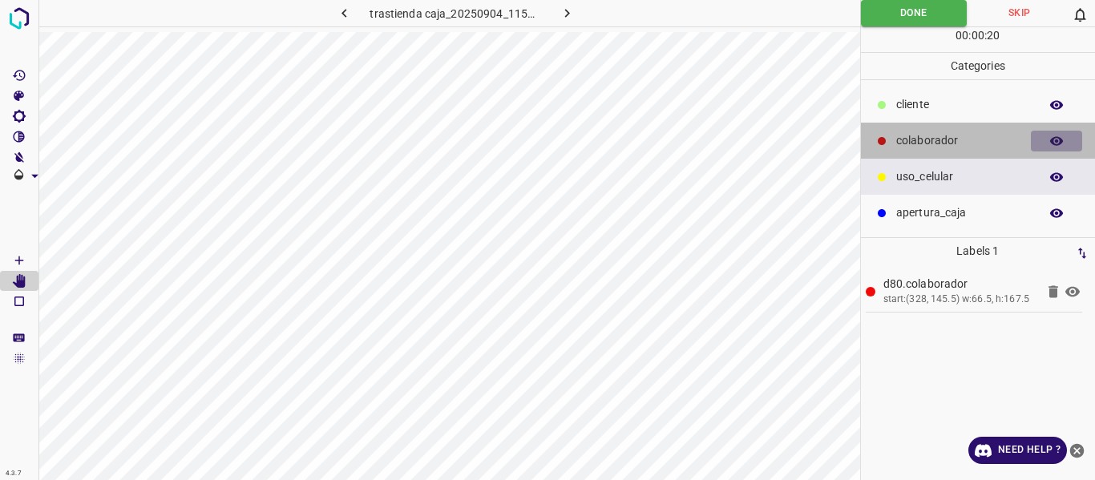
click at [1049, 147] on button "button" at bounding box center [1056, 141] width 51 height 21
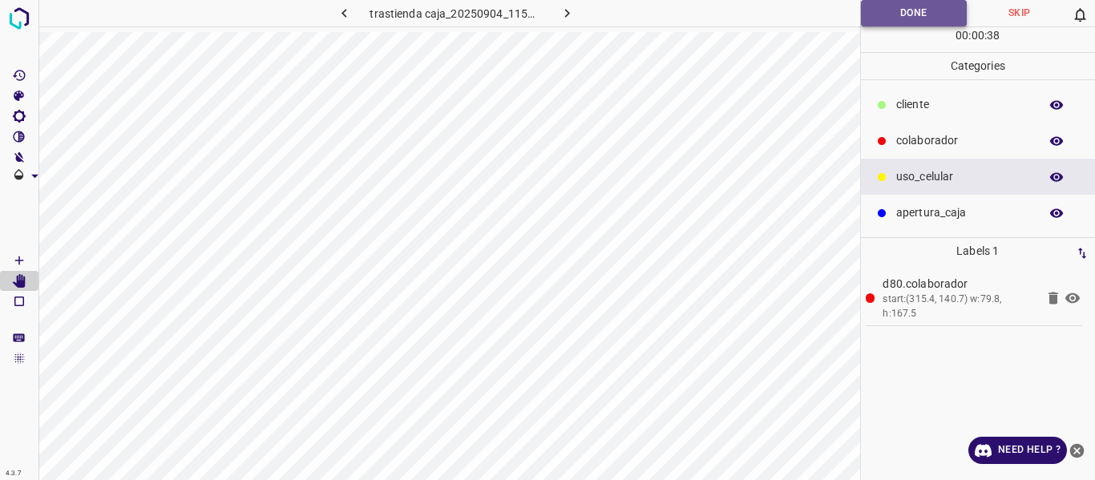
click at [866, 22] on button "Done" at bounding box center [914, 13] width 107 height 26
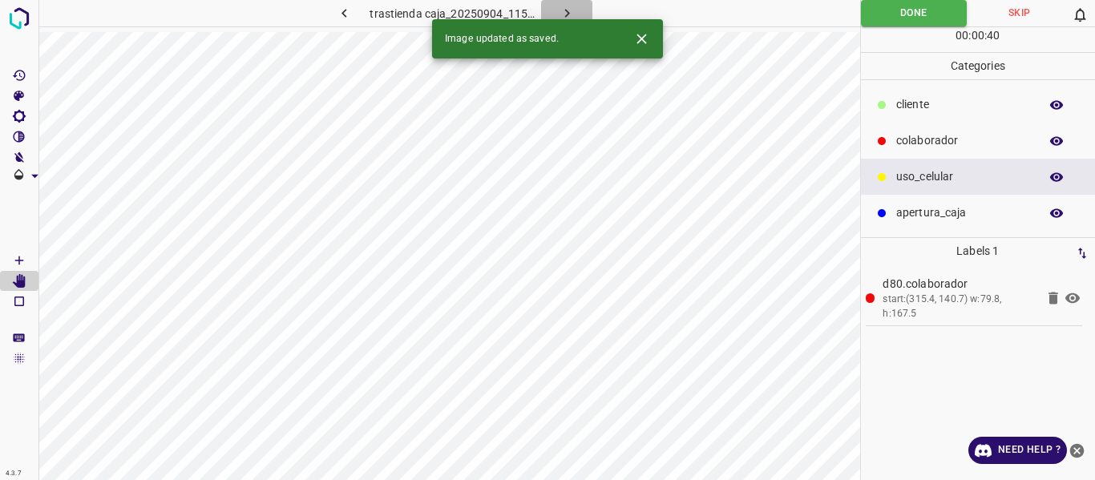
click at [567, 10] on icon "button" at bounding box center [567, 13] width 17 height 17
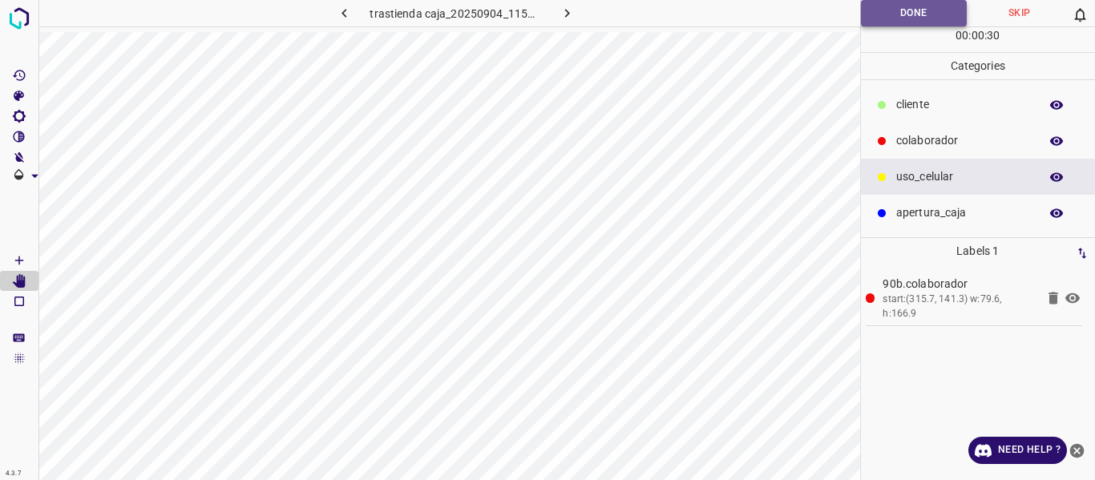
click at [892, 14] on button "Done" at bounding box center [914, 13] width 107 height 26
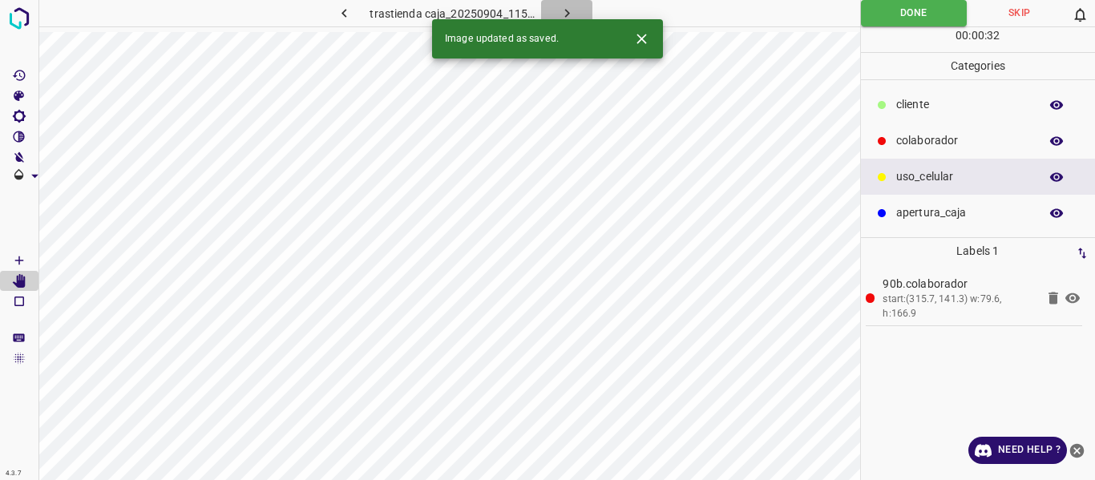
click at [571, 12] on icon "button" at bounding box center [567, 13] width 17 height 17
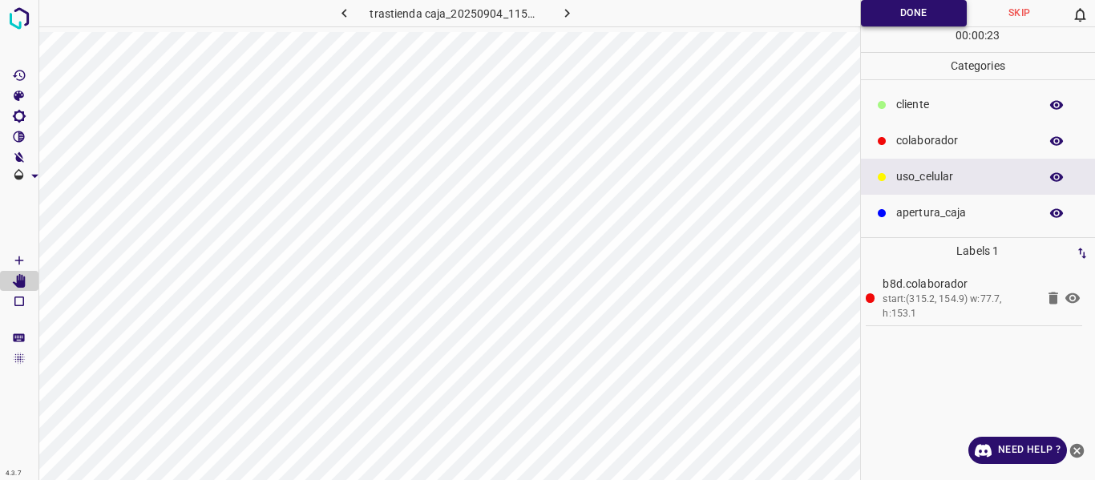
click at [880, 14] on button "Done" at bounding box center [914, 13] width 107 height 26
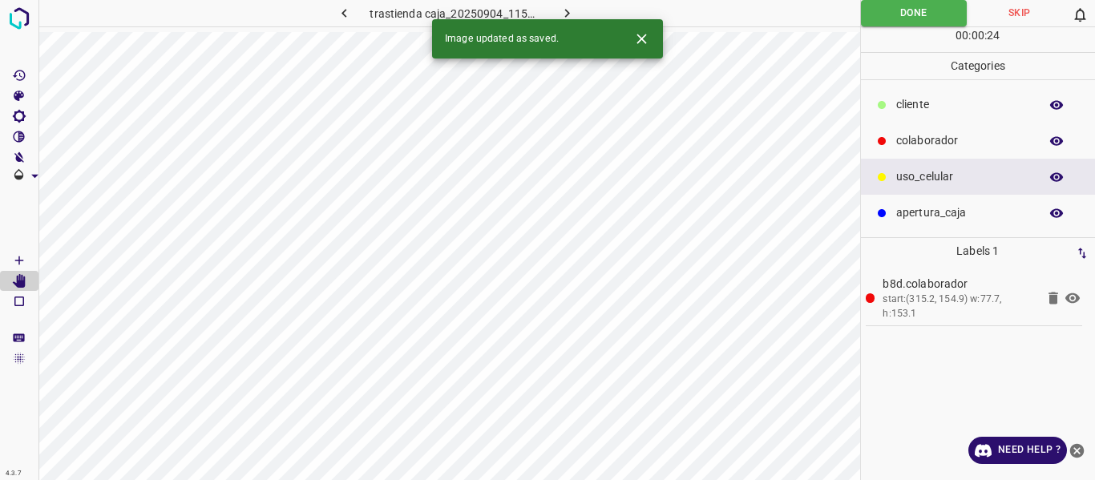
click at [568, 10] on icon "button" at bounding box center [567, 13] width 17 height 17
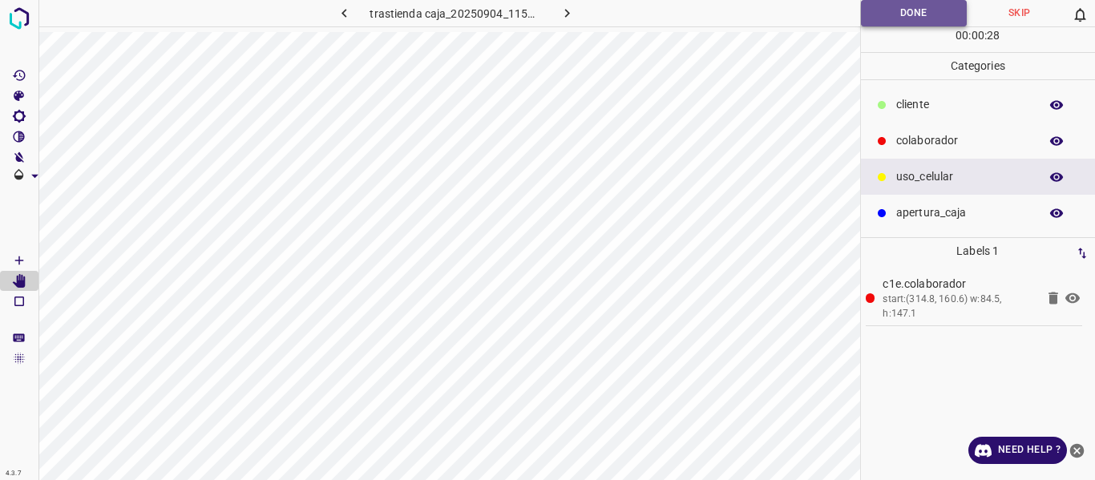
click at [879, 13] on button "Done" at bounding box center [914, 13] width 107 height 26
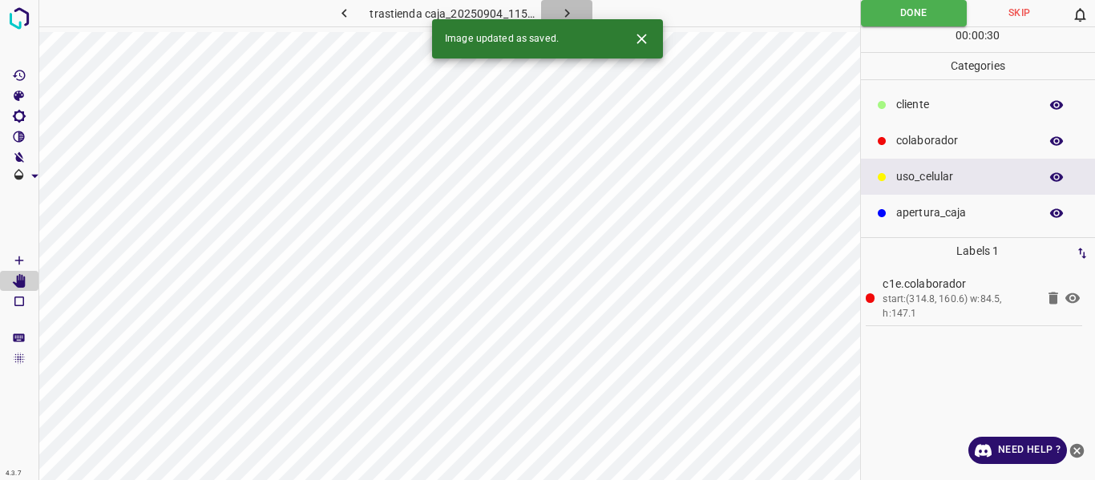
click at [569, 9] on icon "button" at bounding box center [567, 13] width 17 height 17
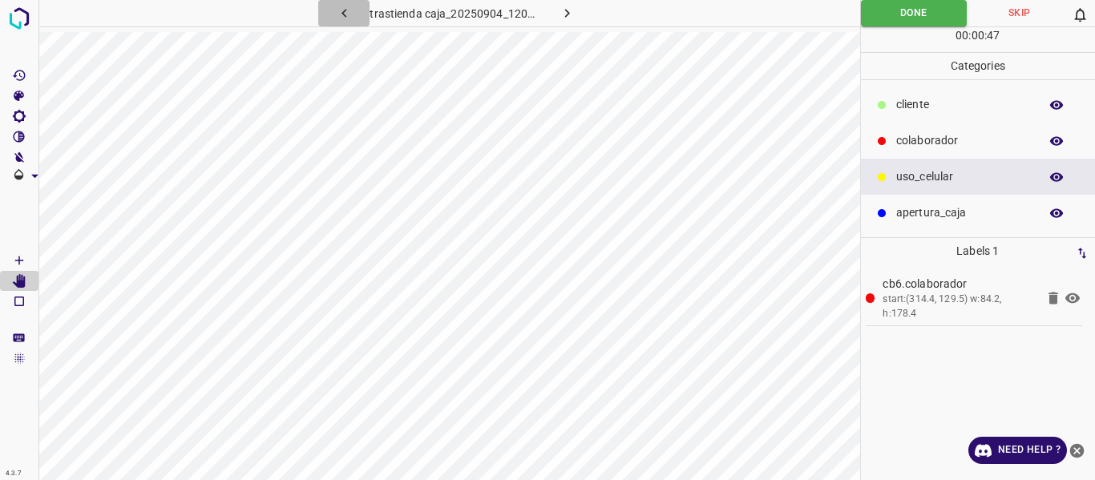
click at [349, 10] on icon "button" at bounding box center [344, 13] width 17 height 17
click at [346, 15] on icon "button" at bounding box center [344, 13] width 17 height 17
click at [346, 17] on icon "button" at bounding box center [344, 13] width 5 height 9
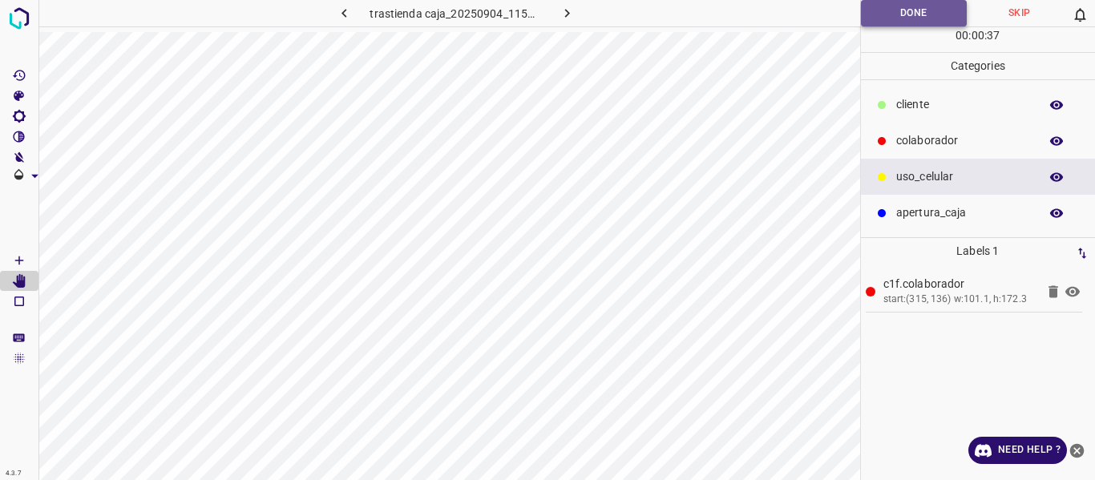
click at [872, 18] on button "Done" at bounding box center [914, 13] width 107 height 26
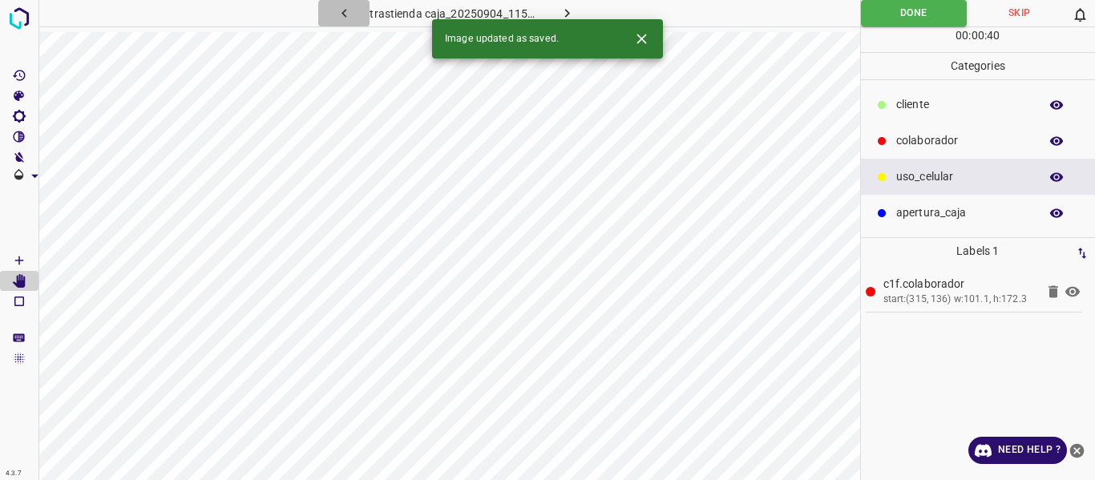
click at [344, 14] on icon "button" at bounding box center [344, 13] width 5 height 9
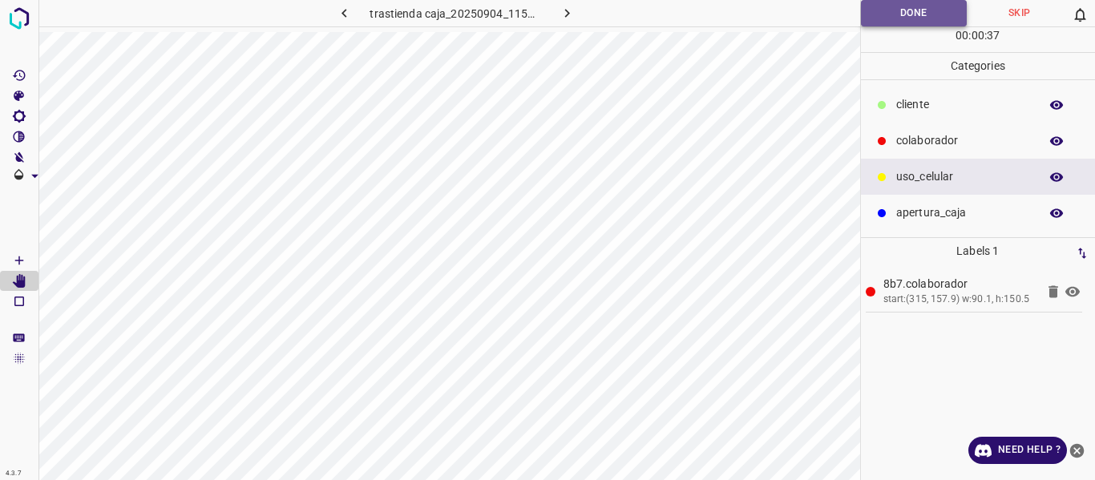
click at [884, 12] on button "Done" at bounding box center [914, 13] width 107 height 26
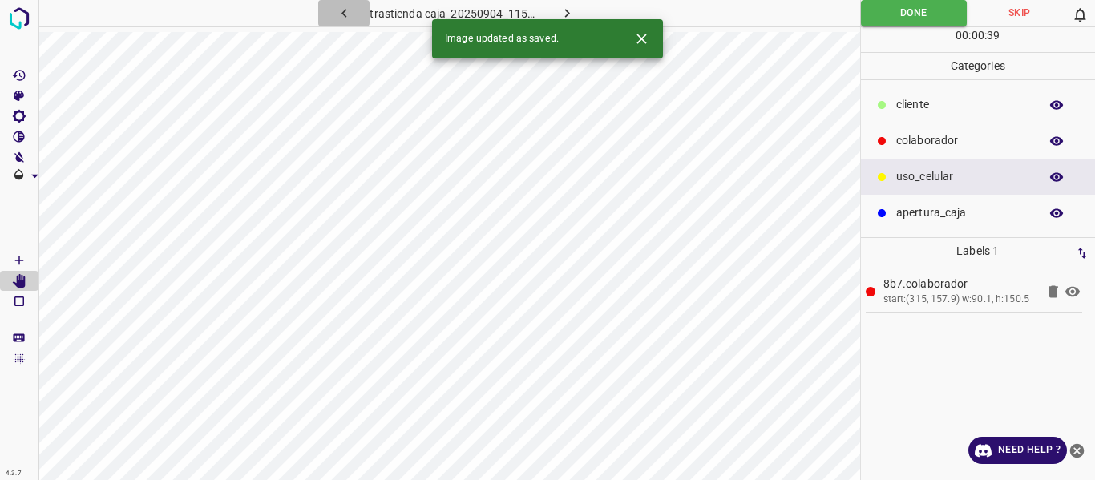
click at [348, 12] on icon "button" at bounding box center [344, 13] width 17 height 17
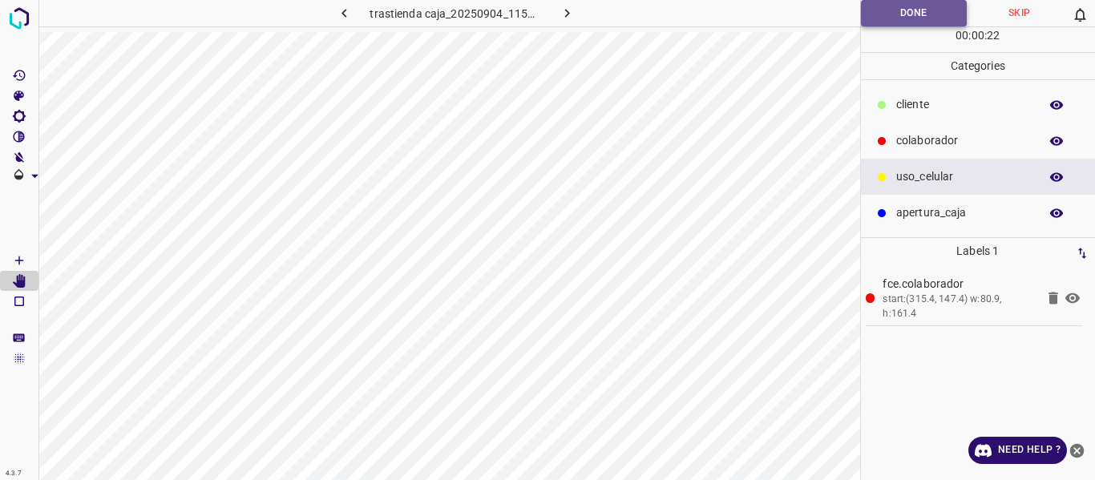
click at [880, 6] on button "Done" at bounding box center [914, 13] width 107 height 26
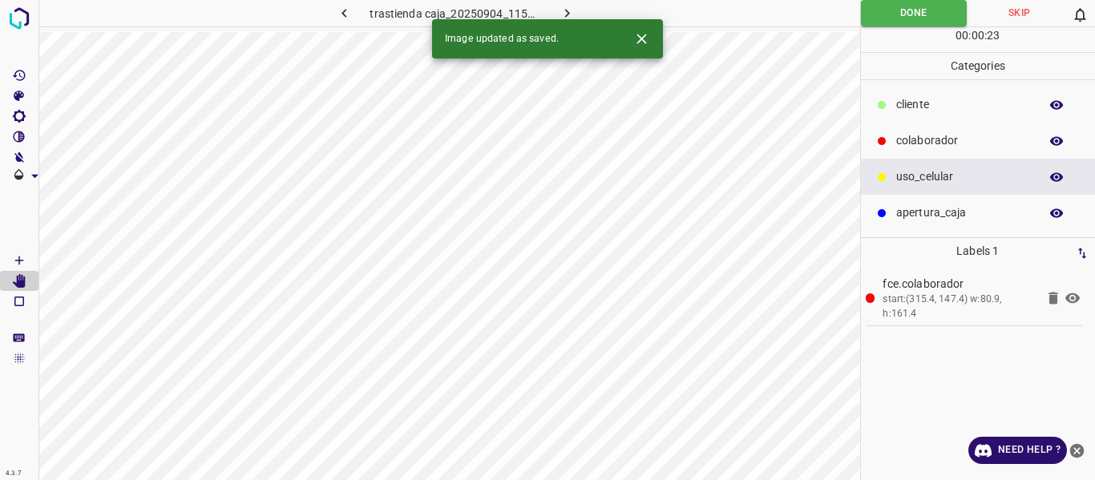
click at [349, 12] on icon "button" at bounding box center [344, 13] width 17 height 17
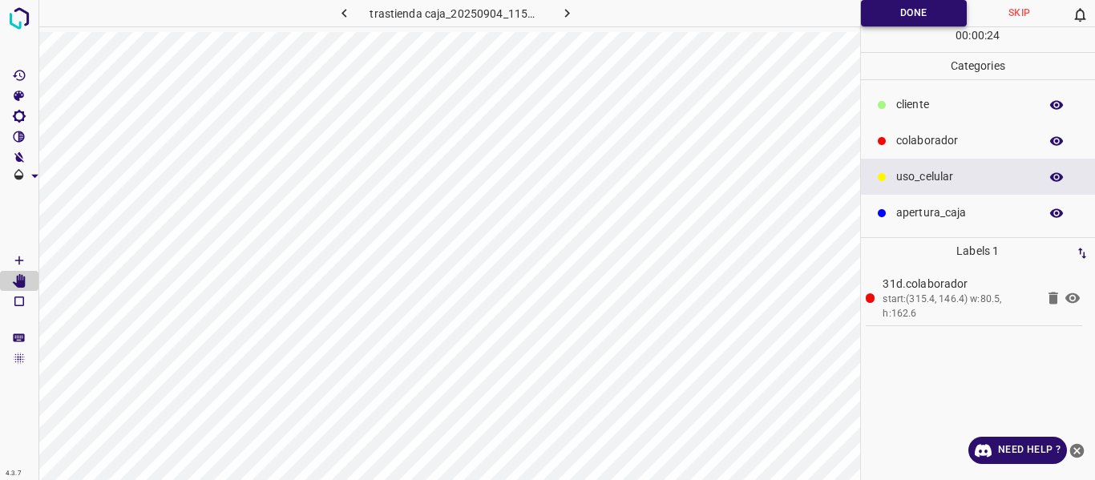
click at [878, 18] on button "Done" at bounding box center [914, 13] width 107 height 26
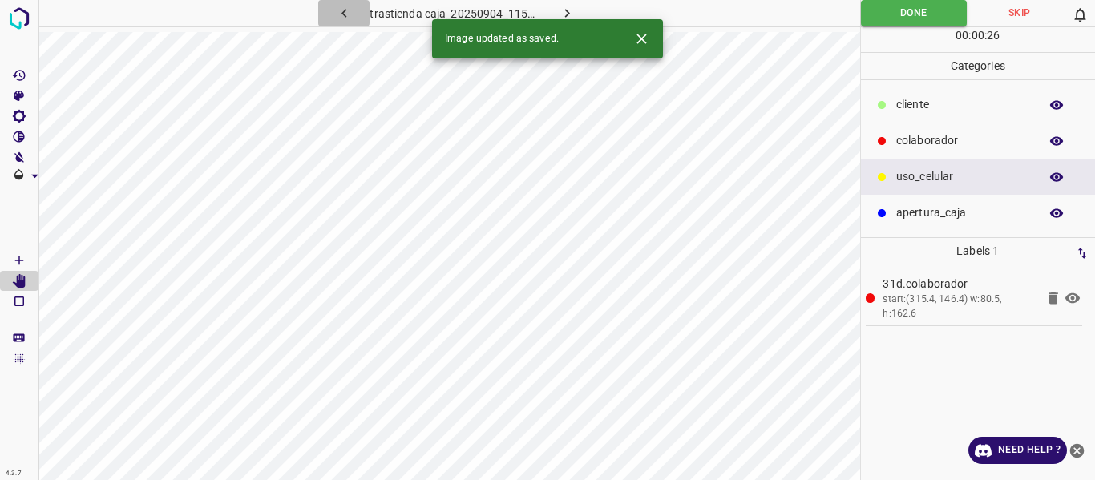
click at [345, 10] on icon "button" at bounding box center [344, 13] width 17 height 17
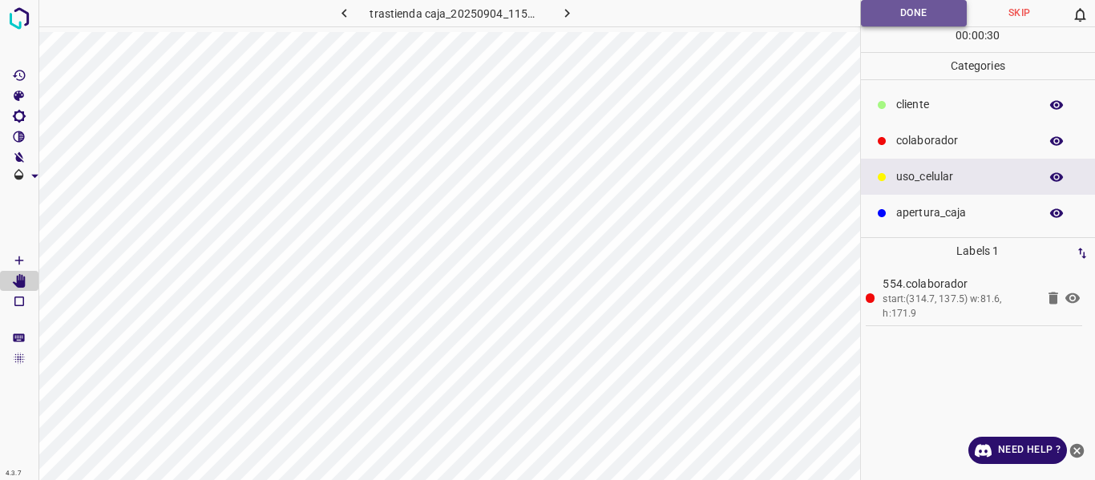
click at [884, 5] on button "Done" at bounding box center [914, 13] width 107 height 26
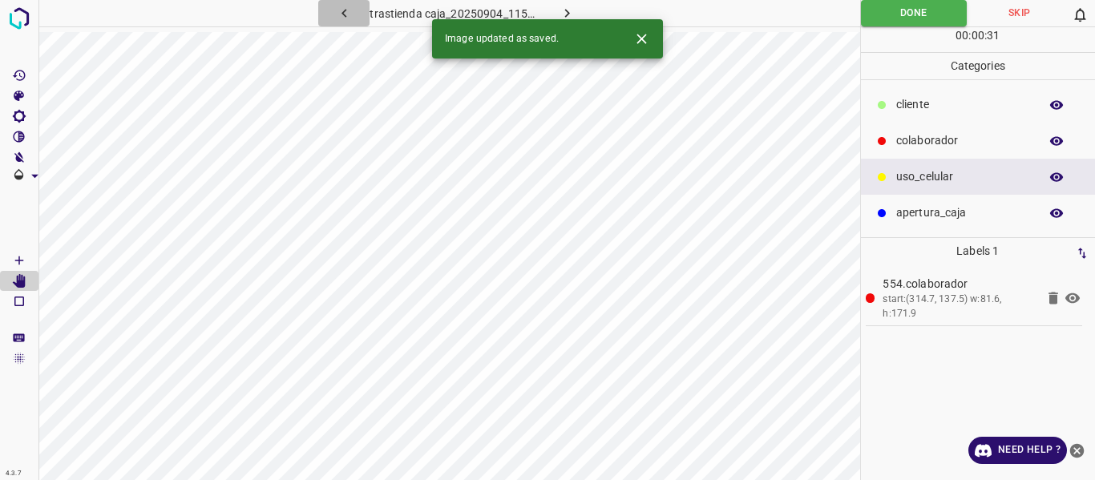
click at [344, 10] on icon "button" at bounding box center [344, 13] width 17 height 17
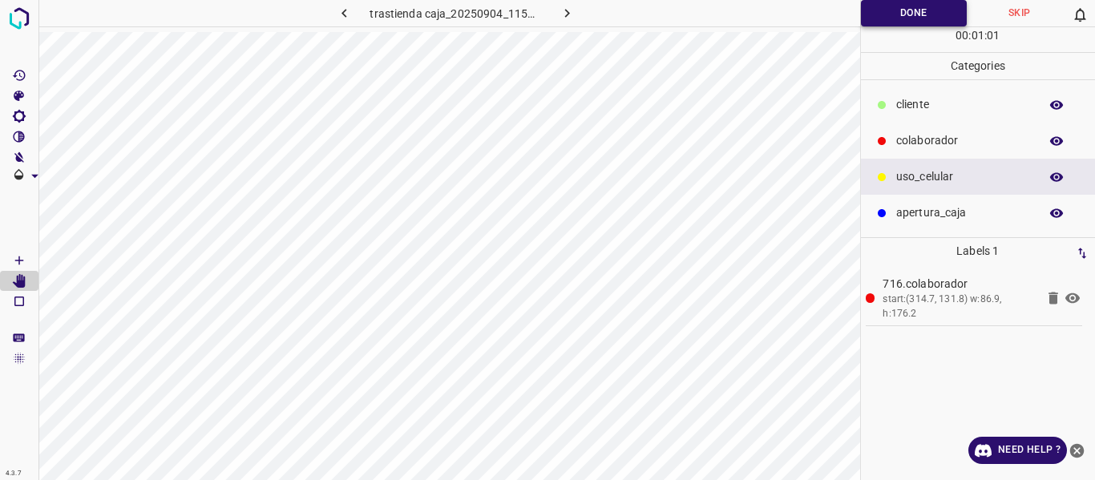
click at [873, 17] on button "Done" at bounding box center [914, 13] width 107 height 26
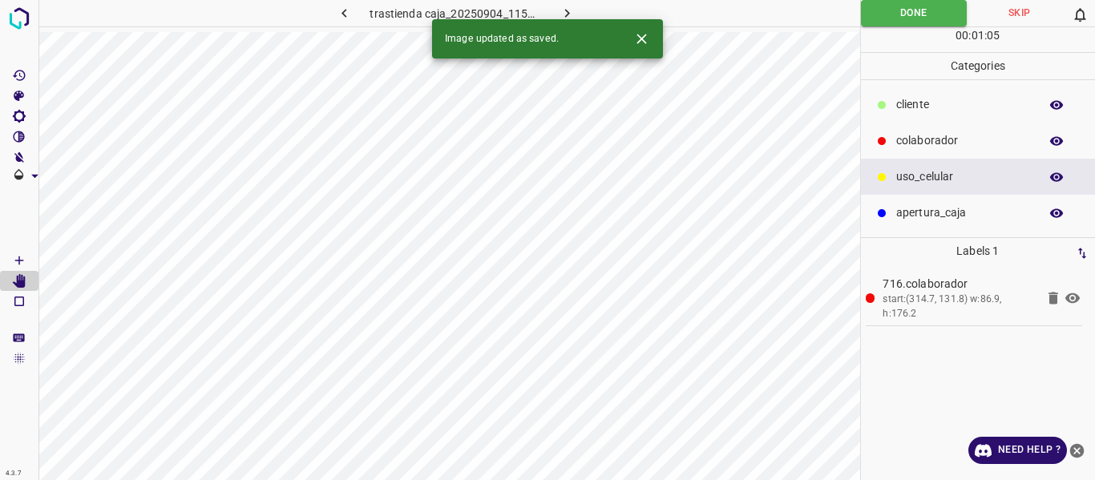
click at [344, 10] on icon "button" at bounding box center [344, 13] width 17 height 17
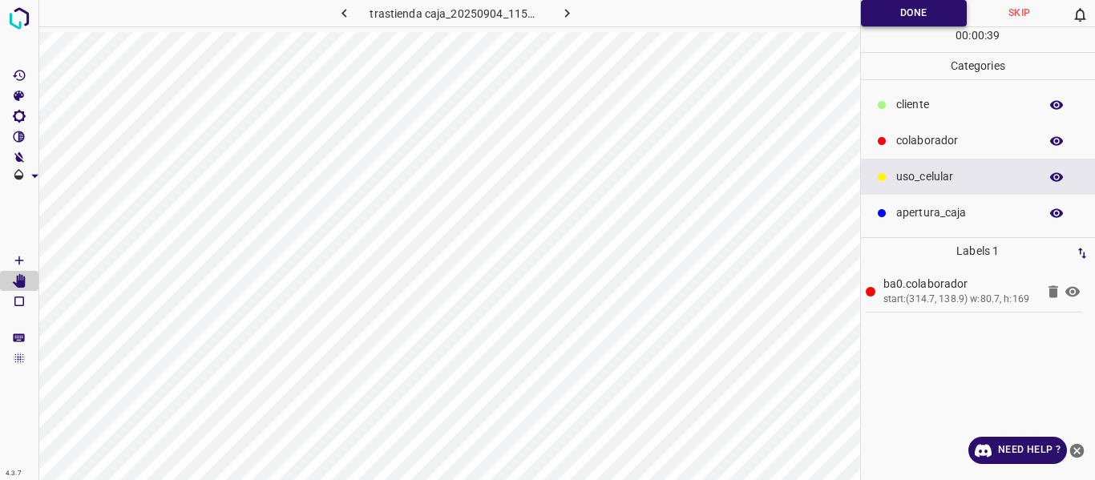
click at [871, 14] on button "Done" at bounding box center [914, 13] width 107 height 26
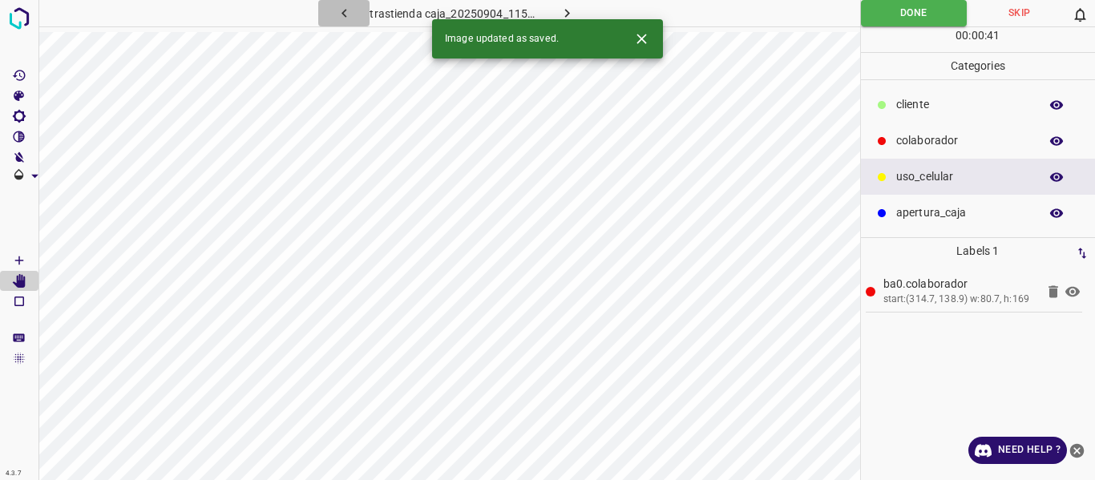
click at [342, 11] on icon "button" at bounding box center [344, 13] width 17 height 17
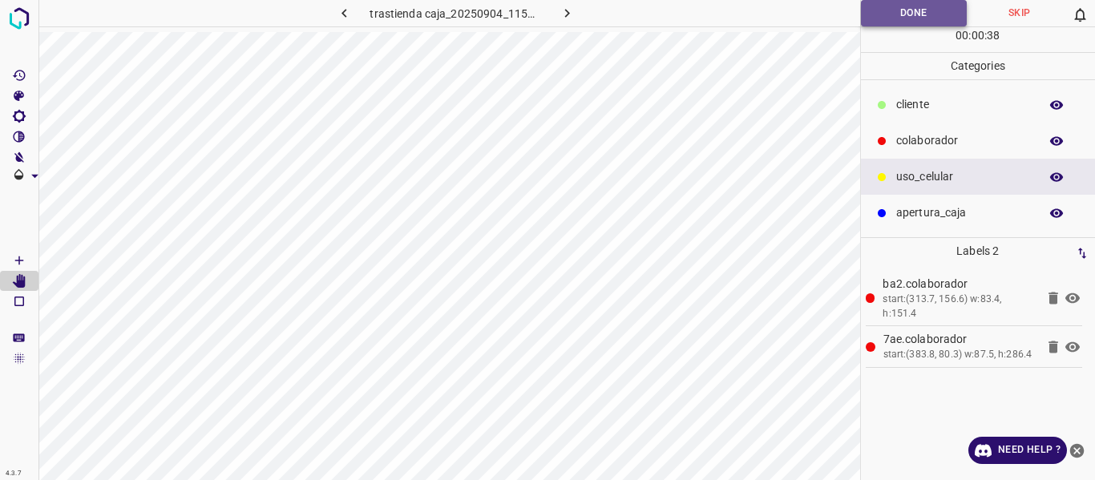
click at [883, 22] on button "Done" at bounding box center [914, 13] width 107 height 26
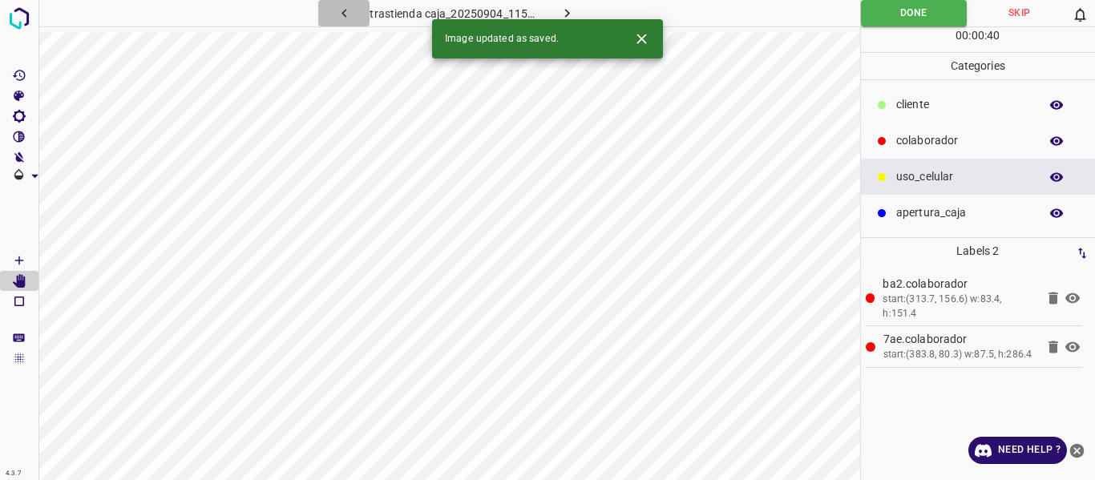
click at [349, 12] on icon "button" at bounding box center [344, 13] width 17 height 17
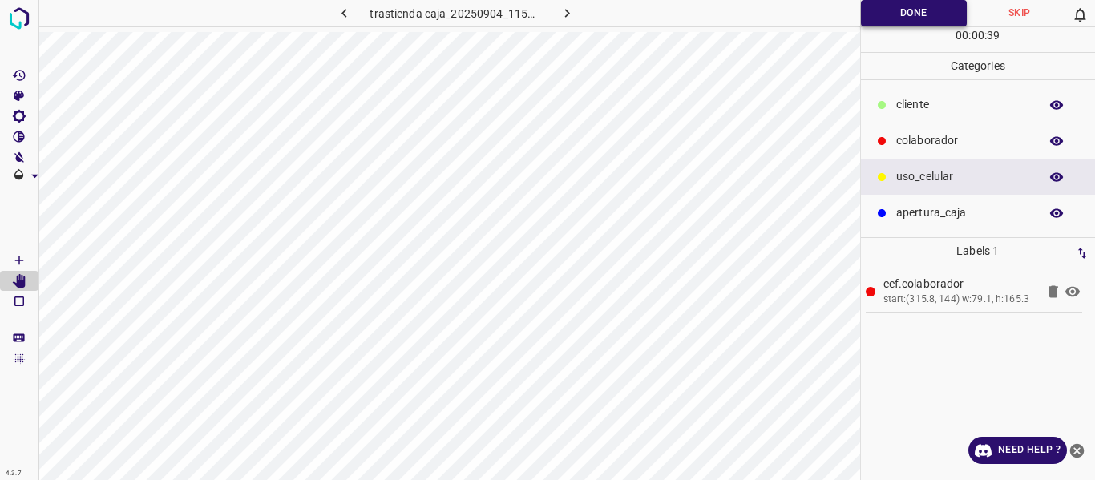
click at [878, 12] on button "Done" at bounding box center [914, 13] width 107 height 26
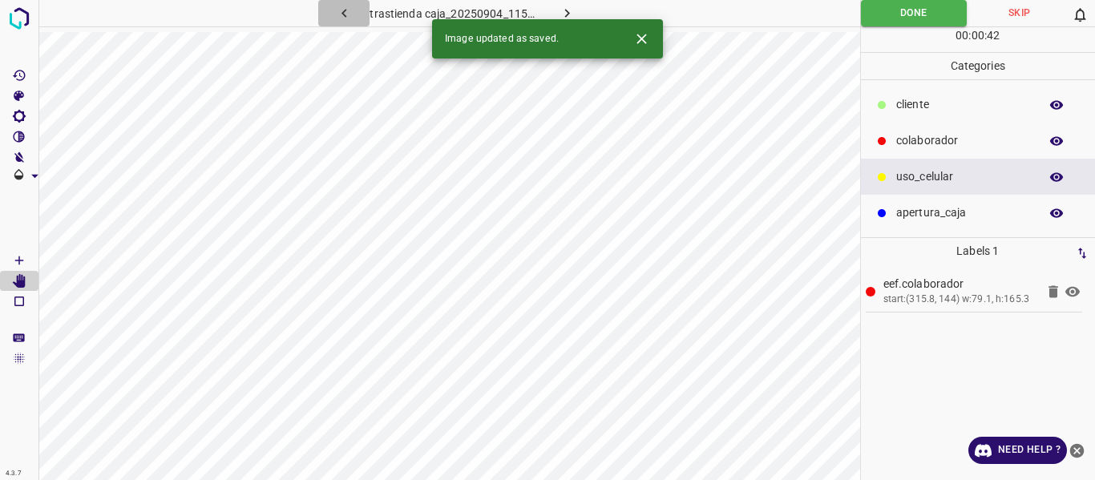
drag, startPoint x: 346, startPoint y: 12, endPoint x: 381, endPoint y: 28, distance: 38.0
click at [347, 12] on icon "button" at bounding box center [344, 13] width 17 height 17
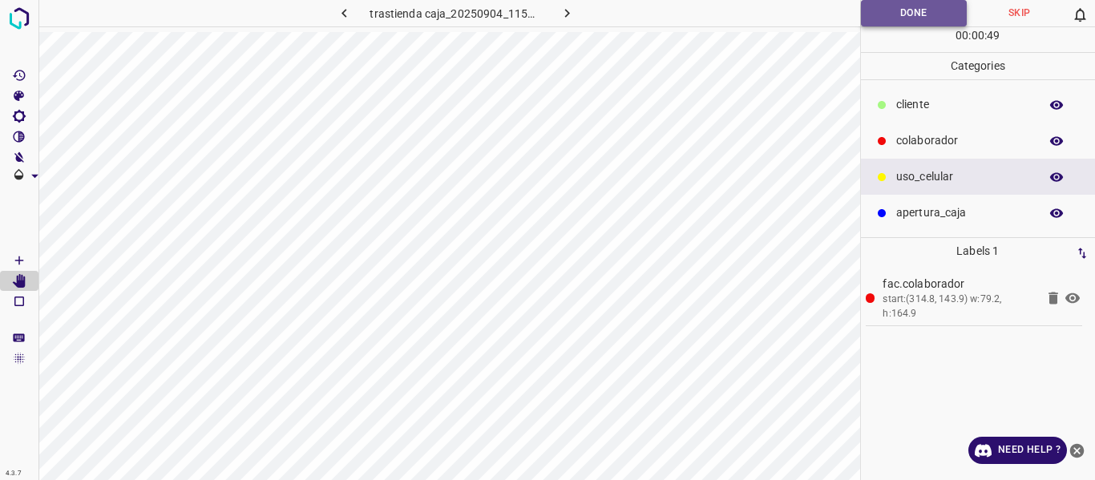
click at [861, 13] on button "Done" at bounding box center [914, 13] width 107 height 26
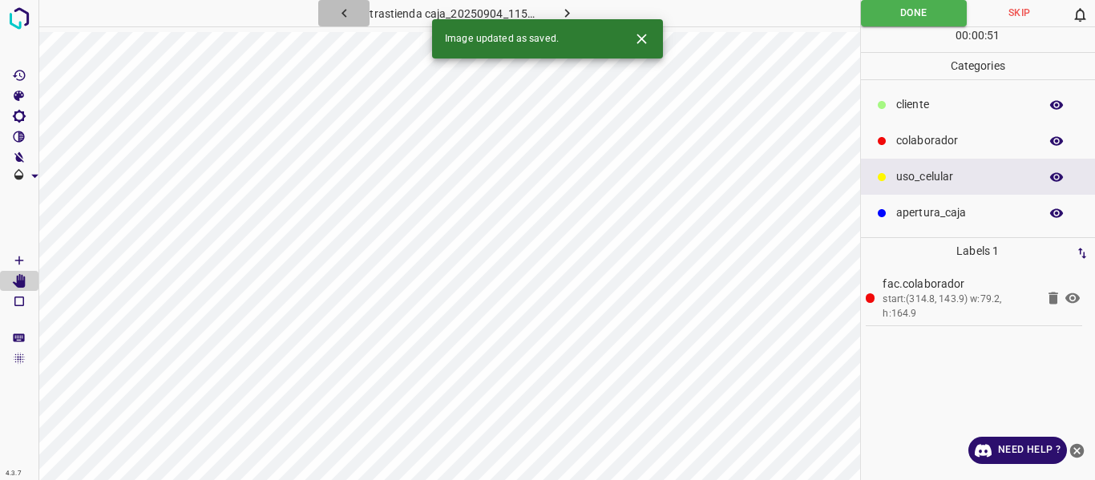
click at [346, 14] on icon "button" at bounding box center [344, 13] width 17 height 17
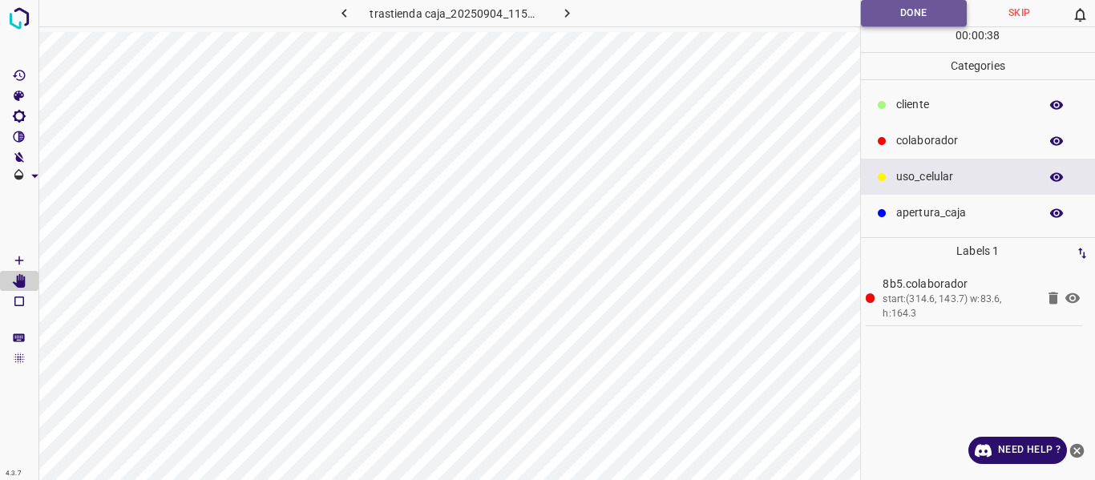
click at [876, 12] on button "Done" at bounding box center [914, 13] width 107 height 26
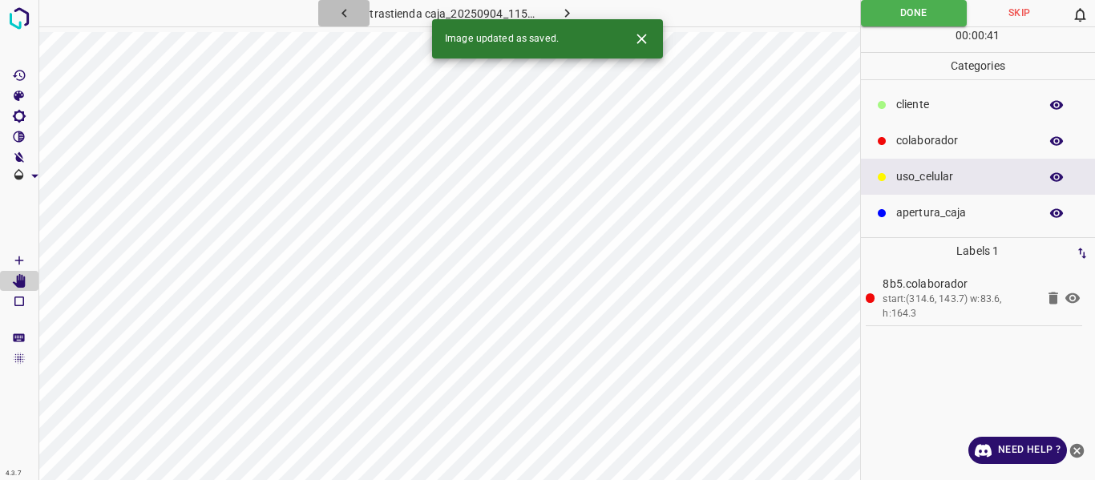
click at [341, 12] on icon "button" at bounding box center [344, 13] width 17 height 17
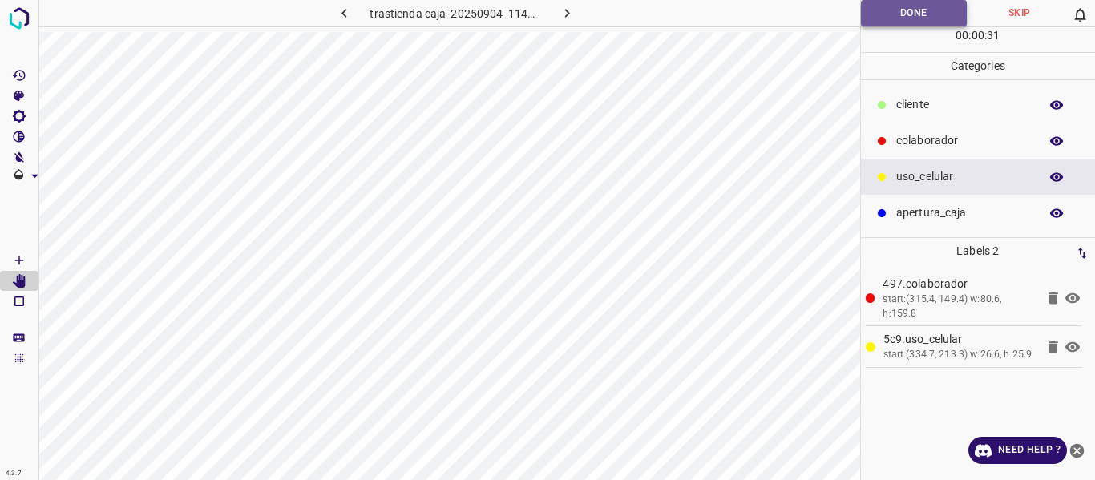
click at [894, 19] on button "Done" at bounding box center [914, 13] width 107 height 26
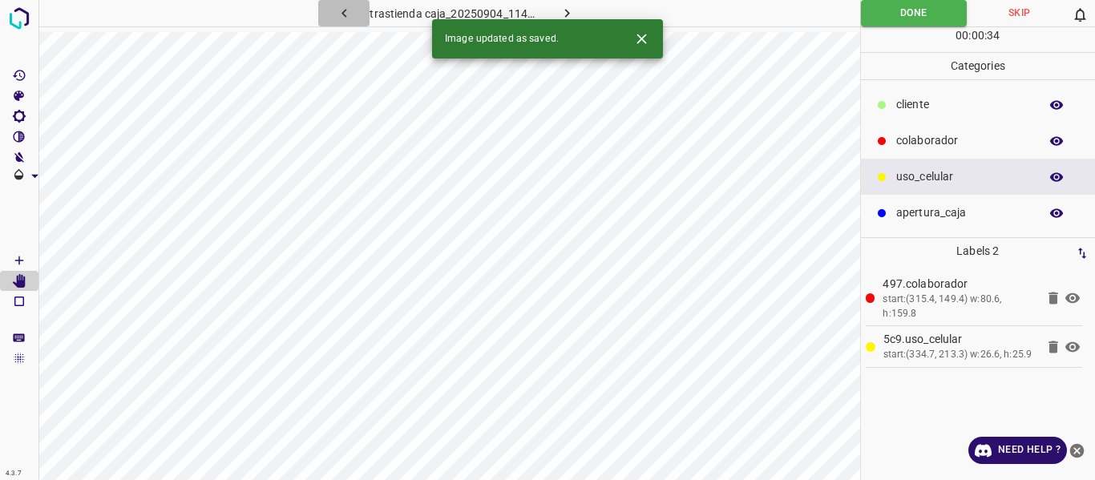
click at [341, 9] on icon "button" at bounding box center [344, 13] width 17 height 17
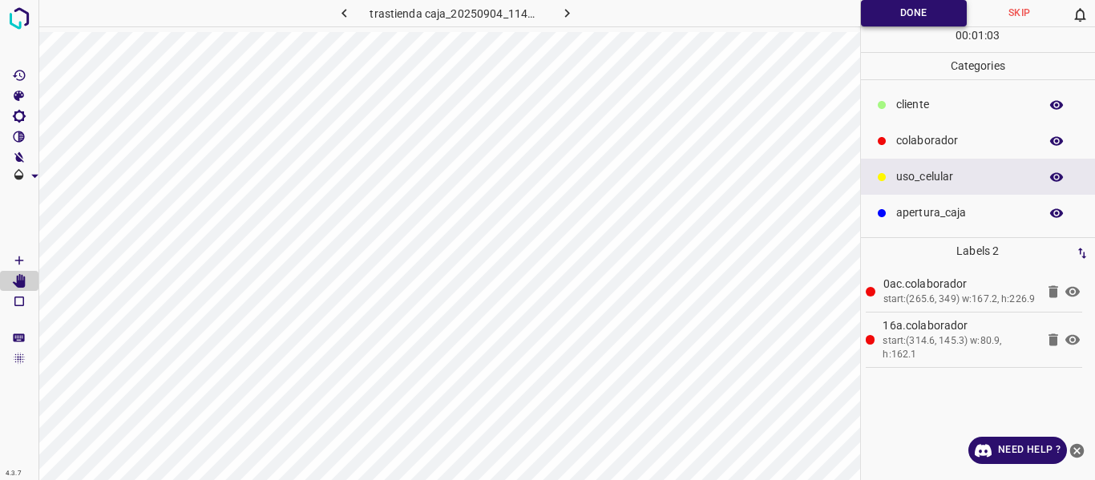
click at [886, 4] on button "Done" at bounding box center [914, 13] width 107 height 26
click at [888, 9] on button "Done" at bounding box center [914, 13] width 107 height 26
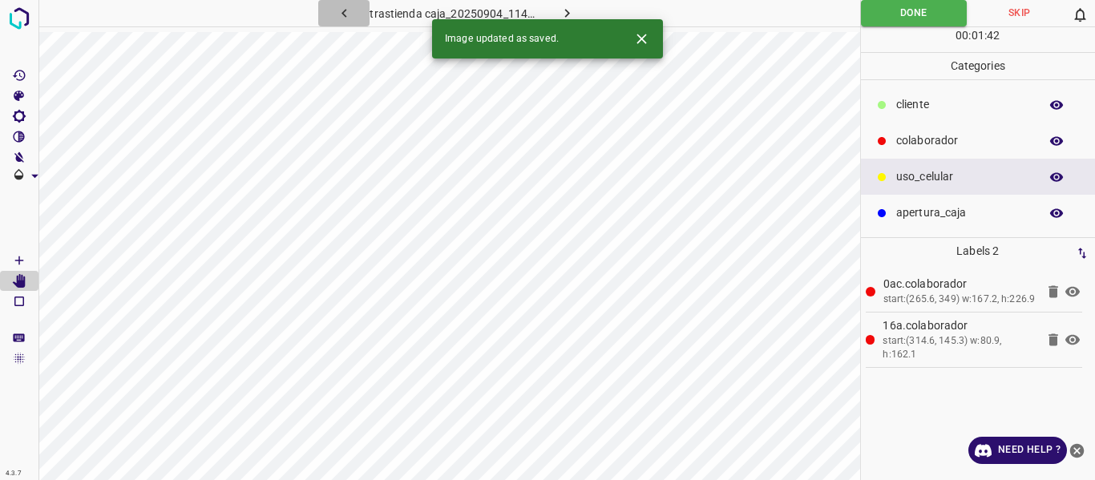
click at [342, 11] on icon "button" at bounding box center [344, 13] width 17 height 17
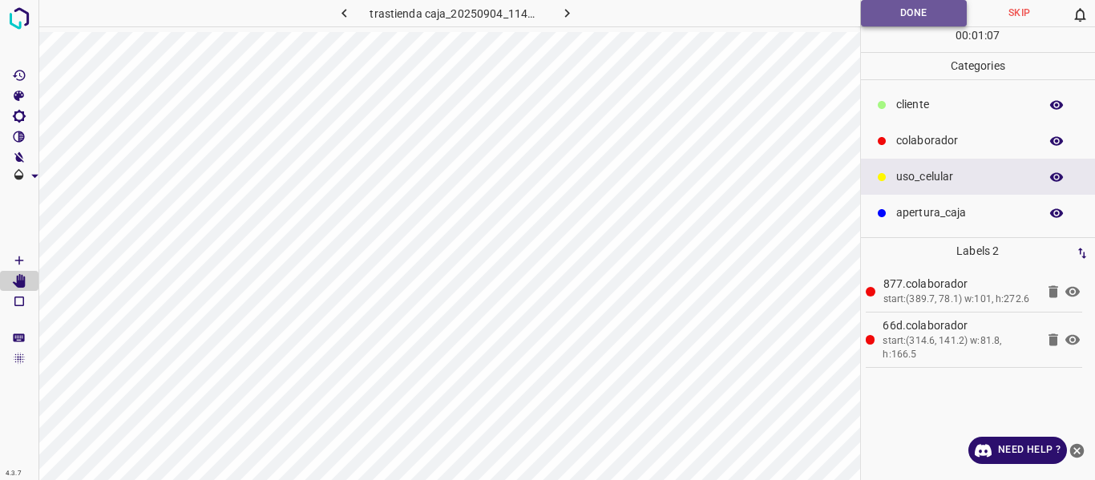
click at [876, 12] on button "Done" at bounding box center [914, 13] width 107 height 26
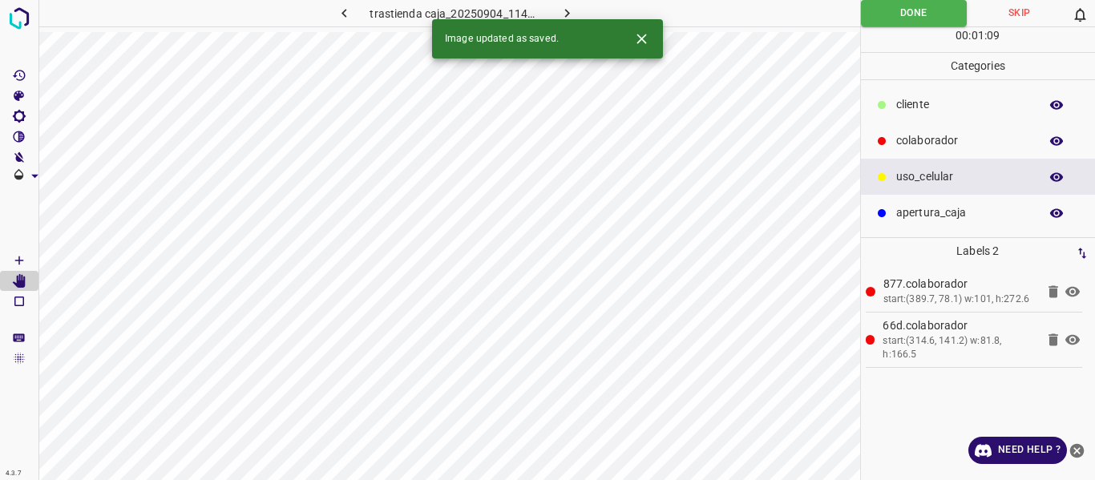
click at [342, 15] on icon "button" at bounding box center [344, 13] width 17 height 17
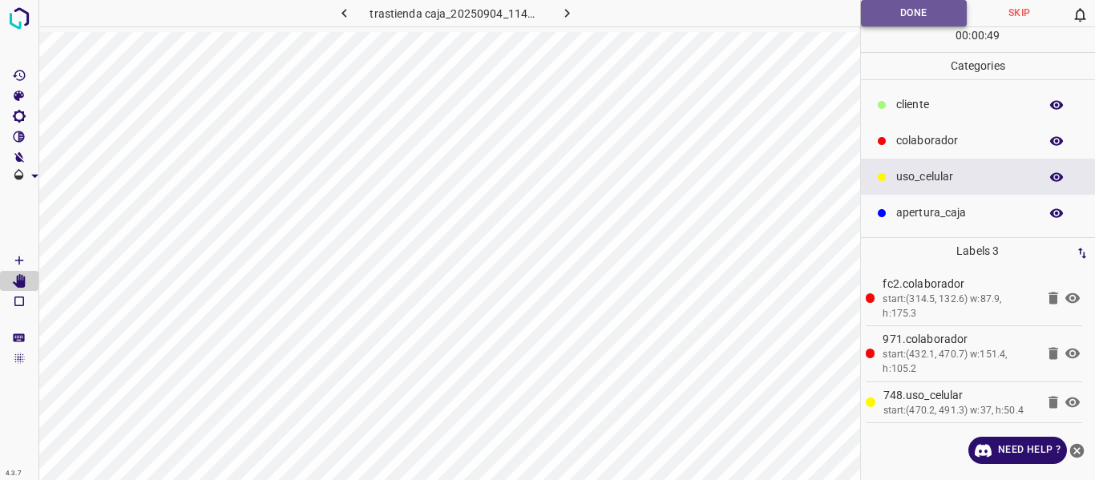
click at [884, 14] on button "Done" at bounding box center [914, 13] width 107 height 26
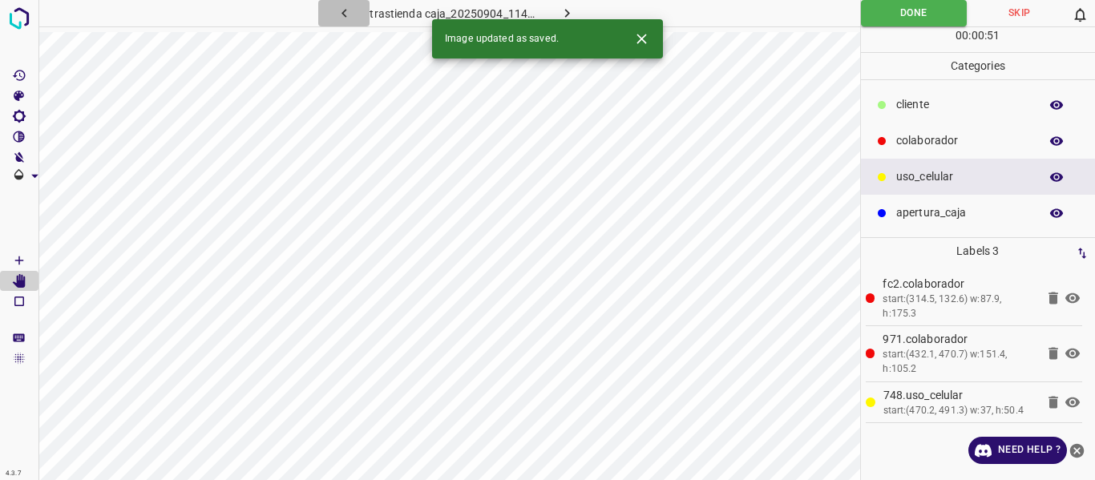
click at [341, 12] on icon "button" at bounding box center [344, 13] width 17 height 17
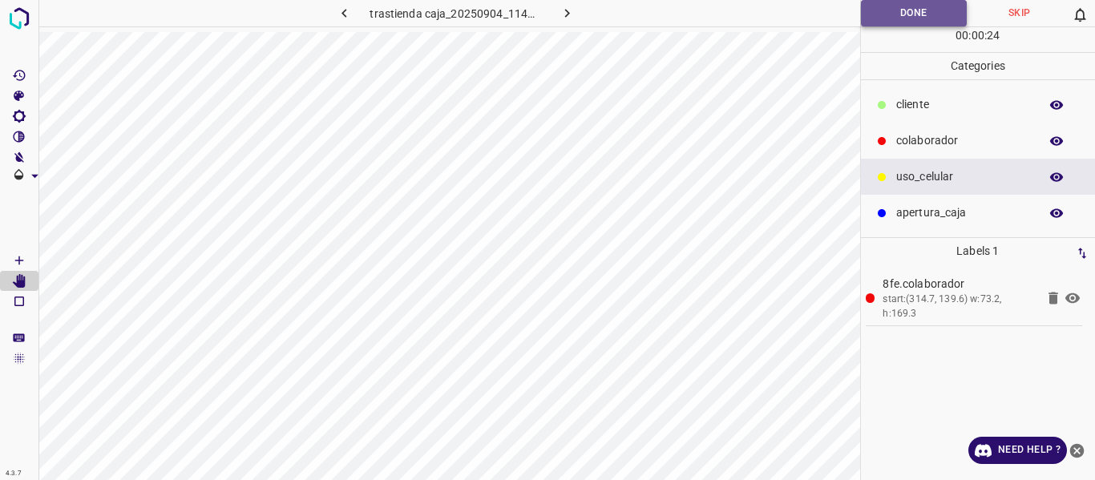
click at [889, 6] on button "Done" at bounding box center [914, 13] width 107 height 26
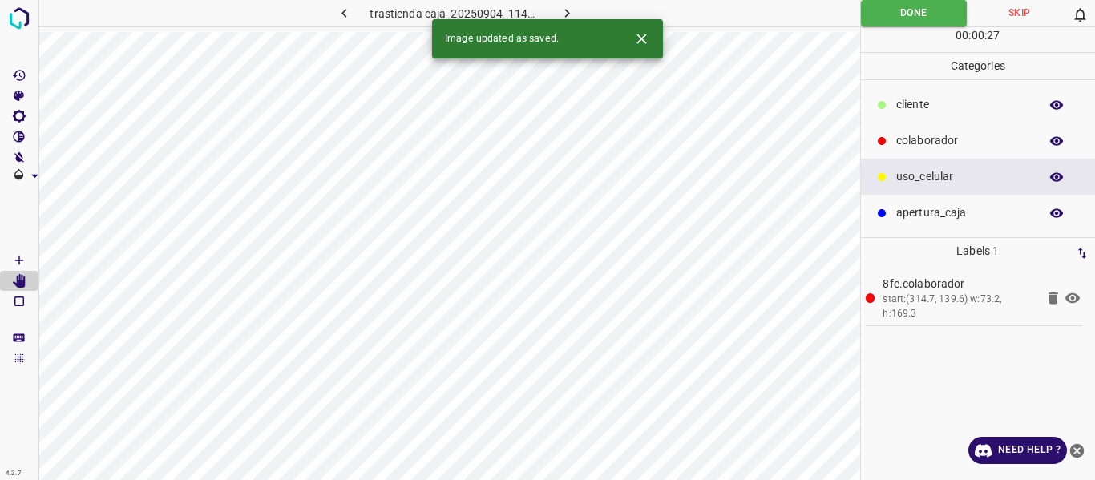
click at [344, 12] on icon "button" at bounding box center [344, 13] width 5 height 9
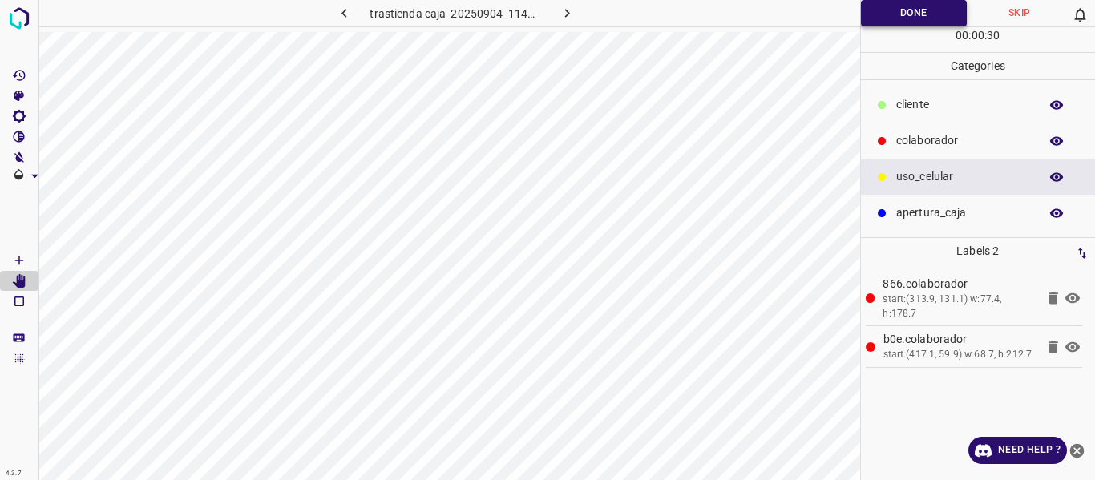
click at [882, 10] on button "Done" at bounding box center [914, 13] width 107 height 26
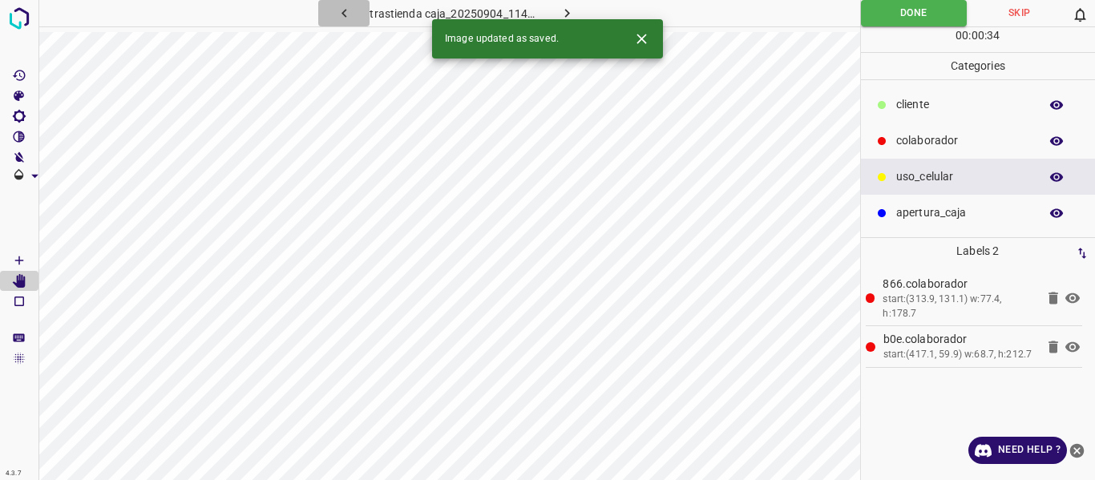
click at [341, 14] on icon "button" at bounding box center [344, 13] width 17 height 17
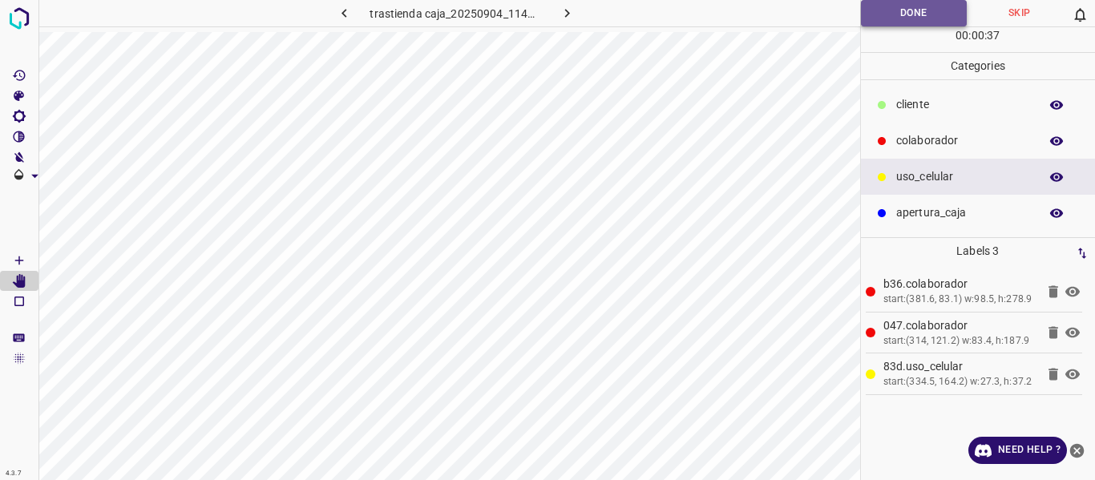
click at [890, 10] on button "Done" at bounding box center [914, 13] width 107 height 26
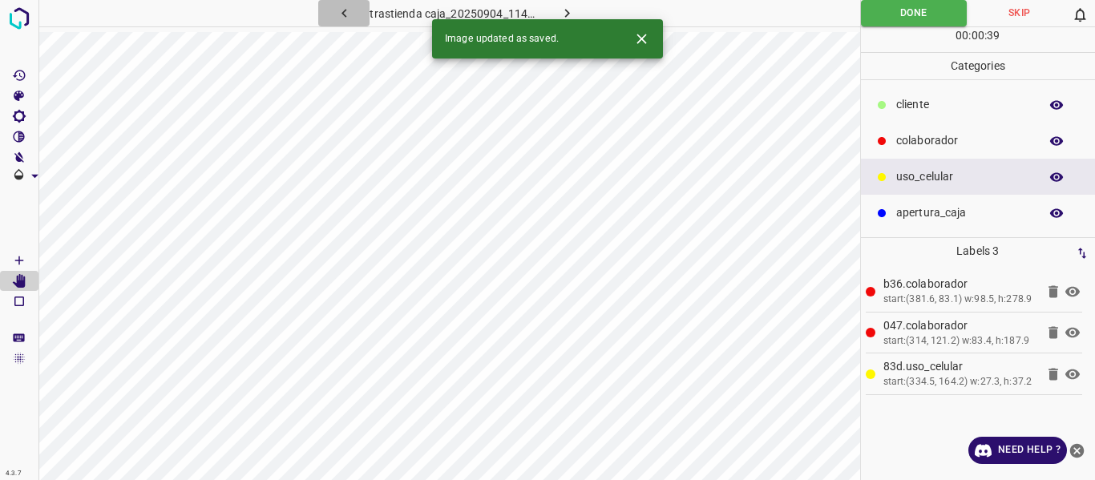
click at [342, 10] on icon "button" at bounding box center [344, 13] width 17 height 17
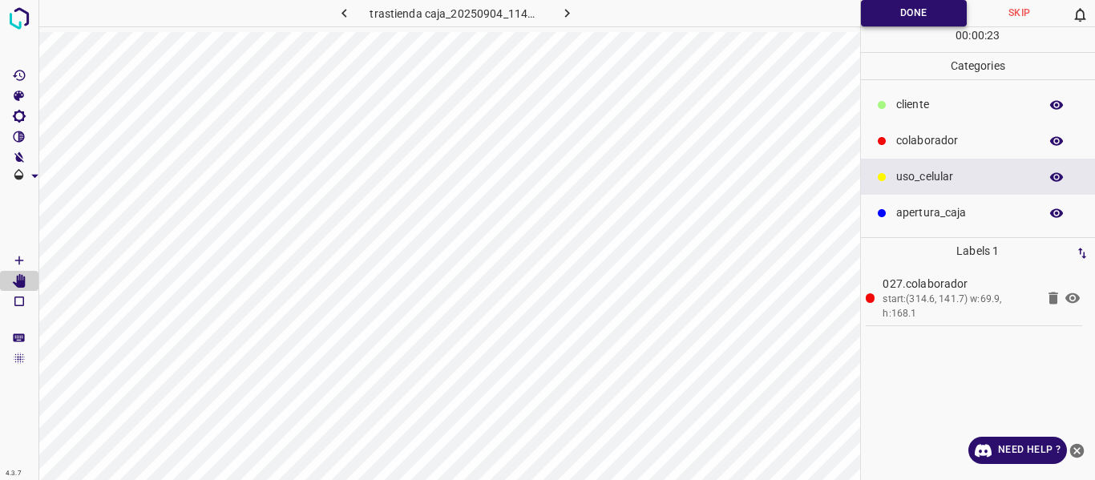
click at [872, 5] on button "Done" at bounding box center [914, 13] width 107 height 26
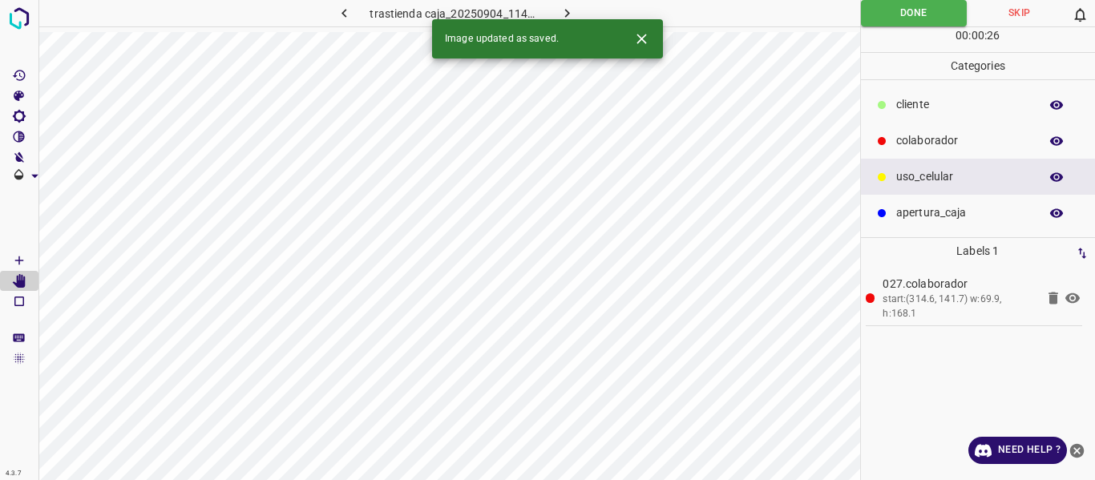
click at [342, 8] on icon "button" at bounding box center [344, 13] width 17 height 17
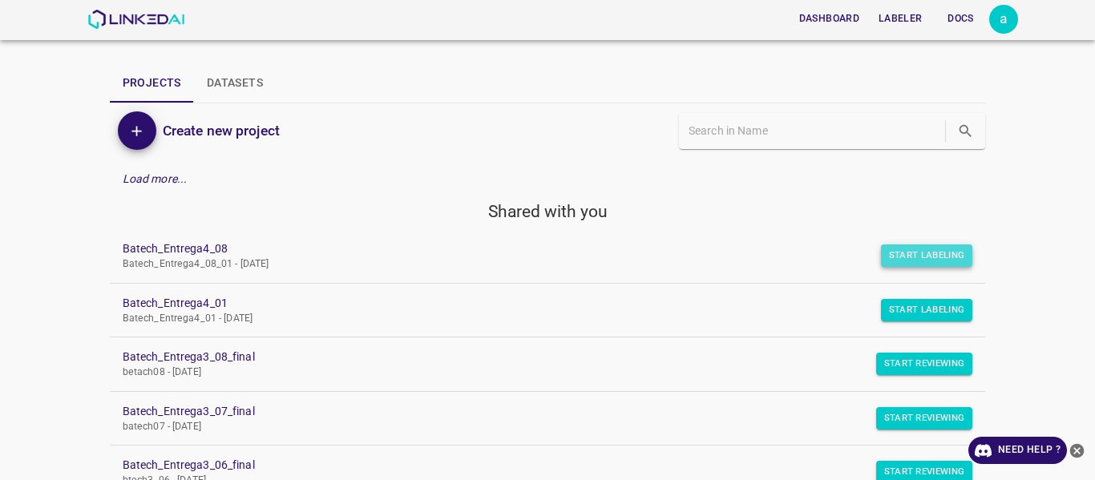
click at [894, 259] on button "Start Labeling" at bounding box center [927, 256] width 92 height 22
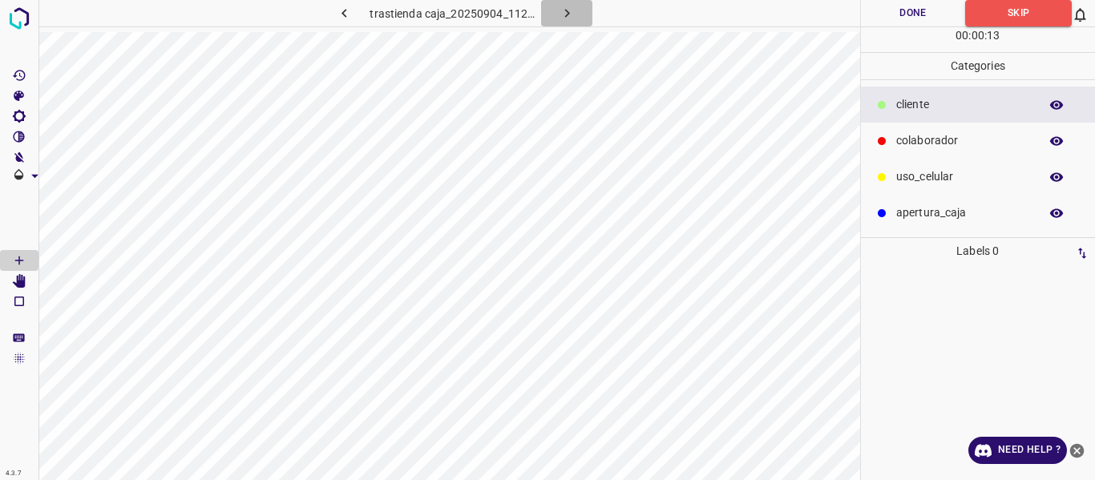
click at [560, 9] on icon "button" at bounding box center [567, 13] width 17 height 17
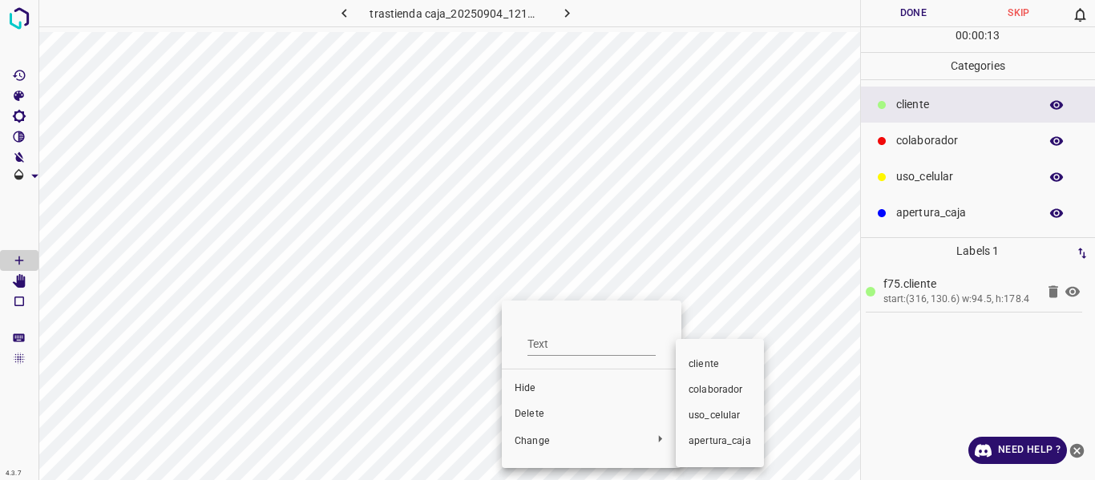
drag, startPoint x: 704, startPoint y: 391, endPoint x: 828, endPoint y: 358, distance: 127.6
click at [706, 390] on span "colaborador" at bounding box center [720, 390] width 63 height 14
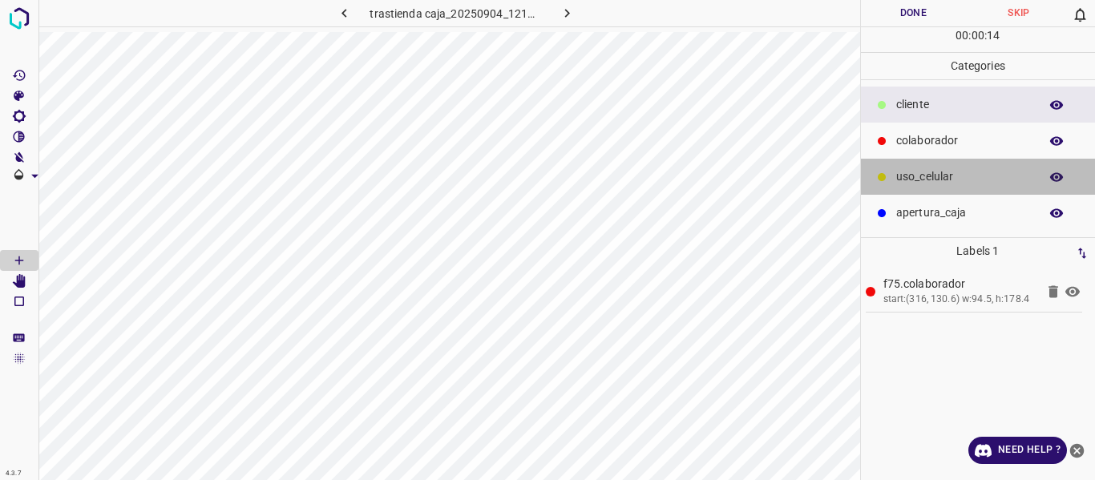
drag, startPoint x: 926, startPoint y: 161, endPoint x: 912, endPoint y: 181, distance: 24.7
click at [921, 165] on div "uso_celular" at bounding box center [978, 177] width 235 height 36
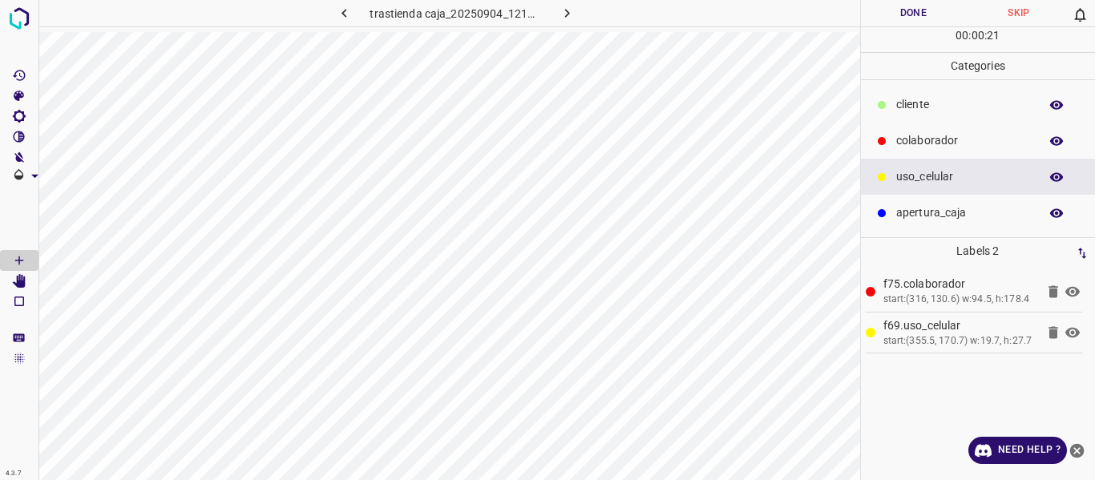
click at [876, 9] on button "Done" at bounding box center [914, 13] width 106 height 26
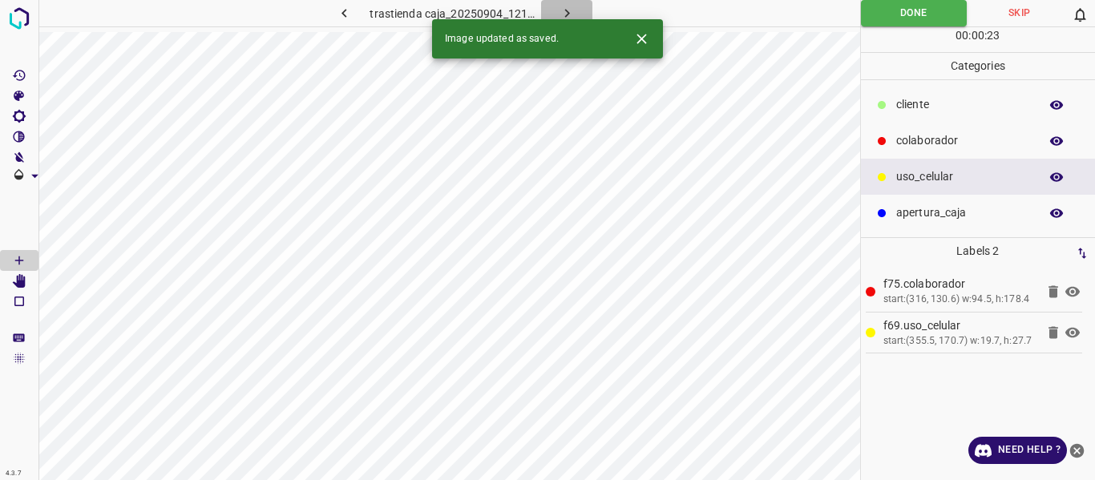
click at [560, 8] on icon "button" at bounding box center [567, 13] width 17 height 17
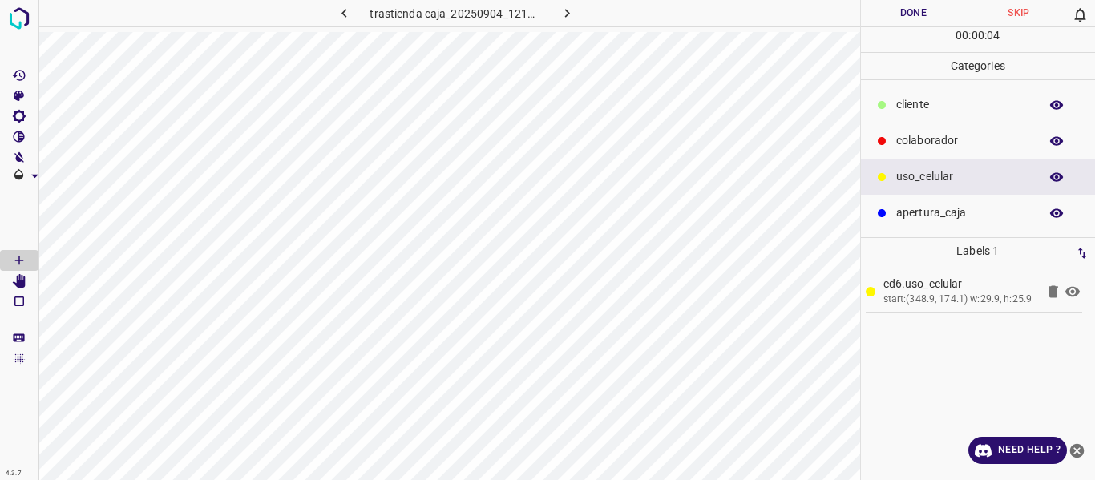
click at [936, 137] on p "colaborador" at bounding box center [963, 140] width 135 height 17
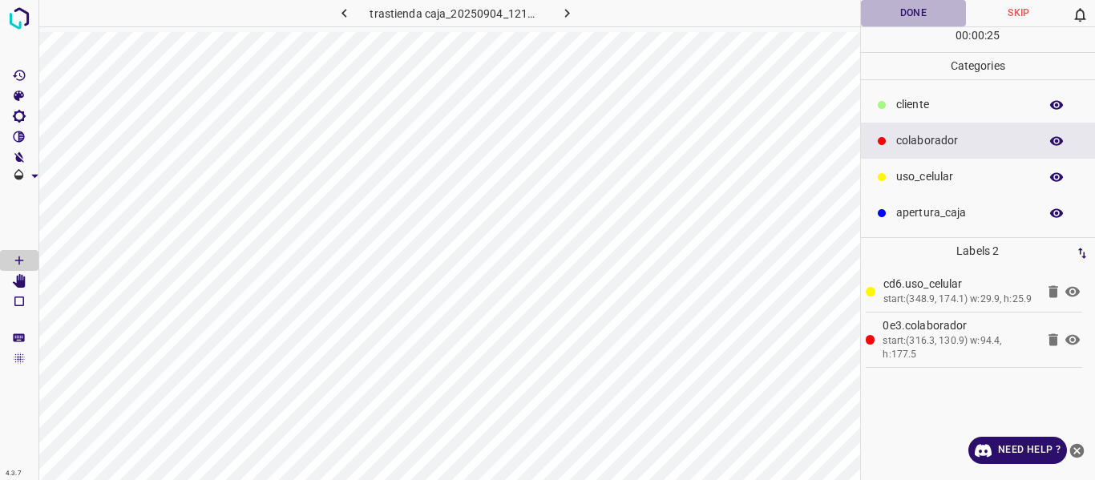
click at [892, 10] on button "Done" at bounding box center [914, 13] width 106 height 26
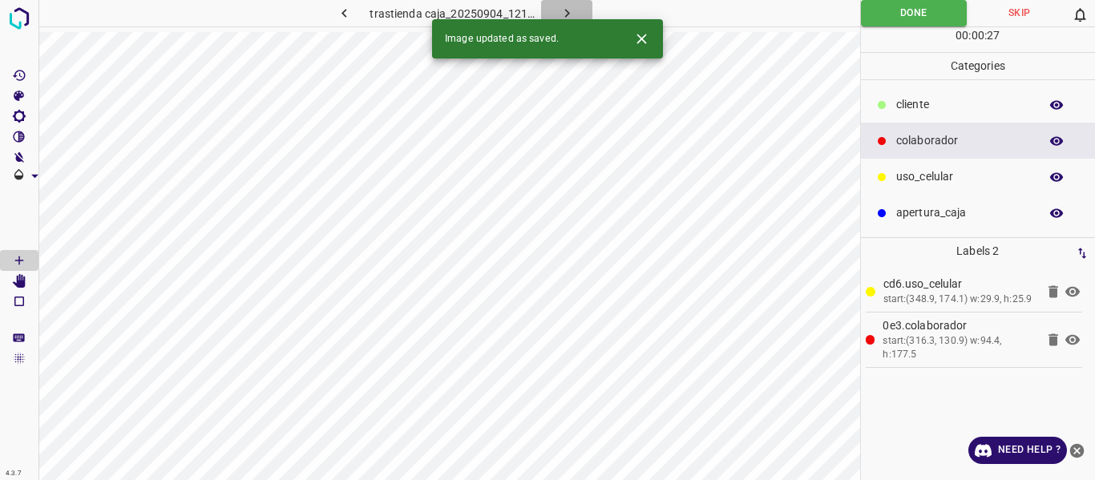
click at [560, 14] on icon "button" at bounding box center [567, 13] width 17 height 17
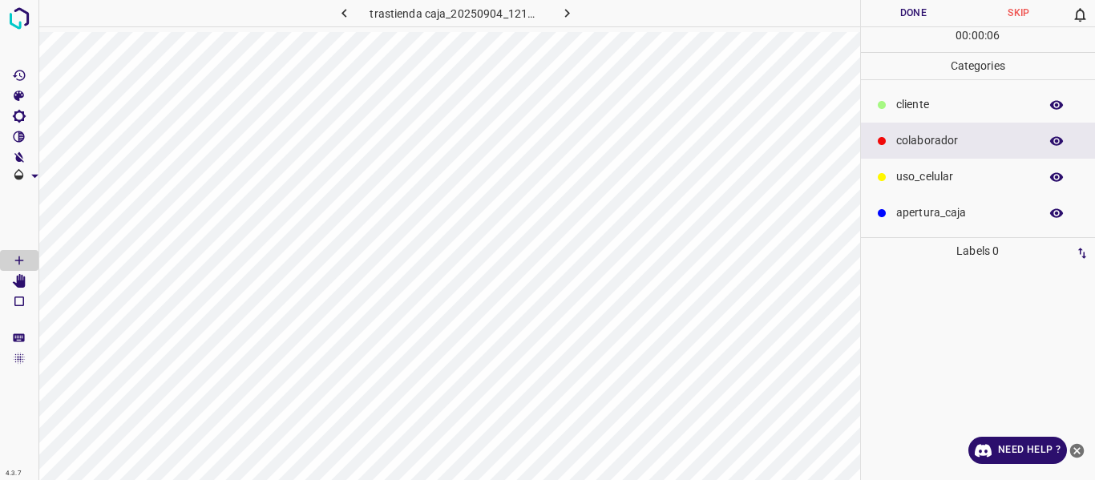
click at [350, 14] on icon "button" at bounding box center [344, 13] width 17 height 17
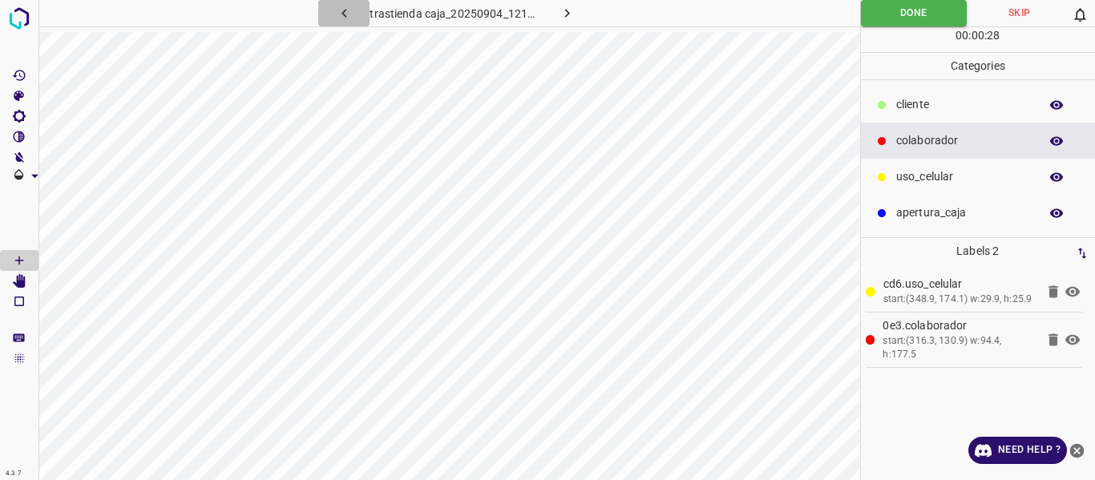
click at [346, 14] on icon "button" at bounding box center [344, 13] width 17 height 17
click at [565, 13] on icon "button" at bounding box center [567, 13] width 17 height 17
click at [570, 13] on icon "button" at bounding box center [567, 13] width 17 height 17
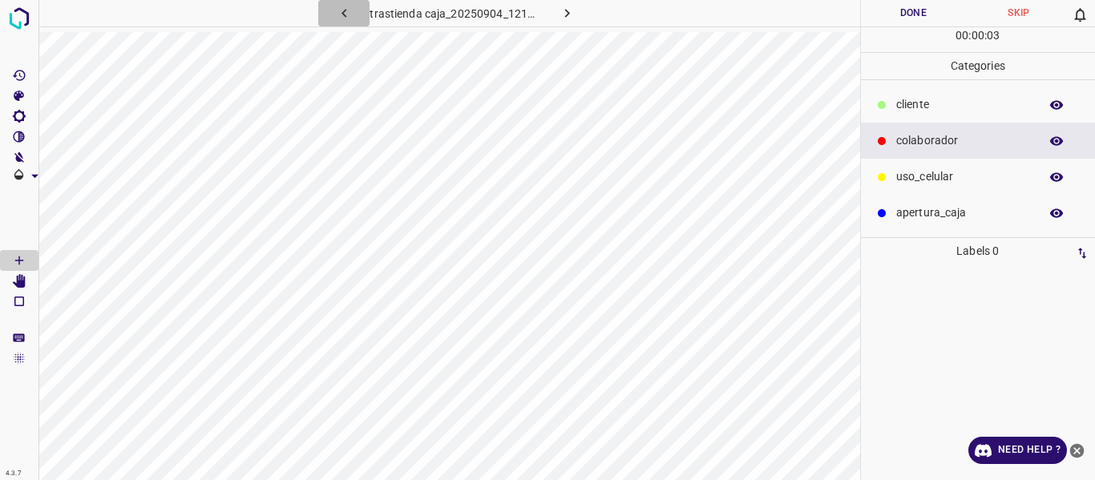
click at [342, 12] on icon "button" at bounding box center [344, 13] width 17 height 17
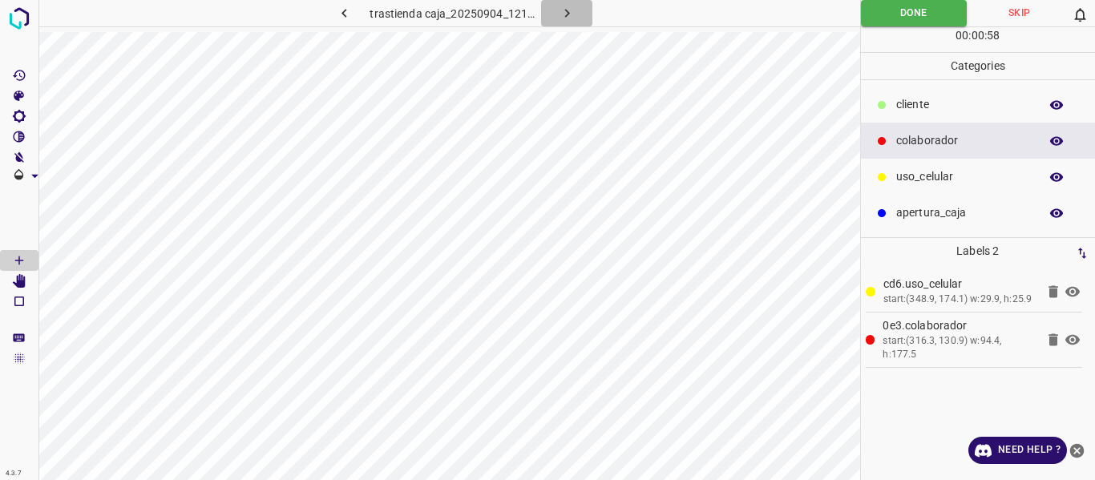
click at [564, 10] on icon "button" at bounding box center [567, 13] width 17 height 17
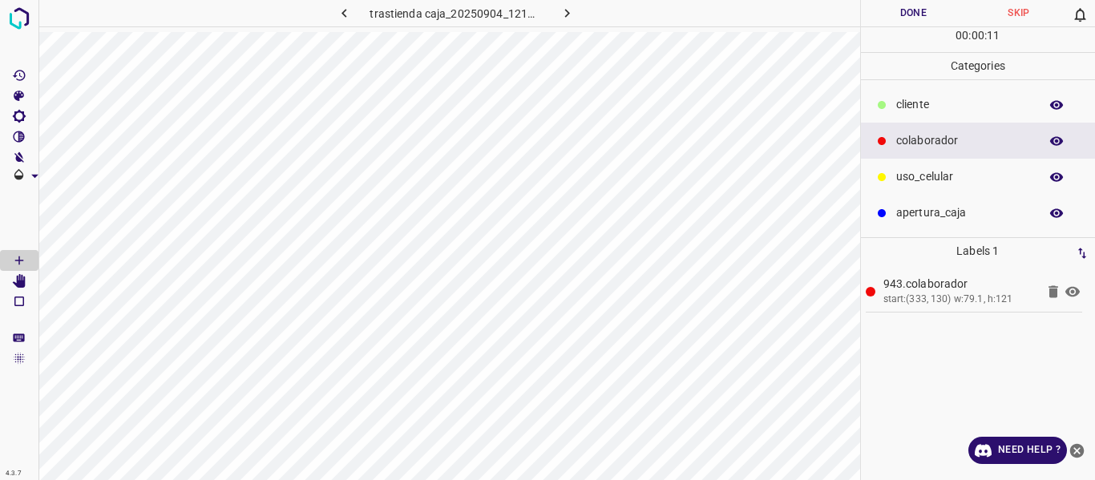
click at [908, 177] on p "uso_celular" at bounding box center [963, 176] width 135 height 17
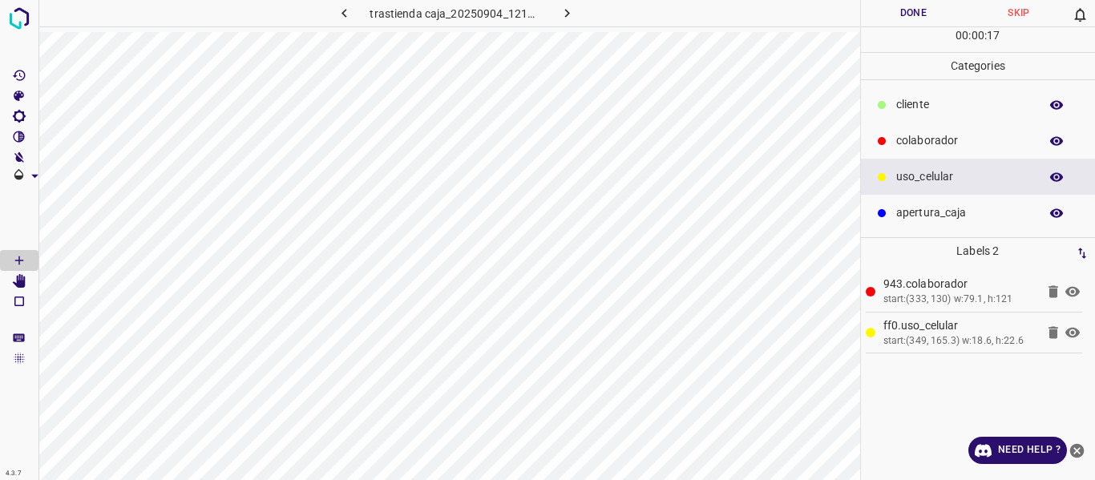
click at [920, 136] on p "colaborador" at bounding box center [963, 140] width 135 height 17
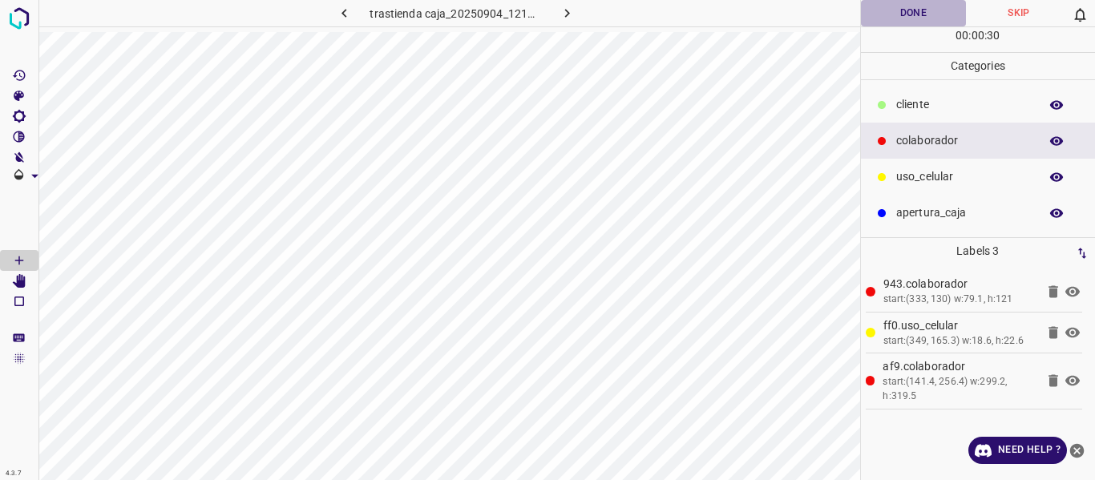
click at [913, 14] on button "Done" at bounding box center [914, 13] width 106 height 26
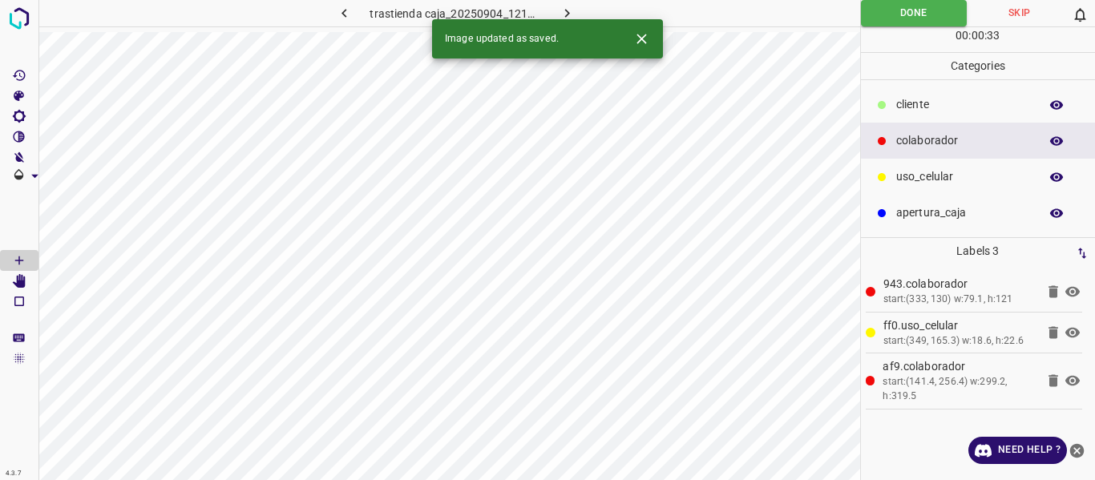
click at [572, 6] on icon "button" at bounding box center [567, 13] width 17 height 17
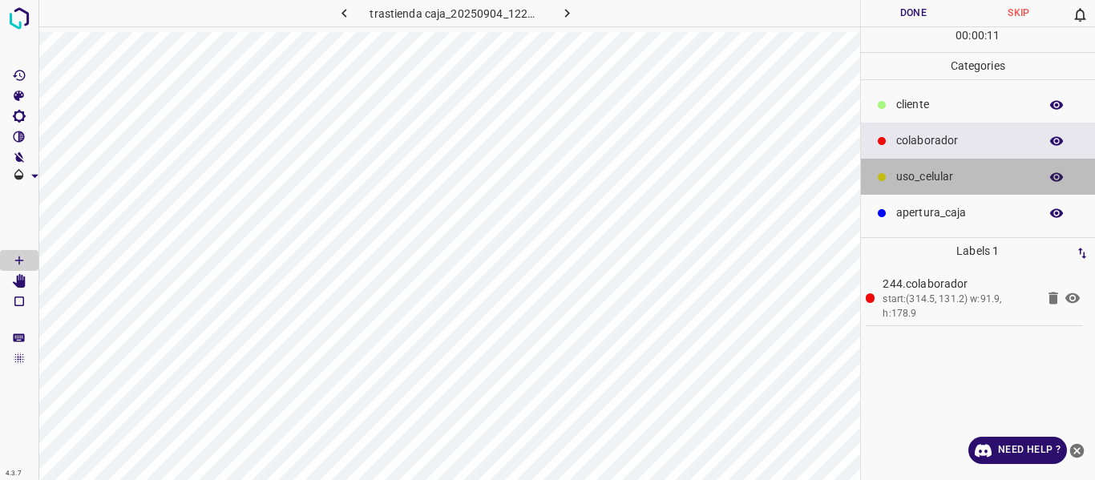
click at [909, 172] on p "uso_celular" at bounding box center [963, 176] width 135 height 17
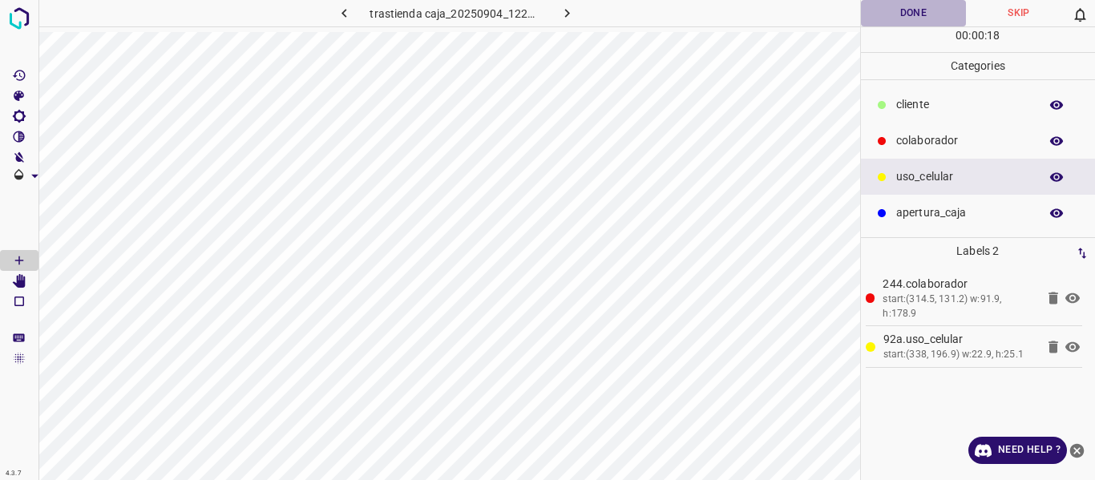
click at [888, 14] on button "Done" at bounding box center [914, 13] width 106 height 26
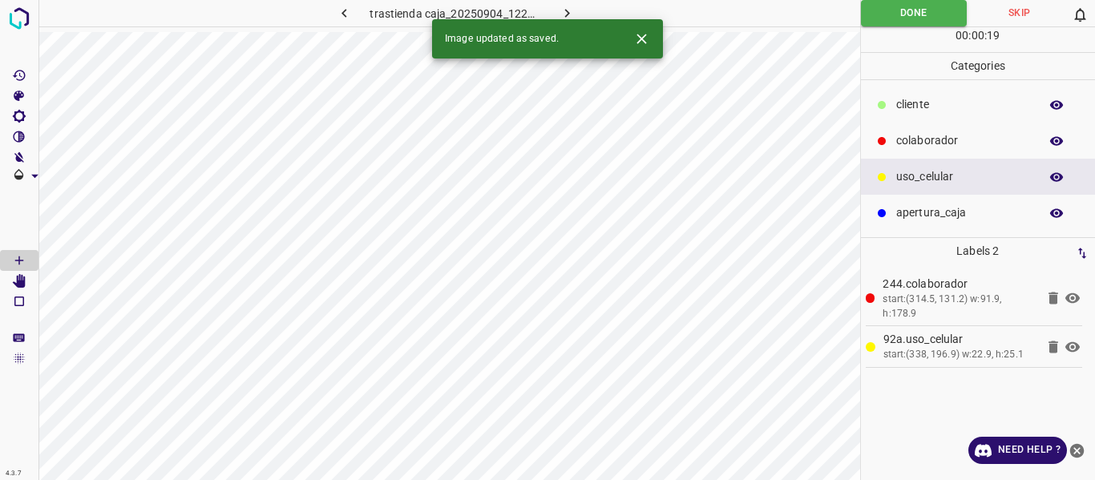
drag, startPoint x: 573, startPoint y: 10, endPoint x: 585, endPoint y: 24, distance: 18.2
click at [572, 10] on icon "button" at bounding box center [567, 13] width 17 height 17
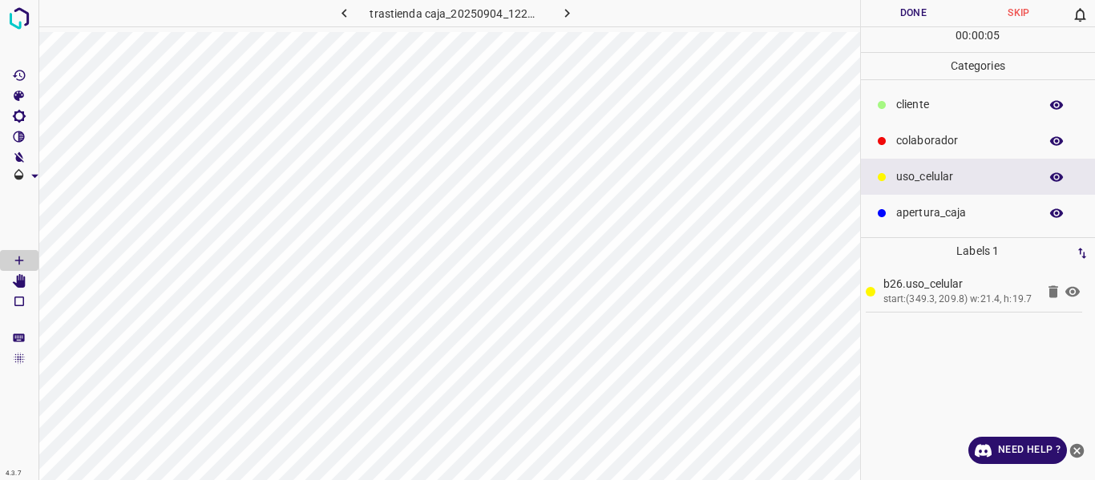
click at [899, 138] on p "colaborador" at bounding box center [963, 140] width 135 height 17
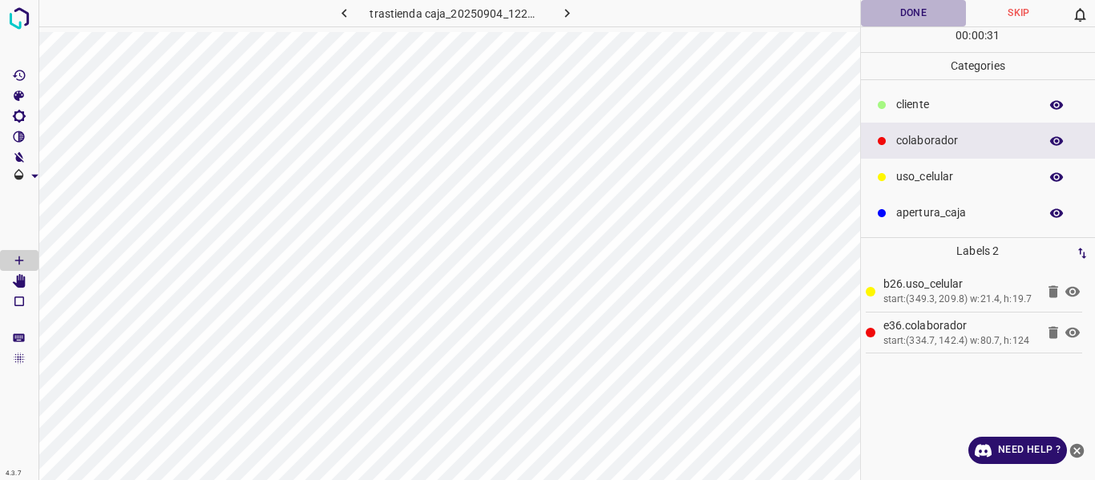
click at [877, 19] on button "Done" at bounding box center [914, 13] width 106 height 26
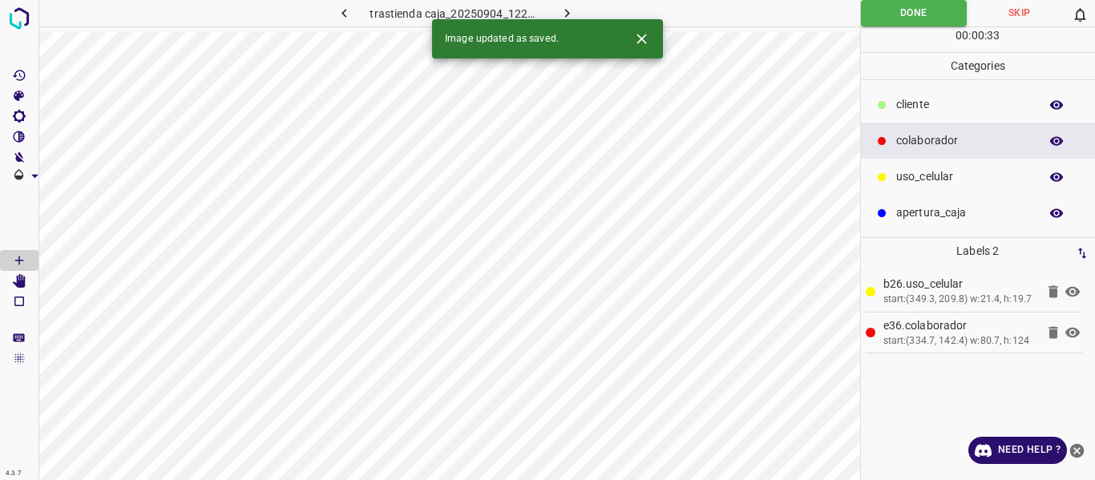
click at [346, 10] on icon "button" at bounding box center [344, 13] width 5 height 9
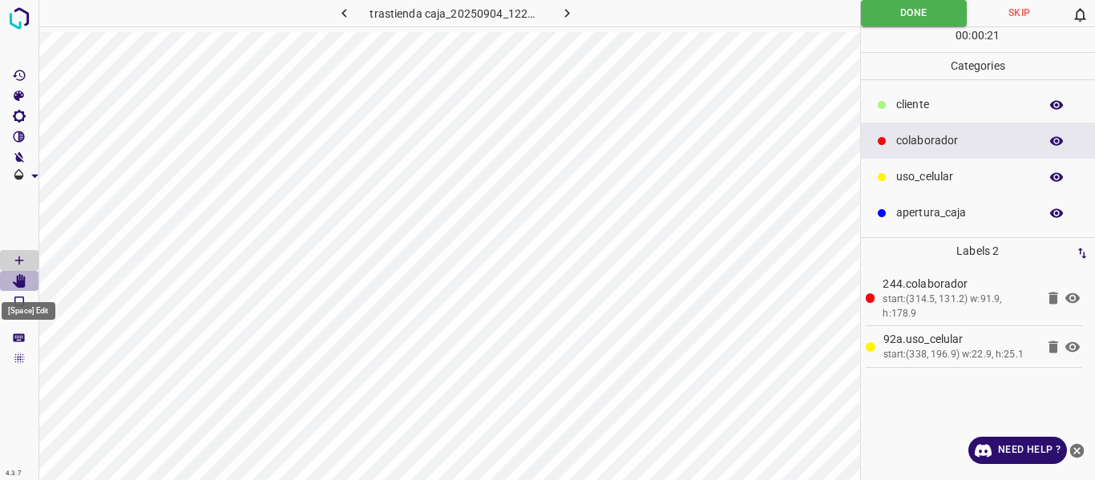
click at [22, 279] on icon "[Space] Edit" at bounding box center [19, 281] width 13 height 14
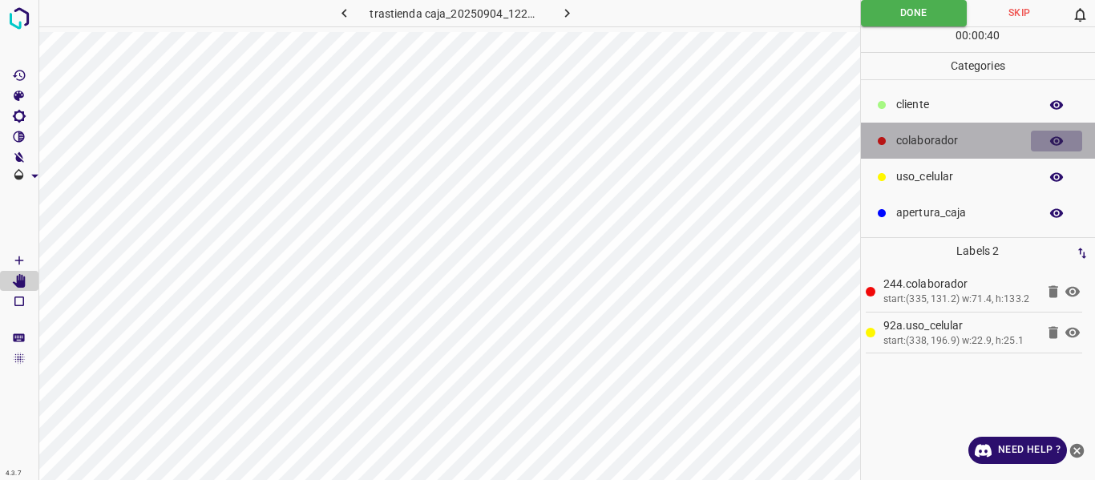
click at [1057, 141] on icon "button" at bounding box center [1056, 140] width 13 height 9
click at [1057, 141] on icon "button" at bounding box center [1056, 141] width 13 height 11
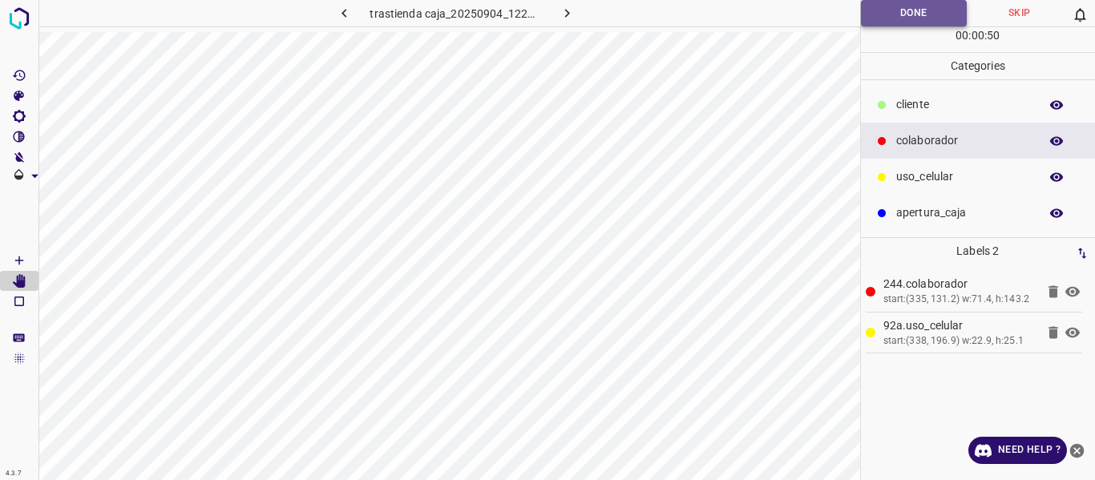
click at [914, 11] on button "Done" at bounding box center [914, 13] width 107 height 26
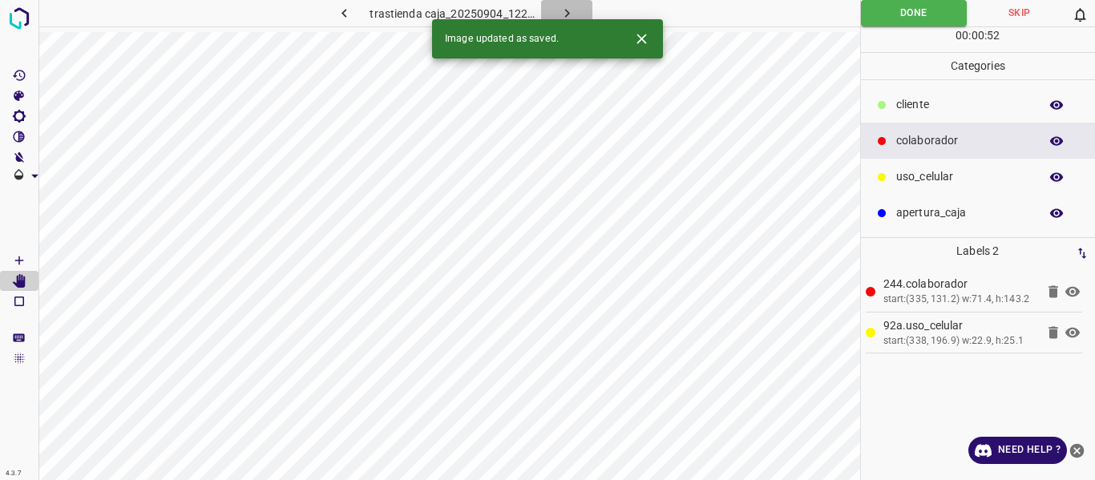
click at [566, 7] on icon "button" at bounding box center [567, 13] width 17 height 17
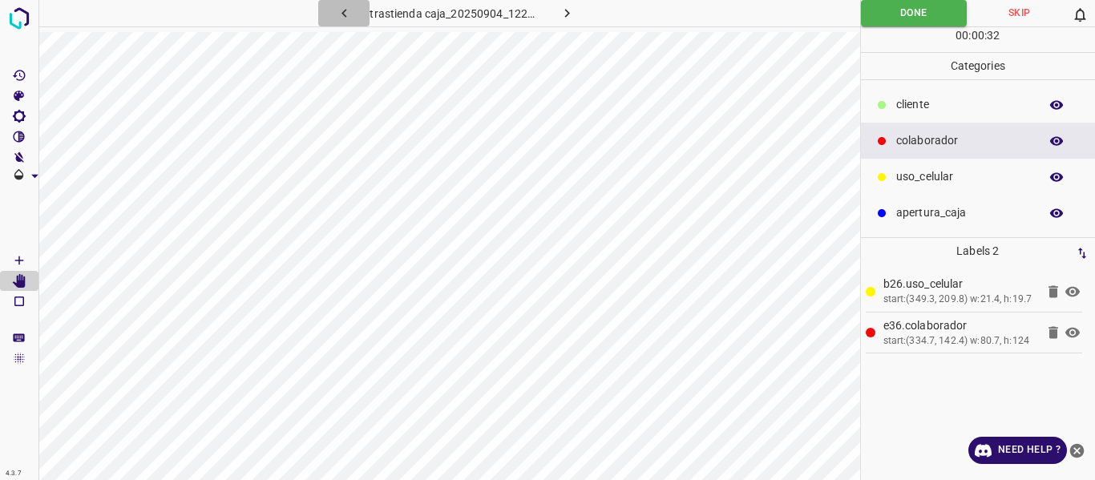
click at [337, 16] on icon "button" at bounding box center [344, 13] width 17 height 17
drag, startPoint x: 342, startPoint y: 16, endPoint x: 361, endPoint y: 25, distance: 21.2
click at [343, 16] on icon "button" at bounding box center [344, 13] width 17 height 17
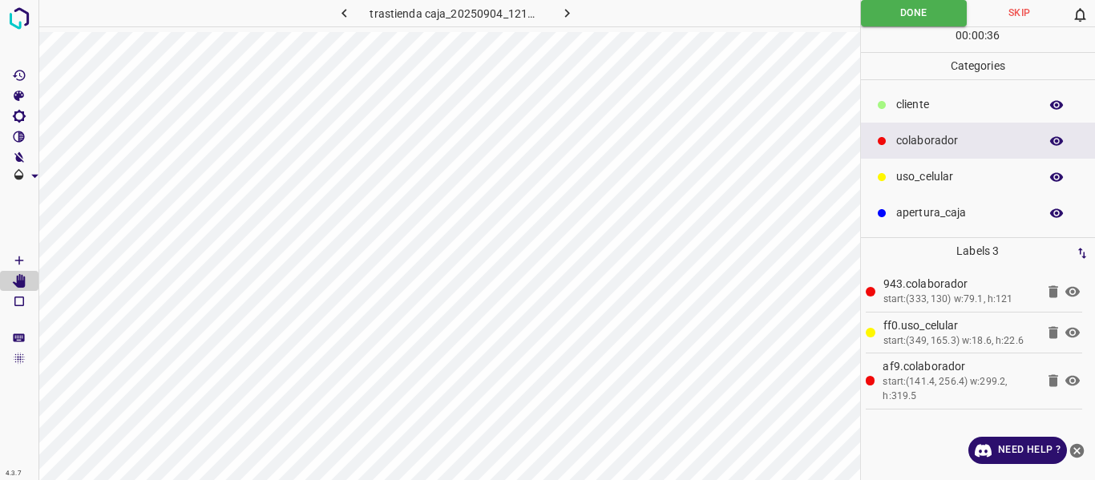
click at [342, 14] on icon "button" at bounding box center [344, 13] width 17 height 17
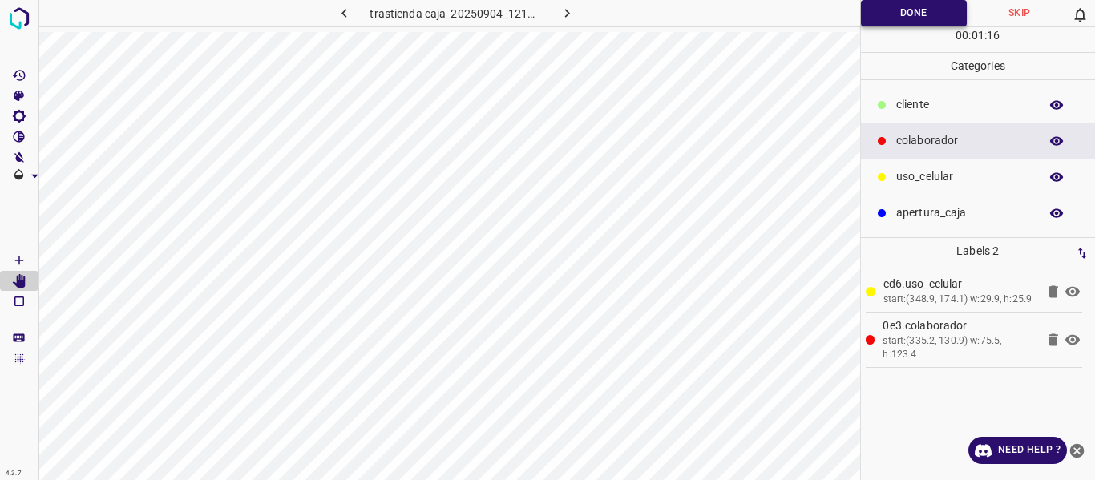
click at [887, 12] on button "Done" at bounding box center [914, 13] width 107 height 26
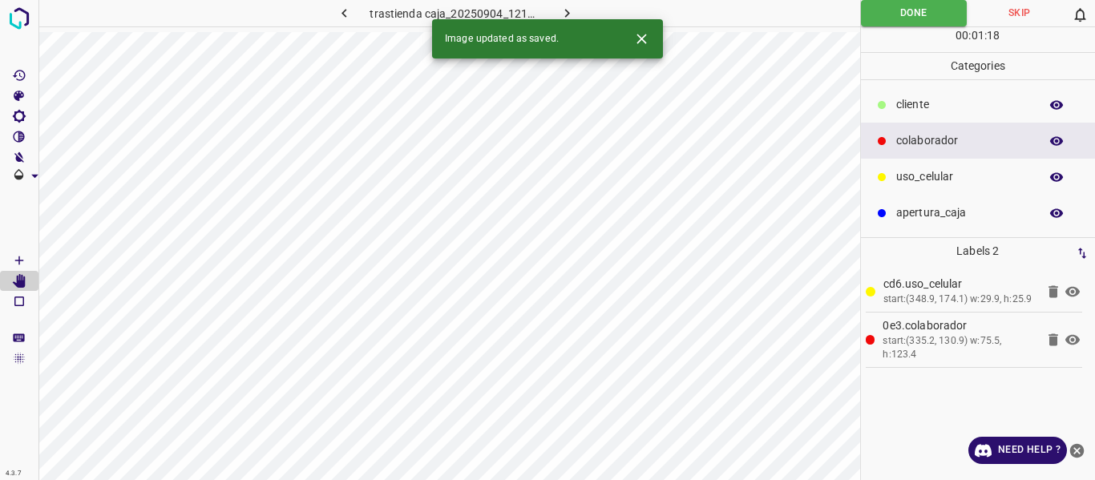
click at [346, 11] on icon "button" at bounding box center [344, 13] width 17 height 17
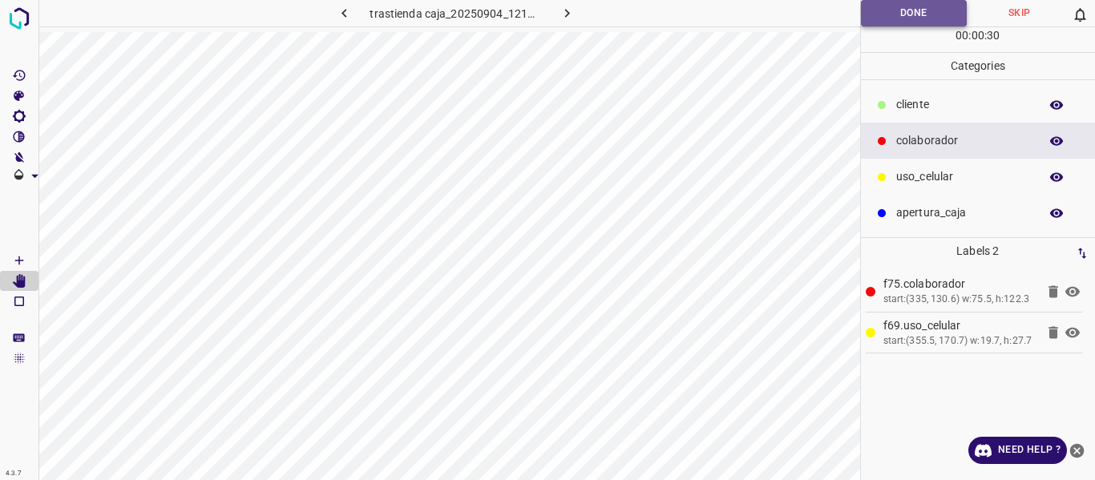
click at [861, 16] on button "Done" at bounding box center [914, 13] width 107 height 26
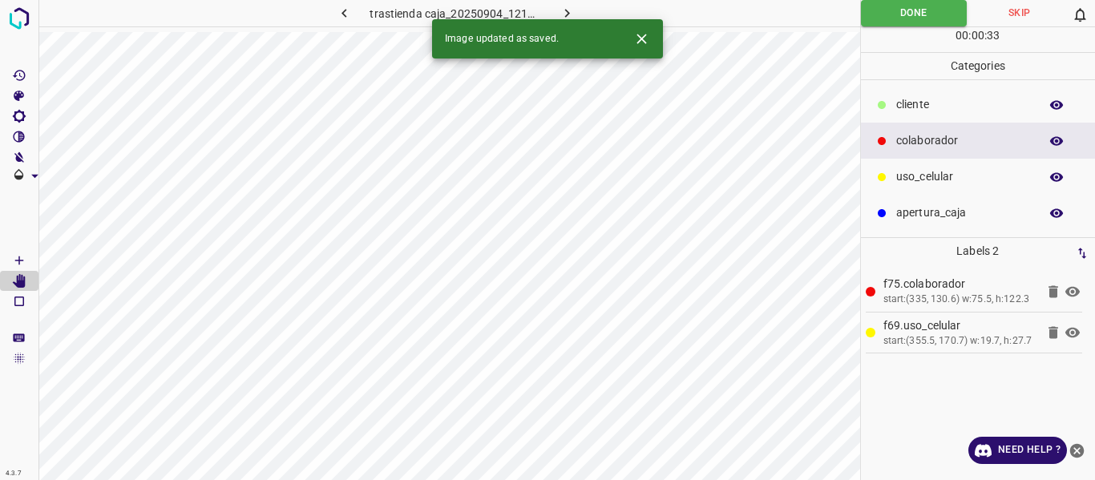
click at [350, 13] on icon "button" at bounding box center [344, 13] width 17 height 17
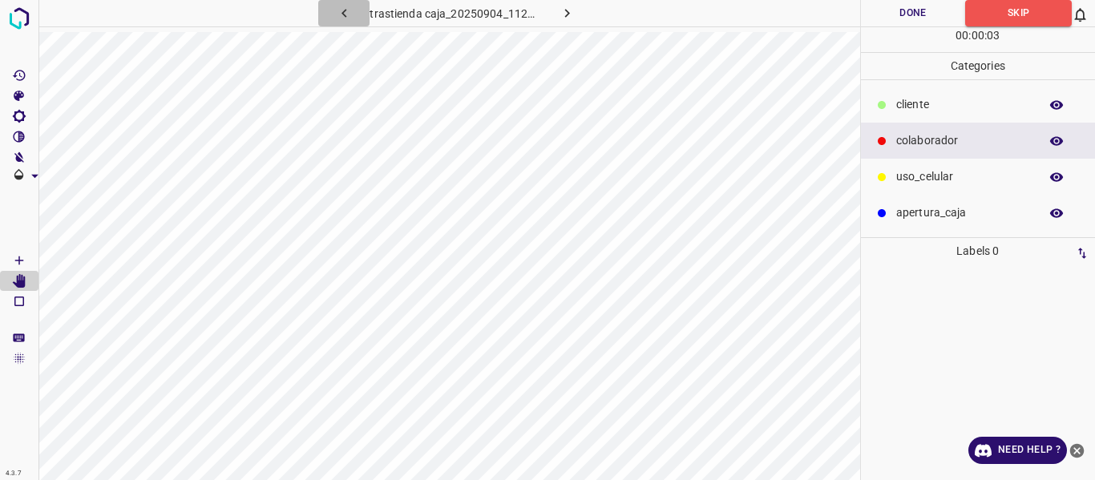
click at [338, 10] on icon "button" at bounding box center [344, 13] width 17 height 17
click at [350, 17] on icon "button" at bounding box center [344, 13] width 17 height 17
click at [347, 17] on icon "button" at bounding box center [344, 13] width 17 height 17
click at [346, 17] on icon "button" at bounding box center [344, 13] width 5 height 9
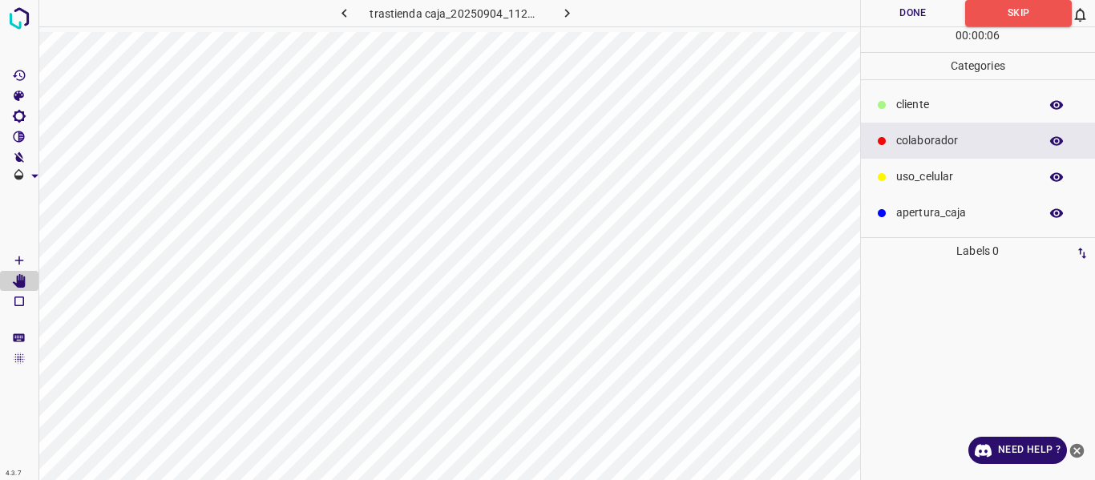
click at [346, 17] on icon "button" at bounding box center [344, 13] width 5 height 9
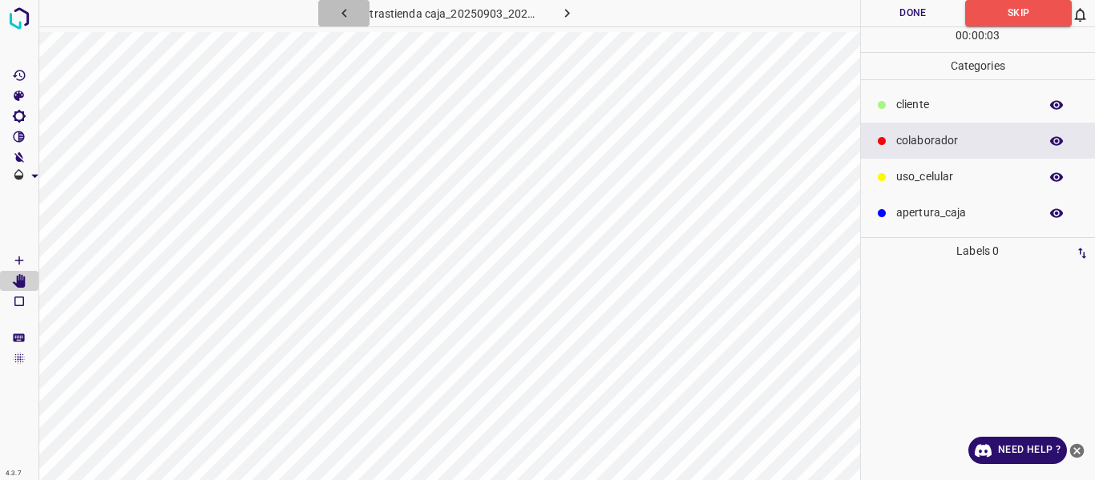
click at [346, 17] on icon "button" at bounding box center [344, 13] width 5 height 9
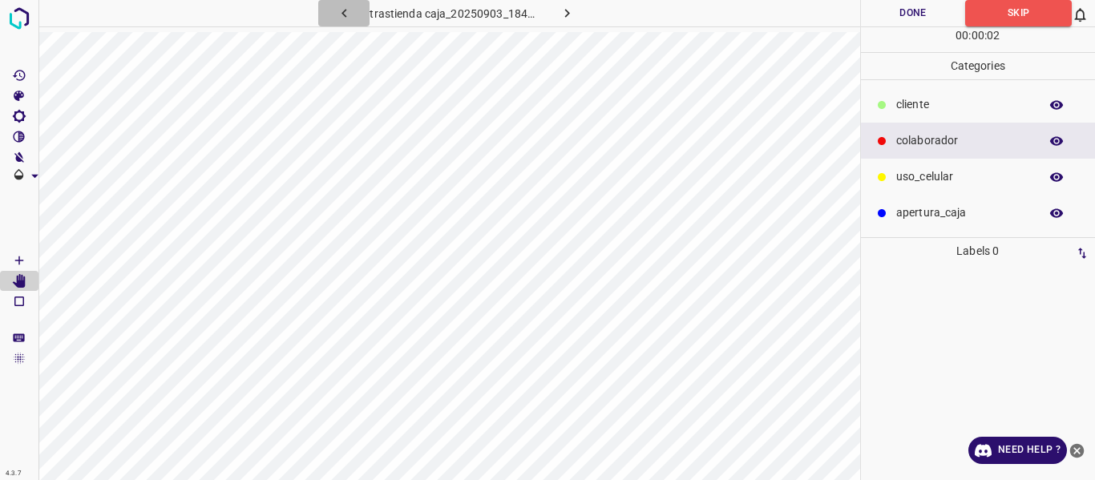
click at [346, 17] on icon "button" at bounding box center [344, 13] width 5 height 9
click at [346, 17] on div "trastienda caja_20250903_183855_983418.jpg" at bounding box center [456, 13] width 343 height 26
click at [343, 14] on icon "button" at bounding box center [344, 13] width 17 height 17
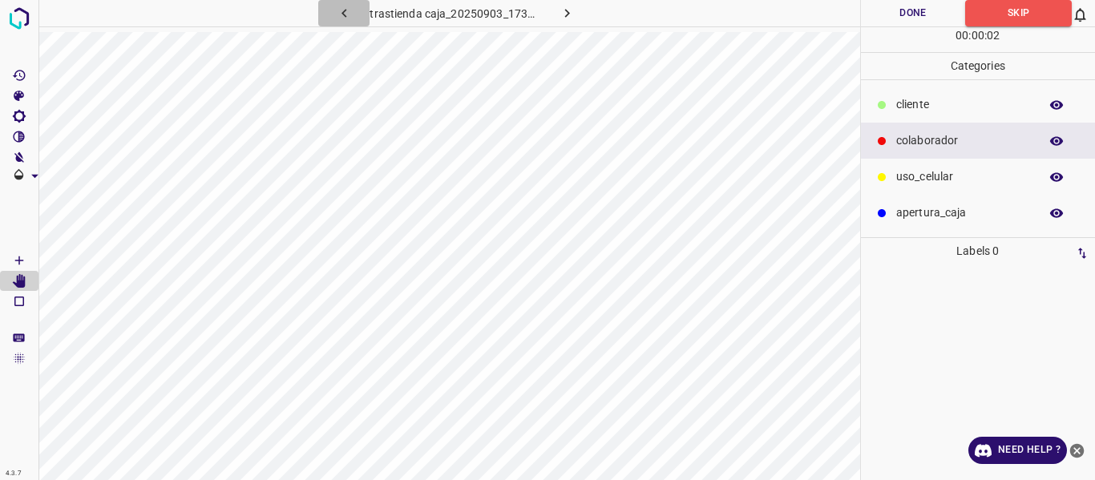
click at [343, 14] on icon "button" at bounding box center [344, 13] width 17 height 17
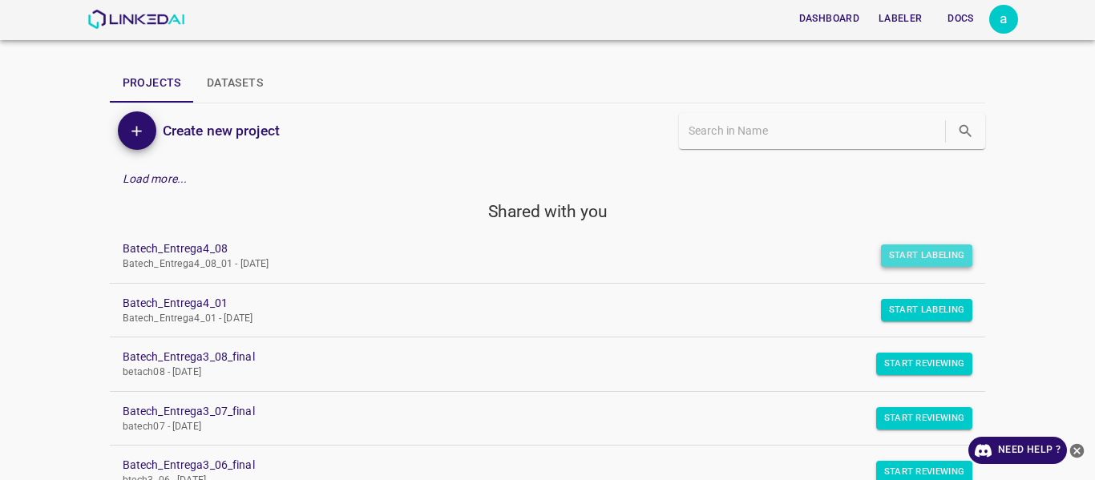
click at [911, 259] on button "Start Labeling" at bounding box center [927, 256] width 92 height 22
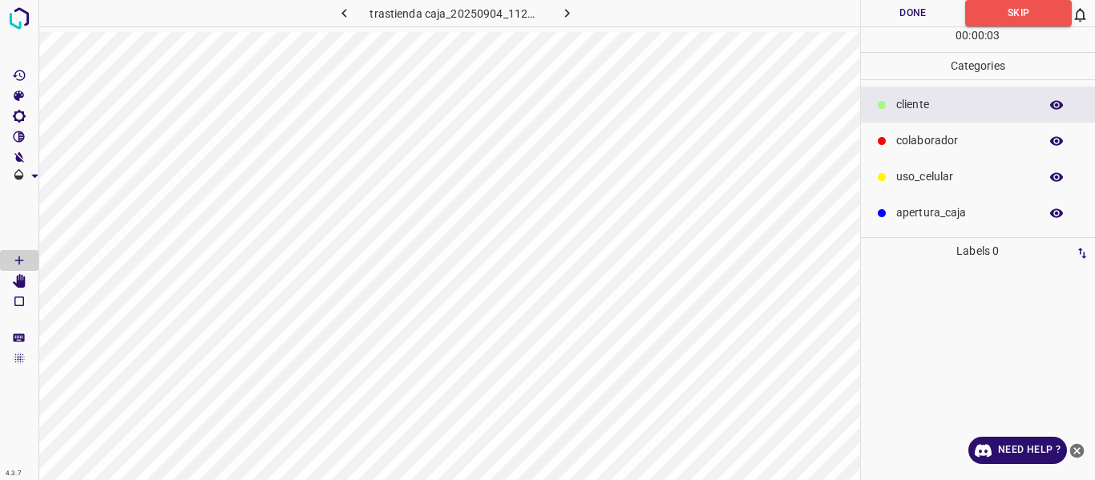
click at [349, 14] on icon "button" at bounding box center [344, 13] width 17 height 17
click at [344, 13] on icon "button" at bounding box center [344, 13] width 5 height 9
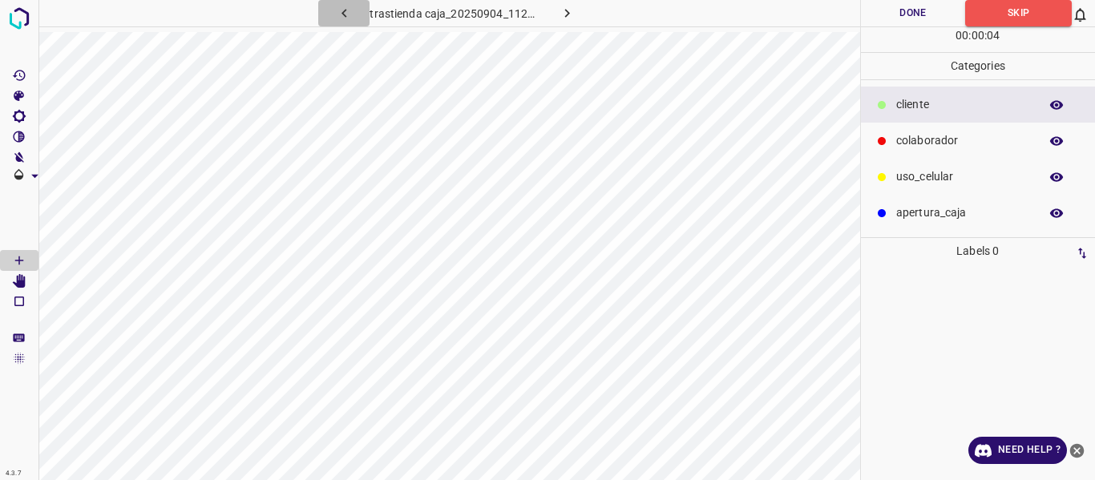
click at [344, 13] on icon "button" at bounding box center [344, 13] width 5 height 9
click at [342, 14] on icon "button" at bounding box center [344, 13] width 17 height 17
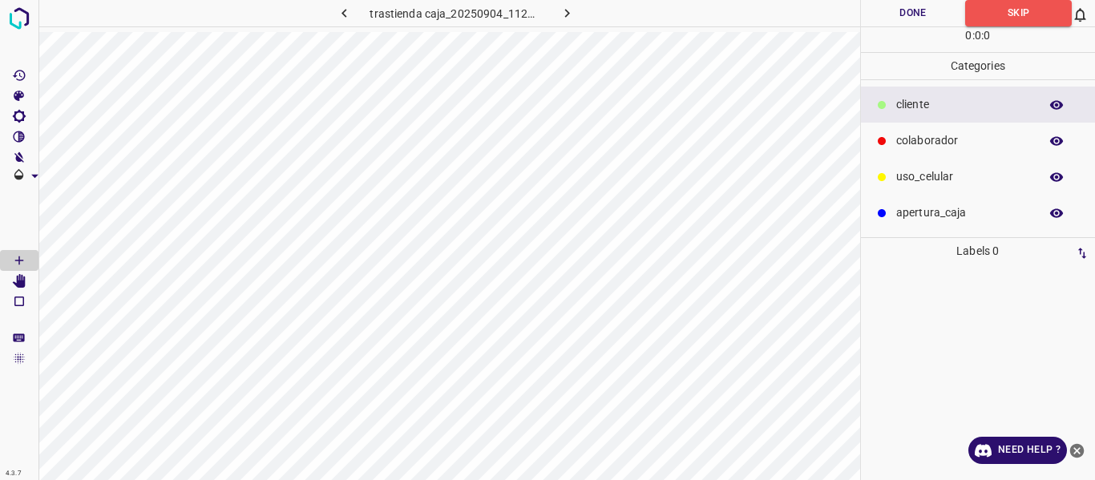
click at [567, 14] on icon "button" at bounding box center [567, 13] width 5 height 9
click at [900, 139] on p "colaborador" at bounding box center [963, 140] width 135 height 17
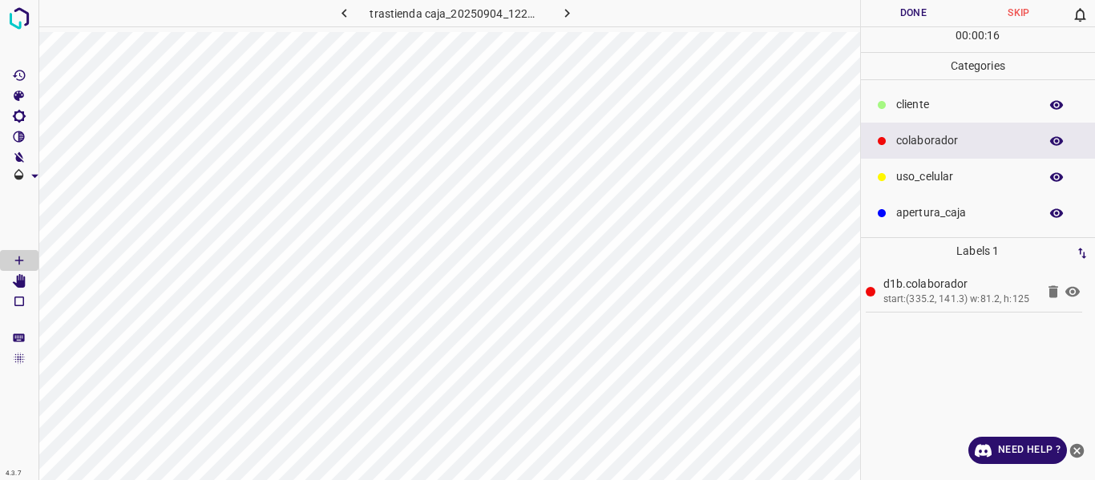
click at [927, 181] on p "uso_celular" at bounding box center [963, 176] width 135 height 17
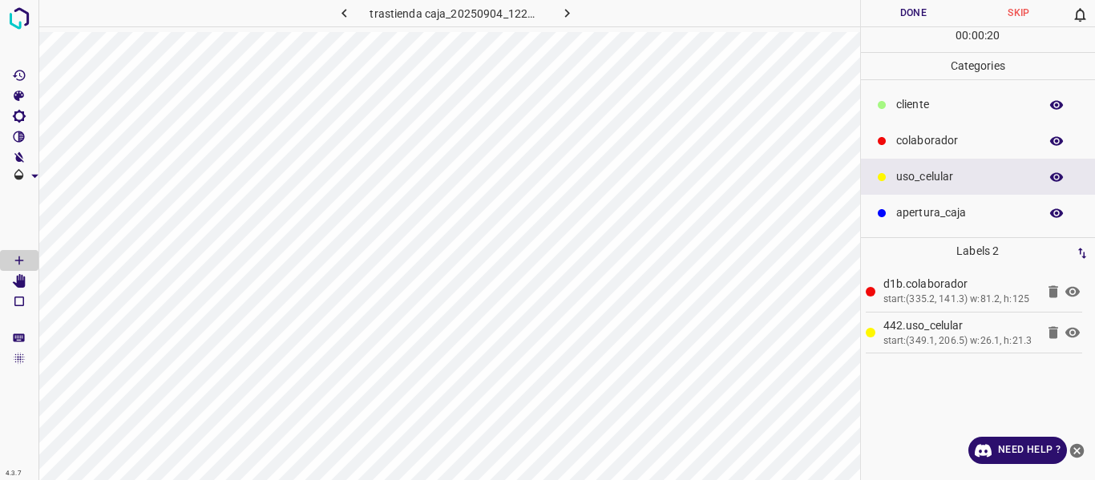
click at [918, 10] on button "Done" at bounding box center [914, 13] width 106 height 26
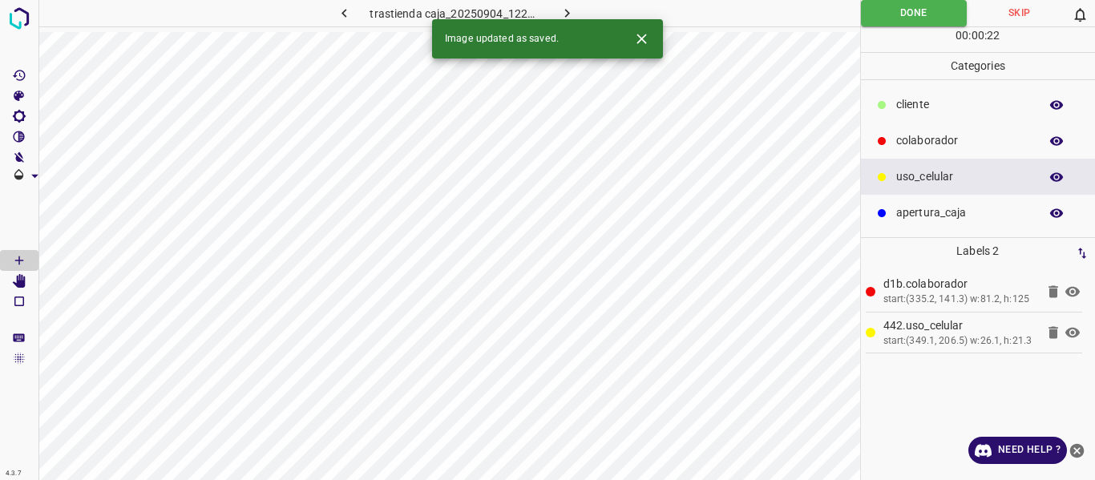
click at [569, 10] on icon "button" at bounding box center [567, 13] width 17 height 17
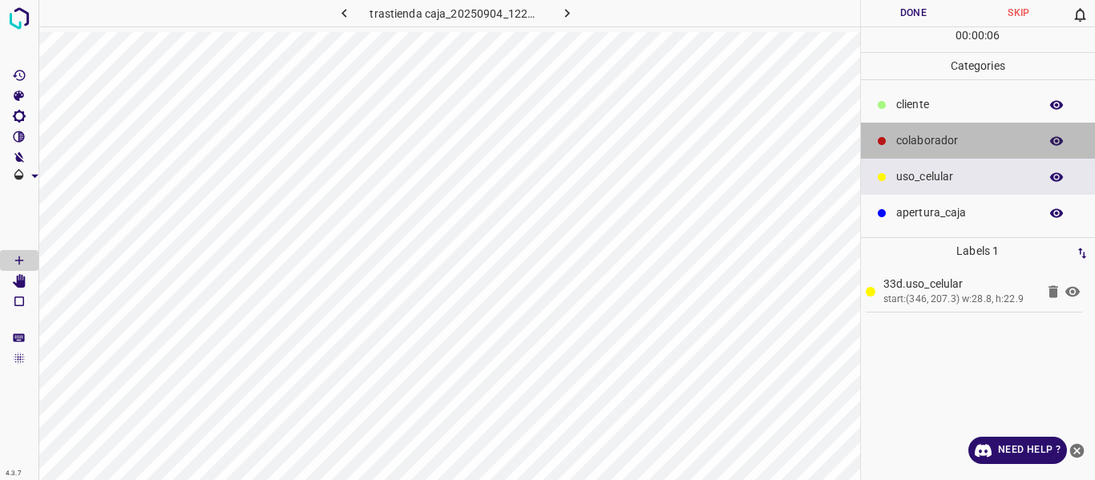
click at [938, 132] on p "colaborador" at bounding box center [963, 140] width 135 height 17
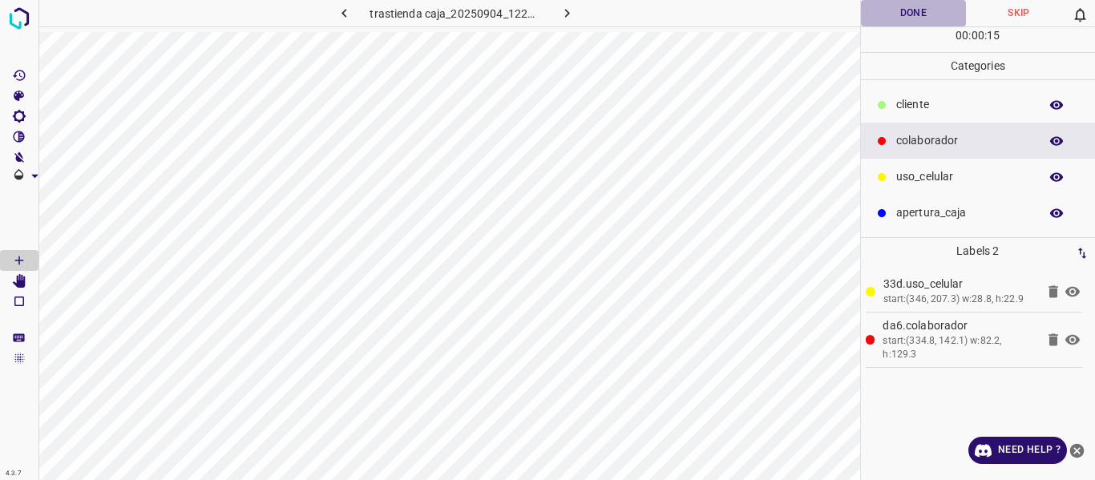
click at [896, 10] on button "Done" at bounding box center [914, 13] width 106 height 26
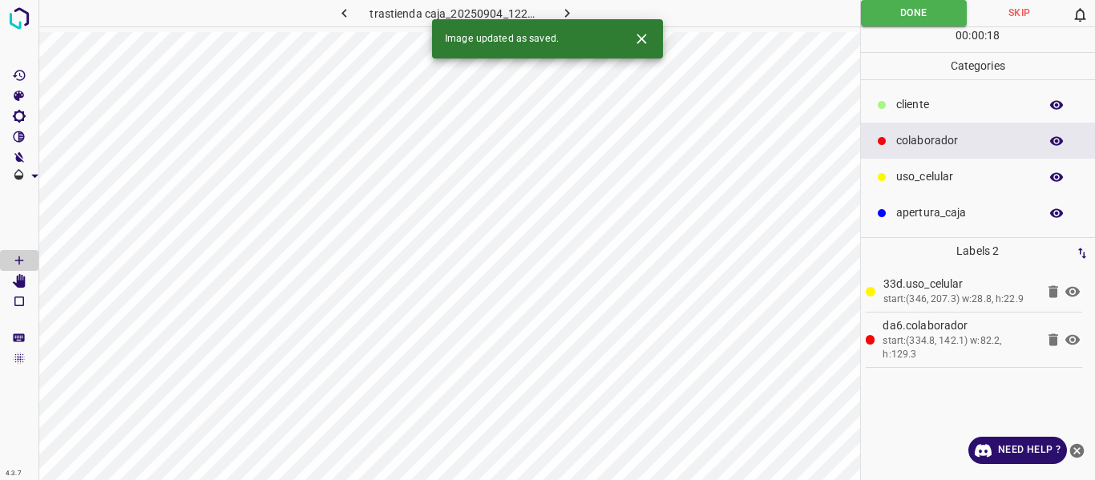
click at [569, 8] on icon "button" at bounding box center [567, 13] width 17 height 17
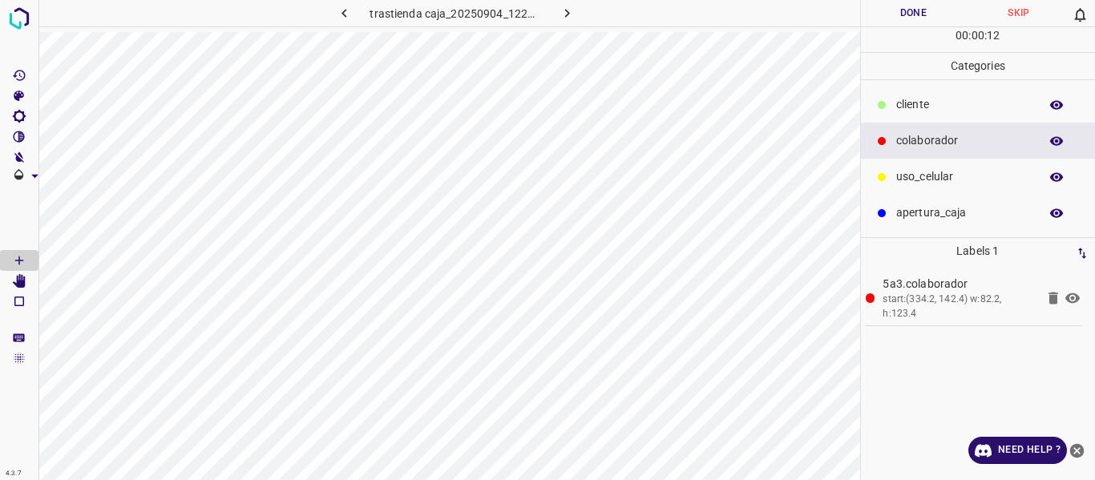
click at [929, 176] on p "uso_celular" at bounding box center [963, 176] width 135 height 17
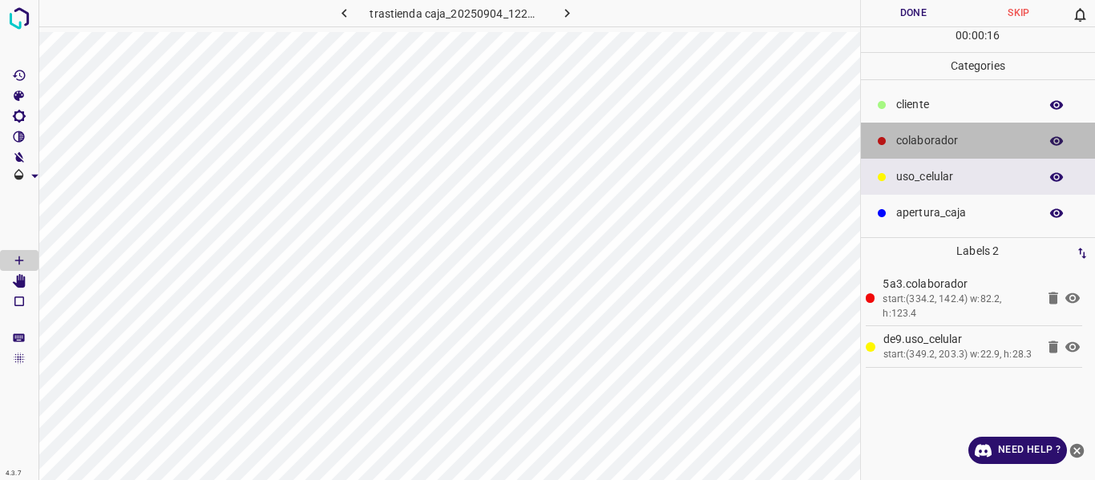
click at [894, 140] on div "colaborador" at bounding box center [978, 141] width 235 height 36
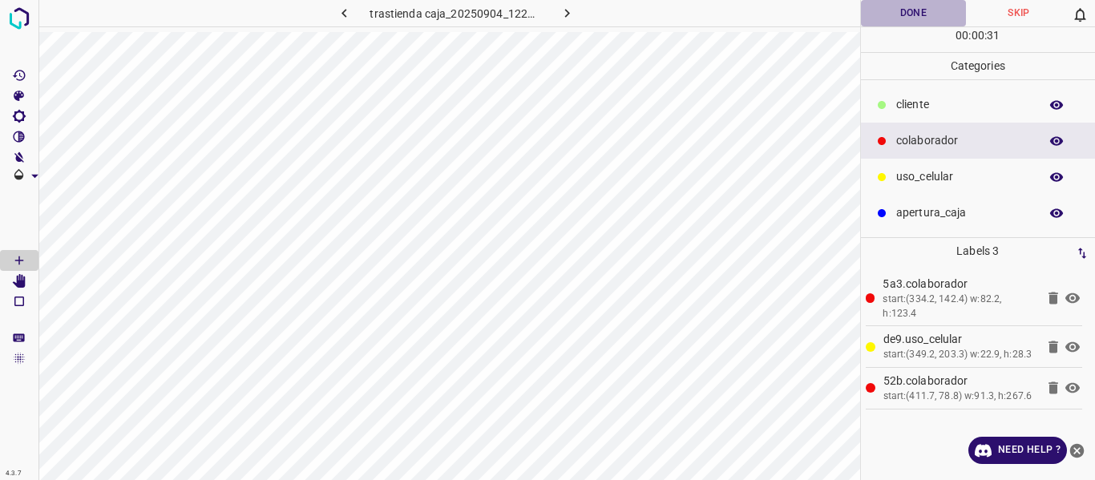
click at [894, 12] on button "Done" at bounding box center [914, 13] width 106 height 26
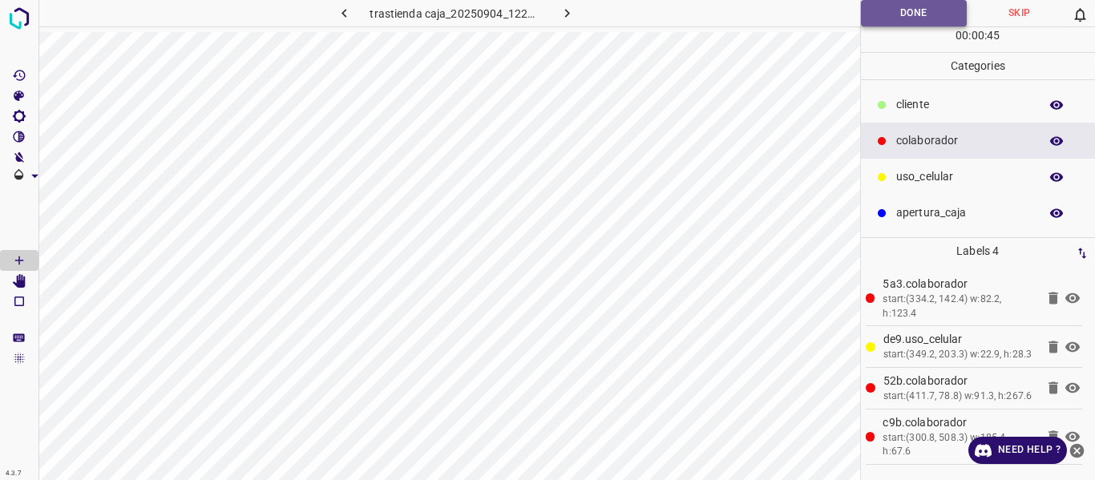
click at [882, 3] on button "Done" at bounding box center [914, 13] width 107 height 26
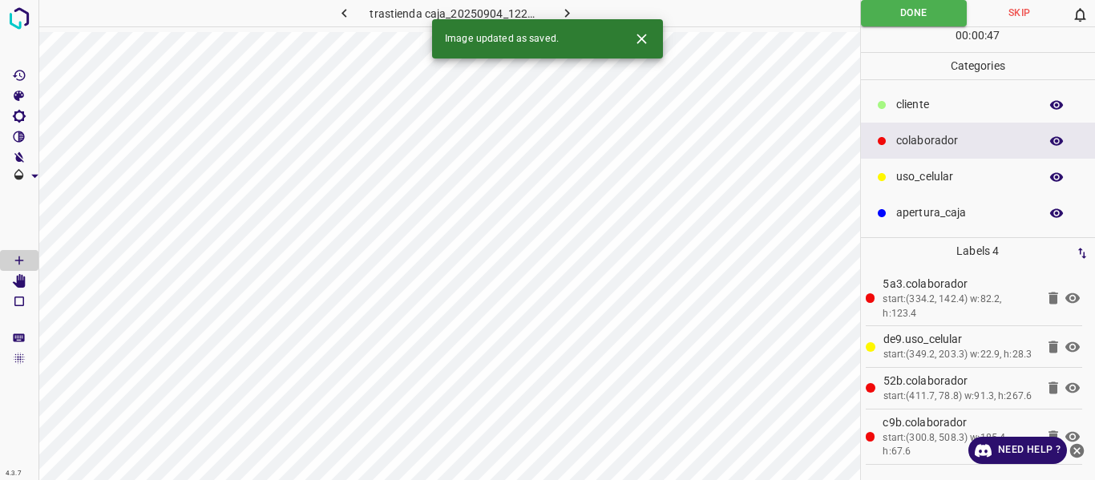
click at [565, 14] on icon "button" at bounding box center [567, 13] width 17 height 17
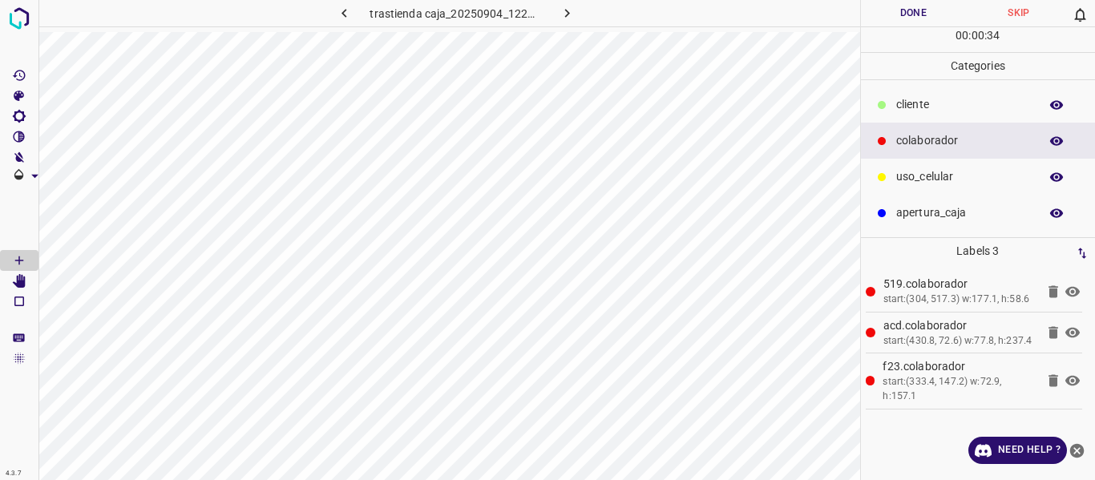
click at [892, 10] on button "Done" at bounding box center [914, 13] width 106 height 26
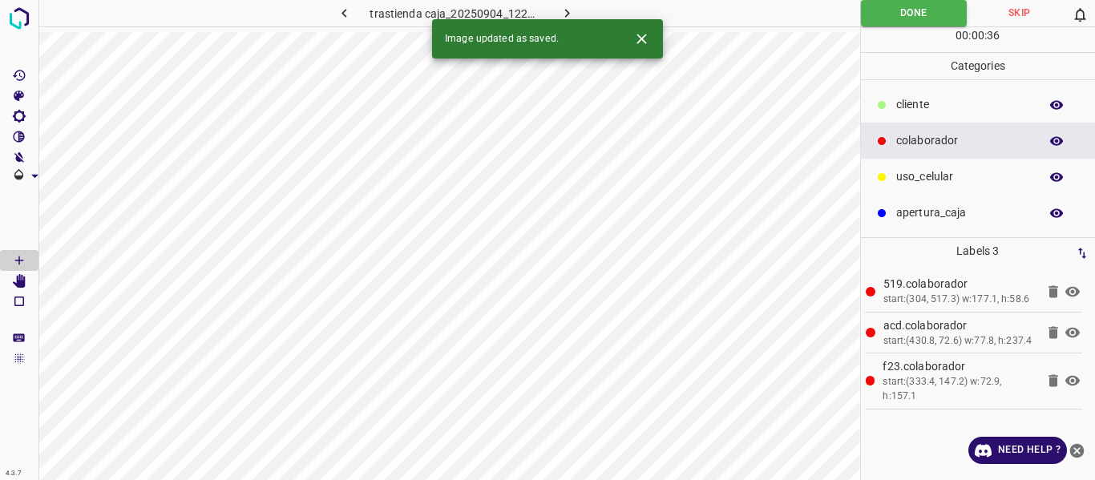
click at [565, 10] on icon "button" at bounding box center [567, 13] width 5 height 9
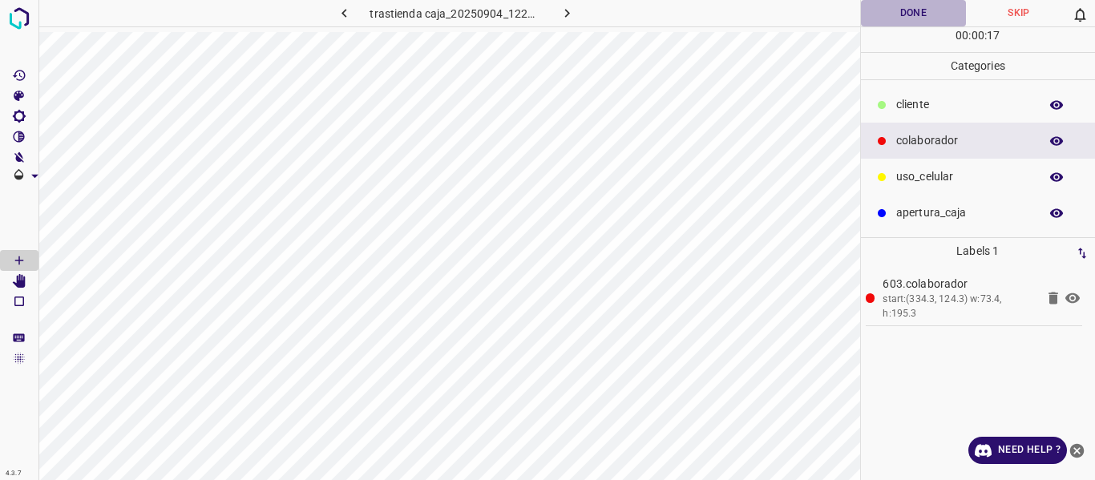
click at [896, 8] on button "Done" at bounding box center [914, 13] width 106 height 26
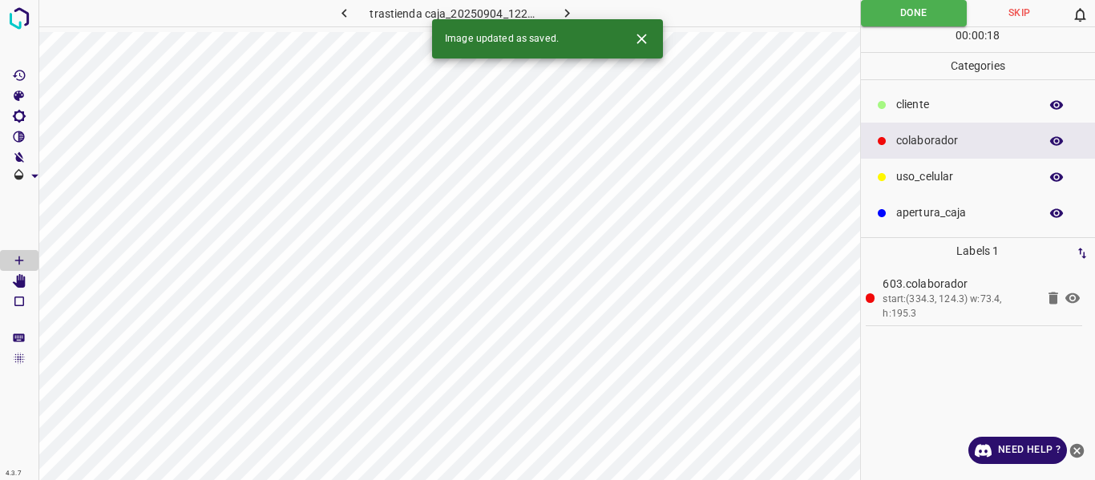
click at [566, 10] on icon "button" at bounding box center [567, 13] width 17 height 17
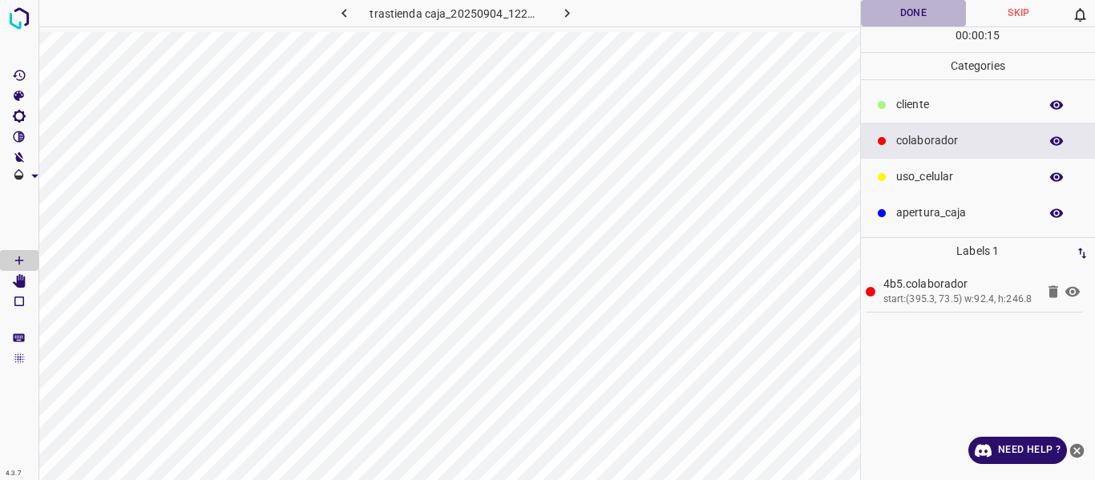
click at [920, 6] on button "Done" at bounding box center [914, 13] width 106 height 26
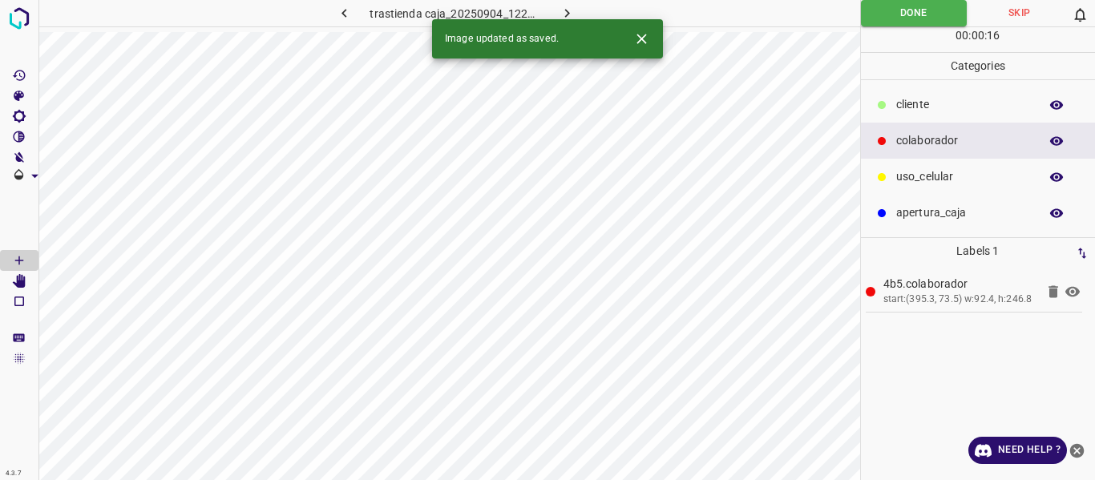
click at [565, 12] on icon "button" at bounding box center [567, 13] width 17 height 17
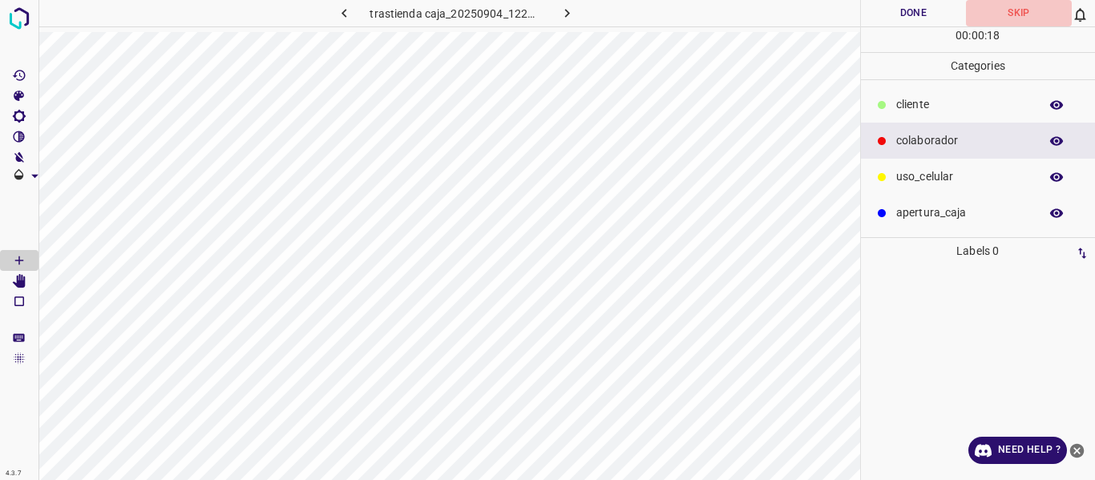
click at [1014, 10] on button "Skip" at bounding box center [1019, 13] width 106 height 26
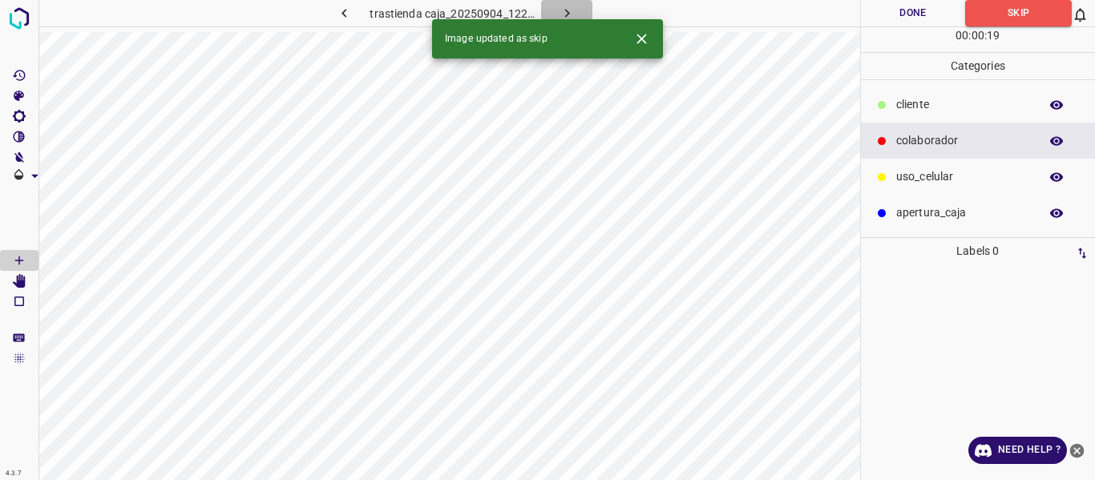
click at [565, 1] on button "button" at bounding box center [566, 13] width 51 height 26
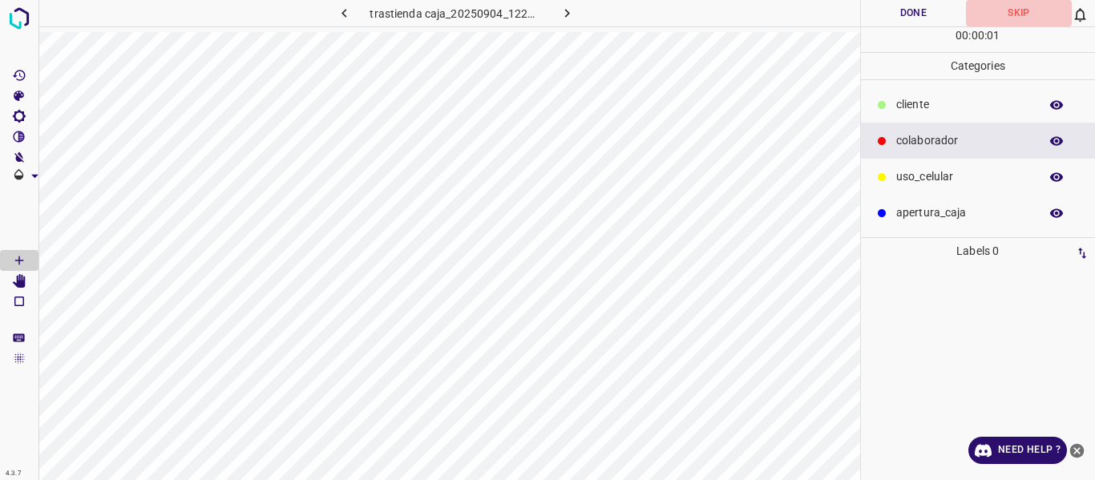
click at [1014, 6] on button "Skip" at bounding box center [1019, 13] width 106 height 26
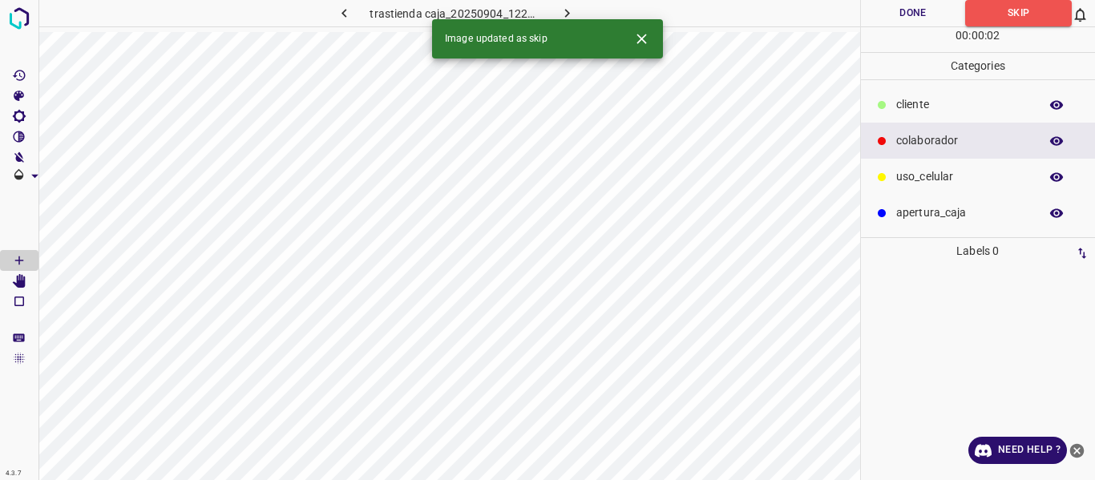
click at [571, 4] on button "button" at bounding box center [566, 13] width 51 height 26
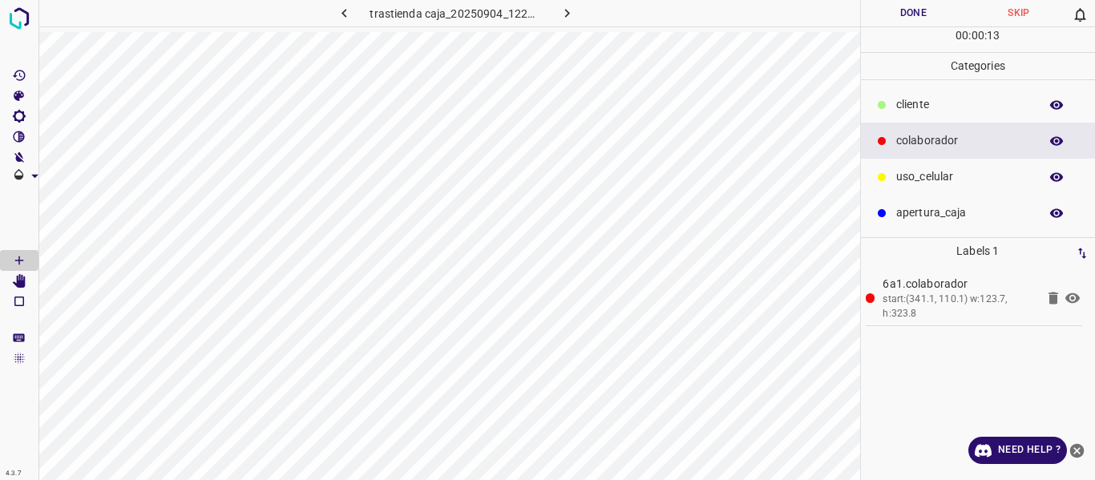
click at [934, 175] on p "uso_celular" at bounding box center [963, 176] width 135 height 17
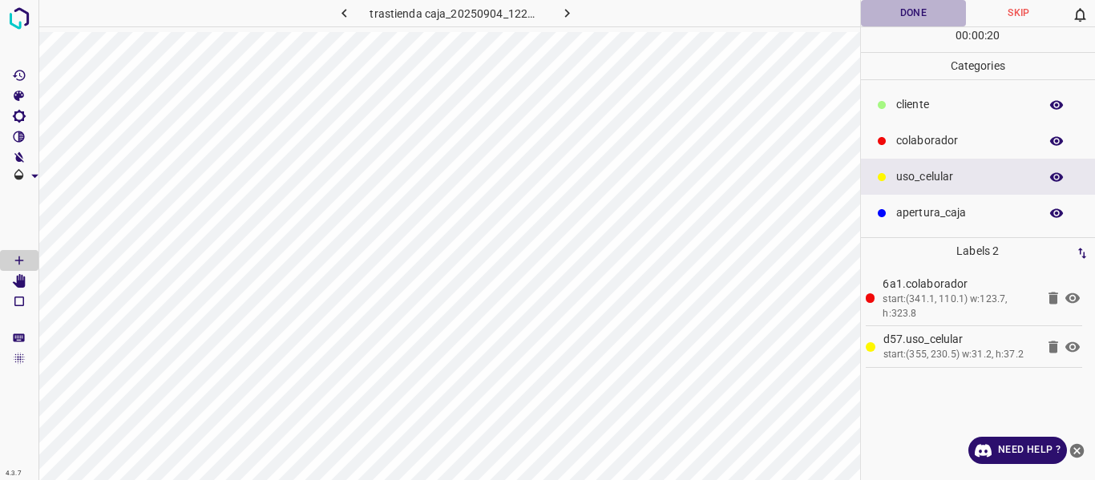
click at [898, 13] on button "Done" at bounding box center [914, 13] width 106 height 26
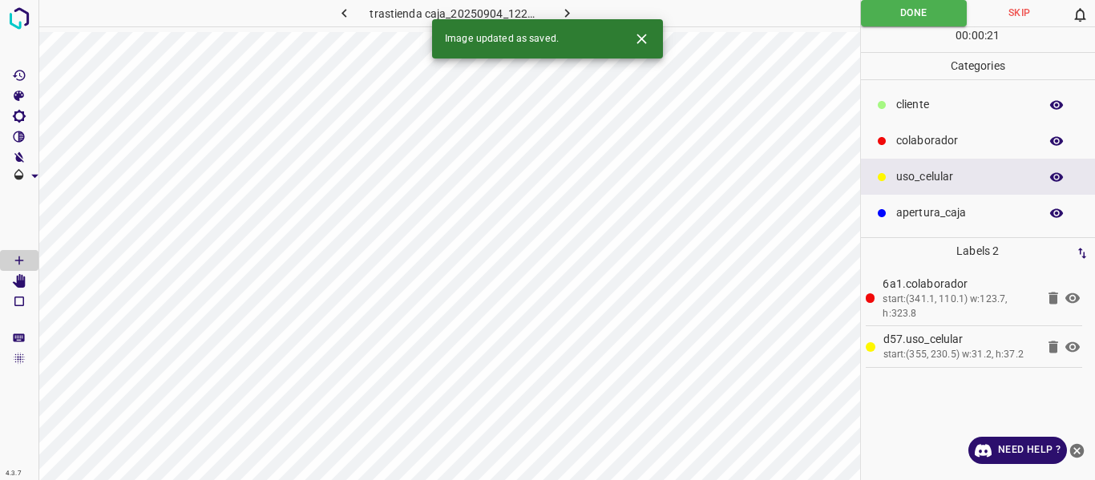
click at [565, 9] on icon "button" at bounding box center [567, 13] width 17 height 17
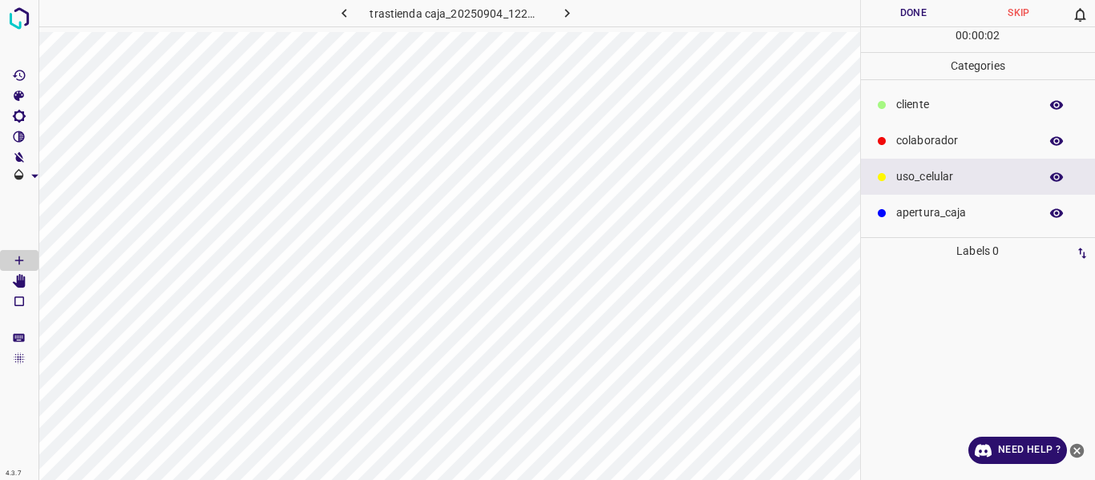
click at [913, 136] on p "colaborador" at bounding box center [963, 140] width 135 height 17
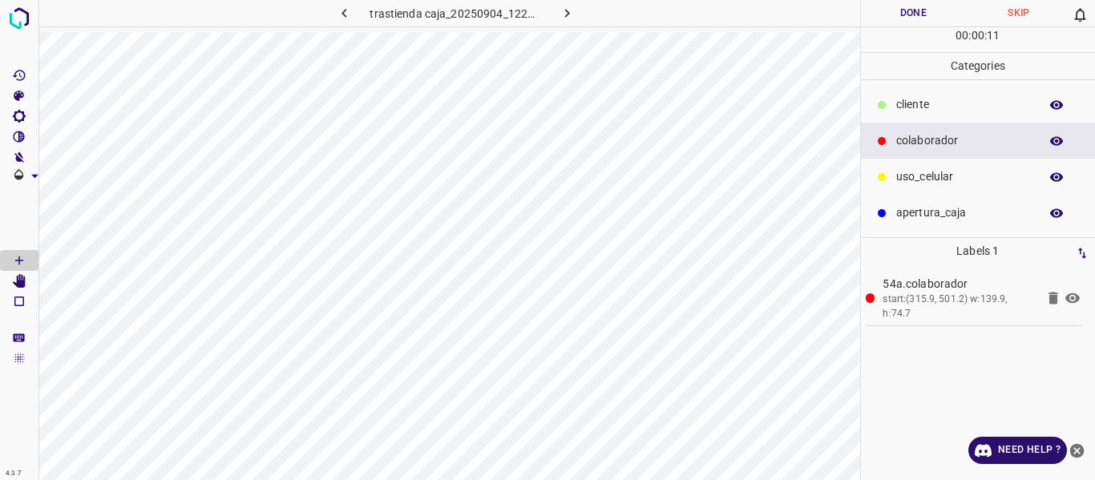
click at [885, 14] on button "Done" at bounding box center [914, 13] width 106 height 26
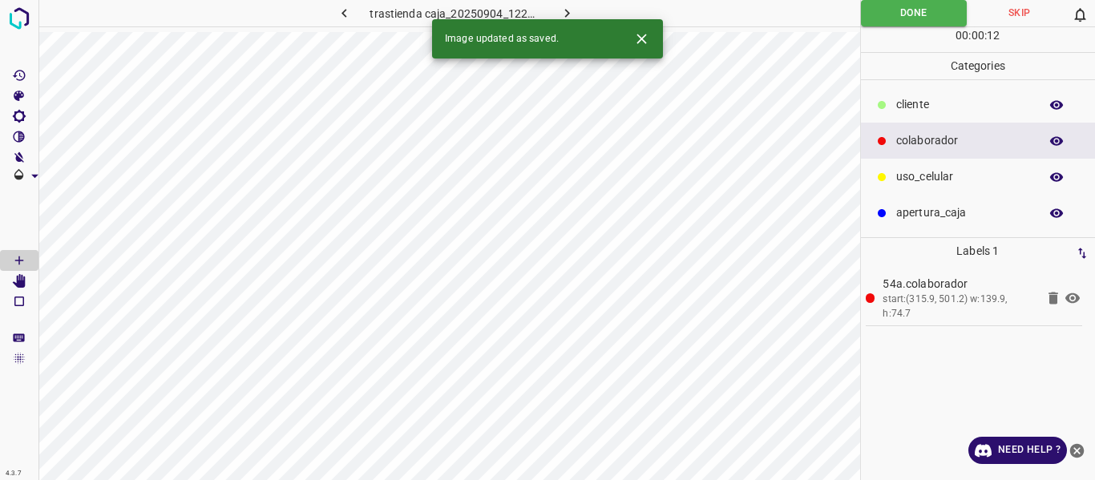
click at [567, 10] on icon "button" at bounding box center [567, 13] width 17 height 17
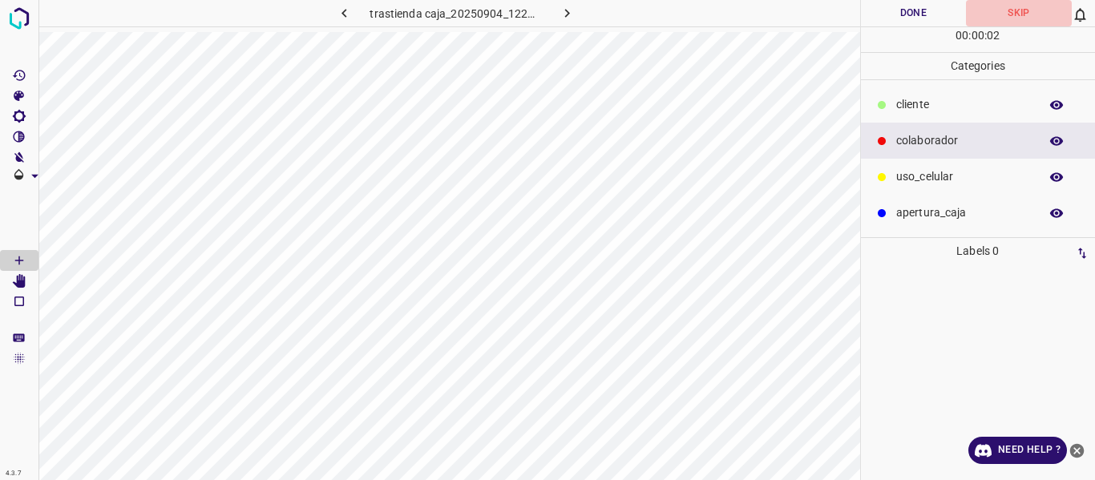
click at [1017, 13] on button "Skip" at bounding box center [1019, 13] width 106 height 26
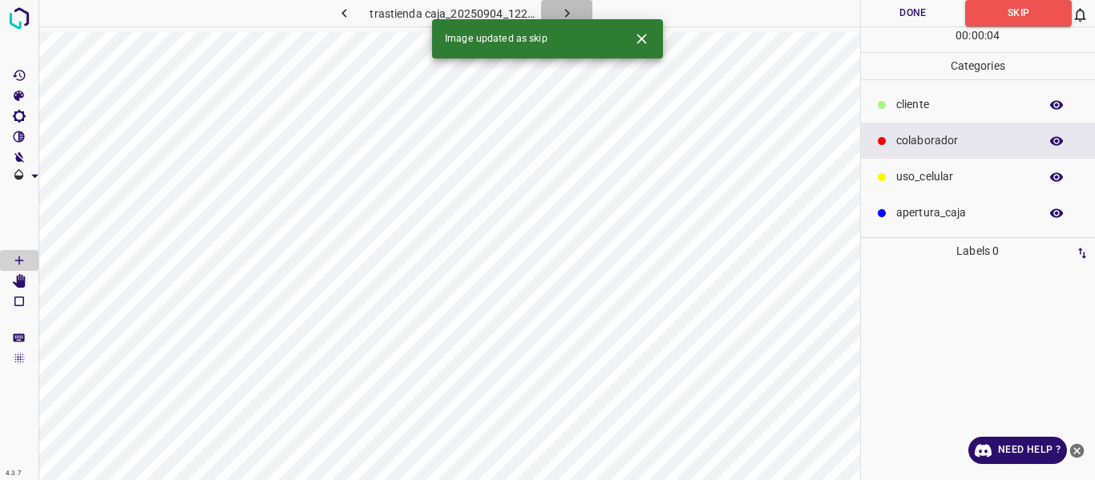
click at [567, 12] on icon "button" at bounding box center [567, 13] width 5 height 9
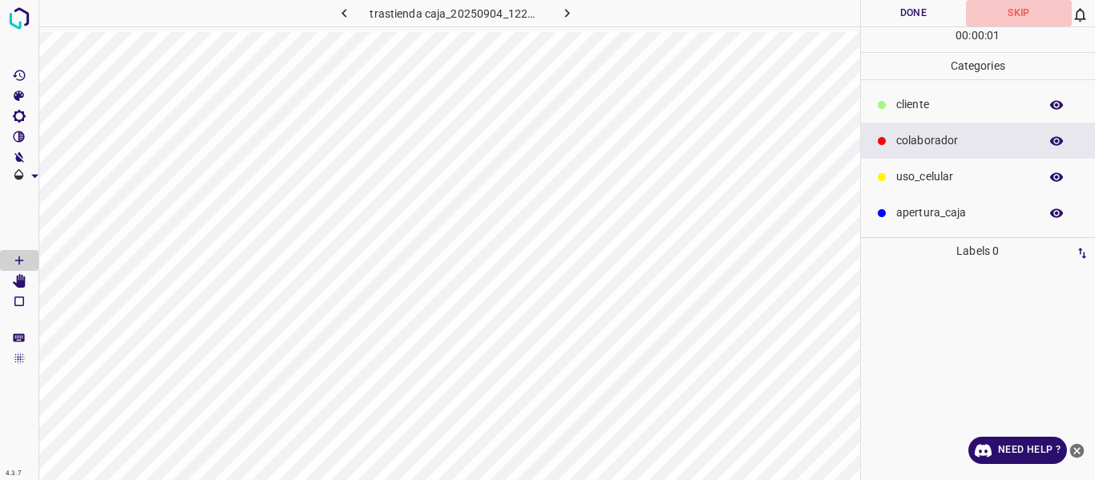
click at [1013, 12] on button "Skip" at bounding box center [1019, 13] width 106 height 26
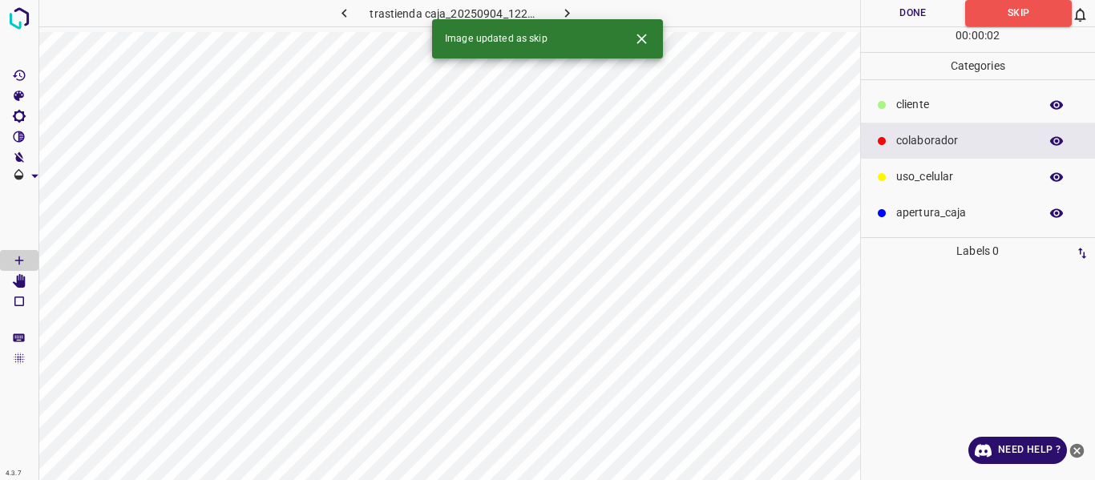
click at [571, 8] on icon "button" at bounding box center [567, 13] width 17 height 17
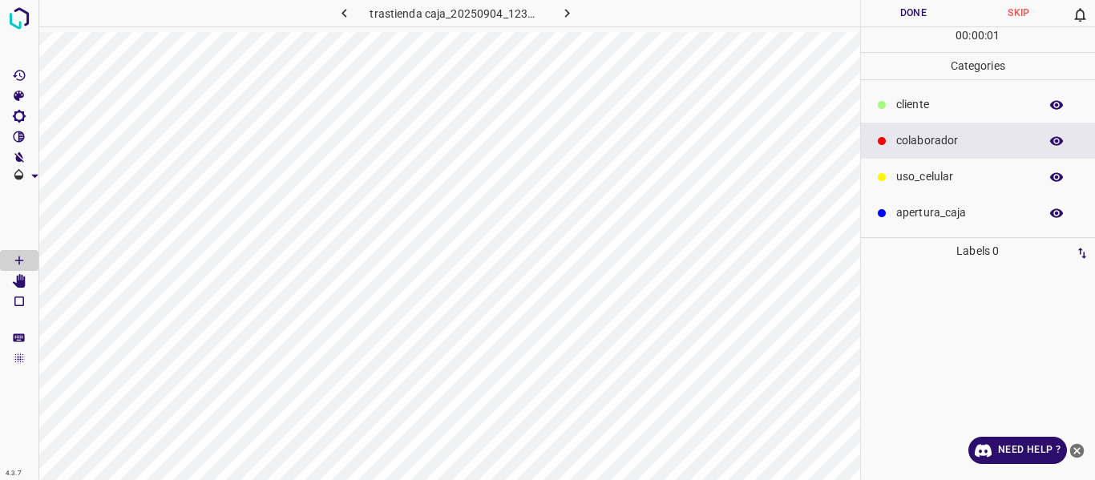
click at [1042, 11] on button "Skip" at bounding box center [1019, 13] width 106 height 26
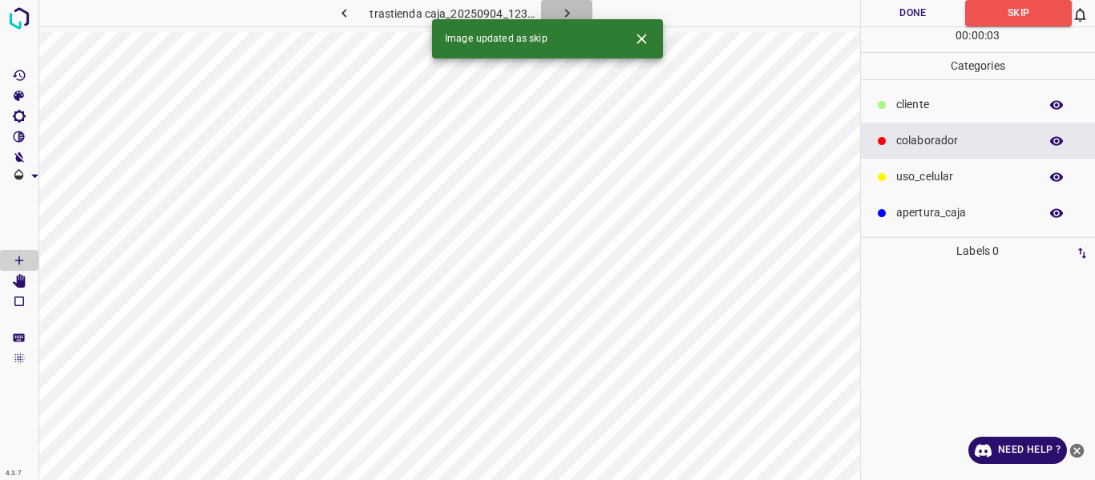
click at [574, 11] on icon "button" at bounding box center [567, 13] width 17 height 17
drag, startPoint x: 1031, startPoint y: 11, endPoint x: 896, endPoint y: 6, distance: 135.6
click at [1030, 11] on button "Skip" at bounding box center [1019, 13] width 106 height 26
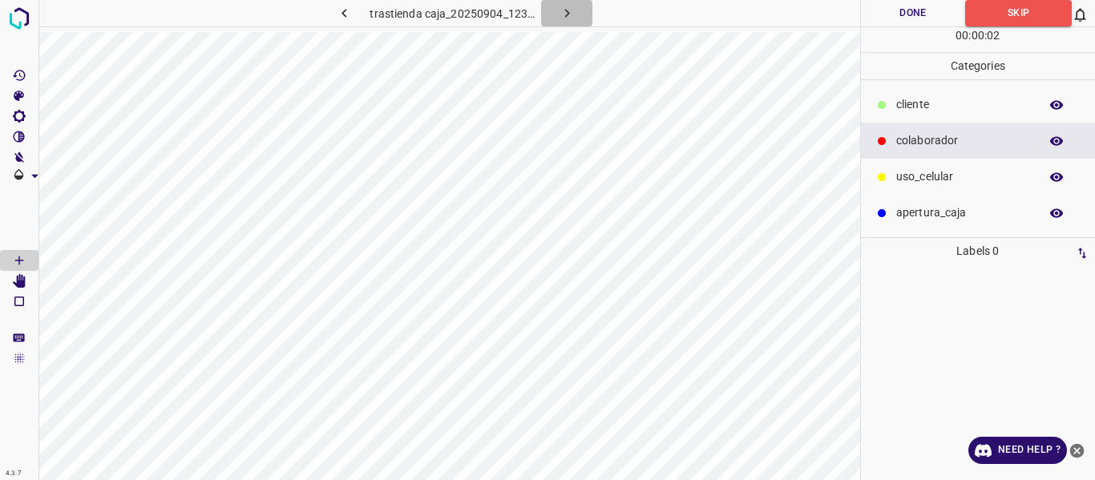
click at [566, 13] on icon "button" at bounding box center [567, 13] width 17 height 17
click at [1031, 16] on button "Skip" at bounding box center [1019, 13] width 106 height 26
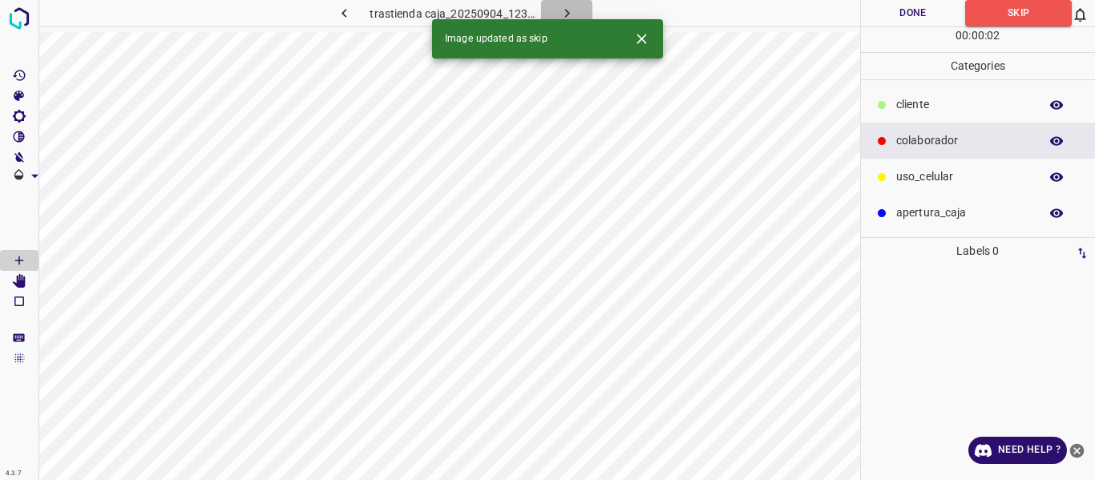
click at [573, 8] on icon "button" at bounding box center [567, 13] width 17 height 17
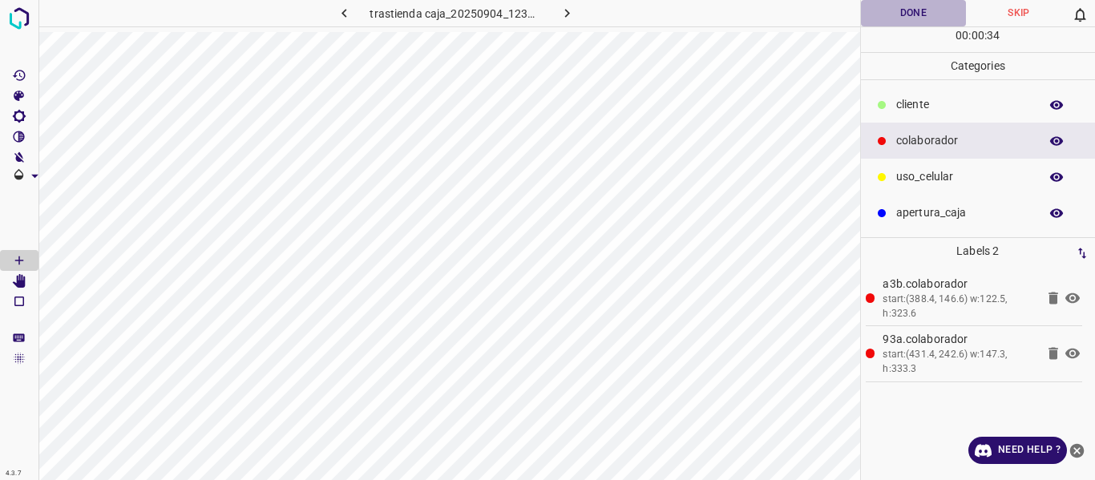
click at [898, 14] on button "Done" at bounding box center [914, 13] width 106 height 26
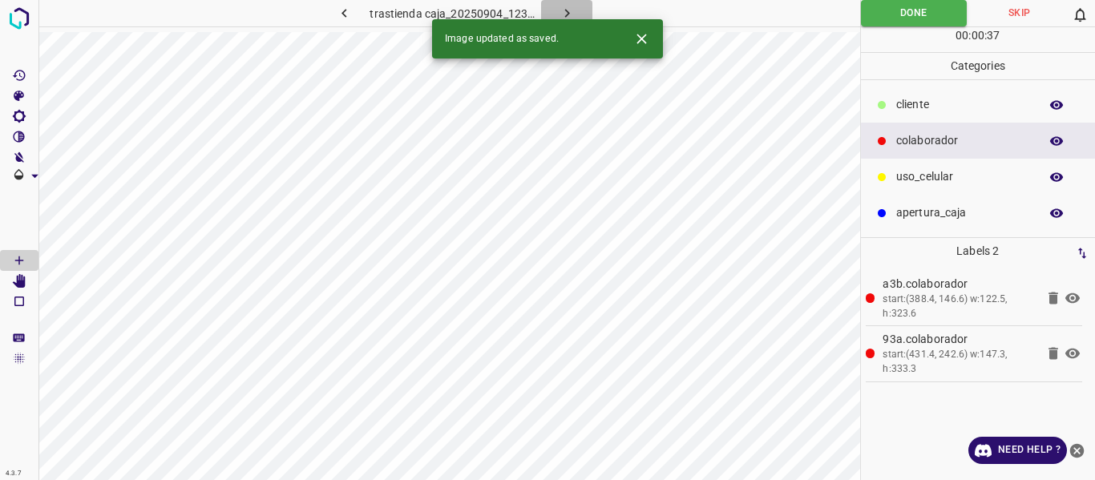
click at [568, 10] on icon "button" at bounding box center [567, 13] width 17 height 17
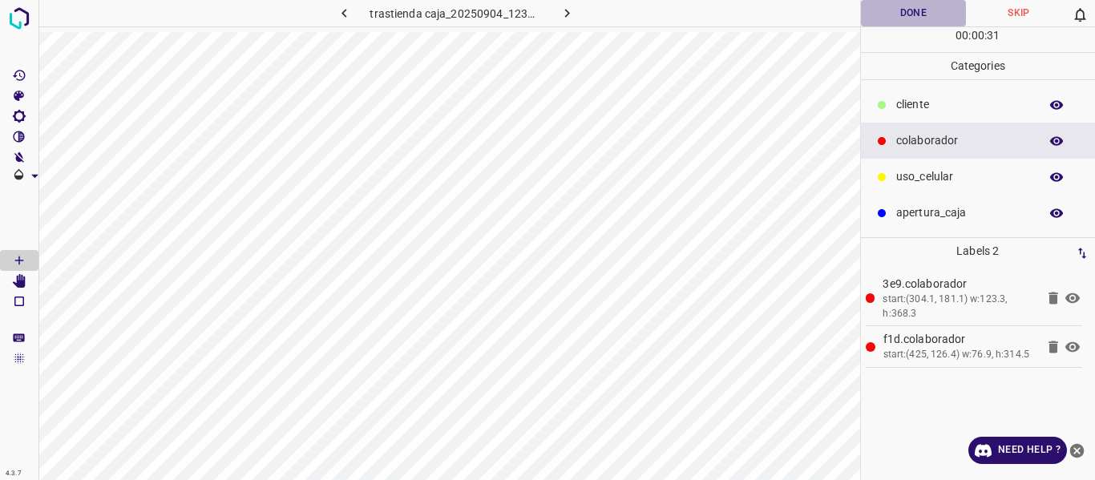
click at [908, 18] on button "Done" at bounding box center [914, 13] width 106 height 26
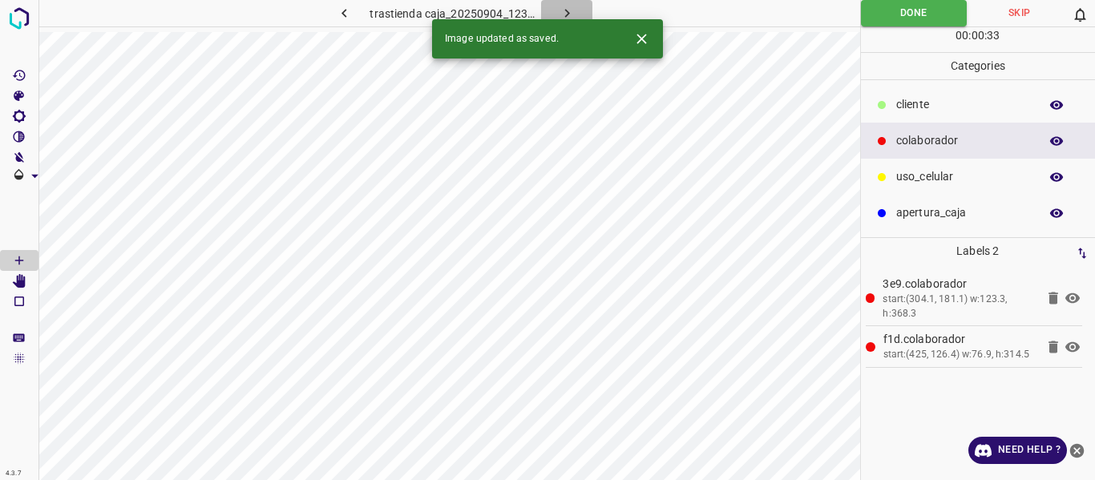
click at [560, 14] on icon "button" at bounding box center [567, 13] width 17 height 17
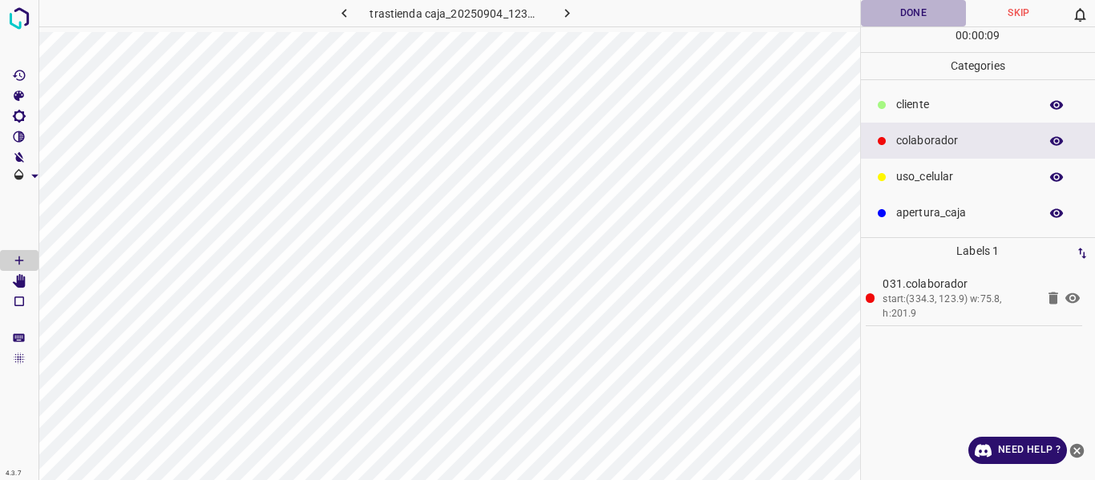
click at [916, 0] on button "Done" at bounding box center [914, 13] width 106 height 26
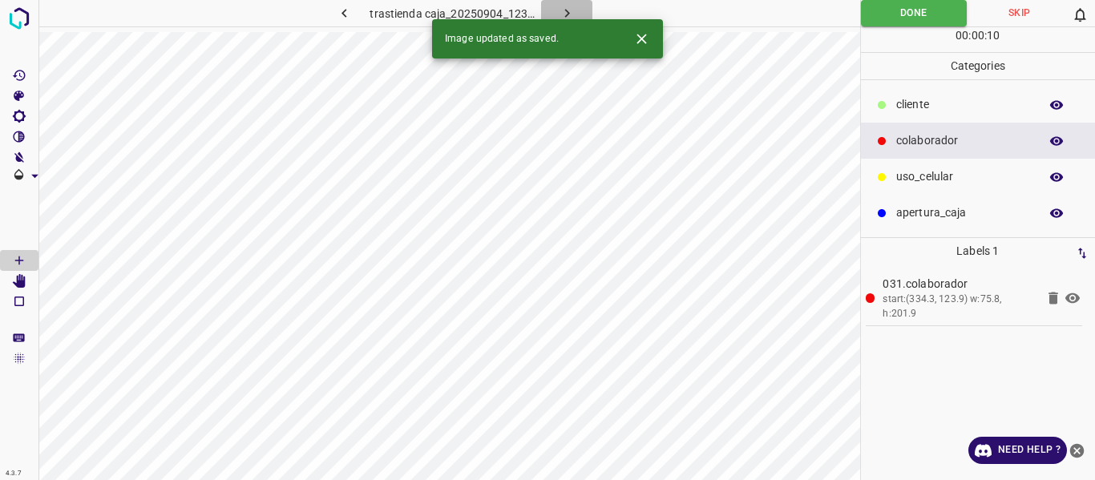
drag, startPoint x: 561, startPoint y: 8, endPoint x: 560, endPoint y: 38, distance: 30.5
click at [560, 8] on icon "button" at bounding box center [567, 13] width 17 height 17
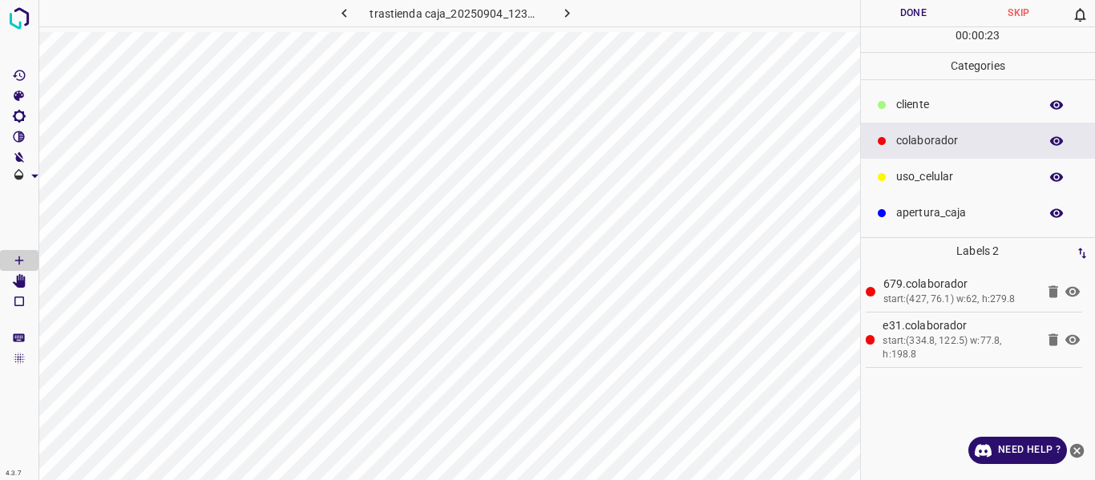
click at [903, 8] on button "Done" at bounding box center [914, 13] width 106 height 26
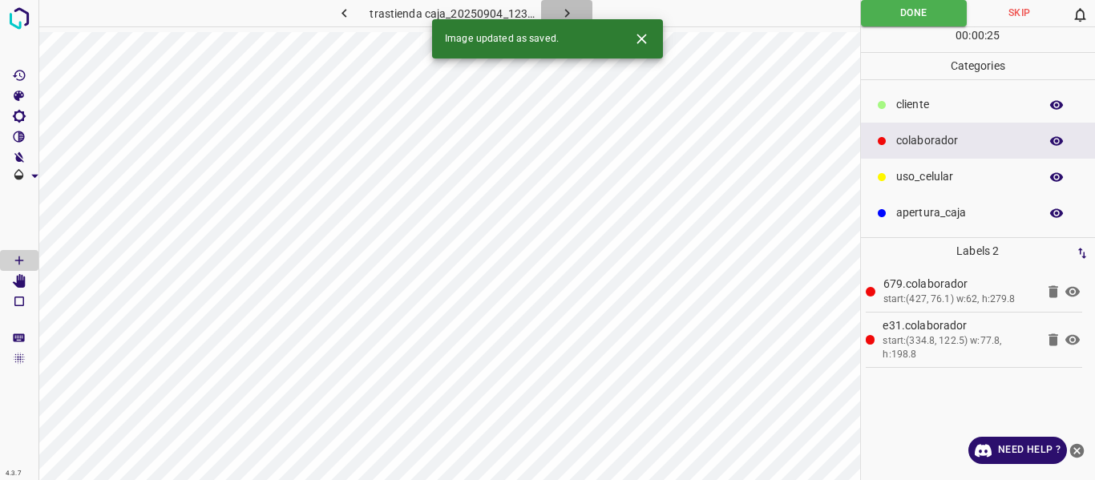
click at [571, 7] on icon "button" at bounding box center [567, 13] width 17 height 17
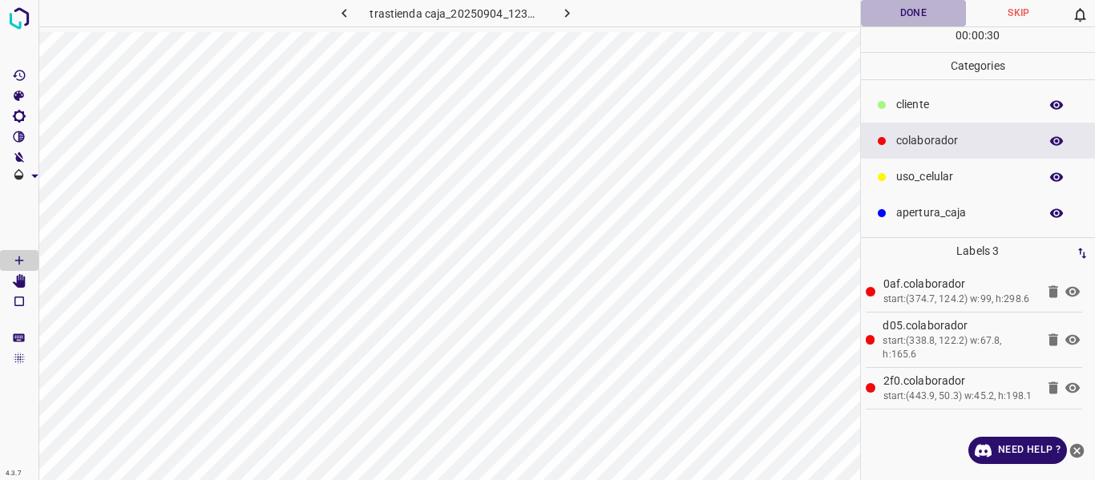
click at [883, 10] on button "Done" at bounding box center [914, 13] width 106 height 26
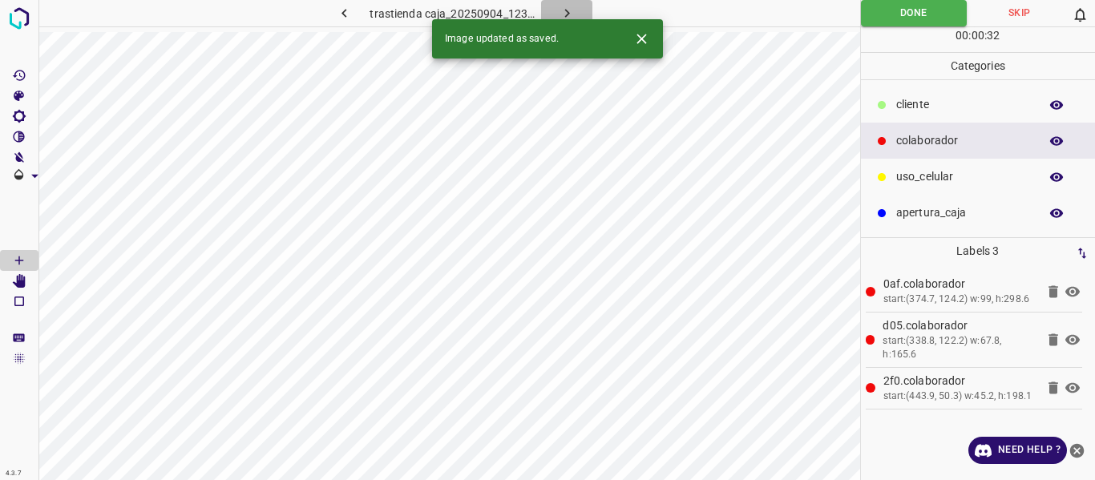
click at [563, 6] on icon "button" at bounding box center [567, 13] width 17 height 17
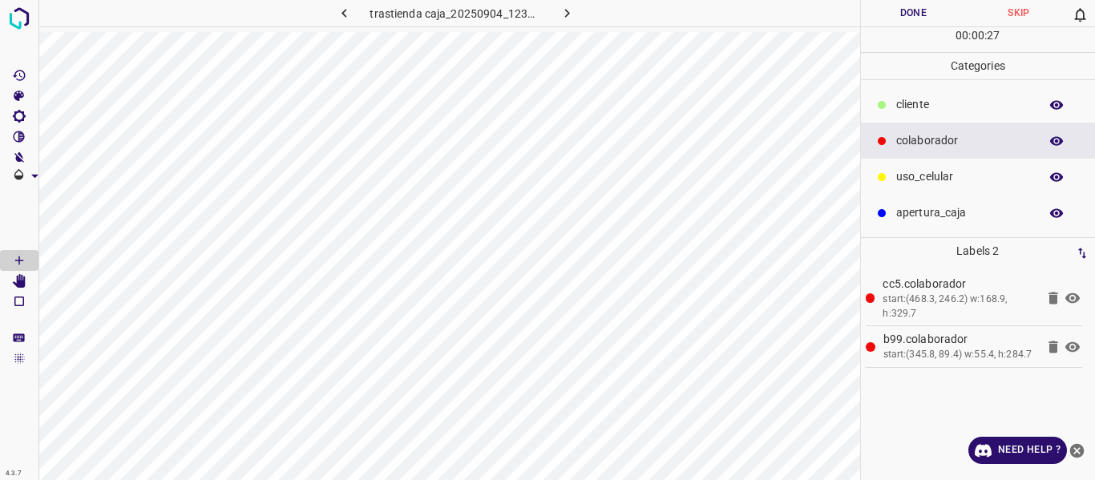
click at [905, 7] on button "Done" at bounding box center [914, 13] width 106 height 26
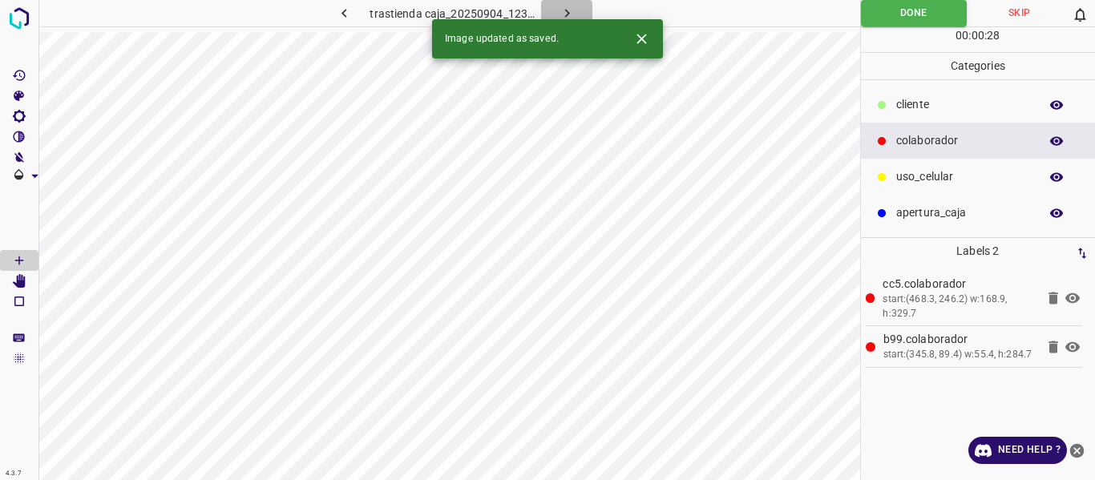
click at [559, 8] on icon "button" at bounding box center [567, 13] width 17 height 17
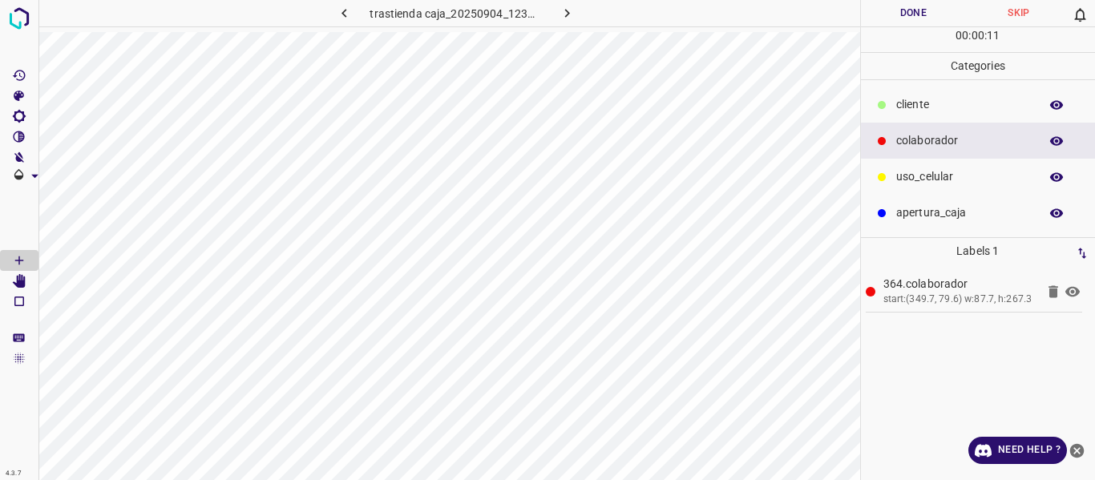
click at [929, 170] on p "uso_celular" at bounding box center [963, 176] width 135 height 17
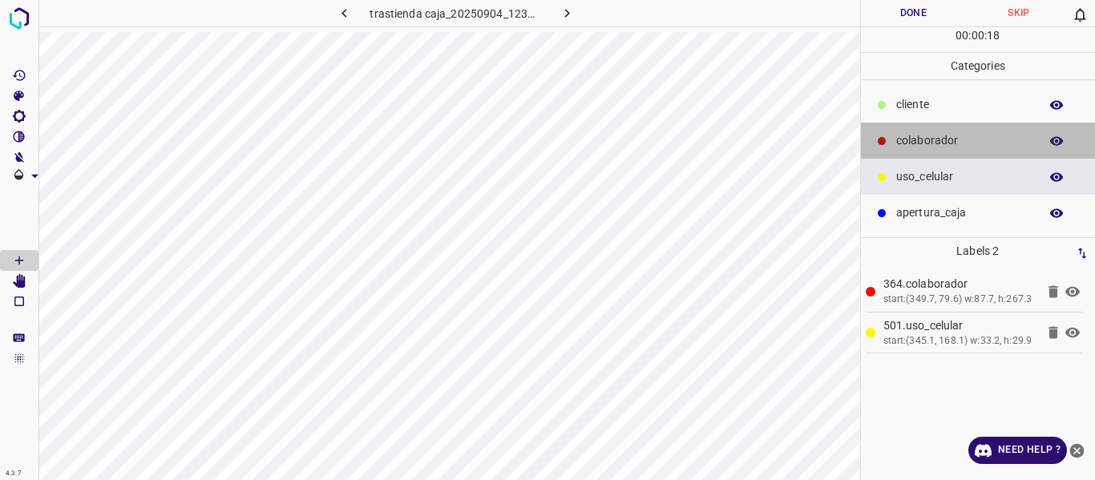
click at [903, 140] on p "colaborador" at bounding box center [963, 140] width 135 height 17
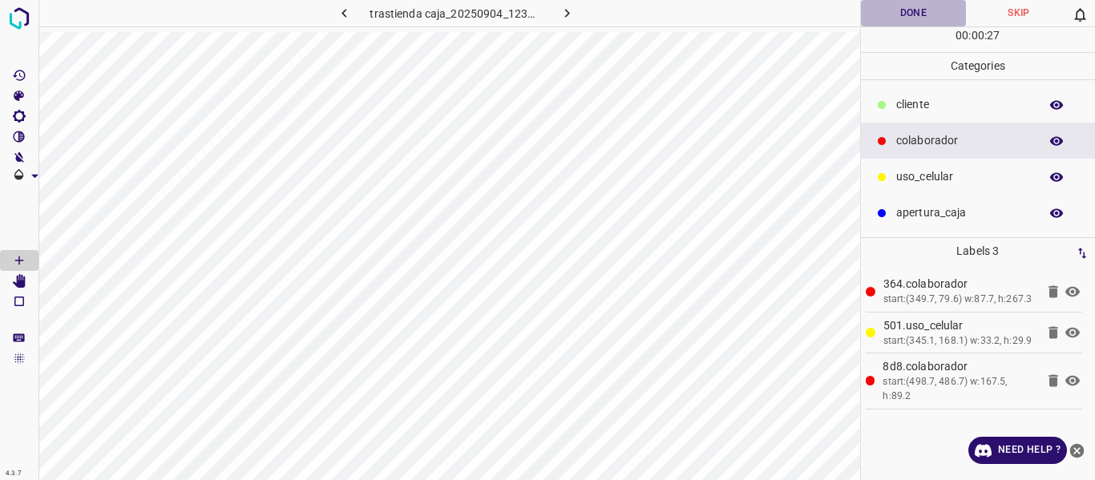
click at [883, 10] on button "Done" at bounding box center [914, 13] width 106 height 26
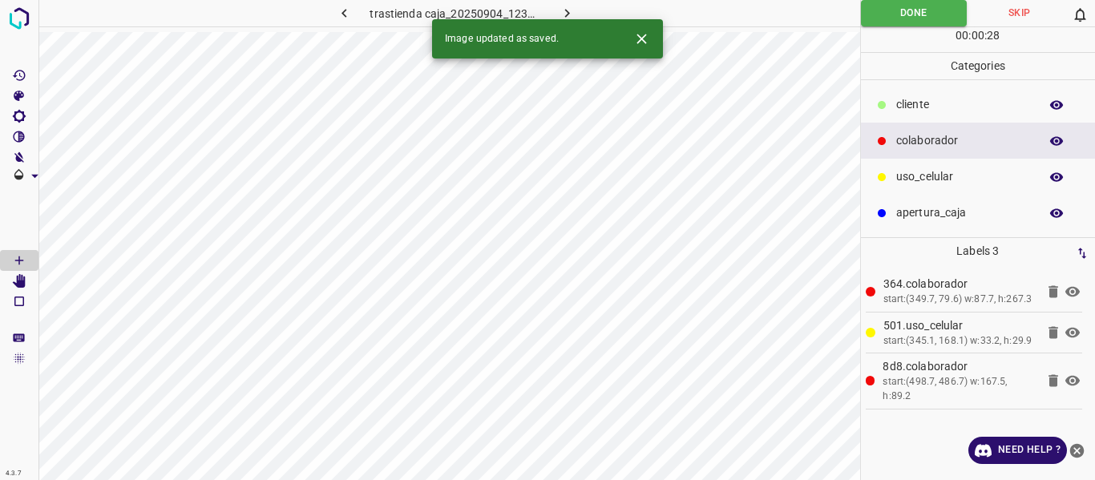
click at [564, 14] on icon "button" at bounding box center [567, 13] width 17 height 17
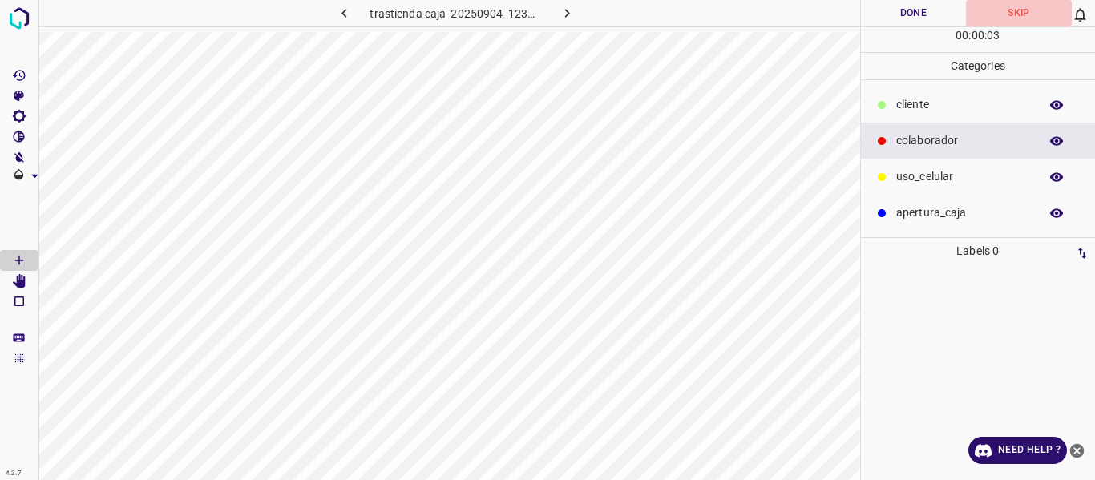
click at [1015, 11] on button "Skip" at bounding box center [1019, 13] width 106 height 26
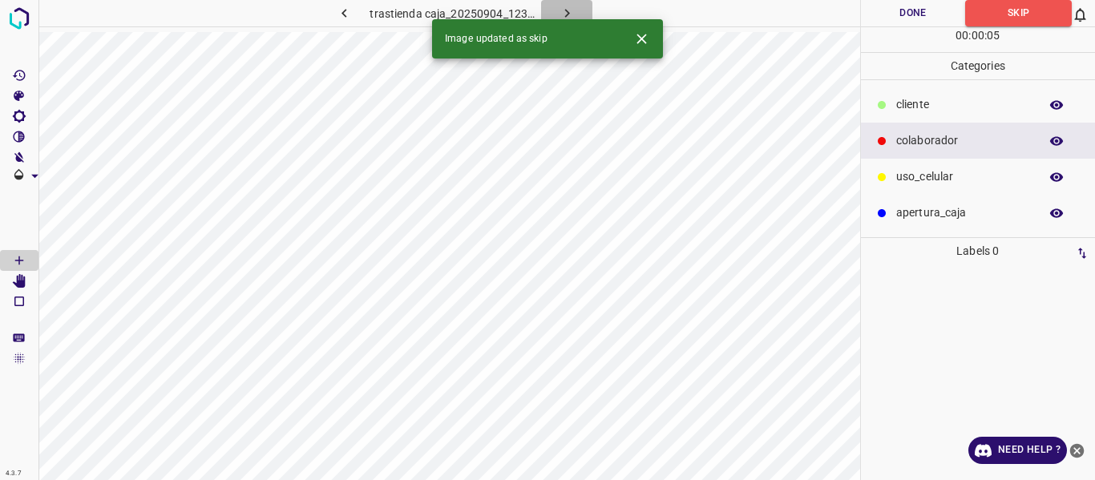
click at [561, 9] on icon "button" at bounding box center [567, 13] width 17 height 17
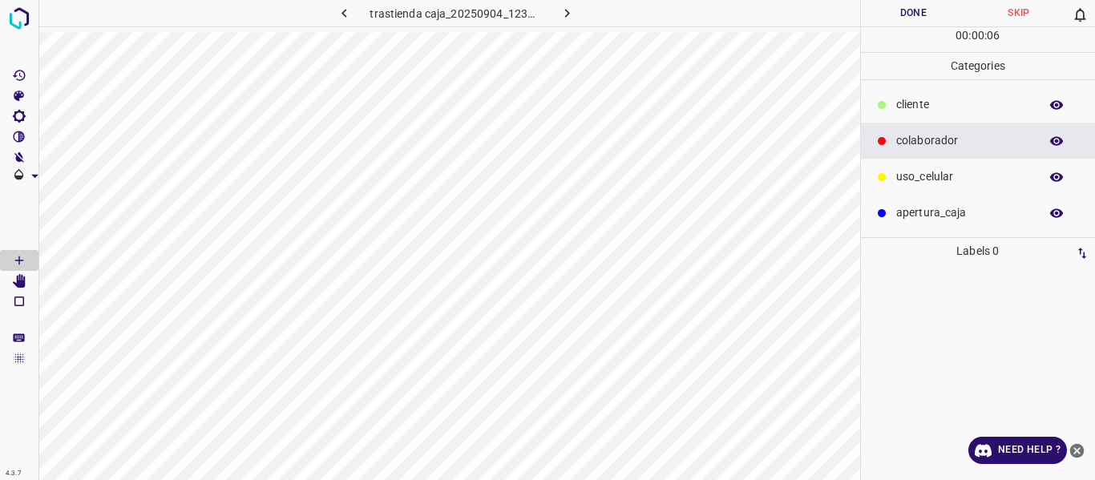
click at [894, 106] on div "cliente" at bounding box center [978, 105] width 235 height 36
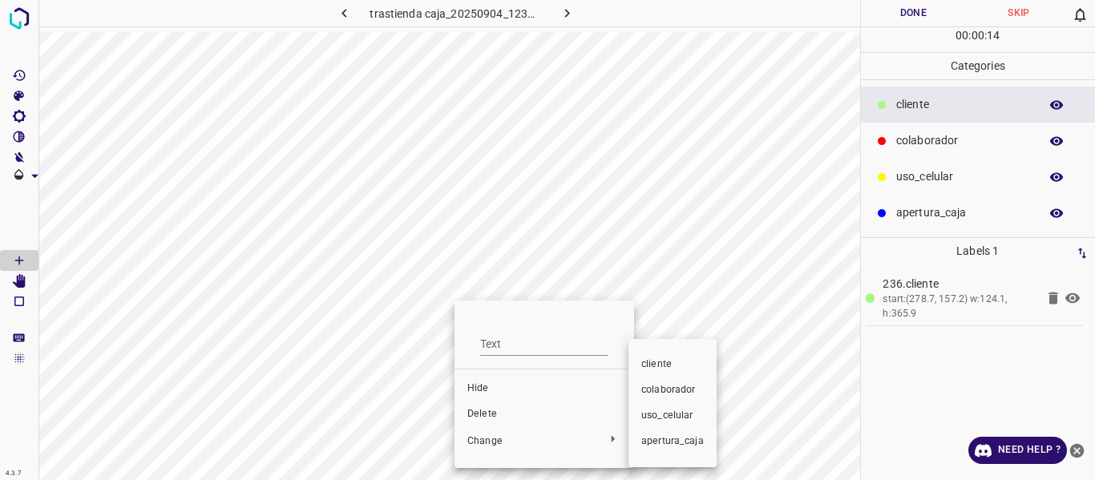
click at [654, 389] on span "colaborador" at bounding box center [672, 390] width 63 height 14
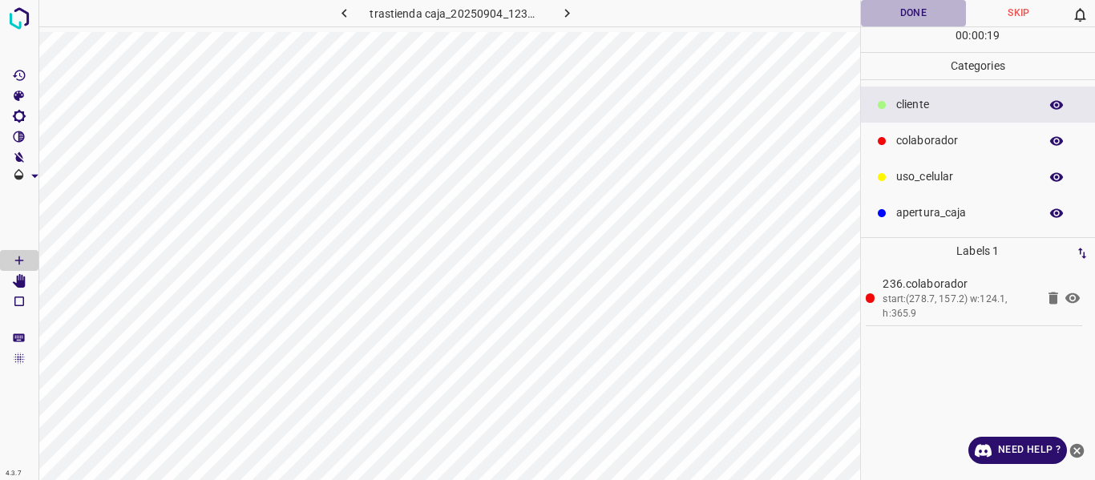
click at [892, 9] on button "Done" at bounding box center [914, 13] width 106 height 26
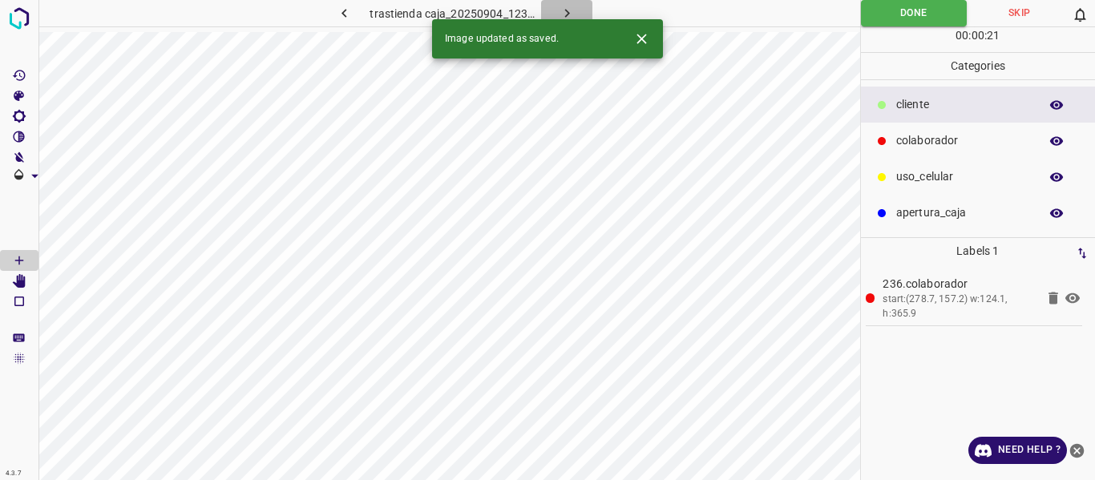
click at [561, 10] on icon "button" at bounding box center [567, 13] width 17 height 17
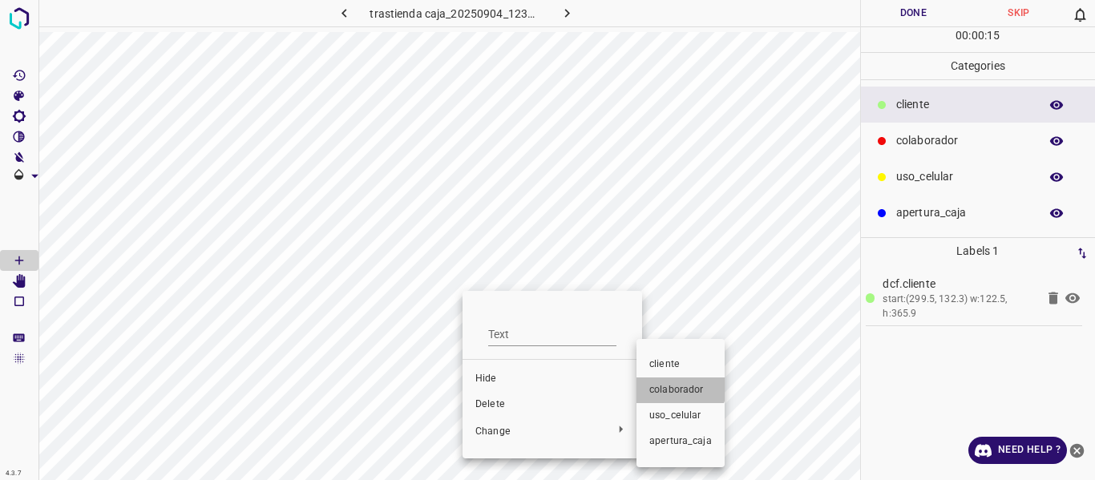
drag, startPoint x: 666, startPoint y: 384, endPoint x: 902, endPoint y: 264, distance: 265.4
click at [672, 380] on li "colaborador" at bounding box center [681, 391] width 88 height 26
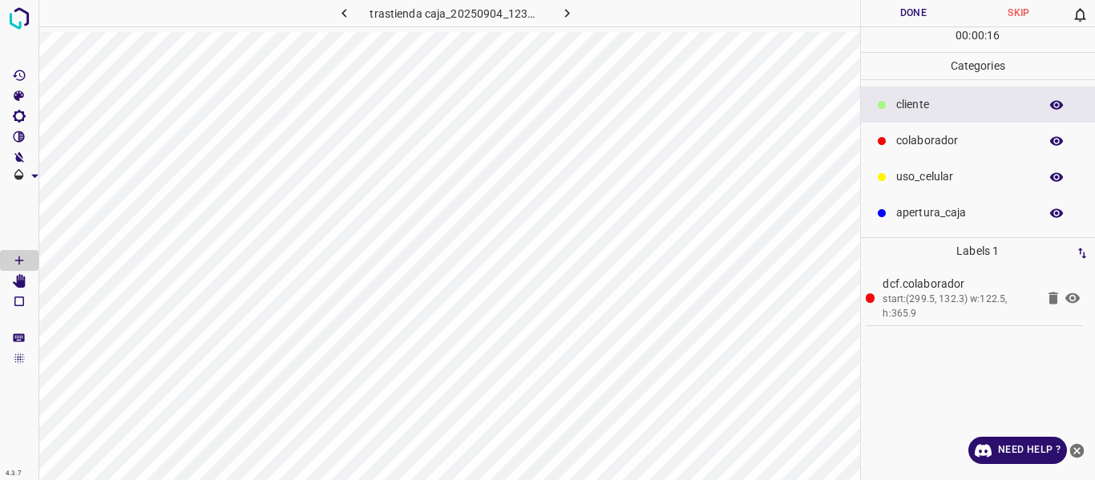
click at [924, 176] on p "uso_celular" at bounding box center [963, 176] width 135 height 17
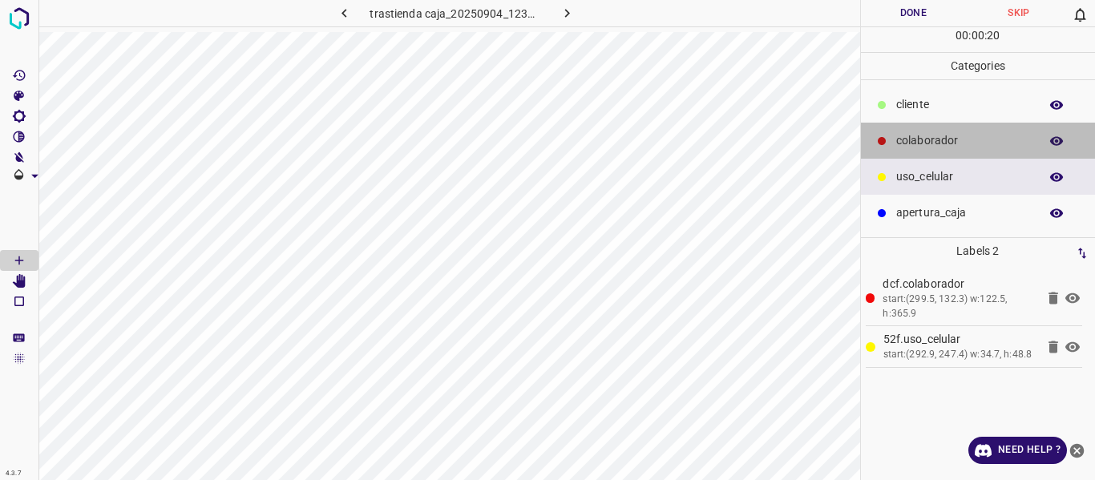
drag, startPoint x: 920, startPoint y: 142, endPoint x: 913, endPoint y: 160, distance: 19.8
click at [919, 142] on p "colaborador" at bounding box center [963, 140] width 135 height 17
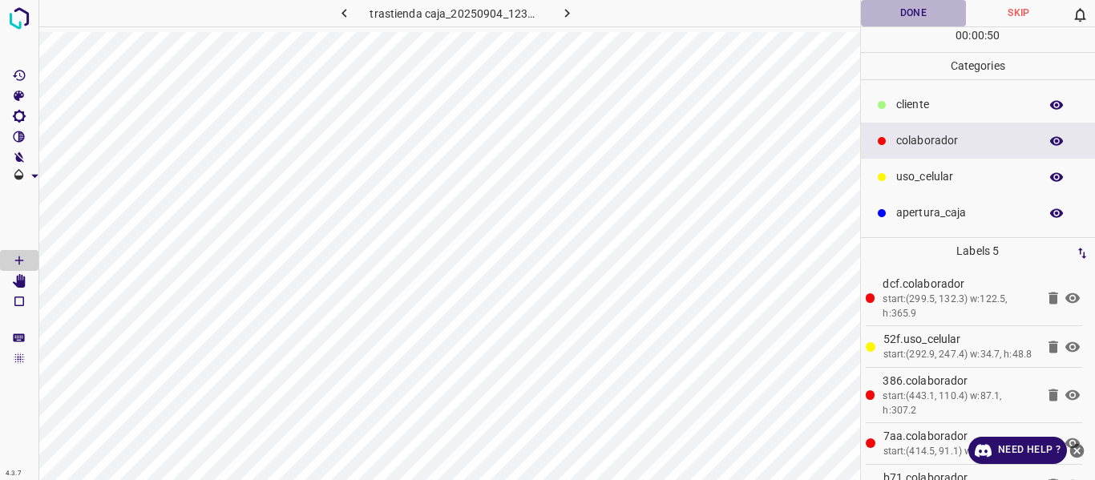
click at [909, 14] on button "Done" at bounding box center [914, 13] width 106 height 26
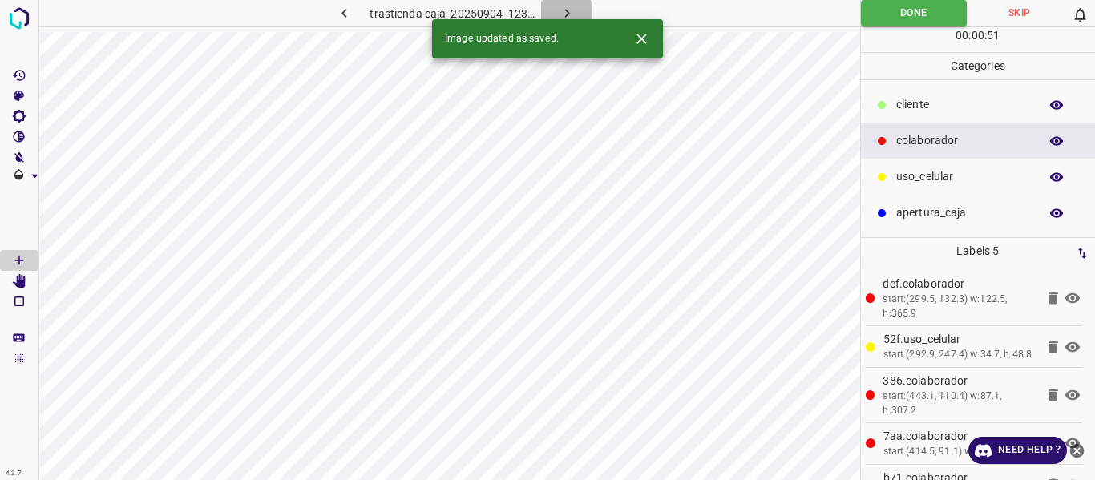
drag, startPoint x: 560, startPoint y: 7, endPoint x: 572, endPoint y: 41, distance: 35.8
click at [560, 7] on icon "button" at bounding box center [567, 13] width 17 height 17
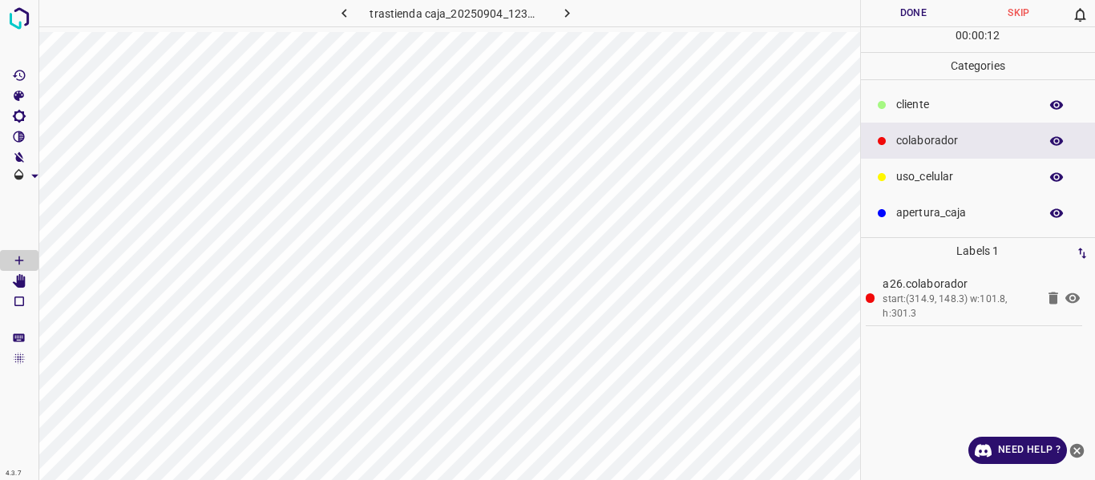
click at [917, 177] on p "uso_celular" at bounding box center [963, 176] width 135 height 17
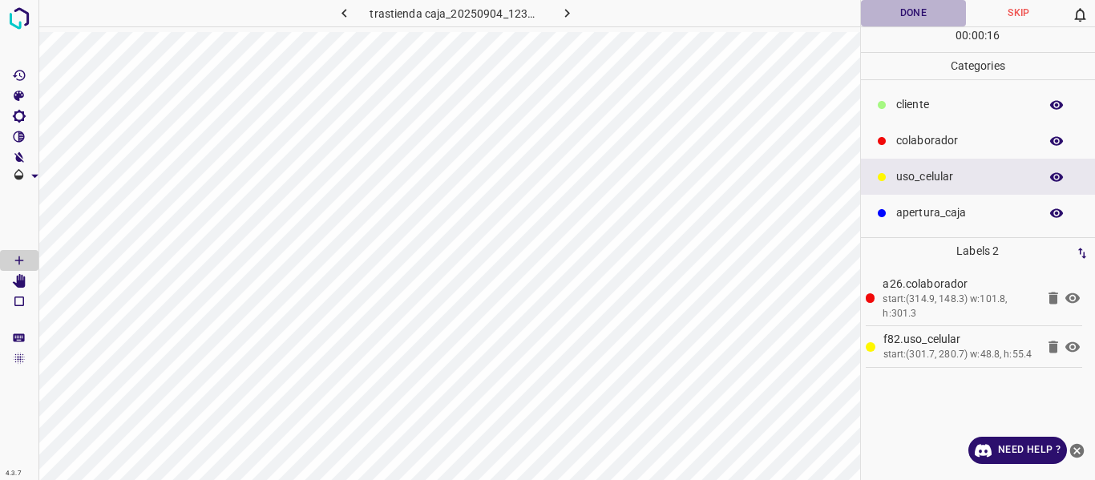
click at [906, 10] on button "Done" at bounding box center [914, 13] width 106 height 26
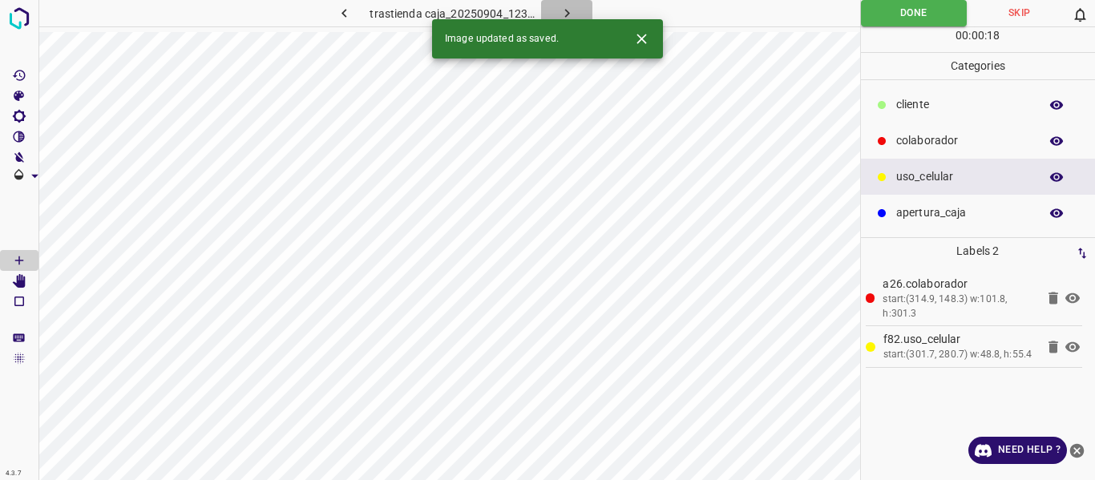
click at [565, 13] on icon "button" at bounding box center [567, 13] width 17 height 17
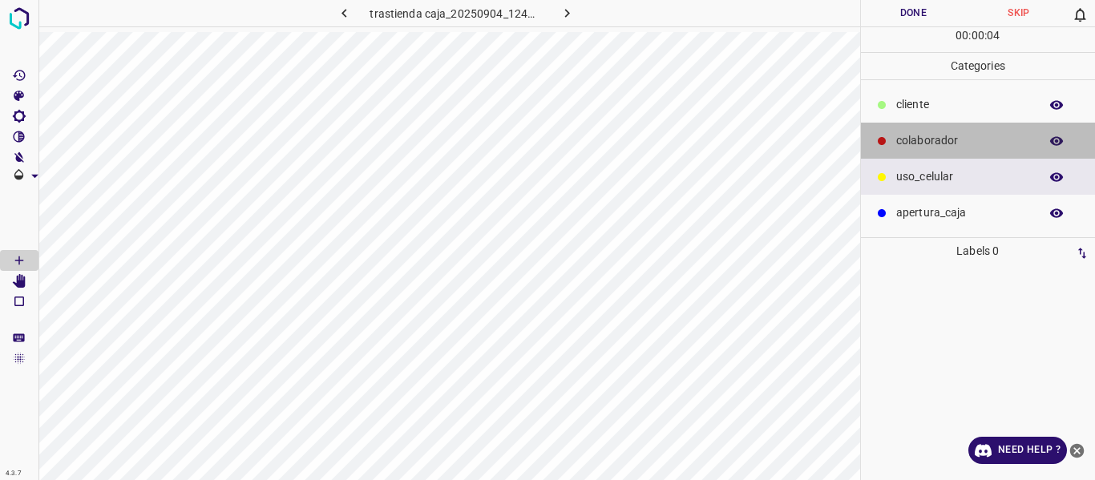
click at [939, 132] on div "colaborador" at bounding box center [978, 141] width 235 height 36
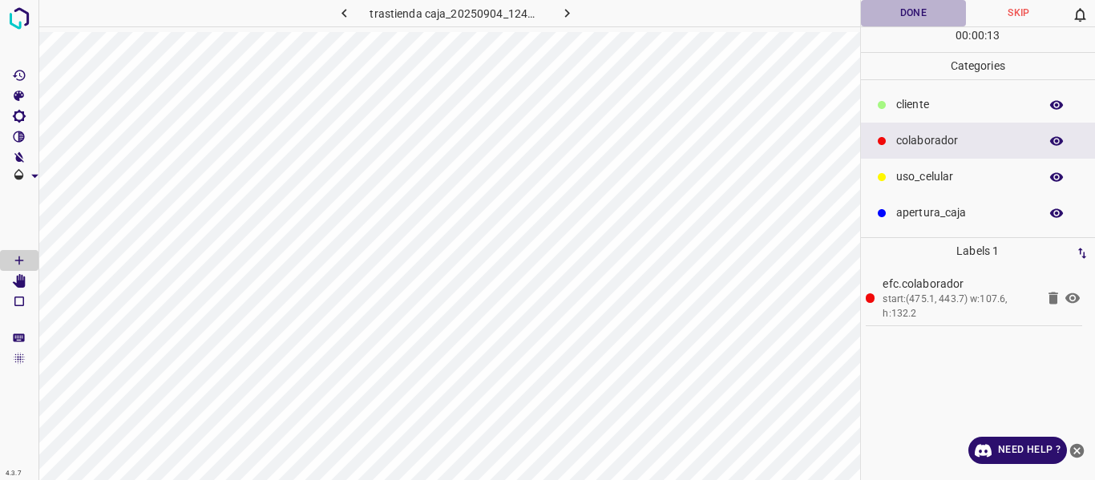
click at [907, 14] on button "Done" at bounding box center [914, 13] width 106 height 26
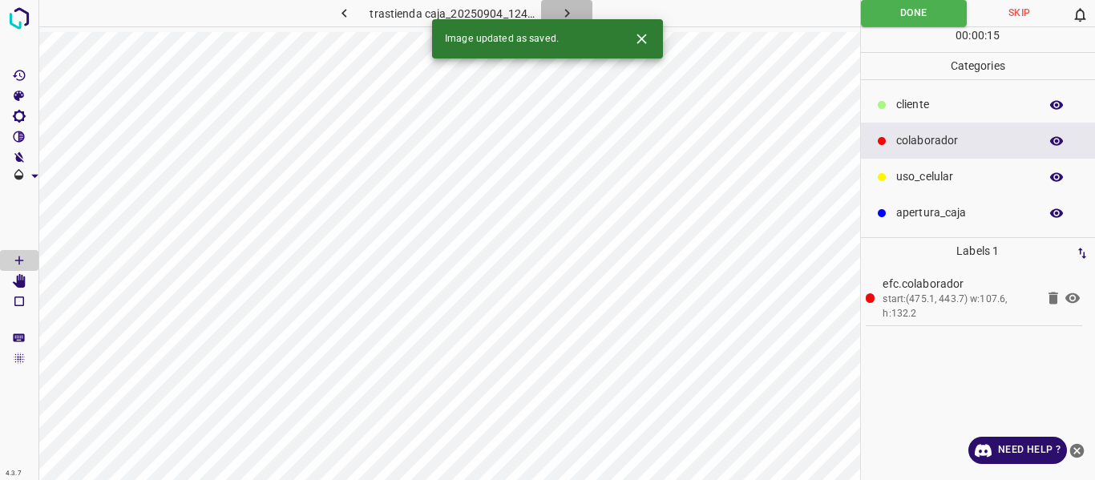
drag, startPoint x: 568, startPoint y: 12, endPoint x: 532, endPoint y: 52, distance: 53.4
click at [569, 11] on icon "button" at bounding box center [567, 13] width 17 height 17
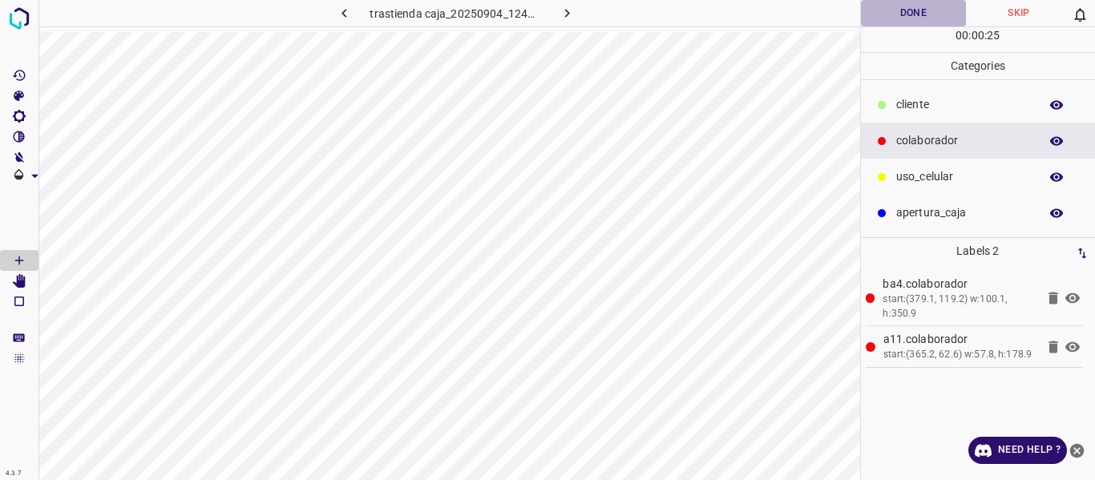
click at [908, 13] on button "Done" at bounding box center [914, 13] width 106 height 26
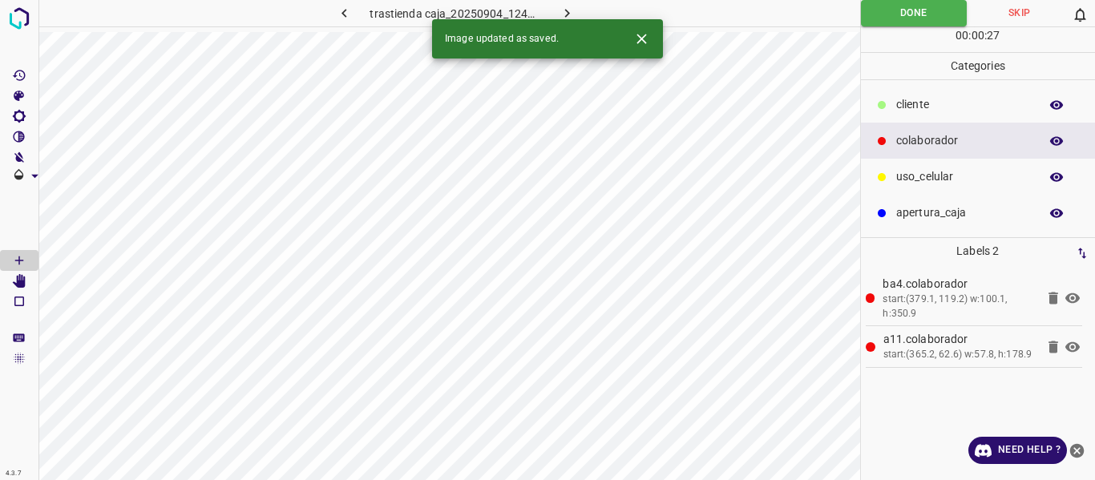
click at [567, 11] on icon "button" at bounding box center [567, 13] width 5 height 9
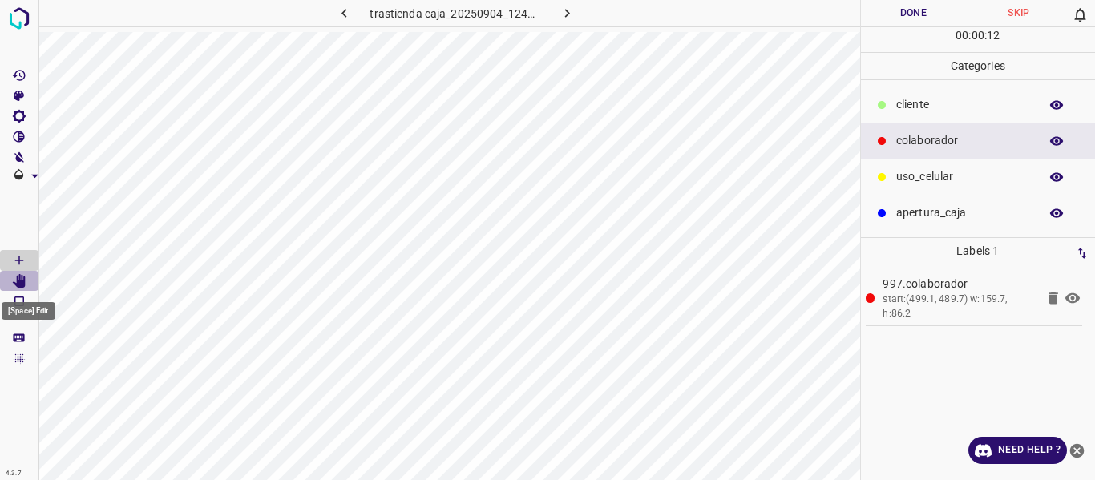
click at [22, 280] on icon "[Space] Edit" at bounding box center [19, 281] width 13 height 14
drag, startPoint x: 14, startPoint y: 257, endPoint x: 30, endPoint y: 253, distance: 16.5
click at [13, 256] on icon "[Space] Draw" at bounding box center [19, 260] width 14 height 14
click at [900, 17] on button "Done" at bounding box center [914, 13] width 106 height 26
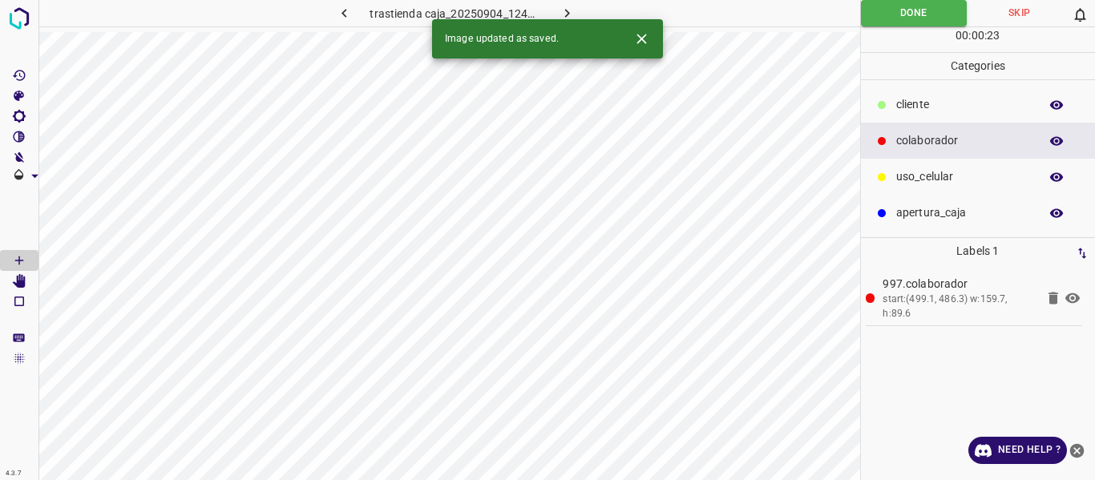
click at [564, 9] on icon "button" at bounding box center [567, 13] width 17 height 17
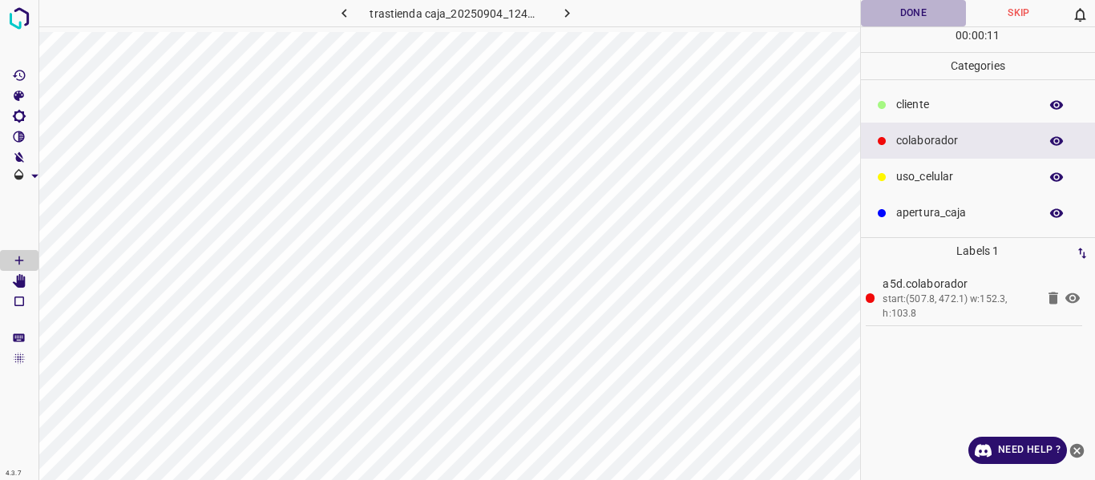
click at [902, 12] on button "Done" at bounding box center [914, 13] width 106 height 26
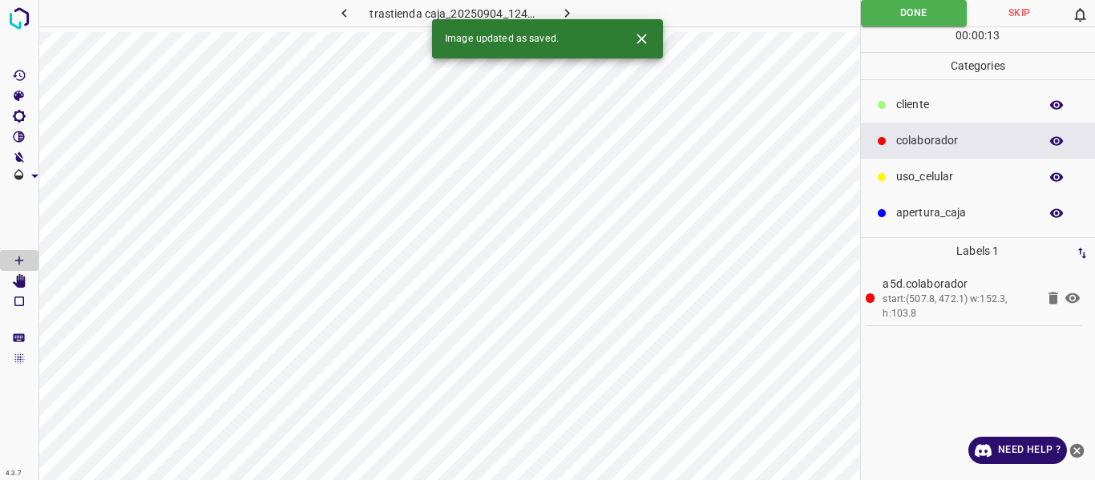
click at [572, 10] on icon "button" at bounding box center [567, 13] width 17 height 17
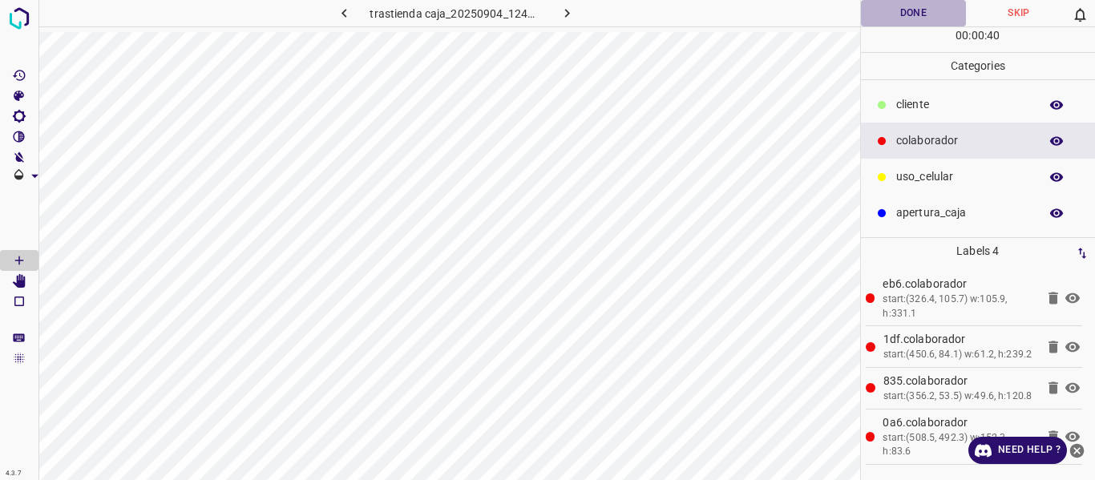
click at [903, 17] on button "Done" at bounding box center [914, 13] width 106 height 26
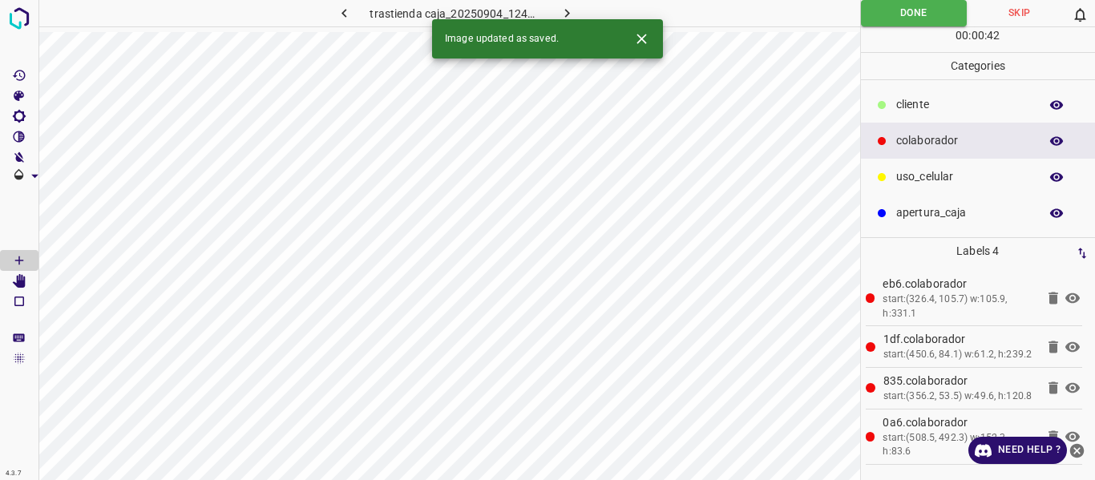
click at [567, 2] on button "button" at bounding box center [566, 13] width 51 height 26
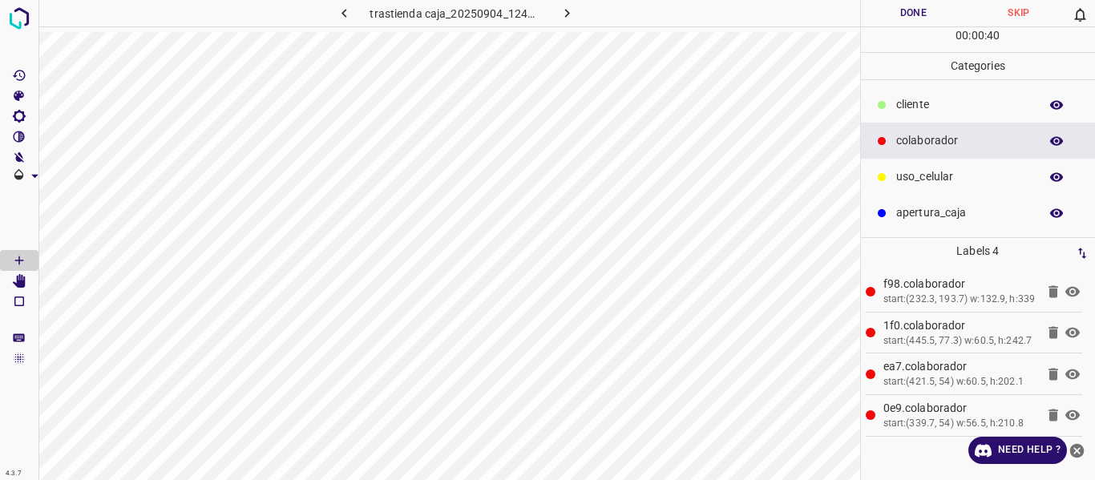
click at [880, 11] on button "Done" at bounding box center [914, 13] width 106 height 26
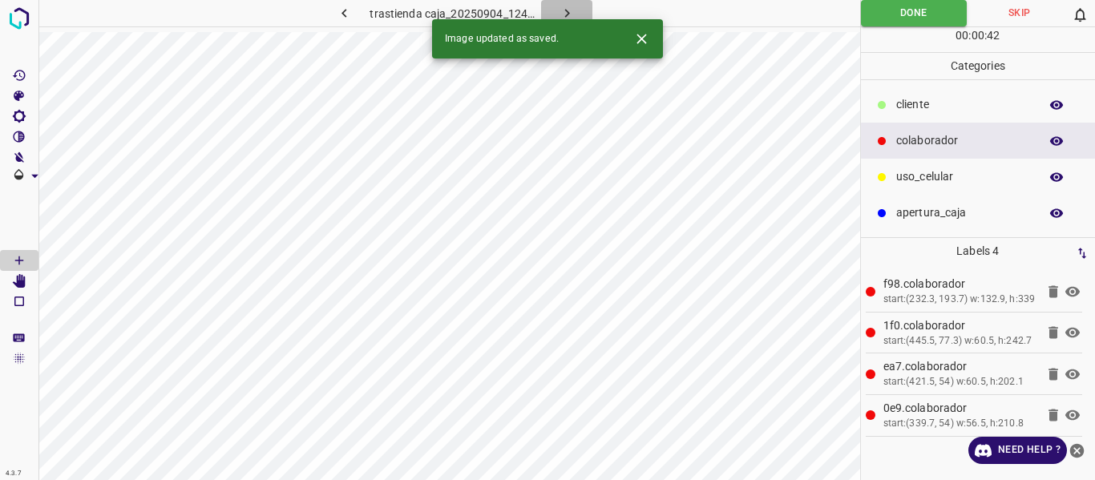
click at [559, 4] on button "button" at bounding box center [566, 13] width 51 height 26
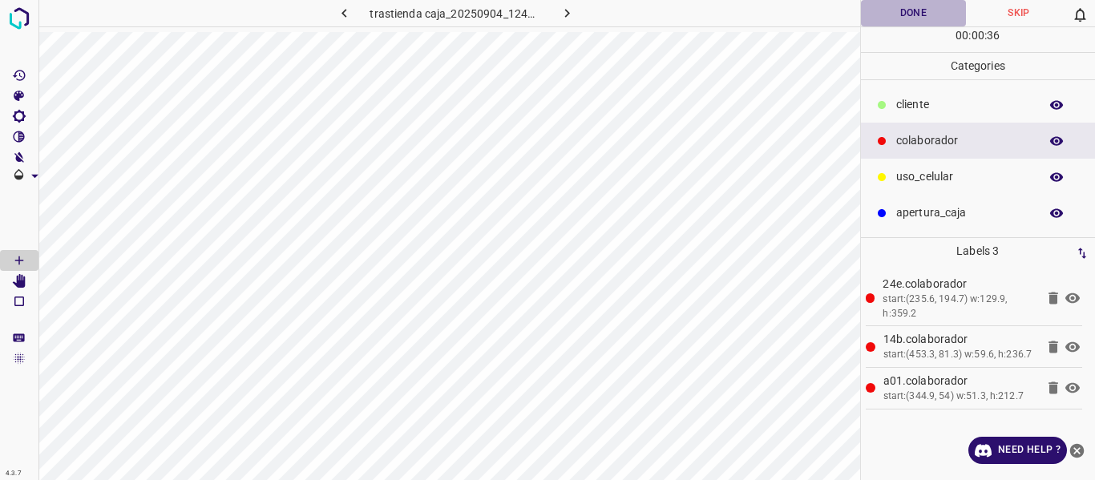
click at [892, 21] on button "Done" at bounding box center [914, 13] width 106 height 26
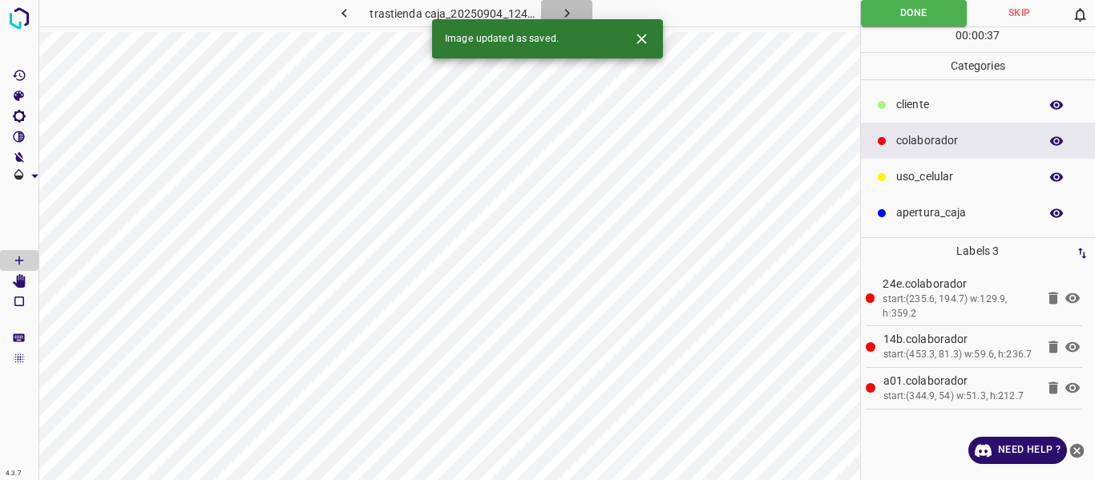
click at [568, 11] on icon "button" at bounding box center [567, 13] width 17 height 17
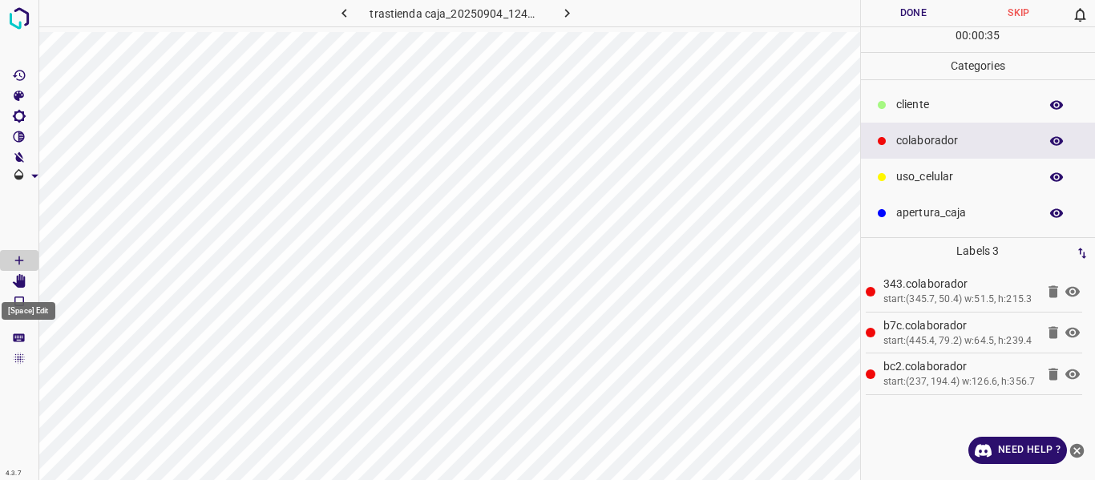
drag, startPoint x: 26, startPoint y: 279, endPoint x: 35, endPoint y: 280, distance: 8.9
click at [26, 280] on Edit"] "[Space] Edit" at bounding box center [19, 281] width 38 height 21
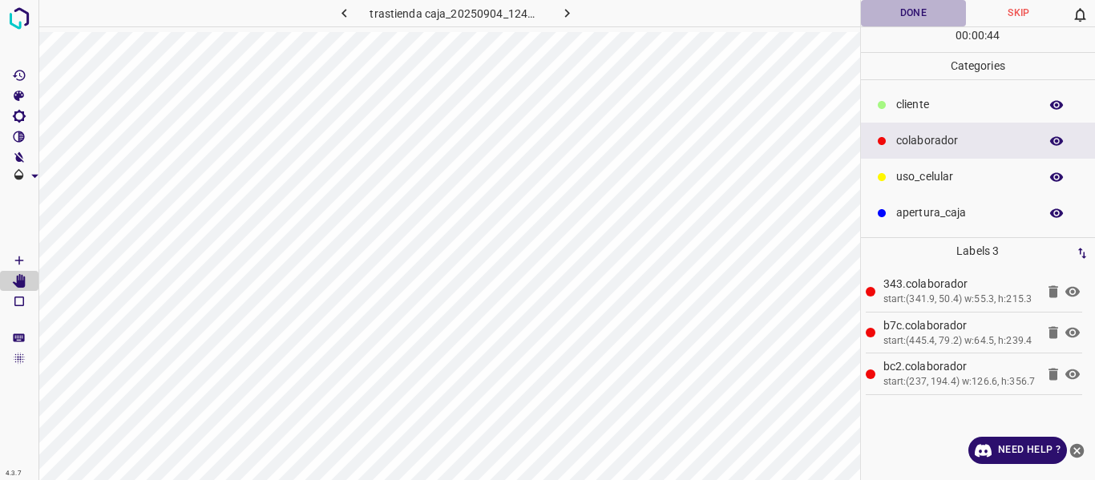
click at [921, 6] on button "Done" at bounding box center [914, 13] width 106 height 26
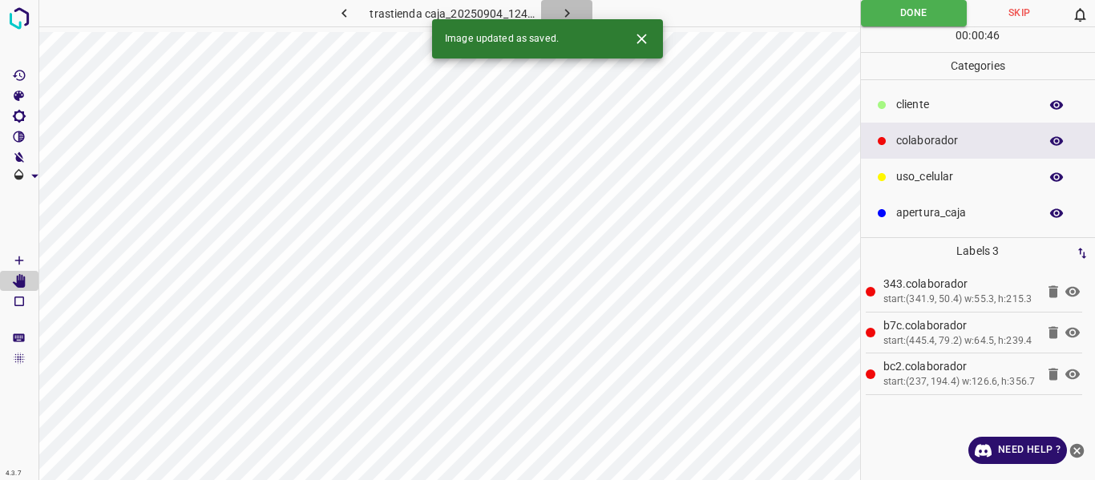
click at [565, 6] on icon "button" at bounding box center [567, 13] width 17 height 17
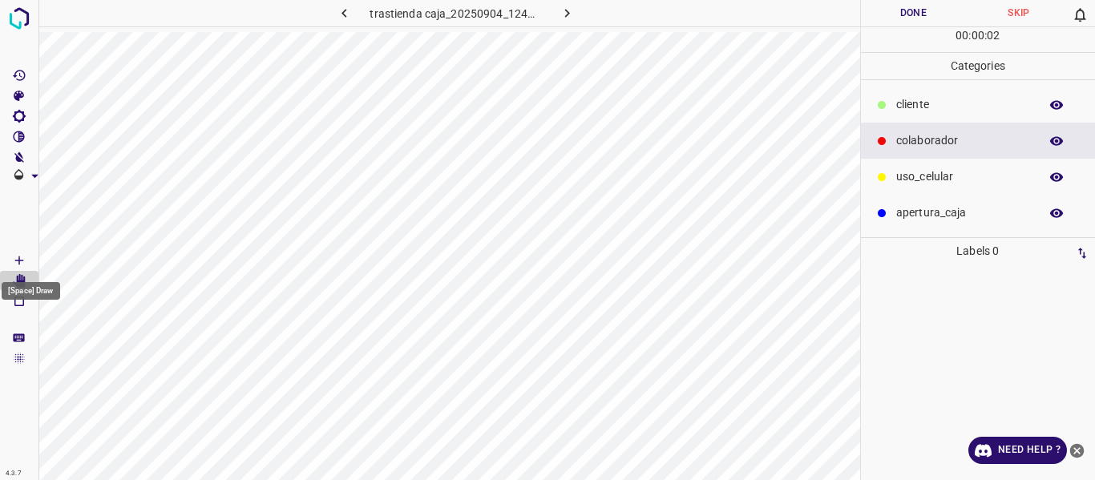
drag, startPoint x: 16, startPoint y: 256, endPoint x: 34, endPoint y: 254, distance: 17.7
click at [17, 255] on icon "[Space] Draw" at bounding box center [19, 260] width 14 height 14
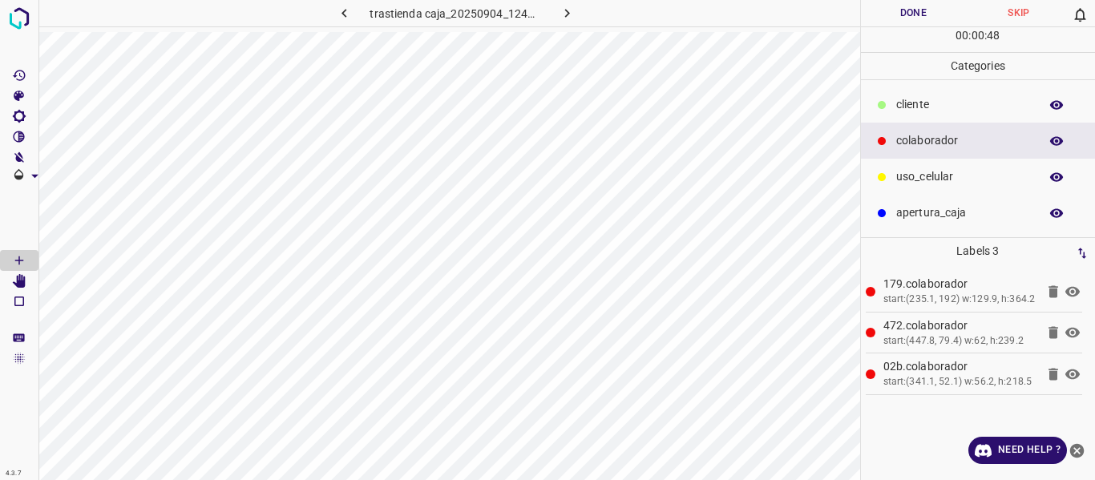
click at [884, 11] on button "Done" at bounding box center [914, 13] width 106 height 26
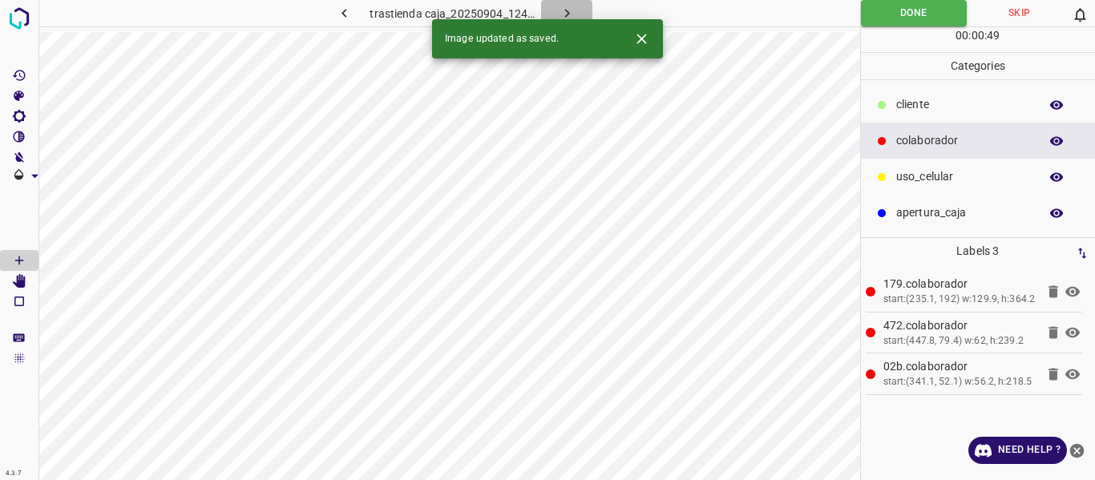
click at [565, 6] on icon "button" at bounding box center [567, 13] width 17 height 17
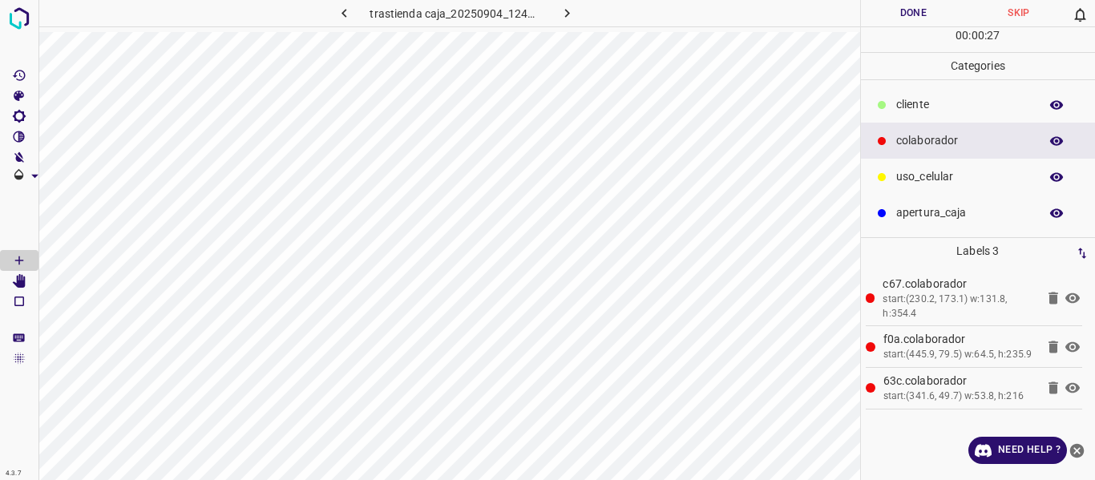
click at [884, 14] on button "Done" at bounding box center [914, 13] width 106 height 26
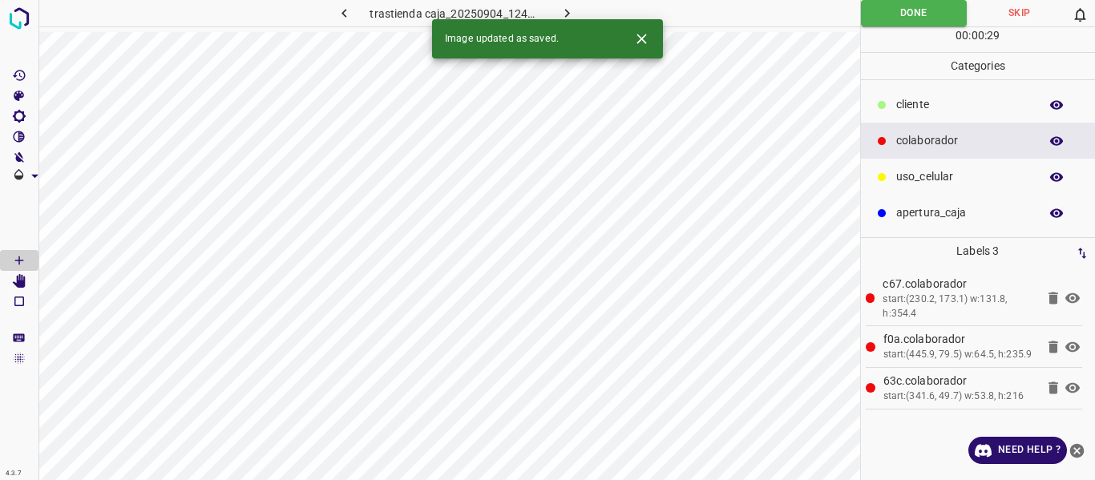
click at [565, 8] on icon "button" at bounding box center [567, 13] width 17 height 17
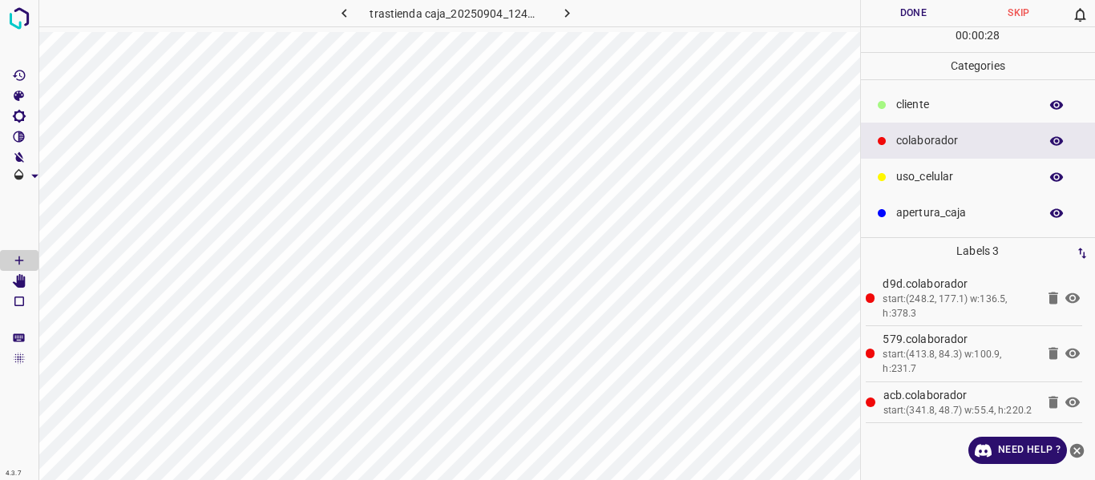
click at [879, 10] on button "Done" at bounding box center [914, 13] width 106 height 26
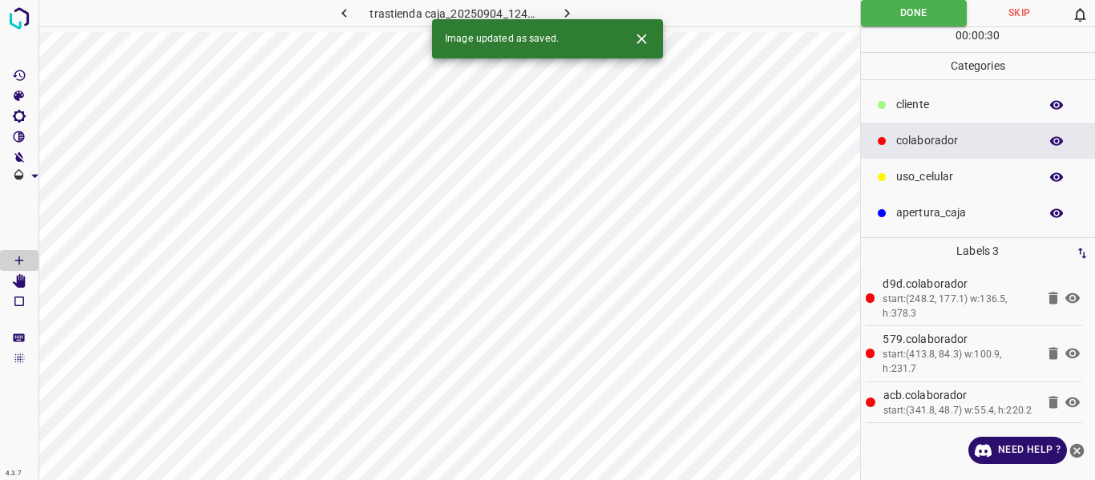
drag, startPoint x: 565, startPoint y: 8, endPoint x: 644, endPoint y: 54, distance: 91.6
click at [565, 7] on icon "button" at bounding box center [567, 13] width 17 height 17
